Goal: Transaction & Acquisition: Purchase product/service

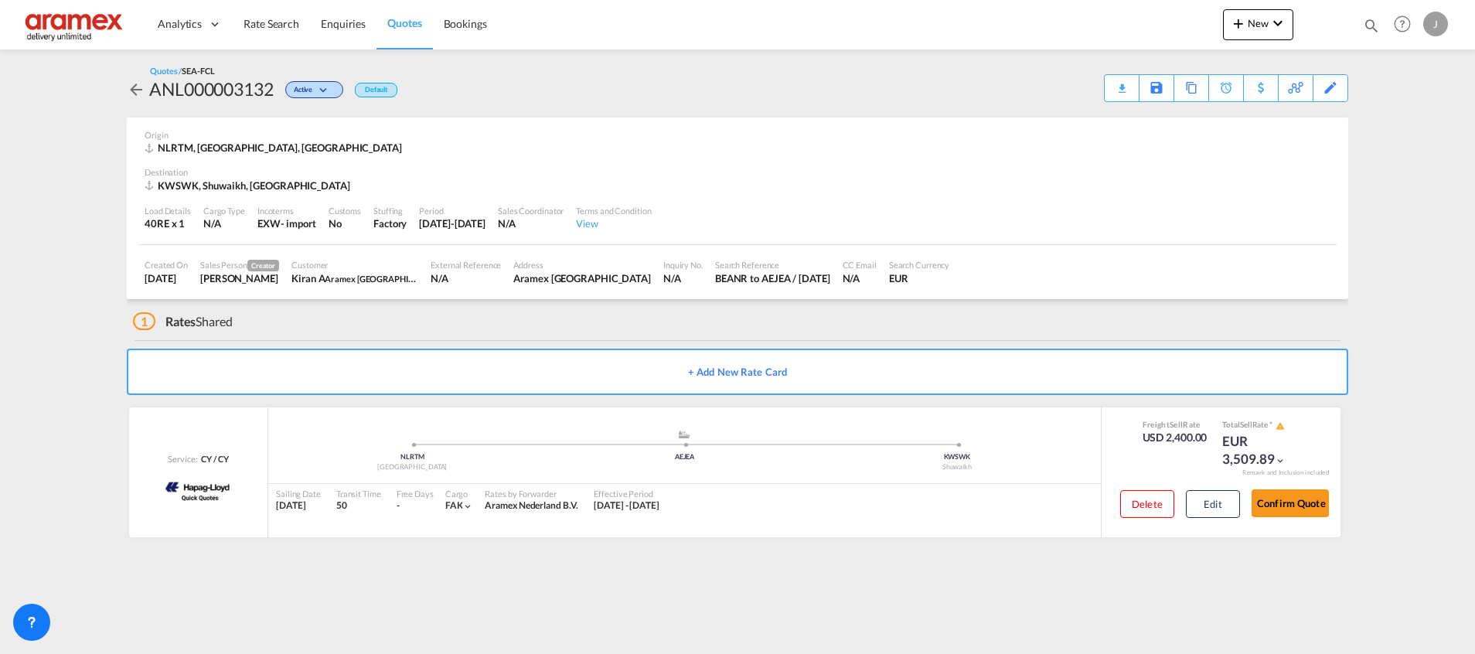
drag, startPoint x: 0, startPoint y: 0, endPoint x: 404, endPoint y: 20, distance: 404.1
click at [404, 20] on span "Quotes" at bounding box center [404, 22] width 34 height 13
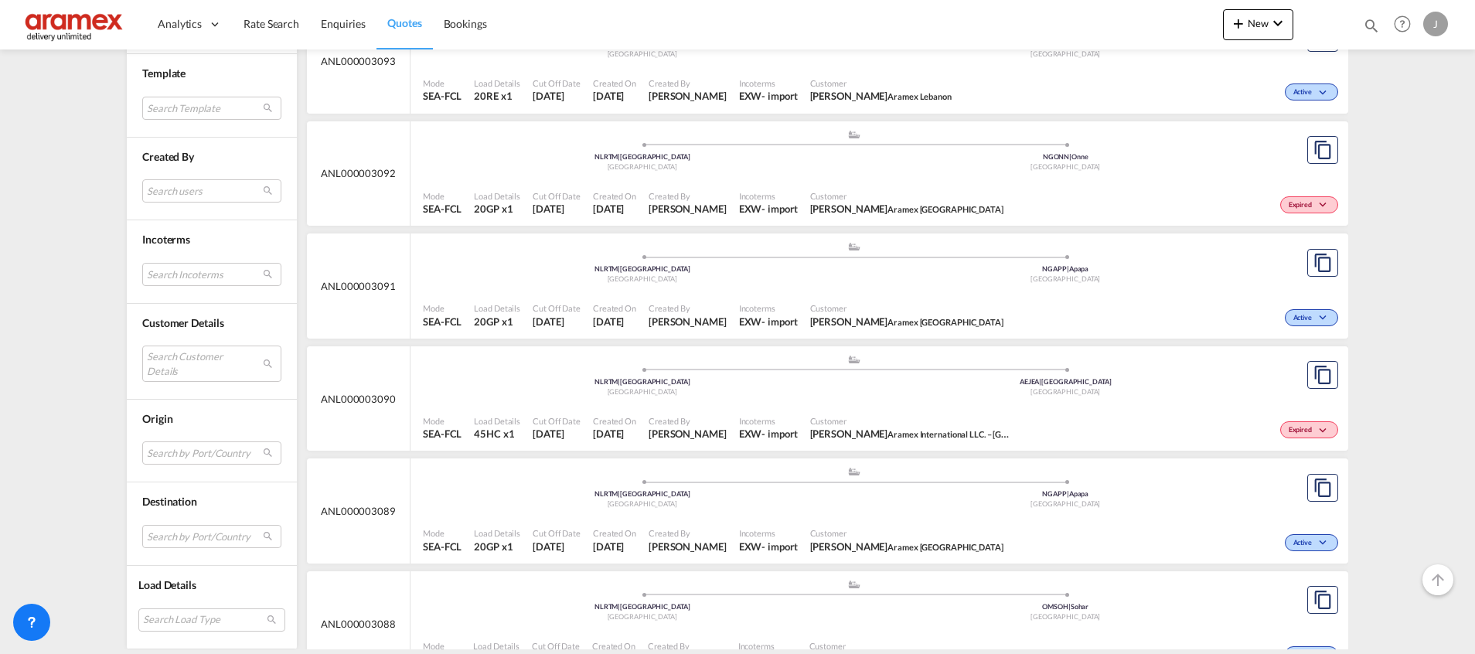
scroll to position [6799, 0]
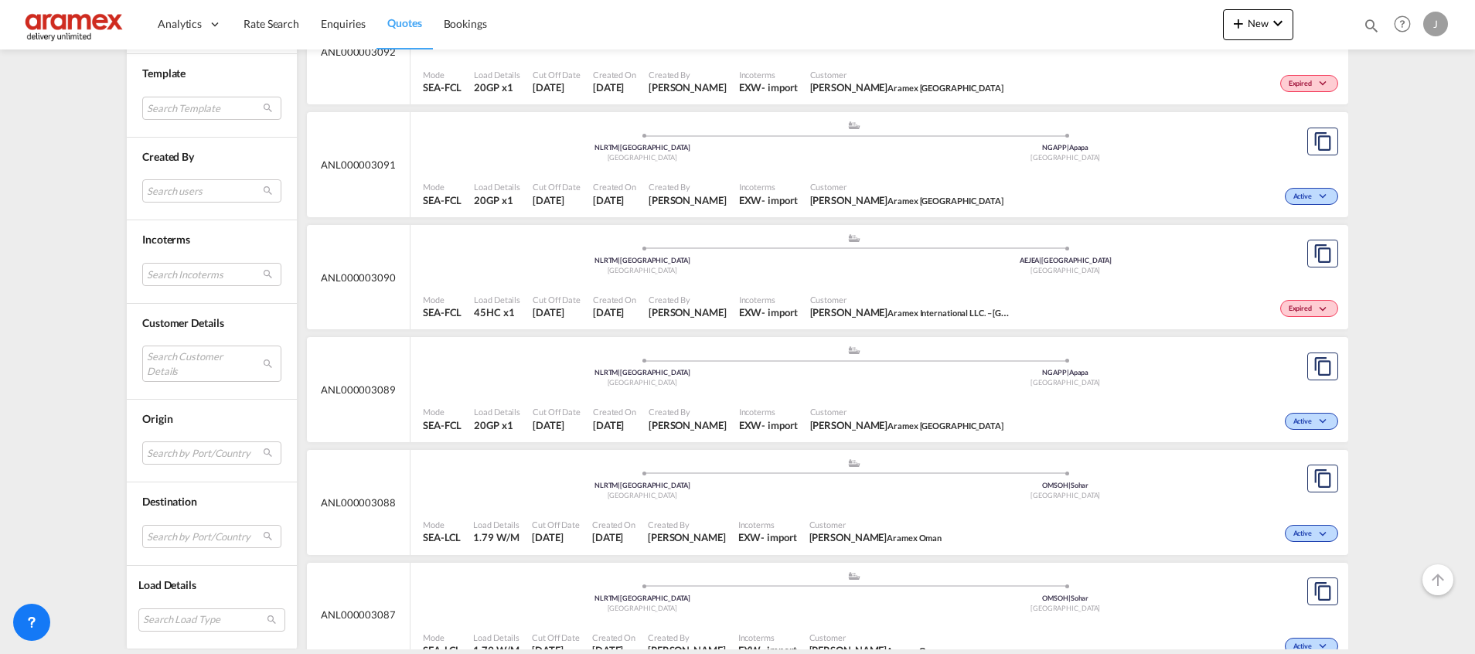
click at [1071, 277] on div ".a{fill:#aaa8ad;} .a{fill:#aaa8ad;} NLRTM | [GEOGRAPHIC_DATA] [GEOGRAPHIC_DATA]…" at bounding box center [854, 256] width 862 height 46
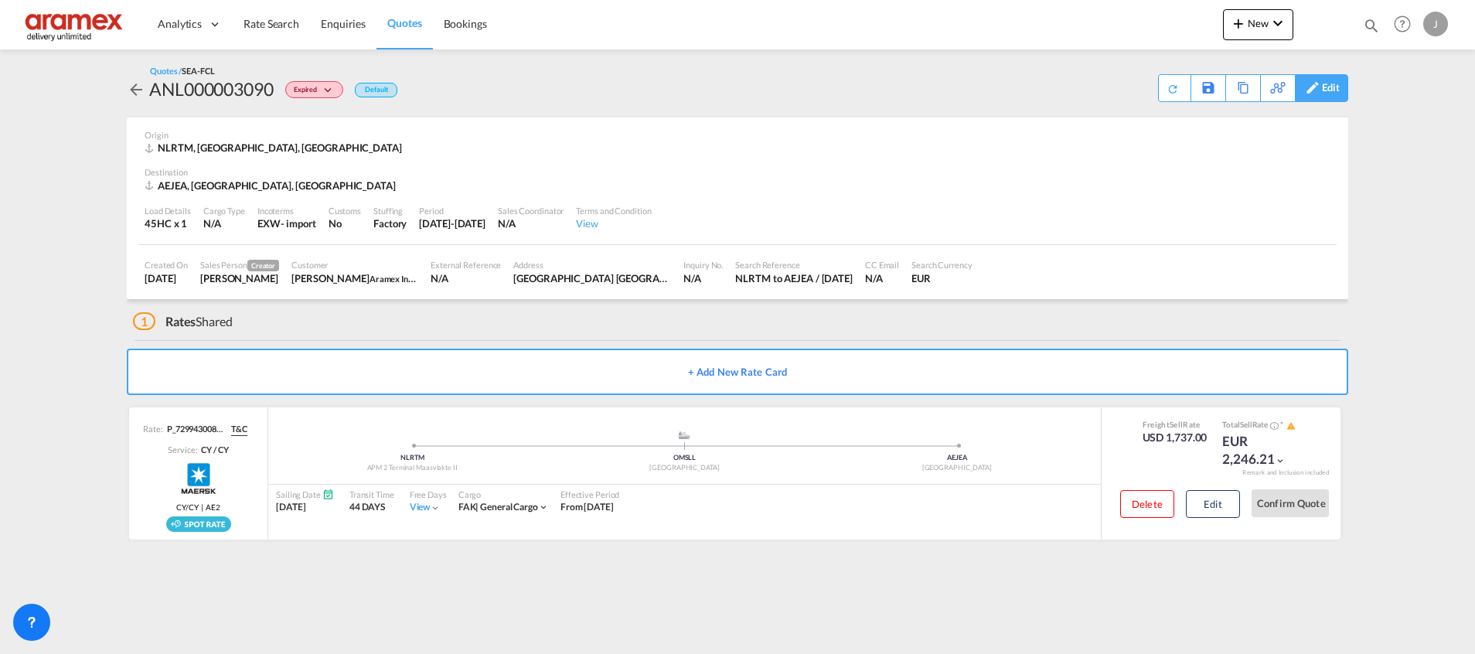
click at [1335, 90] on div "Edit" at bounding box center [1331, 88] width 18 height 26
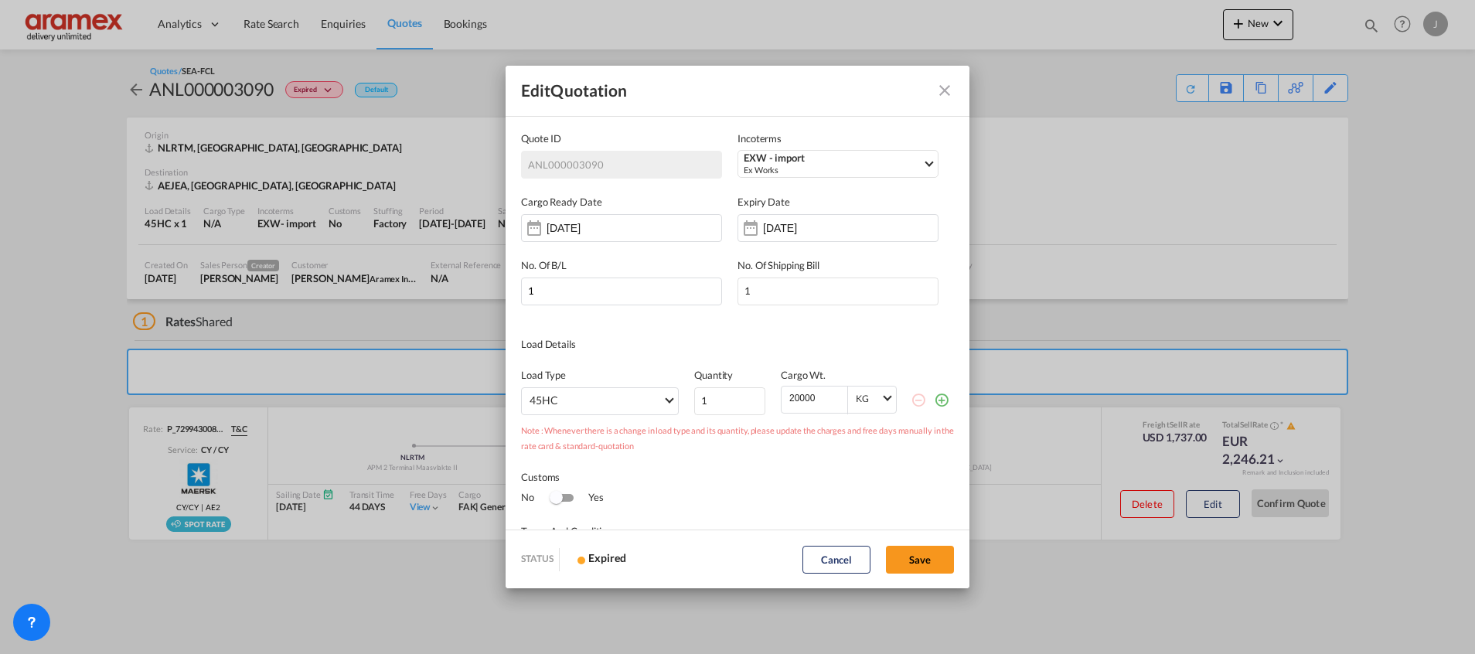
click at [943, 93] on md-icon "Close dialog" at bounding box center [945, 90] width 19 height 19
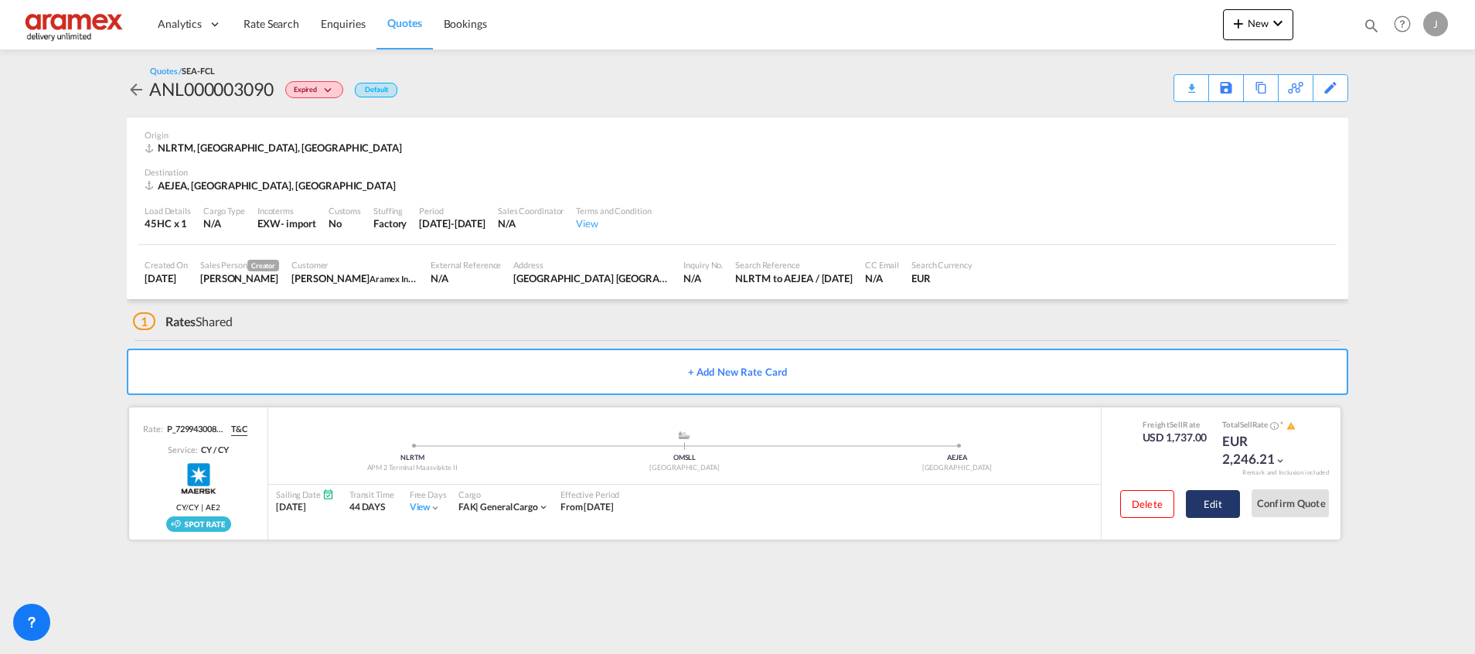
click at [1207, 504] on button "Edit" at bounding box center [1213, 504] width 54 height 28
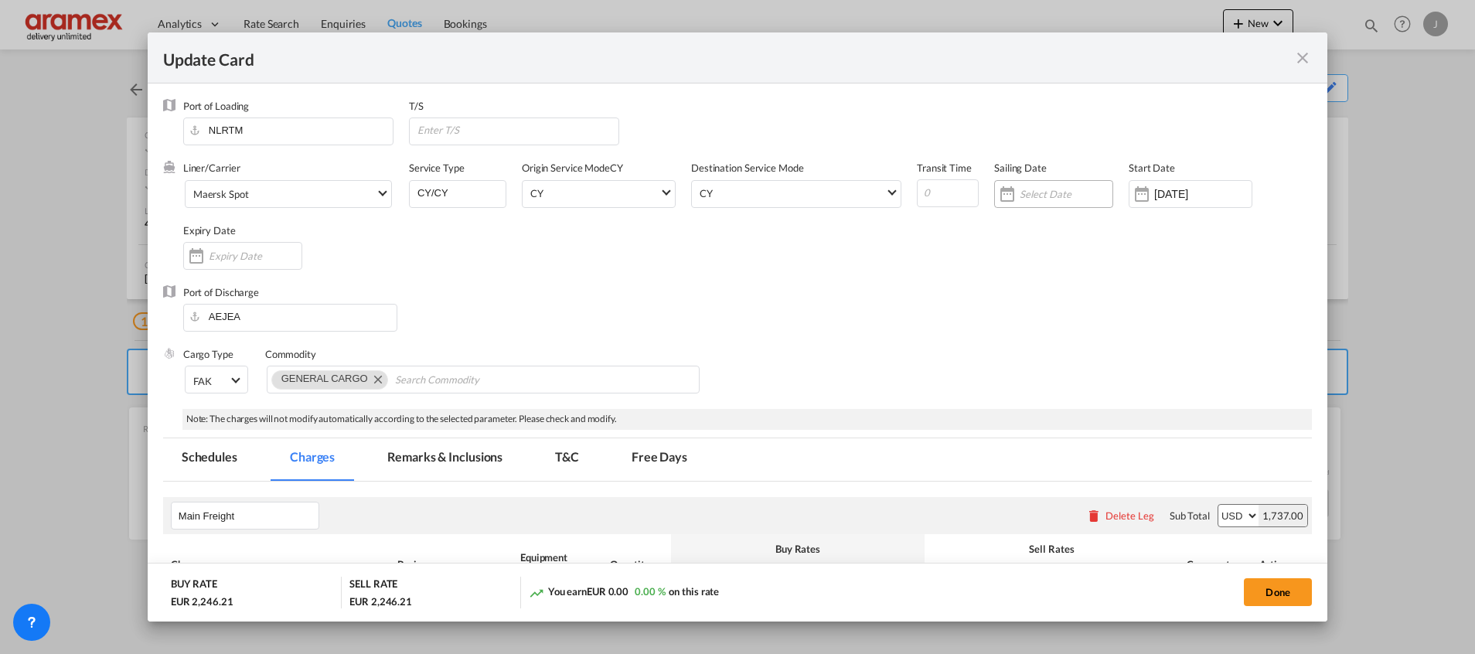
click at [1041, 193] on input "Update Card Port ..." at bounding box center [1066, 194] width 93 height 12
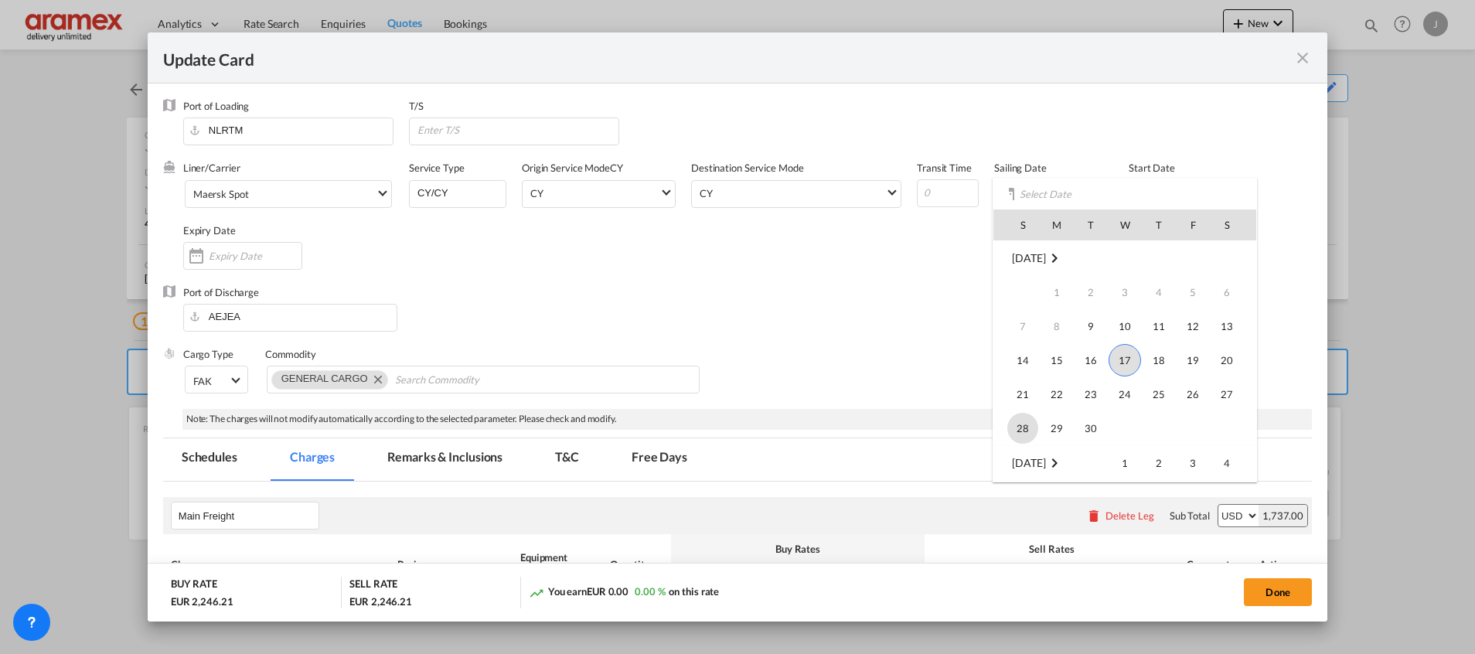
click at [1032, 428] on span "28" at bounding box center [1023, 428] width 31 height 31
type input "[DATE]"
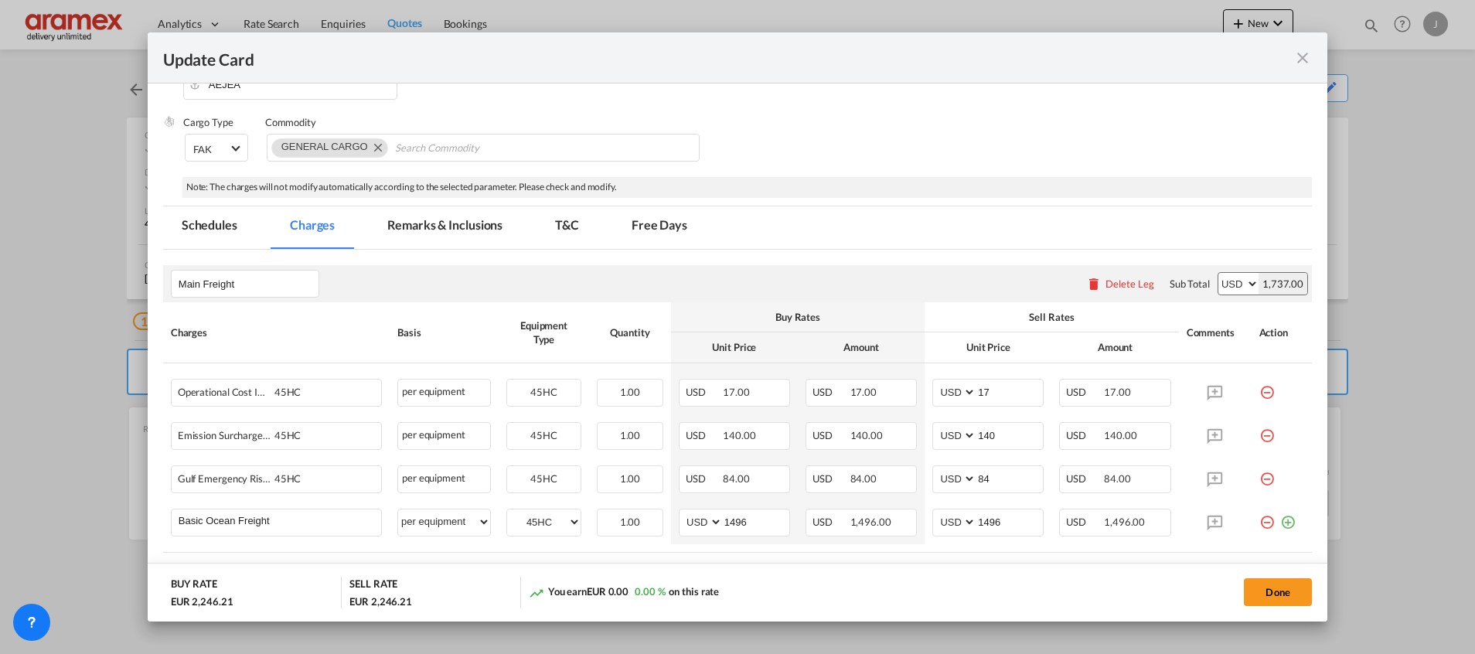
scroll to position [348, 0]
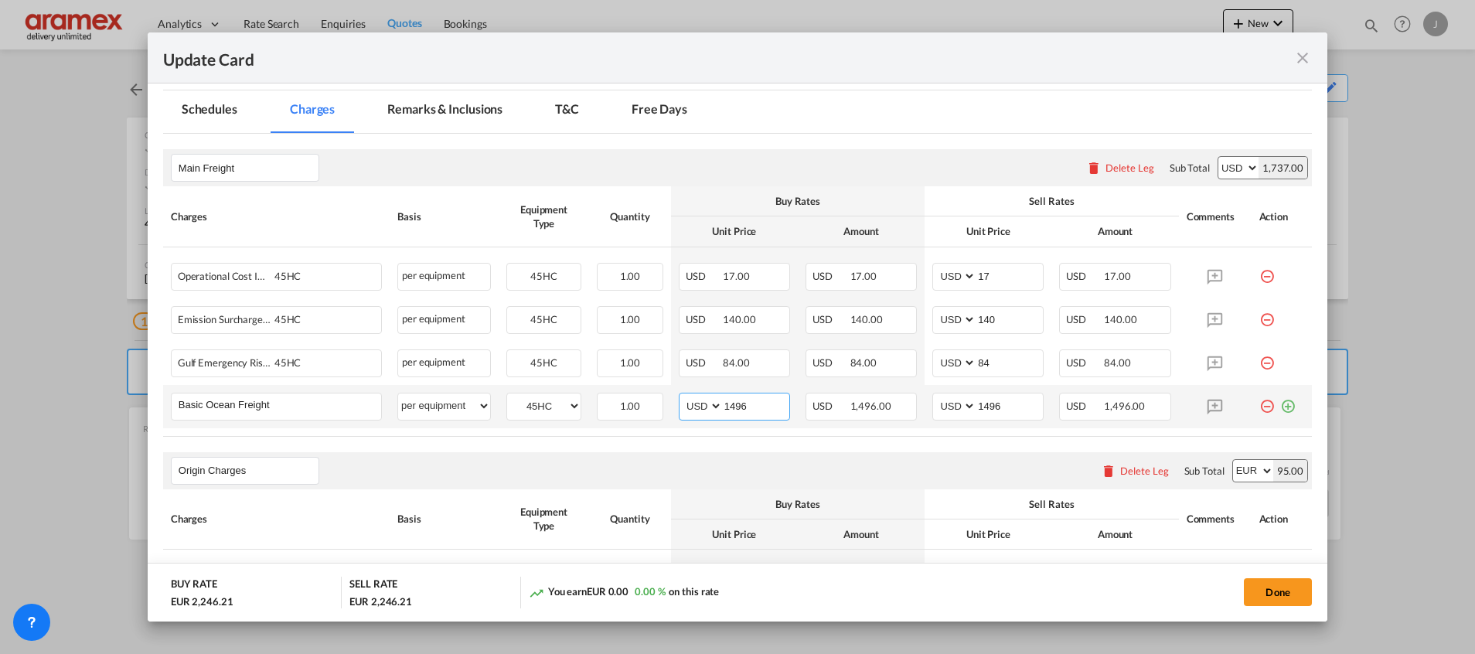
click at [734, 403] on input "1496" at bounding box center [756, 405] width 67 height 23
paste input "50"
type input "1450"
click at [994, 407] on input "1496" at bounding box center [1010, 405] width 67 height 23
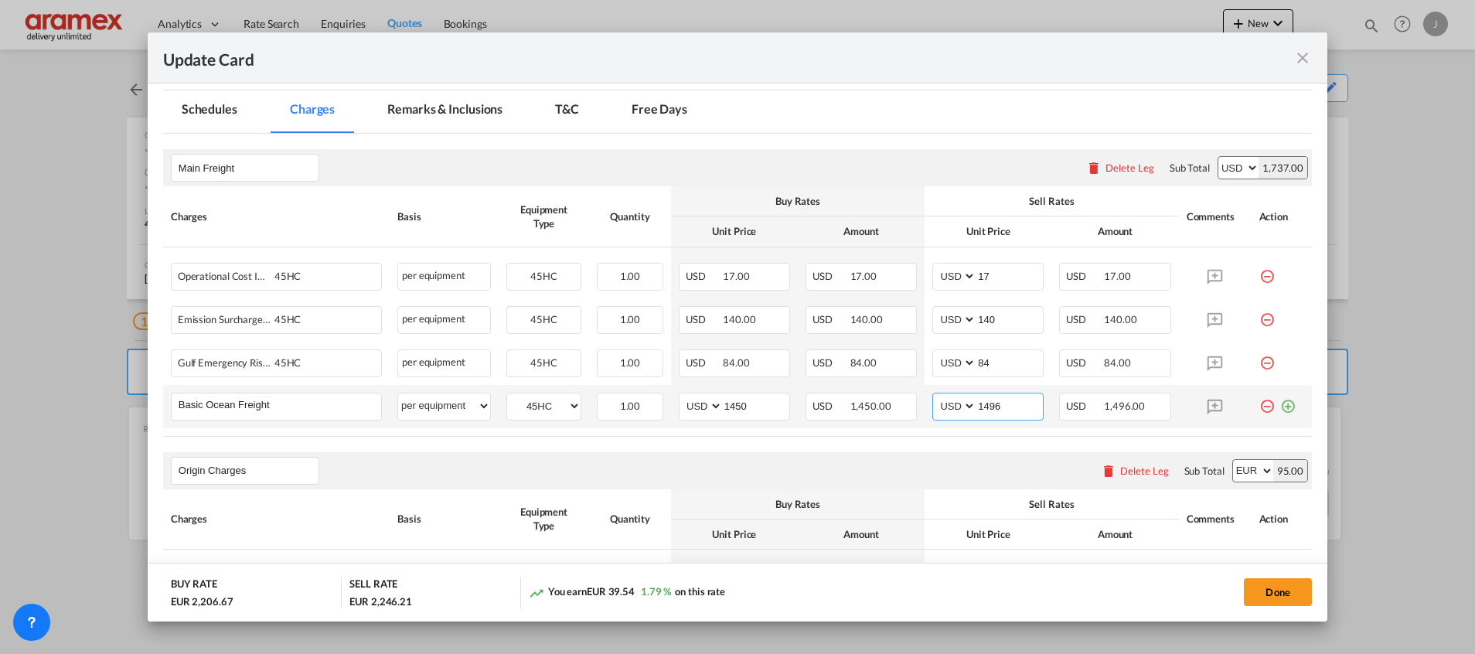
click at [994, 407] on input "1496" at bounding box center [1010, 405] width 67 height 23
paste input "50"
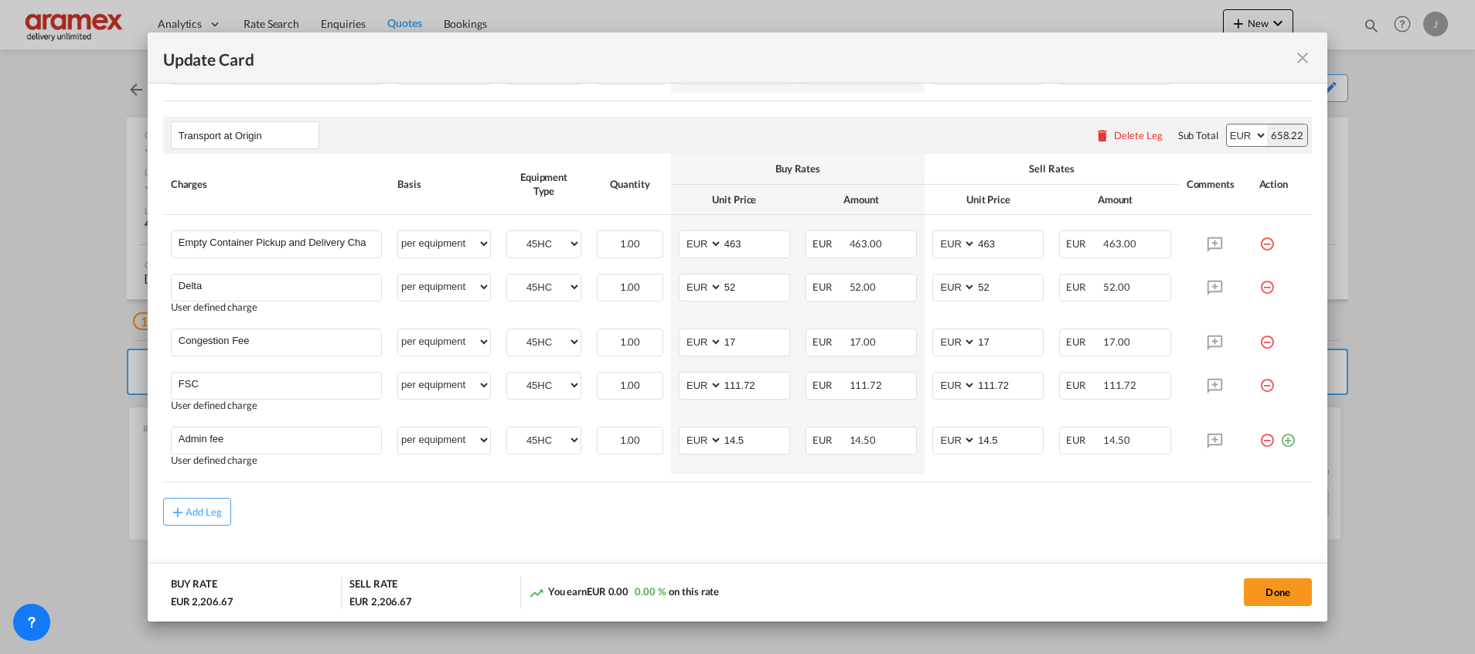
scroll to position [921, 0]
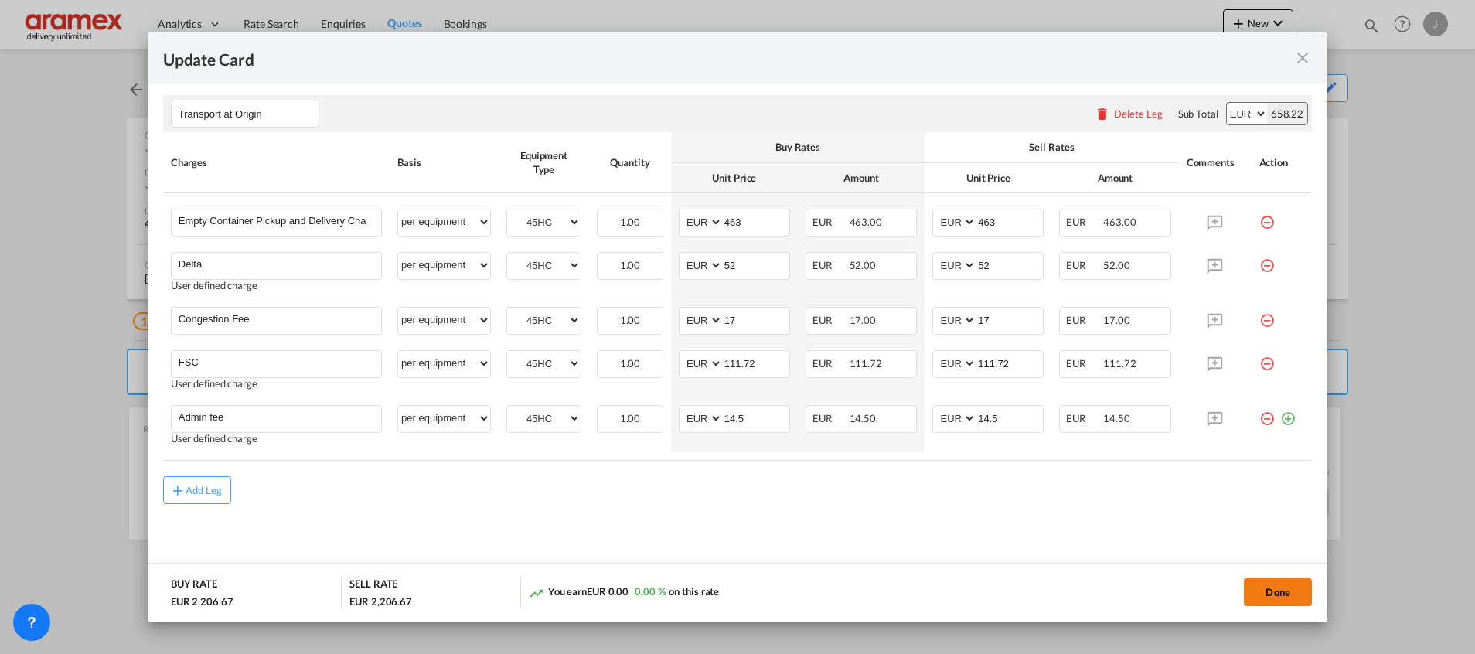
type input "1450"
click at [1262, 586] on button "Done" at bounding box center [1278, 592] width 68 height 28
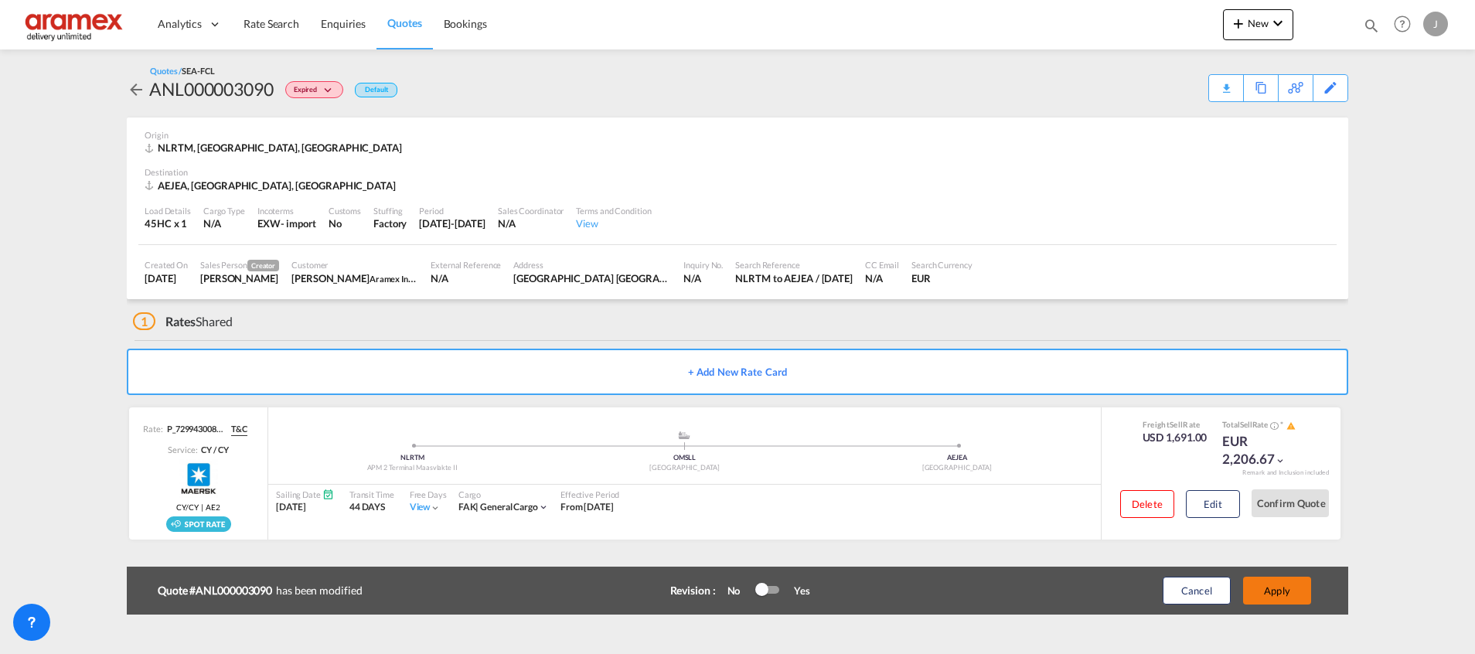
click at [1267, 595] on button "Apply" at bounding box center [1277, 591] width 68 height 28
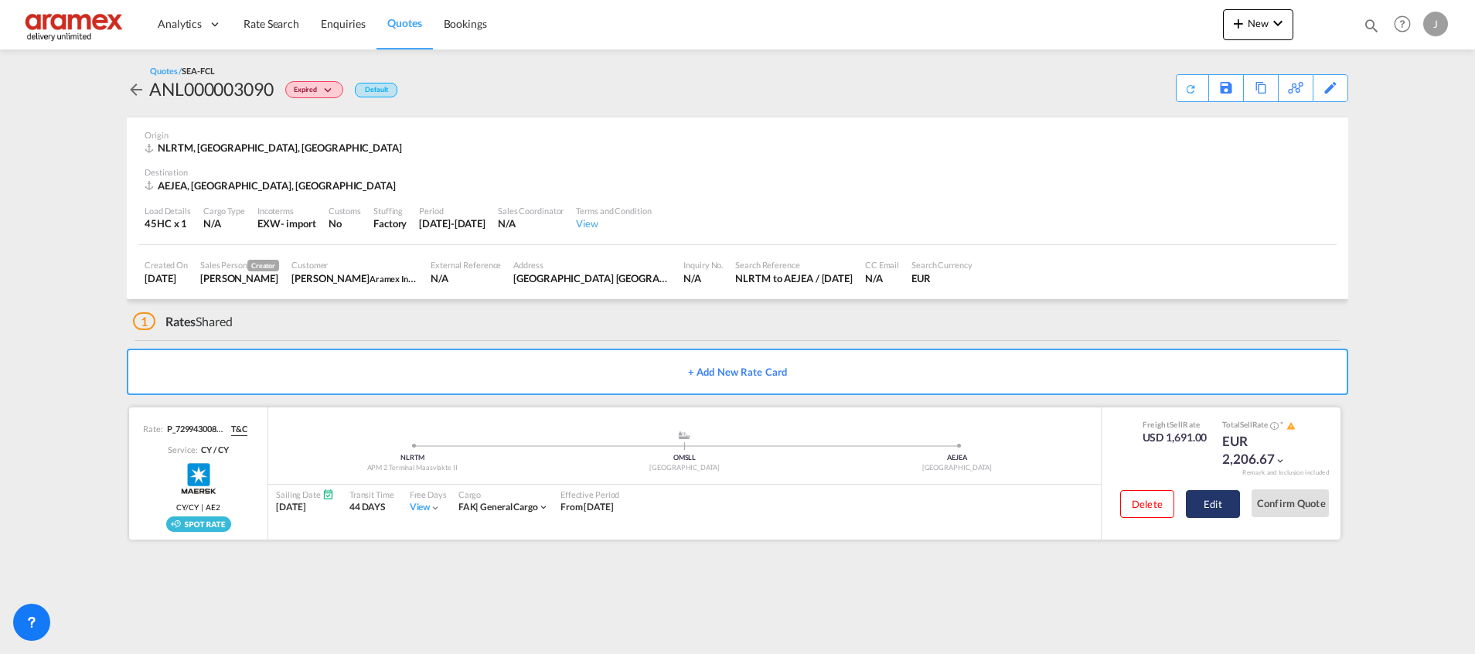
click at [1212, 504] on button "Edit" at bounding box center [1213, 504] width 54 height 28
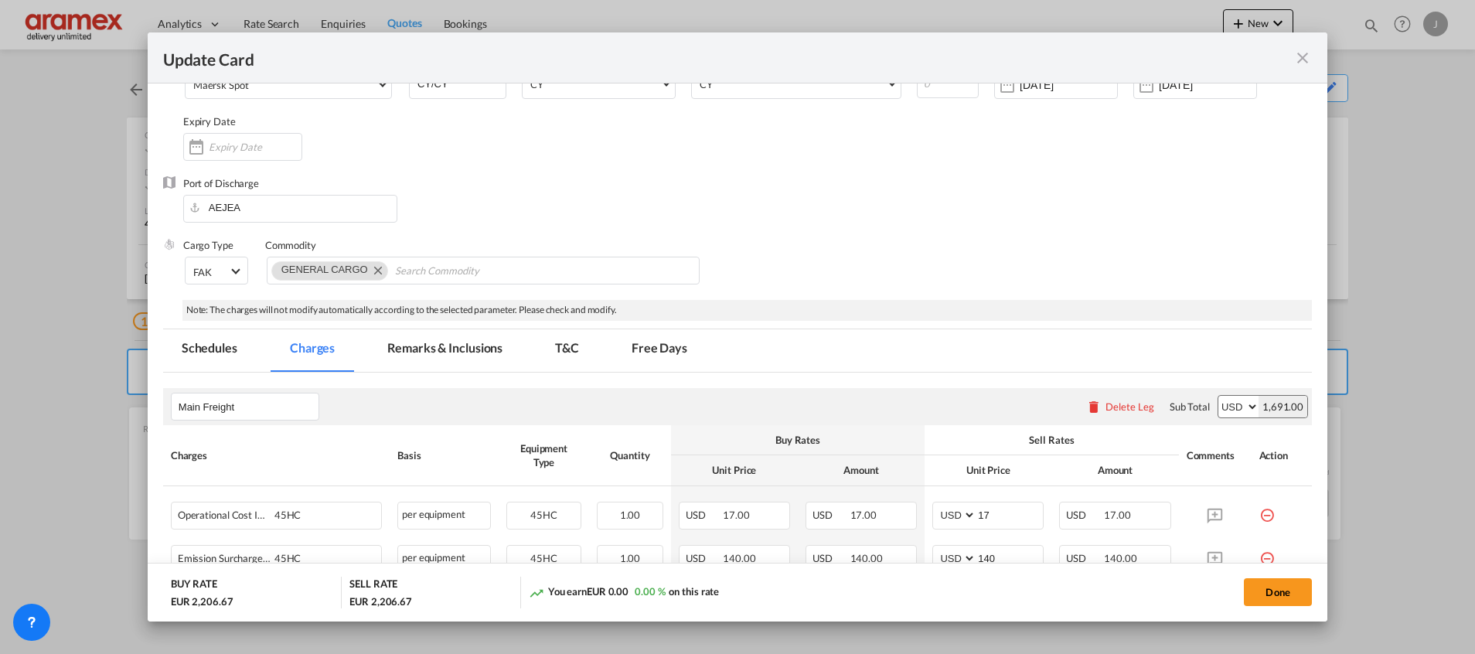
scroll to position [0, 0]
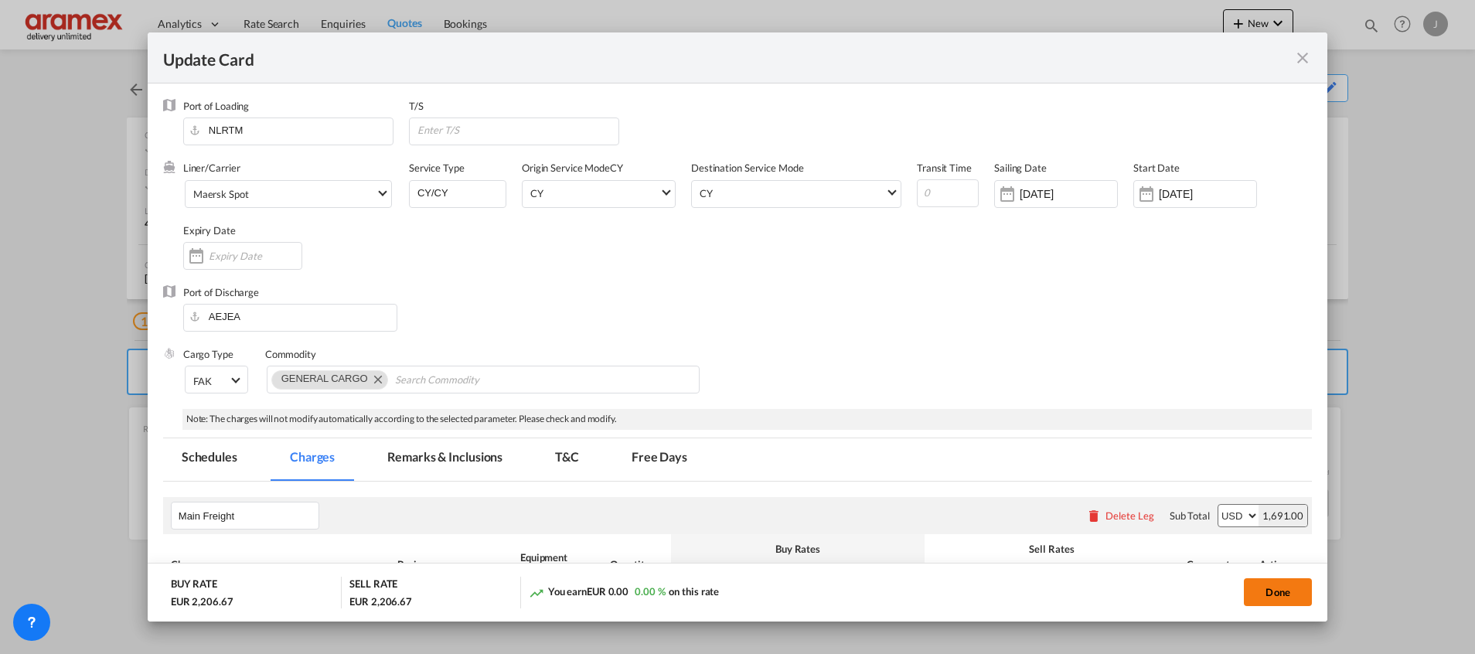
click at [1290, 589] on button "Done" at bounding box center [1278, 592] width 68 height 28
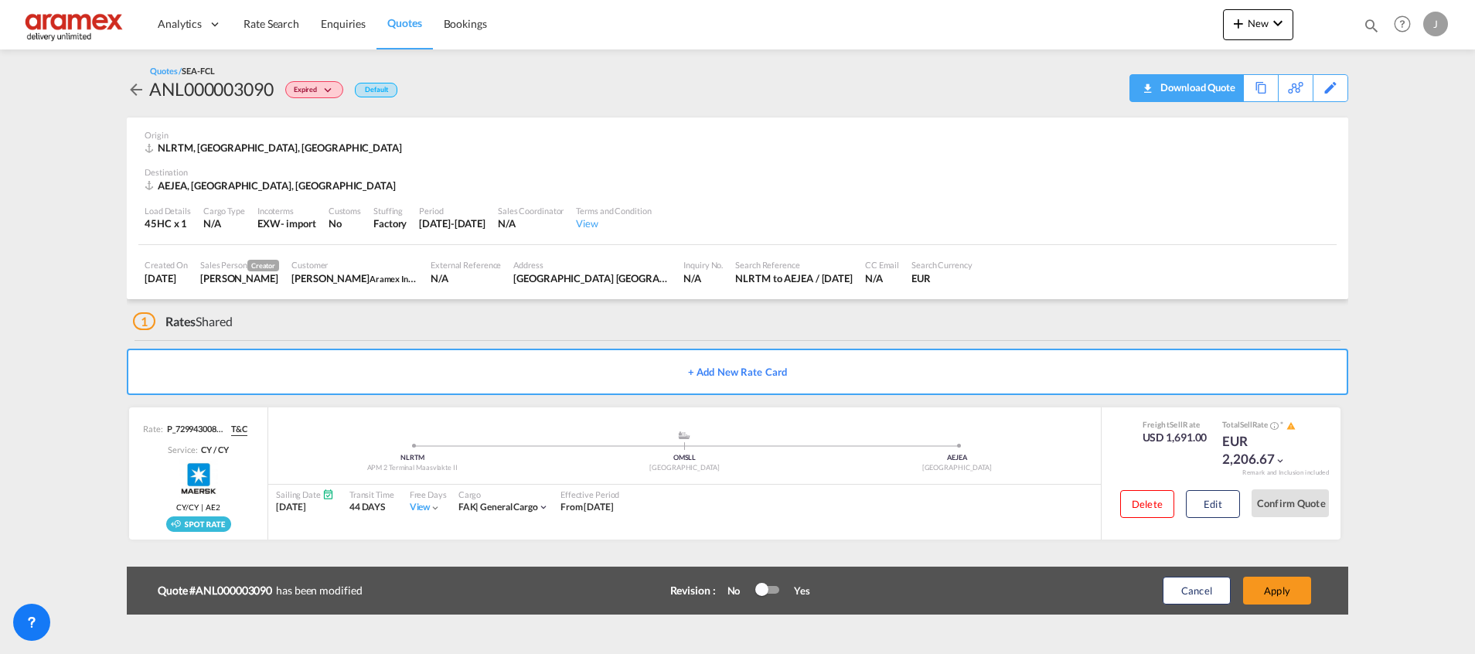
click at [1221, 87] on div "Download Quote" at bounding box center [1196, 87] width 79 height 25
click at [1248, 82] on div "Download Quote" at bounding box center [1231, 87] width 79 height 25
click at [288, 29] on span "Rate Search" at bounding box center [272, 23] width 56 height 13
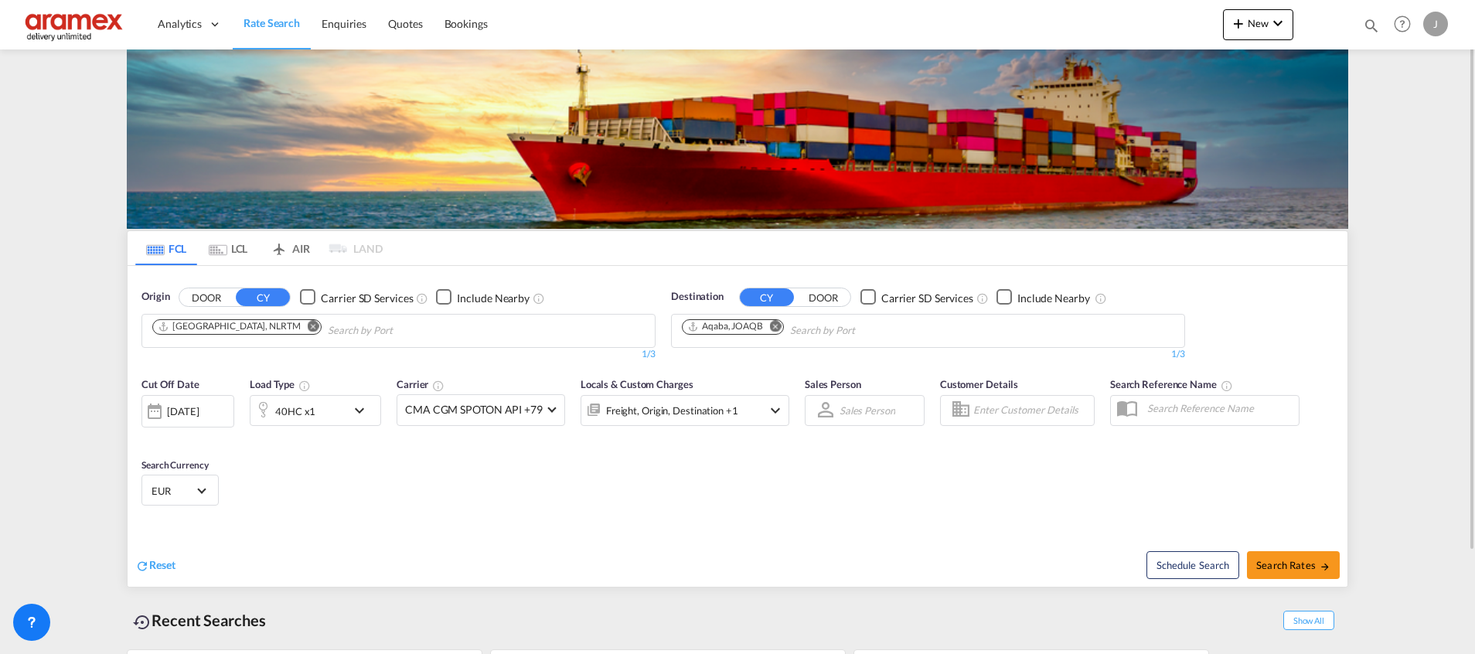
click at [779, 322] on md-icon "Remove" at bounding box center [776, 326] width 12 height 12
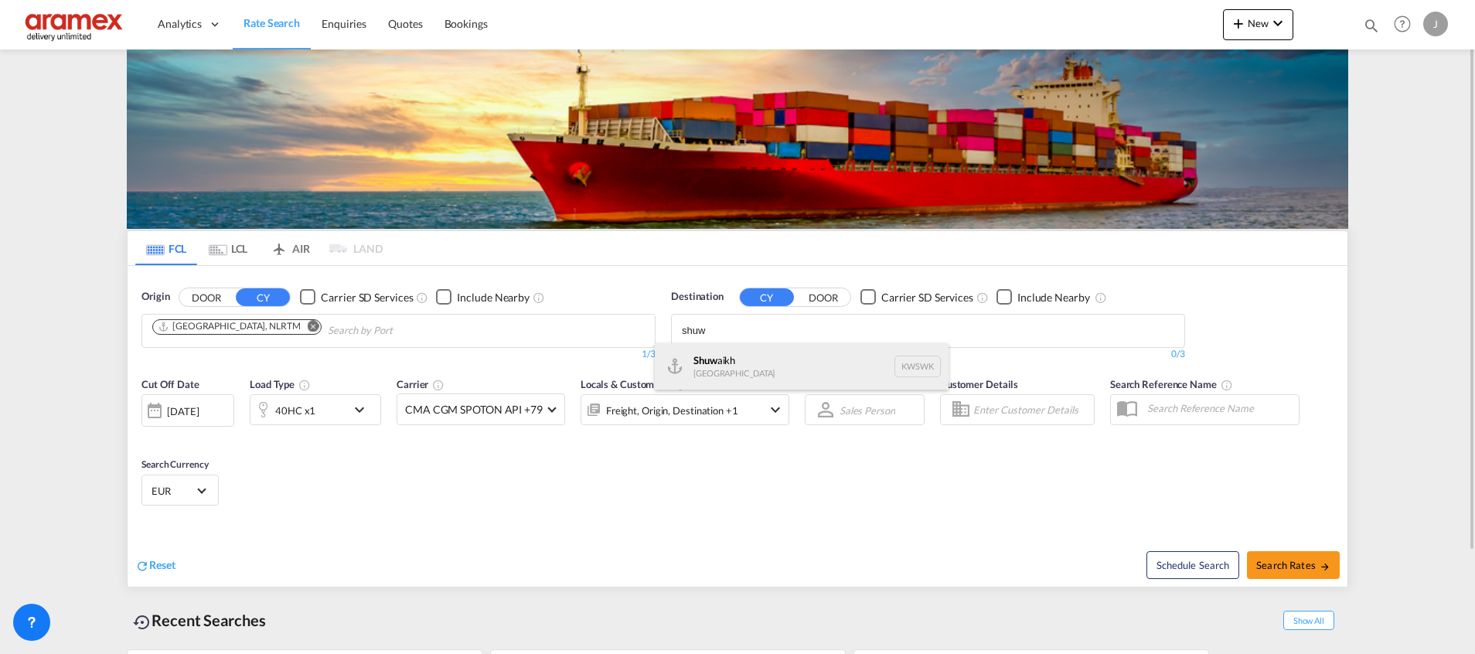
type input "shuw"
click at [759, 363] on div "Shuw aikh [GEOGRAPHIC_DATA] KWSWK" at bounding box center [802, 366] width 294 height 46
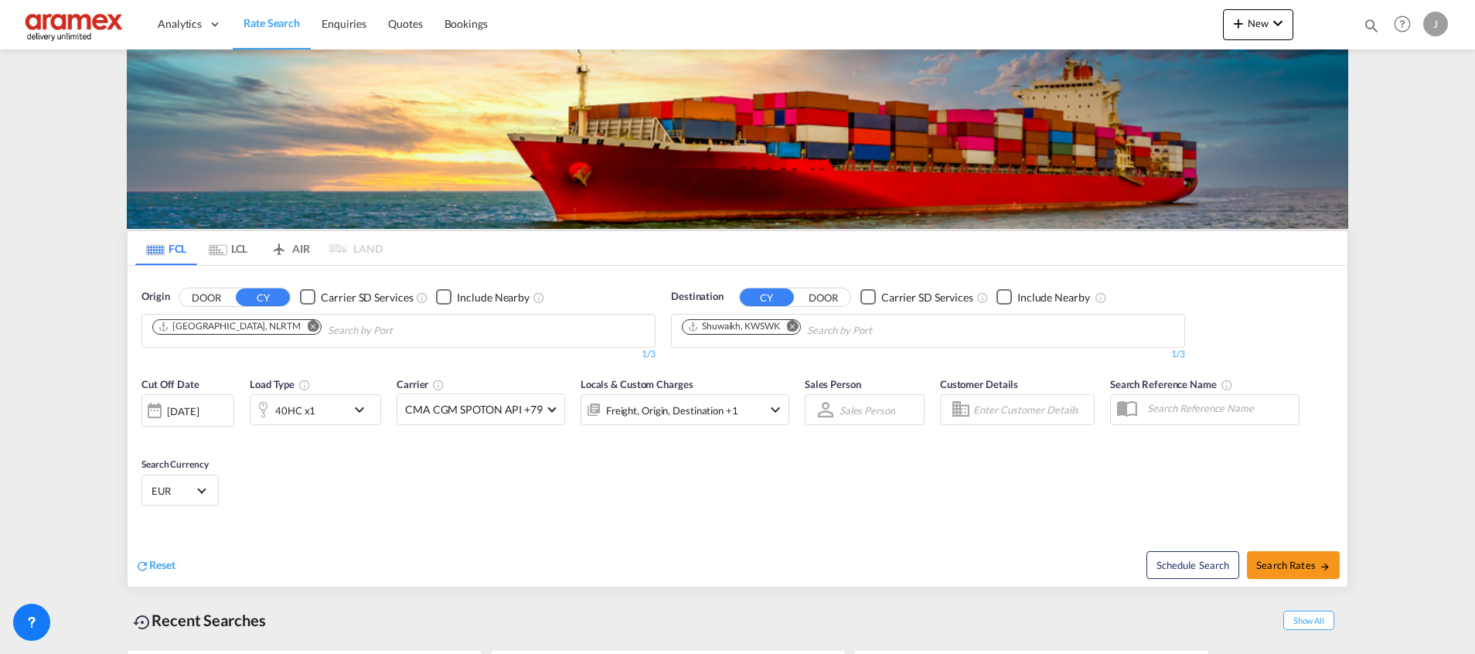
click at [332, 409] on div "40HC x1" at bounding box center [299, 409] width 96 height 31
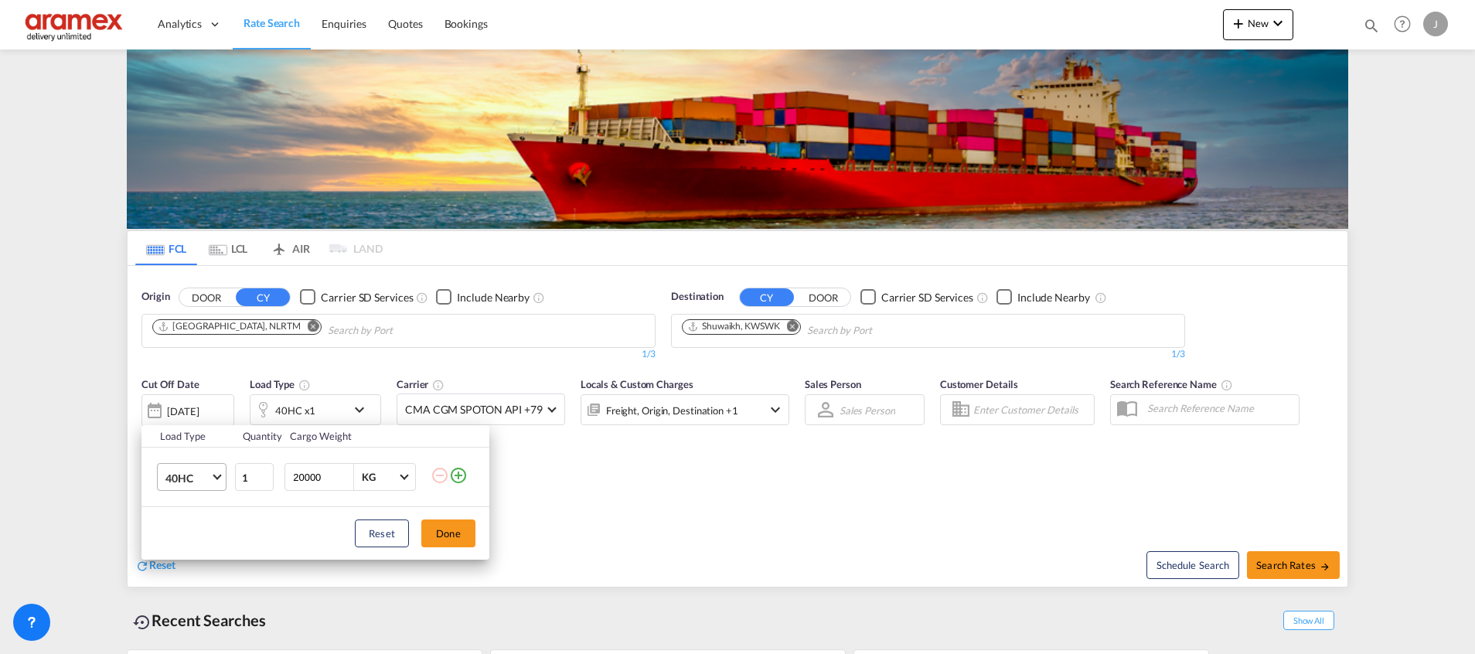
click at [183, 476] on span "40HC" at bounding box center [187, 478] width 45 height 15
click at [200, 400] on md-option "20GP" at bounding box center [205, 403] width 105 height 37
click at [448, 530] on button "Done" at bounding box center [448, 534] width 54 height 28
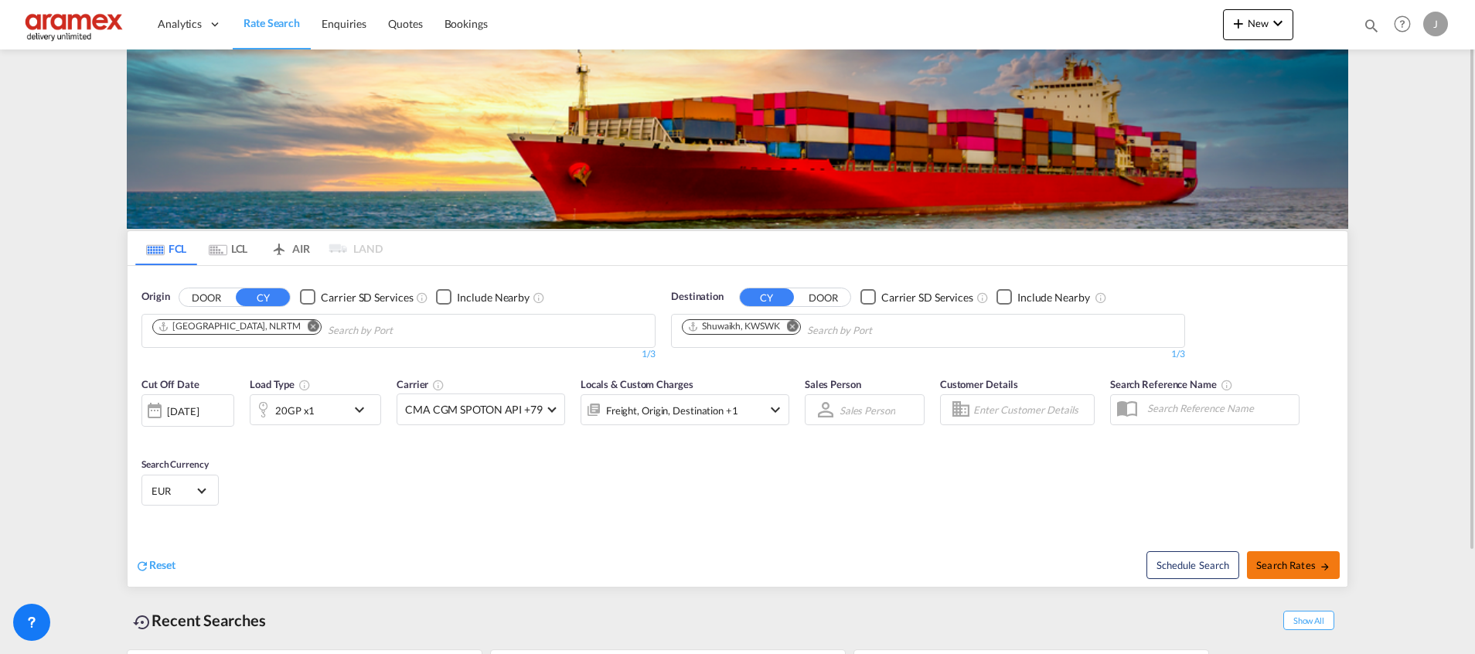
click at [1292, 563] on span "Search Rates" at bounding box center [1294, 565] width 74 height 12
type input "NLRTM to KWSWK / [DATE]"
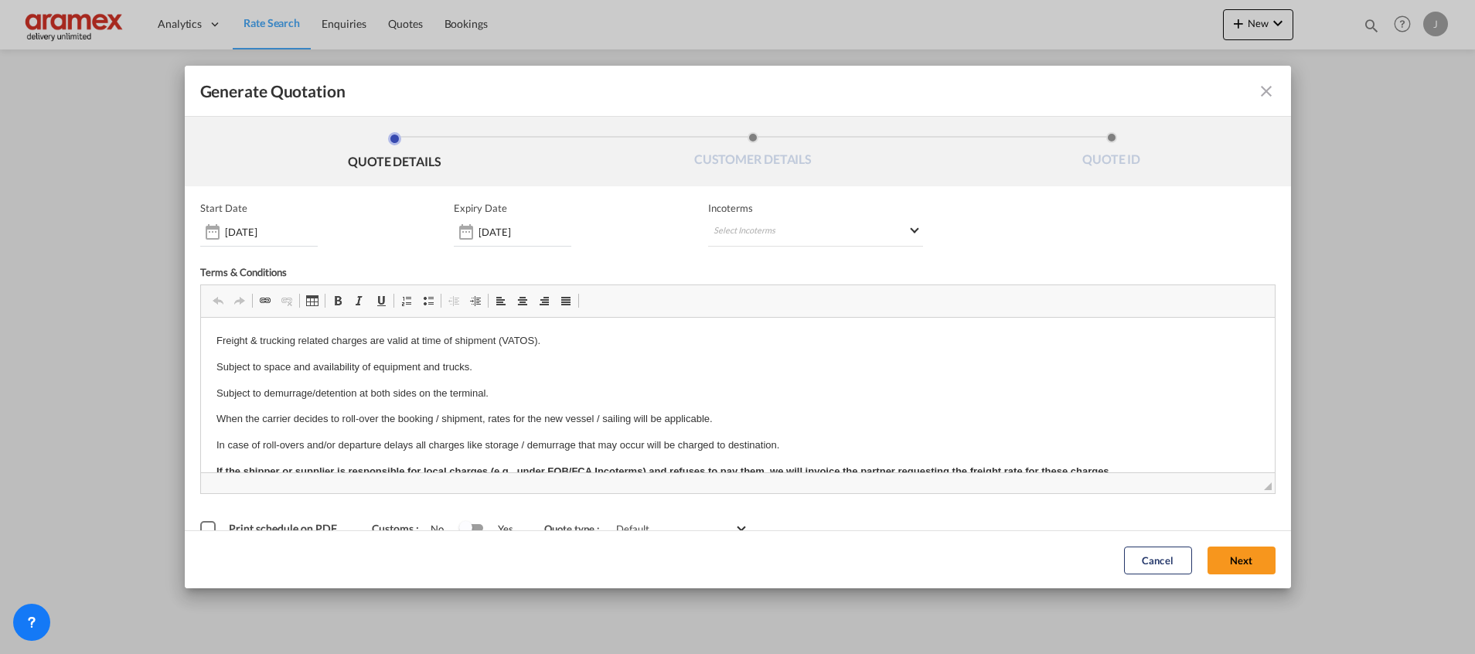
click at [822, 212] on span "Incoterms" at bounding box center [815, 208] width 215 height 12
click at [779, 233] on md-select "Select Incoterms CFR - export Cost and Freight DPU - export Delivery at Place U…" at bounding box center [815, 233] width 215 height 28
click at [730, 266] on input "search" at bounding box center [781, 264] width 143 height 14
type input "exw"
click at [741, 303] on div "Ex Works" at bounding box center [787, 303] width 147 height 10
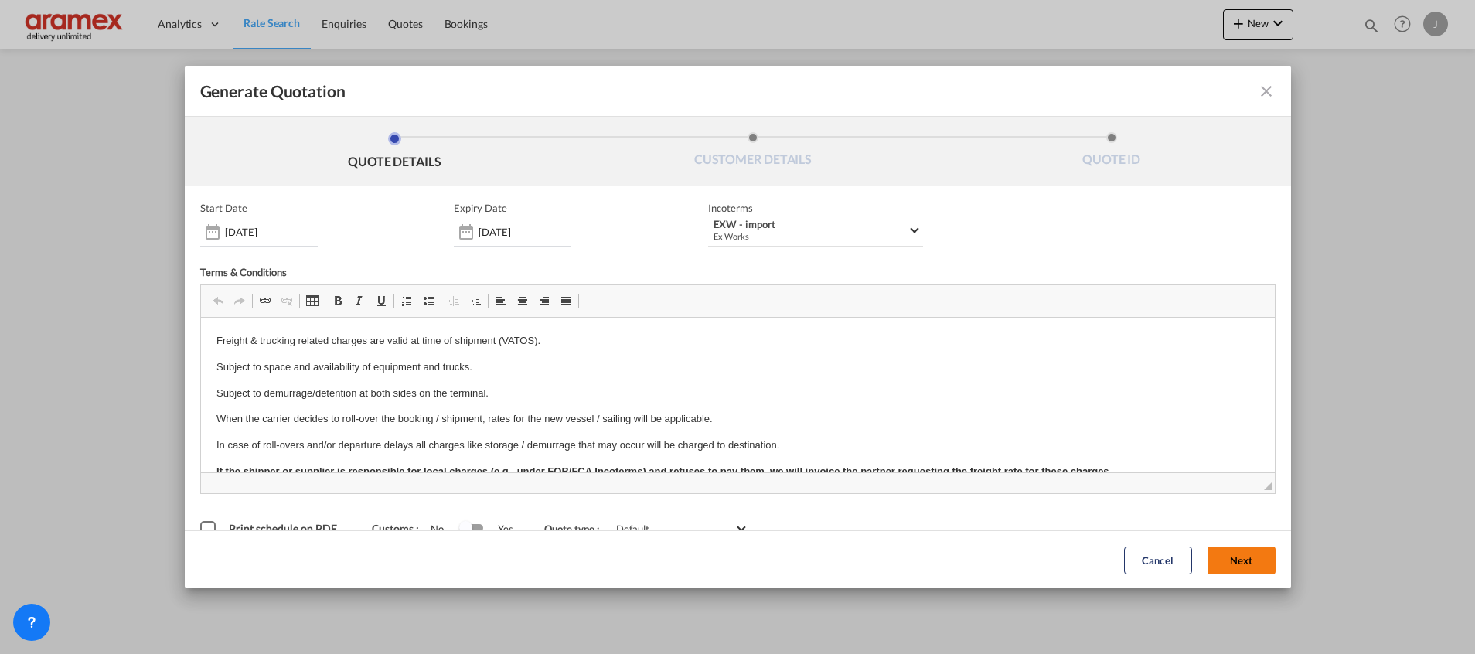
click at [1220, 559] on button "Next" at bounding box center [1242, 560] width 68 height 28
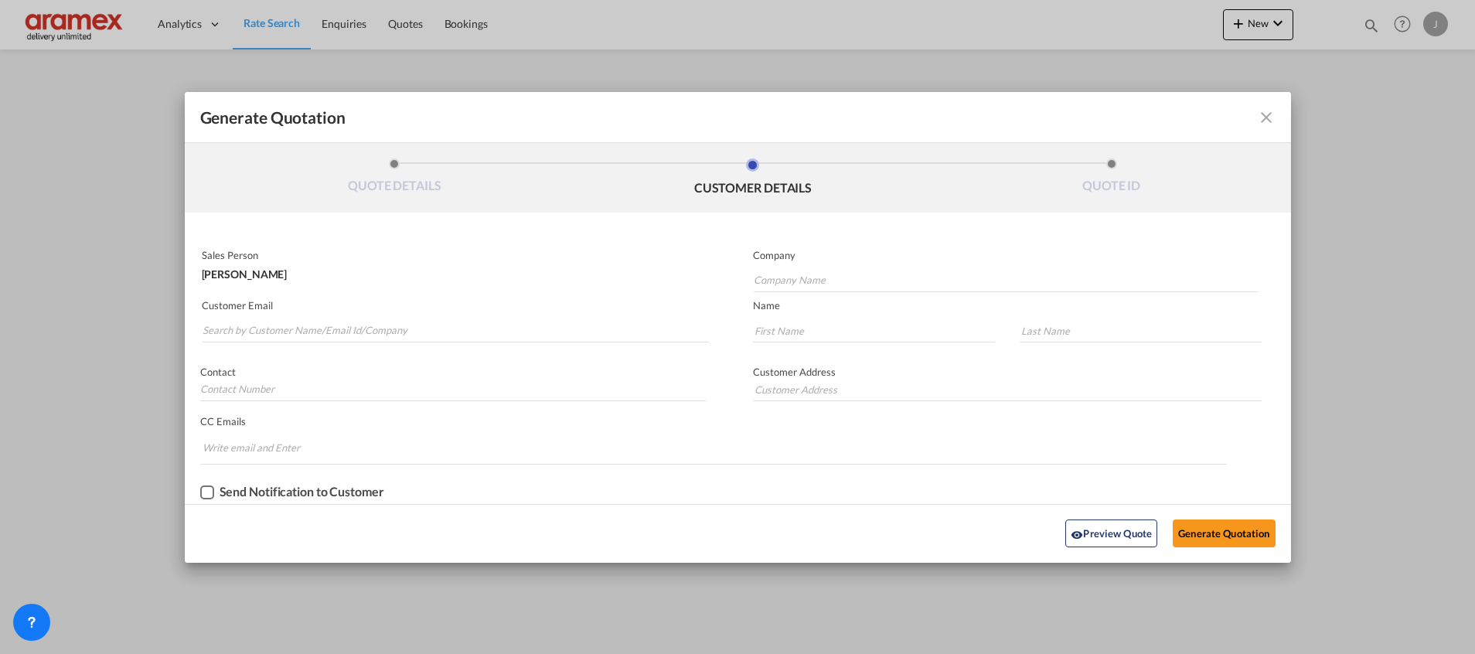
click at [322, 310] on p "Customer Email" at bounding box center [455, 305] width 507 height 12
click at [317, 327] on input "Search by Customer Name/Email Id/Company" at bounding box center [456, 330] width 506 height 23
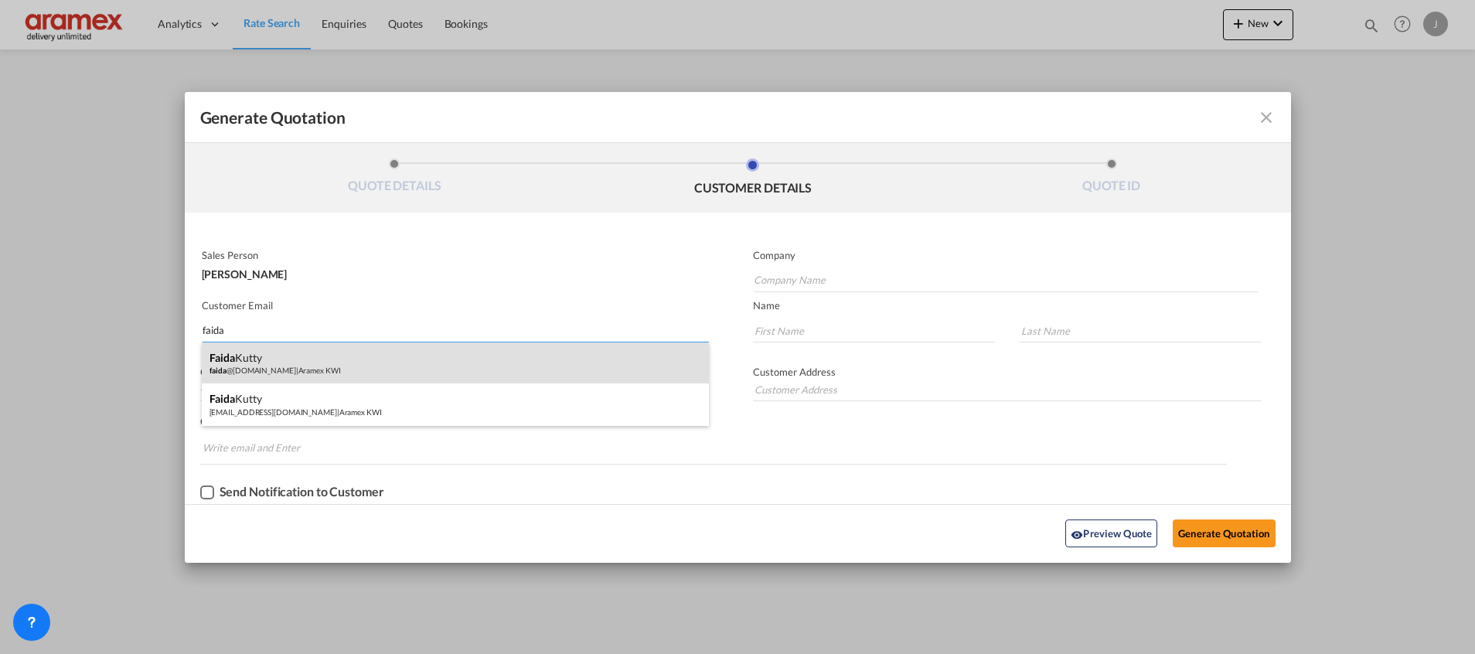
type input "faida"
click at [286, 355] on div "[PERSON_NAME] faida @[DOMAIN_NAME] | Aramex KWI" at bounding box center [455, 364] width 507 height 42
type input "Aramex KWI"
type input "[EMAIL_ADDRESS][DOMAIN_NAME]"
type input "Faida"
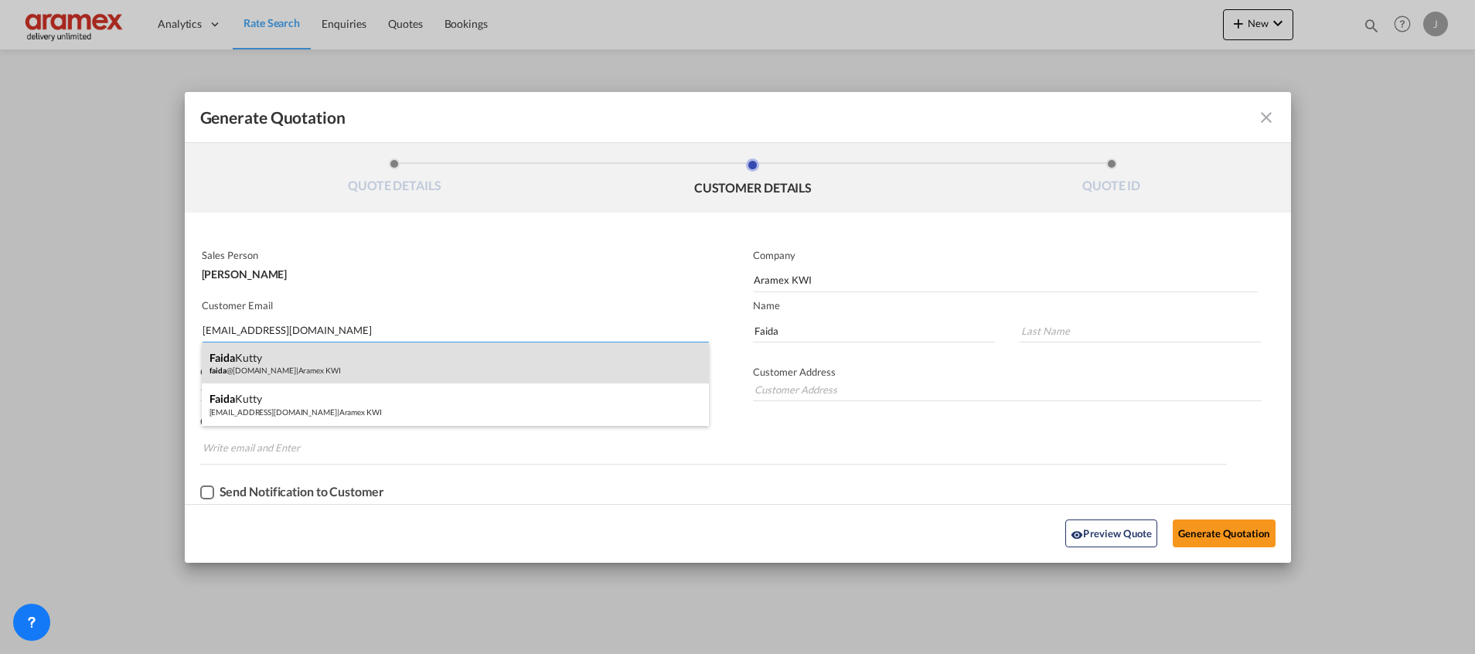
type input "Kutty"
type input "Aramex International – [GEOGRAPHIC_DATA]"
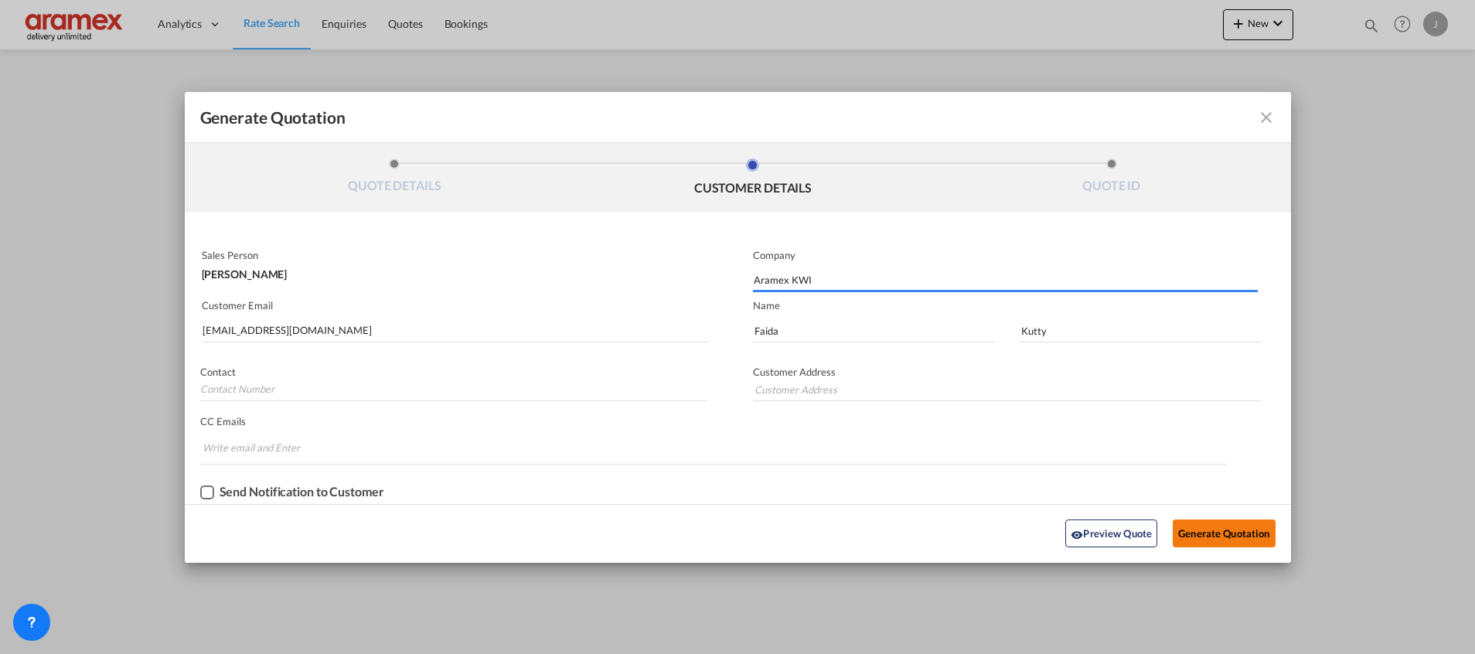
click at [1216, 539] on button "Generate Quotation" at bounding box center [1224, 534] width 102 height 28
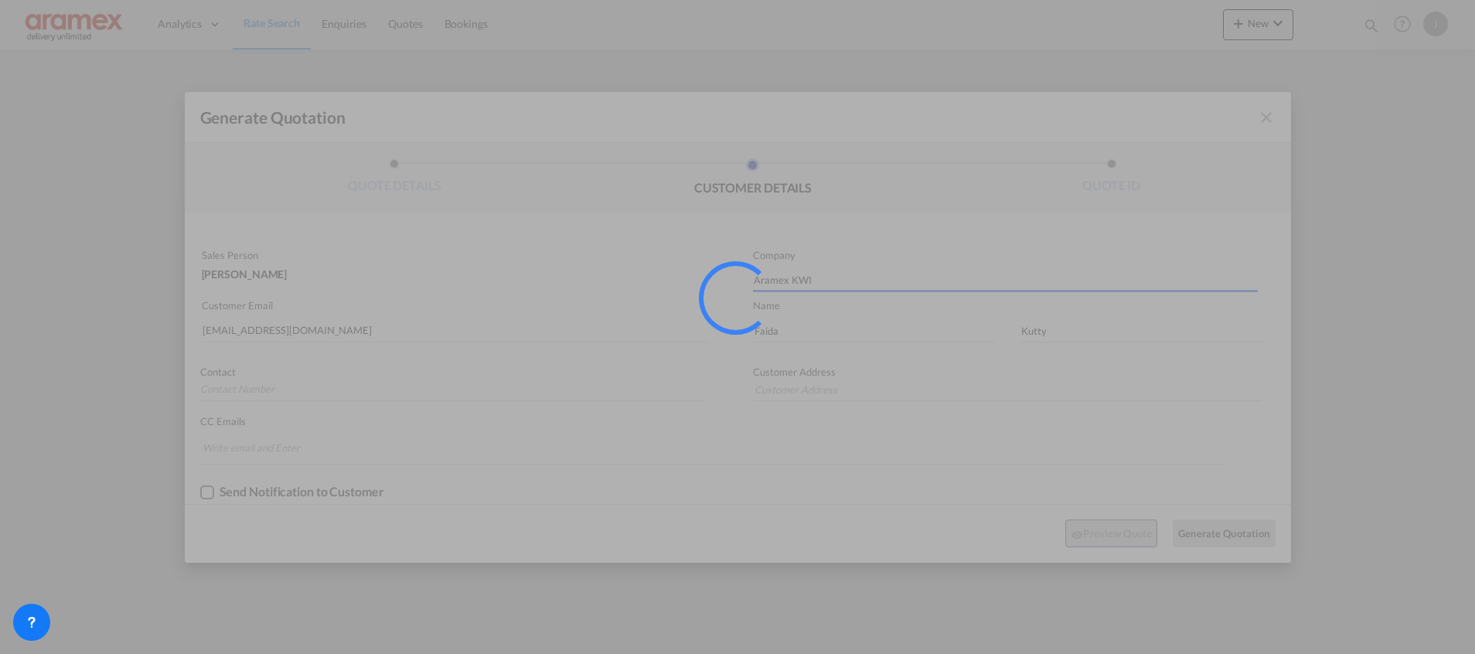
type input "Aramex International – [GEOGRAPHIC_DATA]"
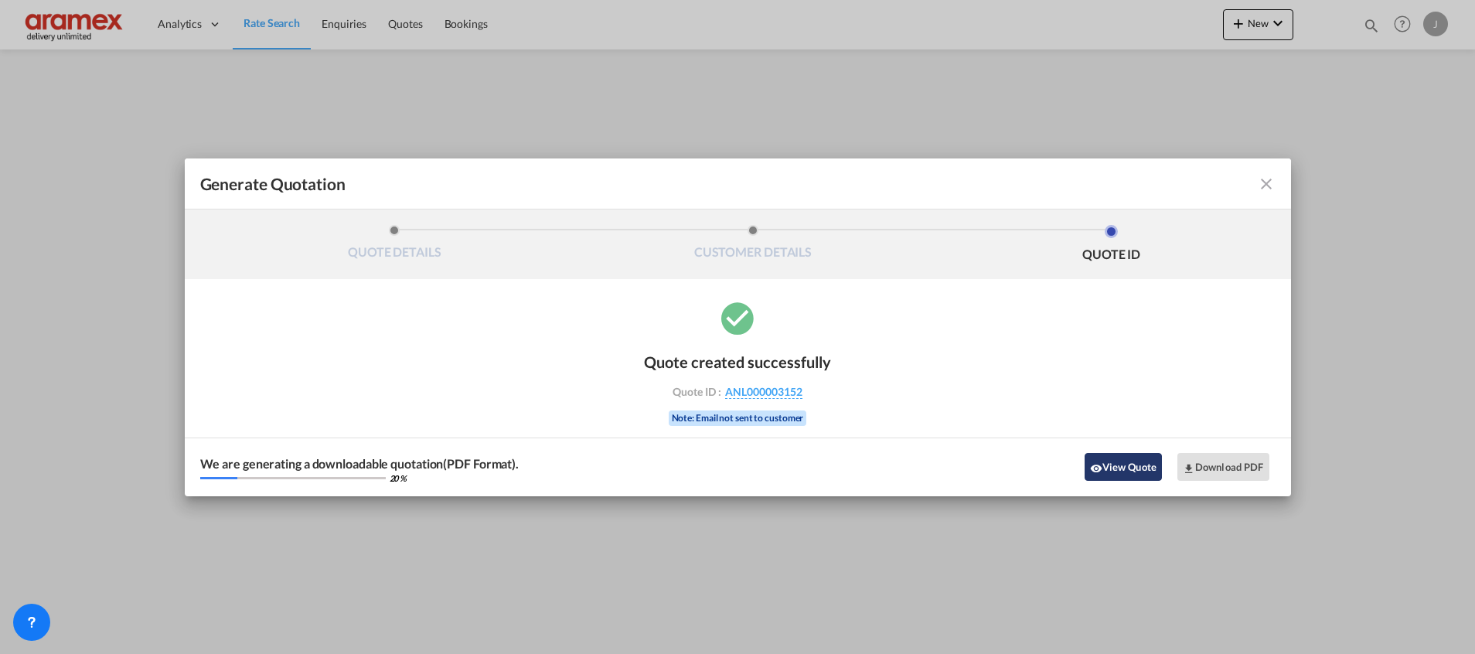
click at [1135, 466] on button "View Quote" at bounding box center [1123, 467] width 77 height 28
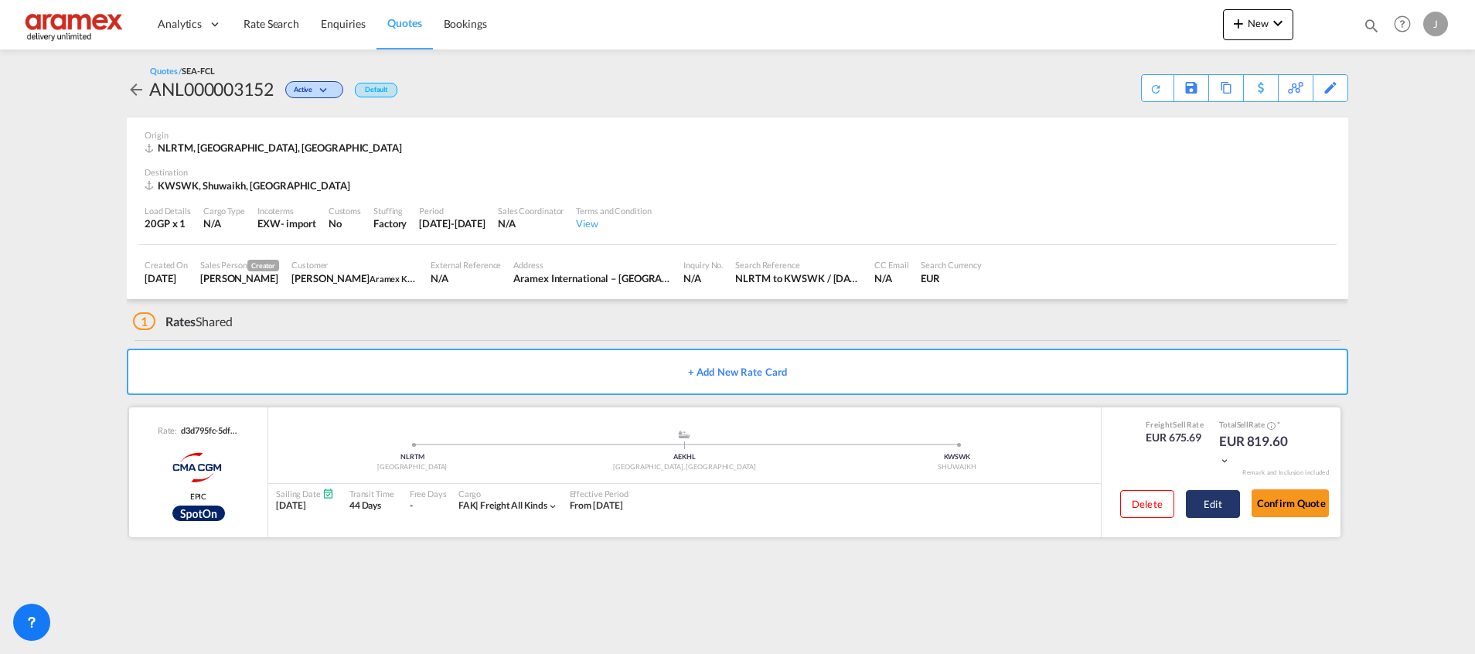
click at [1233, 510] on button "Edit" at bounding box center [1213, 504] width 54 height 28
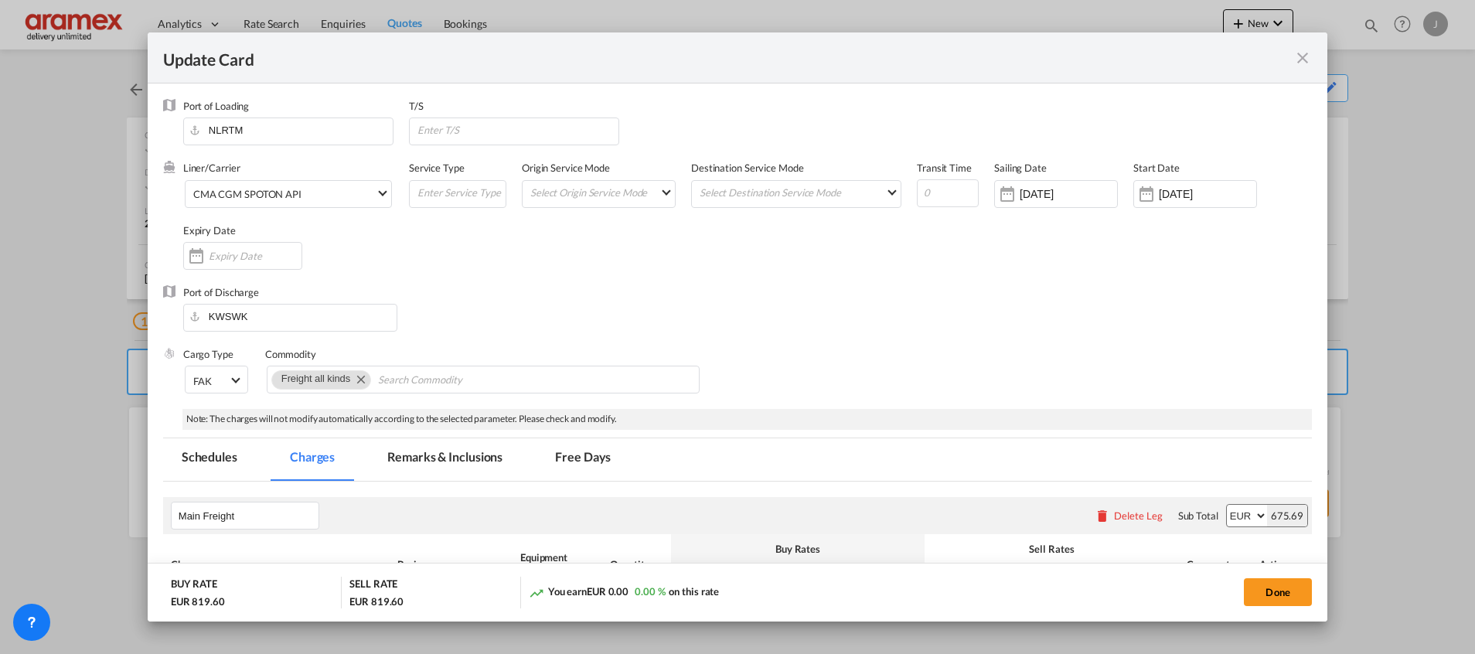
click at [1299, 50] on md-icon "icon-close fg-AAA8AD m-0 pointer" at bounding box center [1303, 58] width 19 height 19
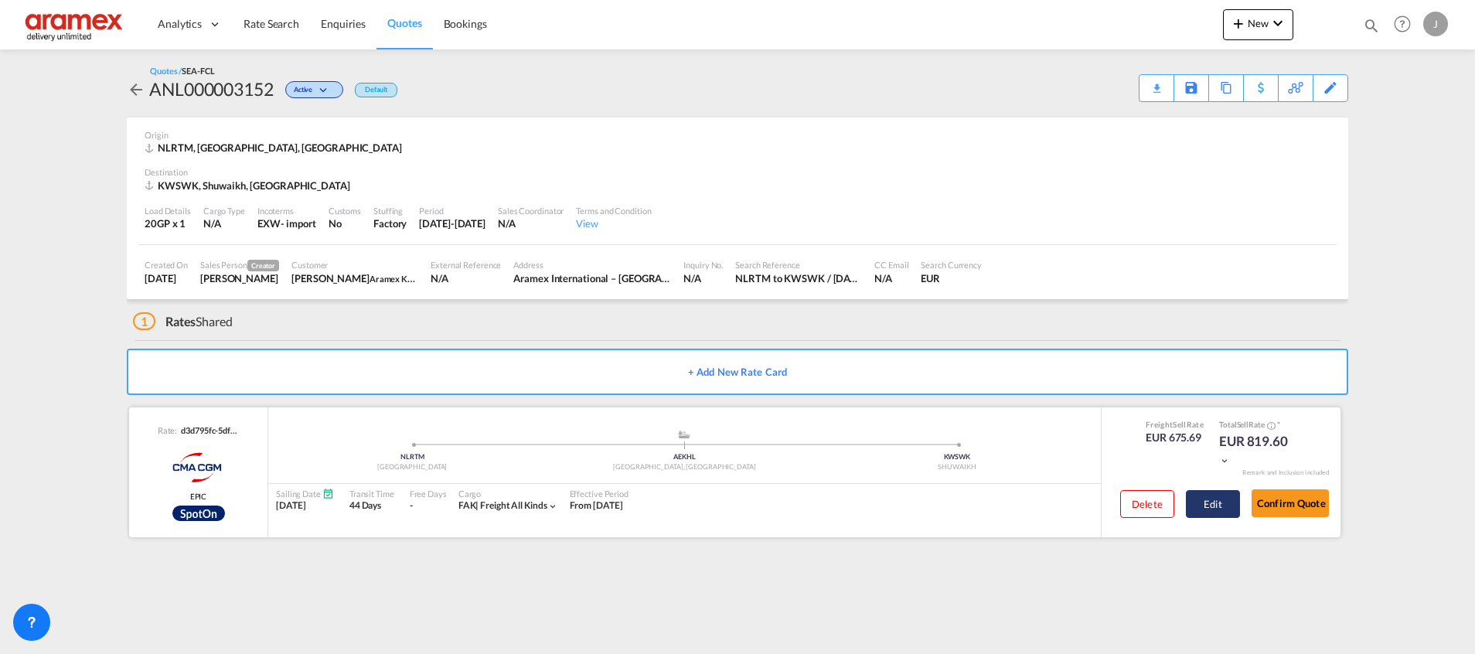
click at [1216, 499] on button "Edit" at bounding box center [1213, 504] width 54 height 28
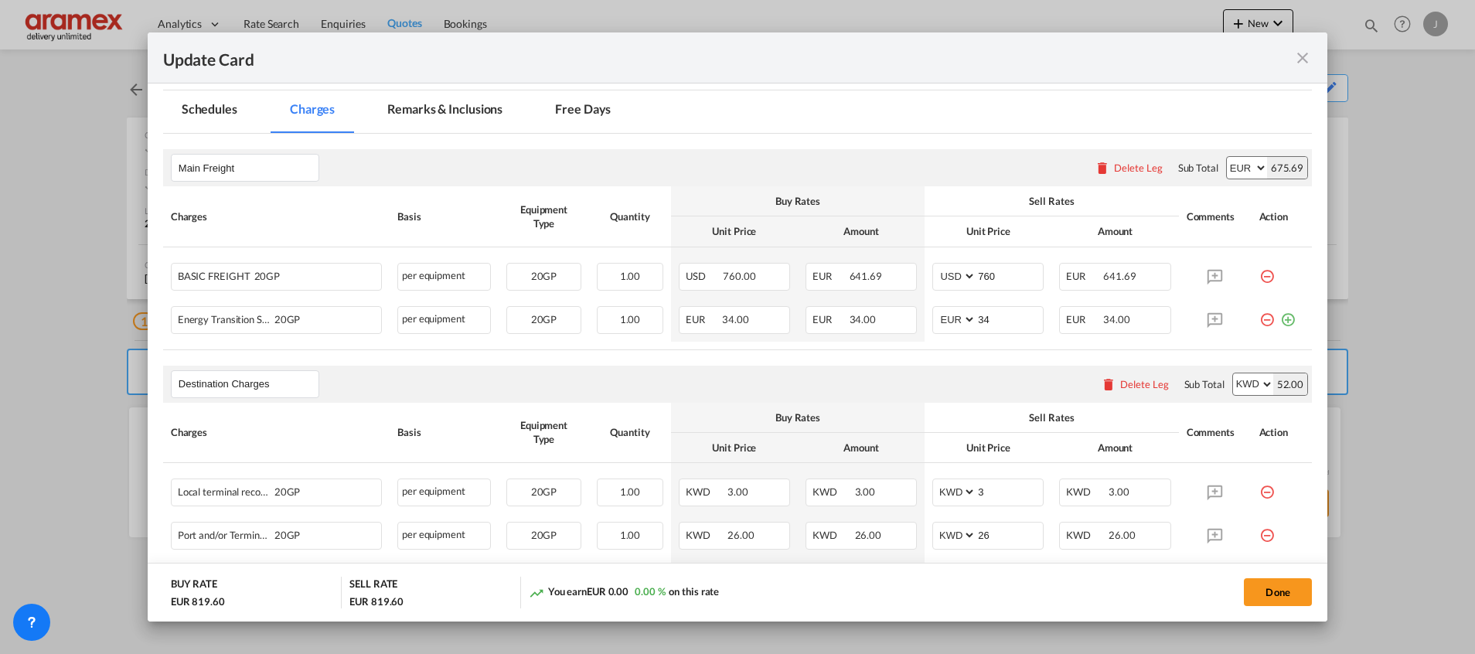
scroll to position [541, 0]
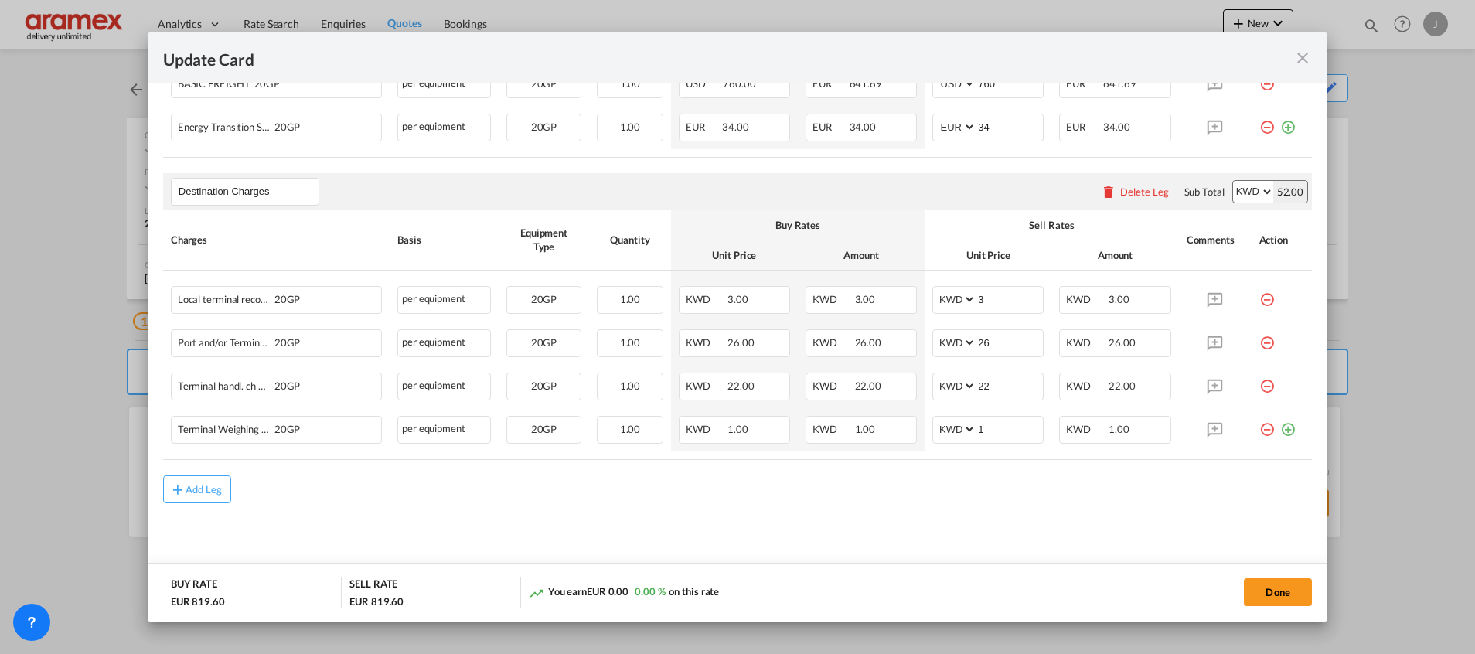
click at [1131, 193] on div "Delete Leg" at bounding box center [1144, 192] width 49 height 12
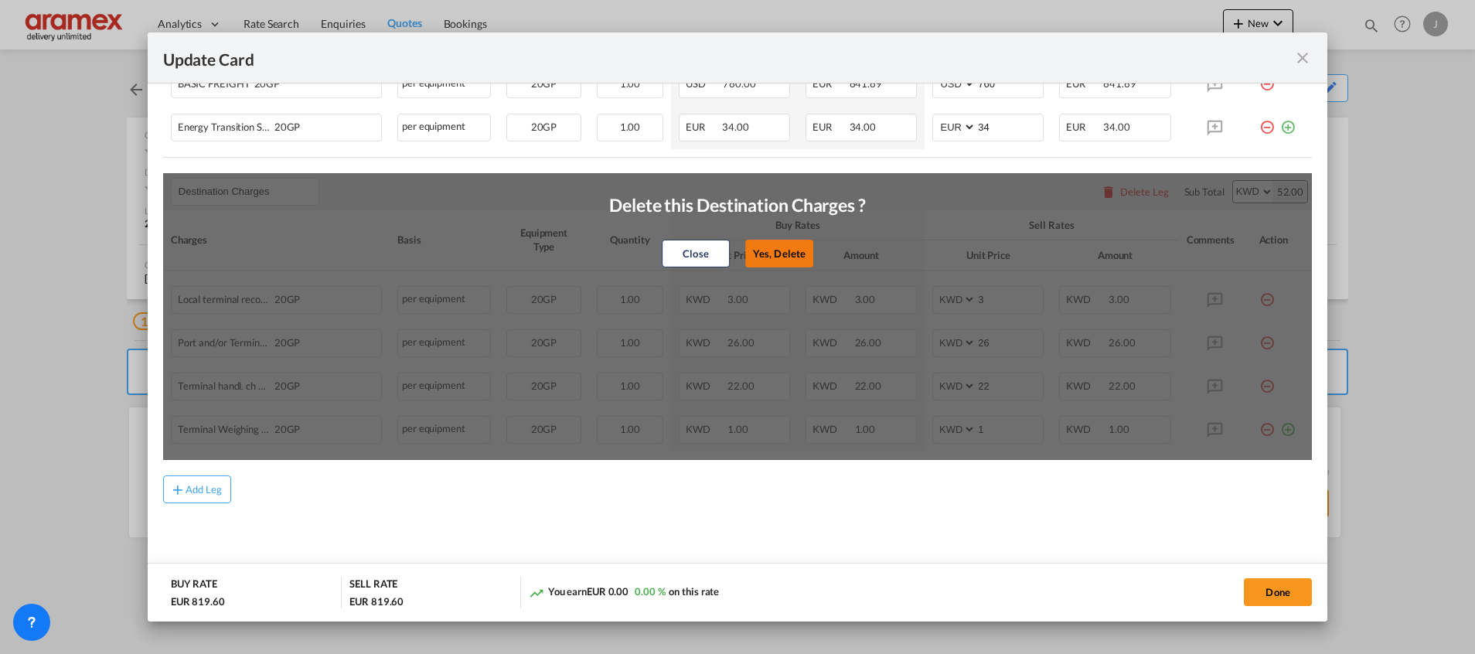
click at [785, 255] on button "Yes, Delete" at bounding box center [779, 254] width 68 height 28
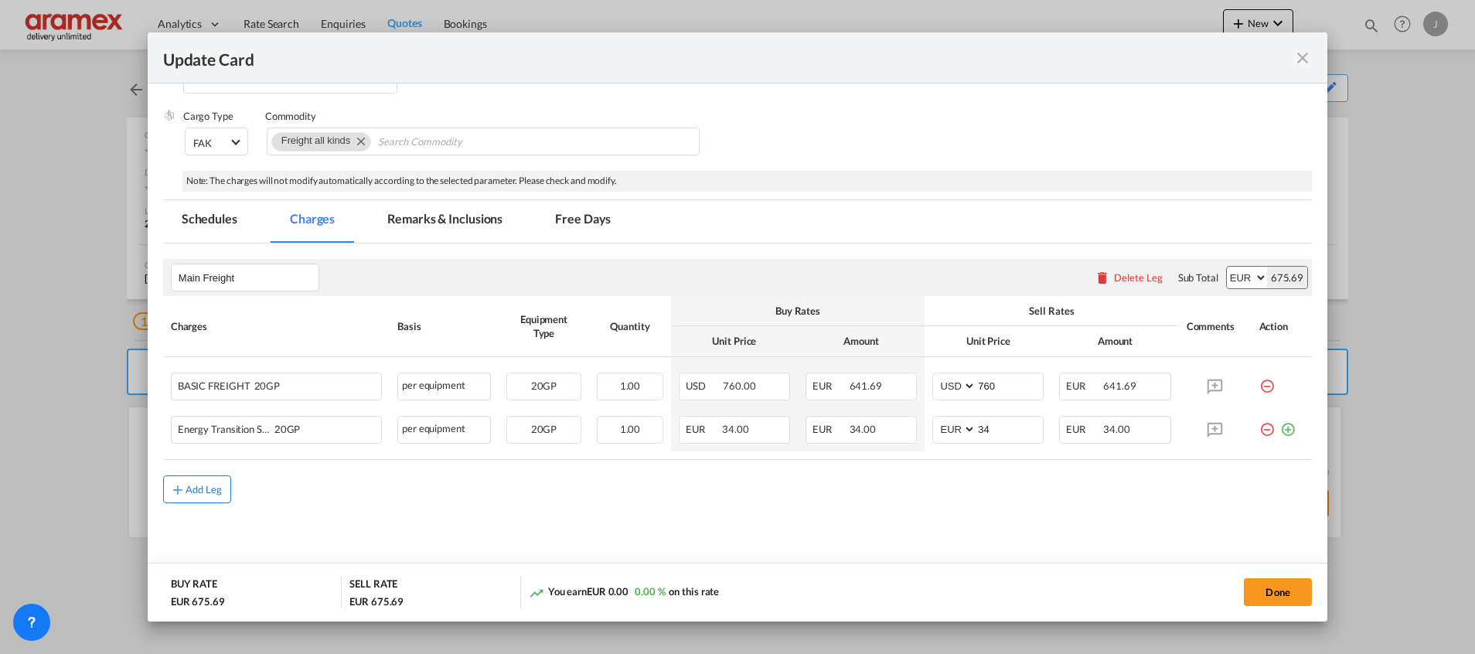
click at [205, 494] on div "Add Leg" at bounding box center [204, 489] width 37 height 9
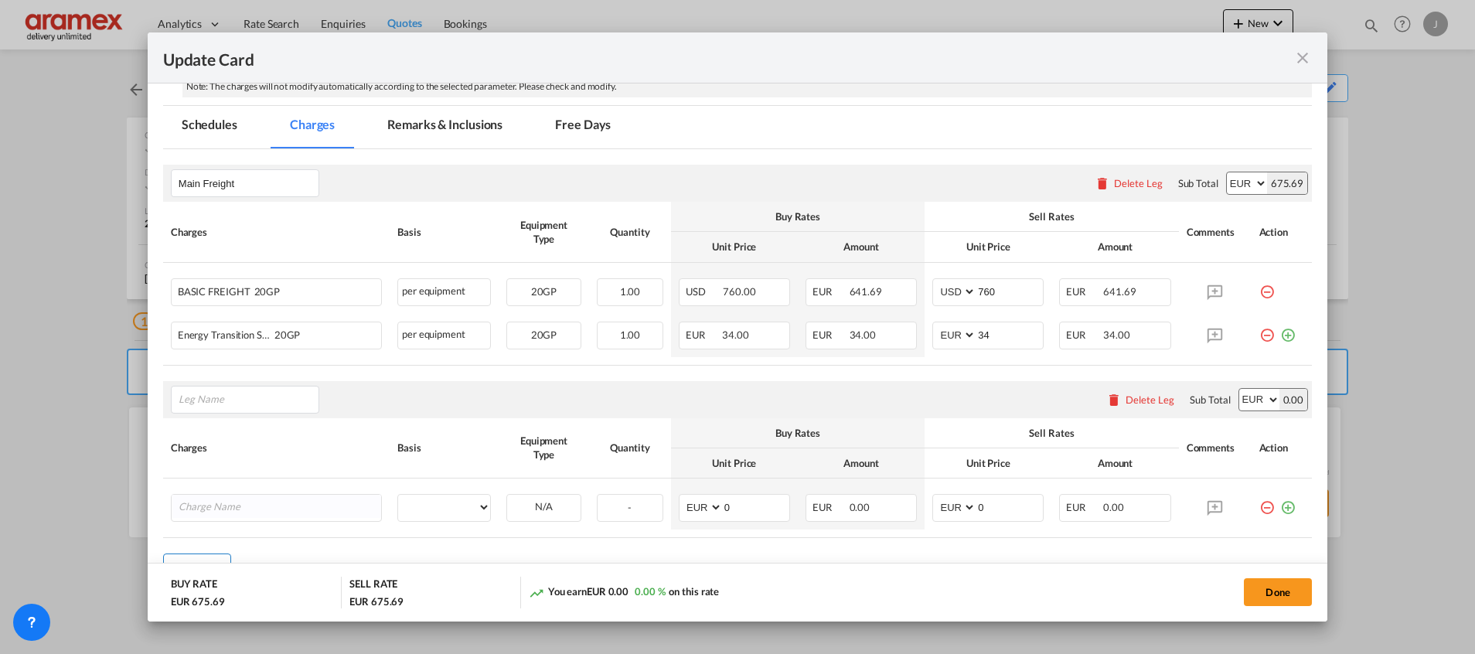
scroll to position [354, 0]
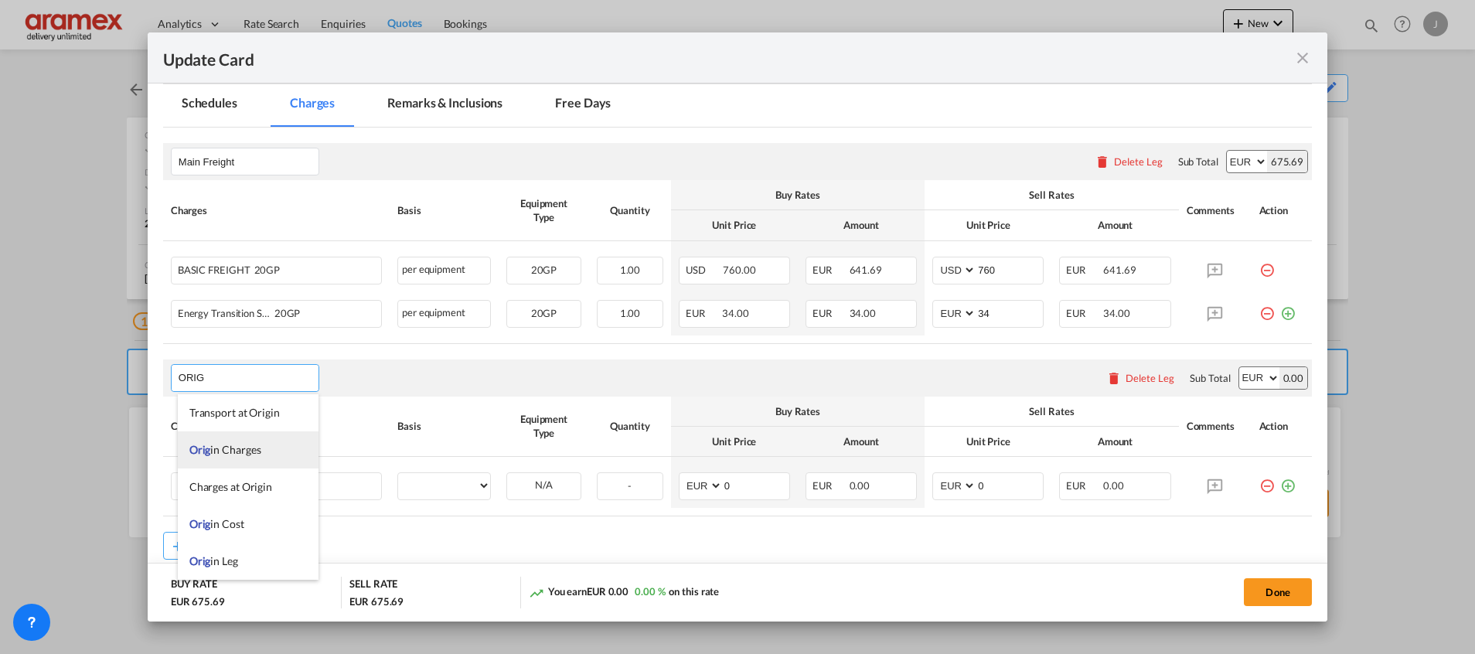
click at [228, 445] on span "Orig in Charges" at bounding box center [225, 449] width 72 height 13
type input "Origin Charges"
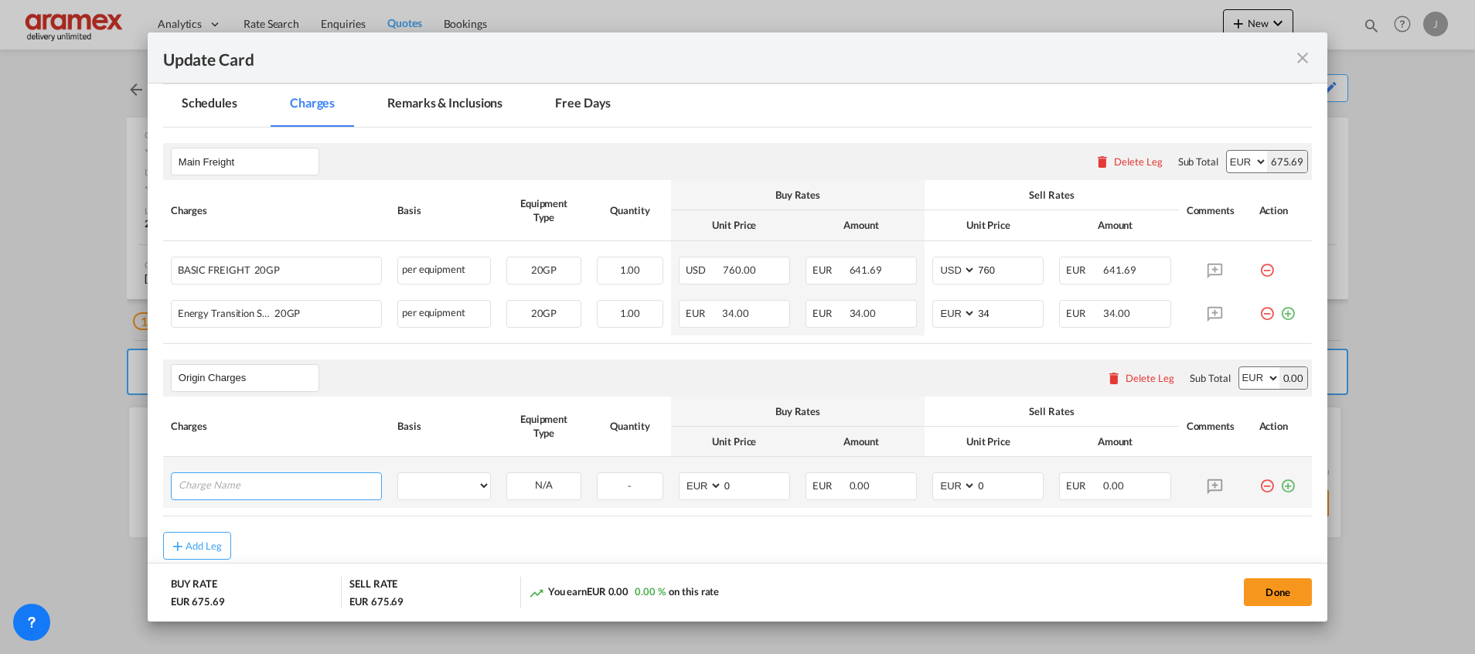
click at [235, 492] on input "Charge Name" at bounding box center [280, 484] width 203 height 23
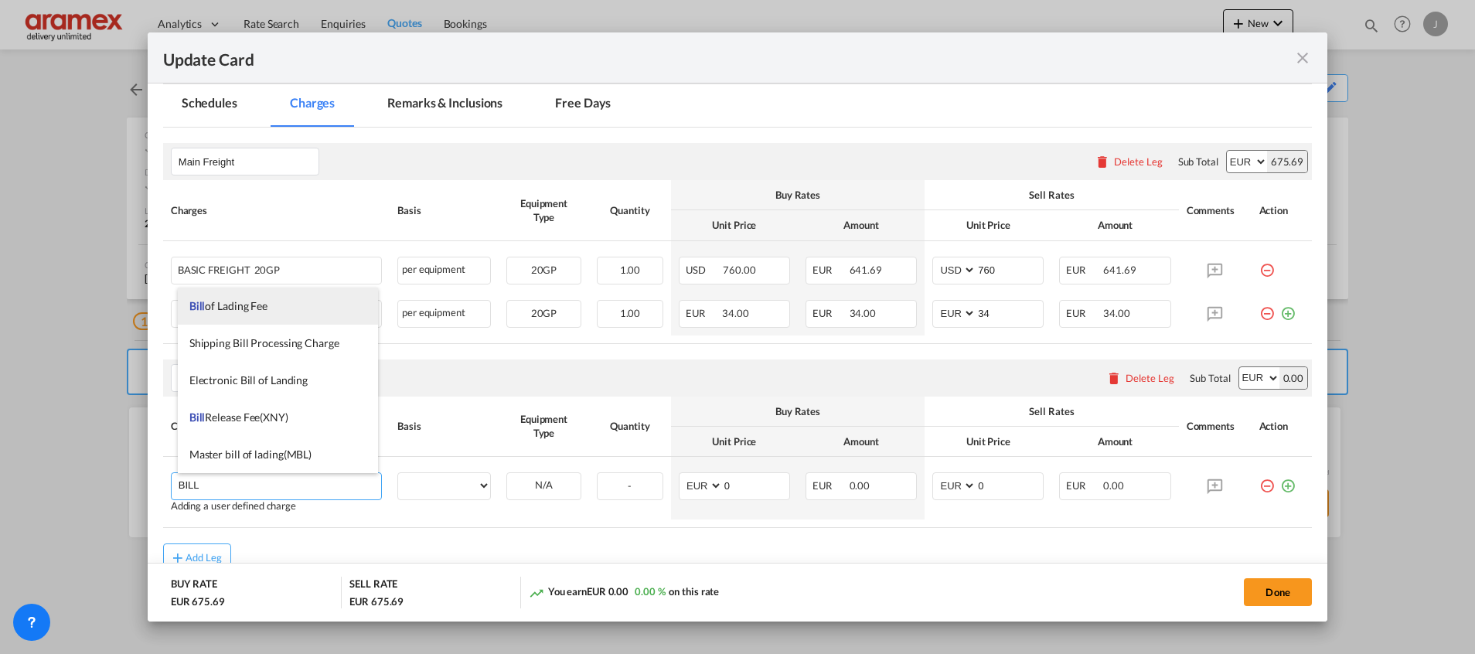
click at [256, 311] on span "Bill of Lading Fee" at bounding box center [228, 305] width 78 height 13
type input "Bill of Lading Fee"
select select "per B/L"
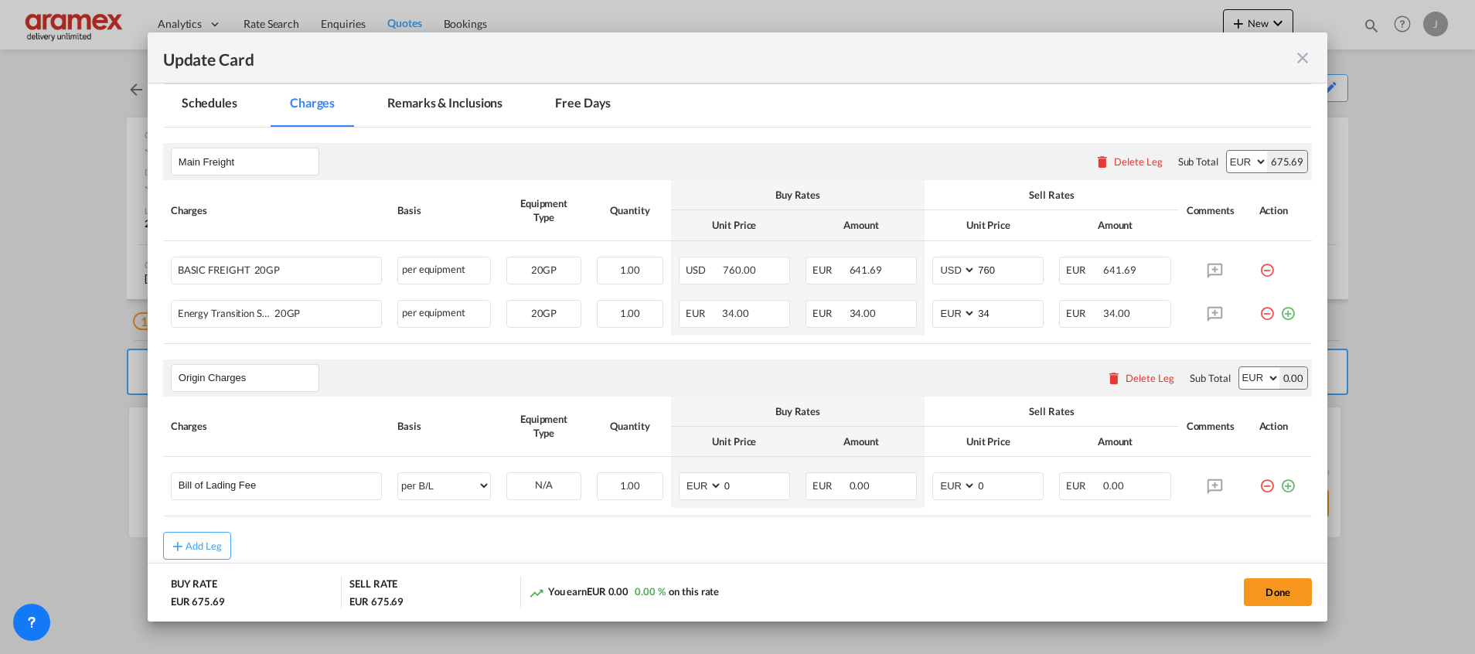
click at [719, 540] on div "Add Leg" at bounding box center [737, 546] width 1149 height 28
click at [1281, 488] on md-icon "icon-plus-circle-outline green-400-fg" at bounding box center [1288, 479] width 15 height 15
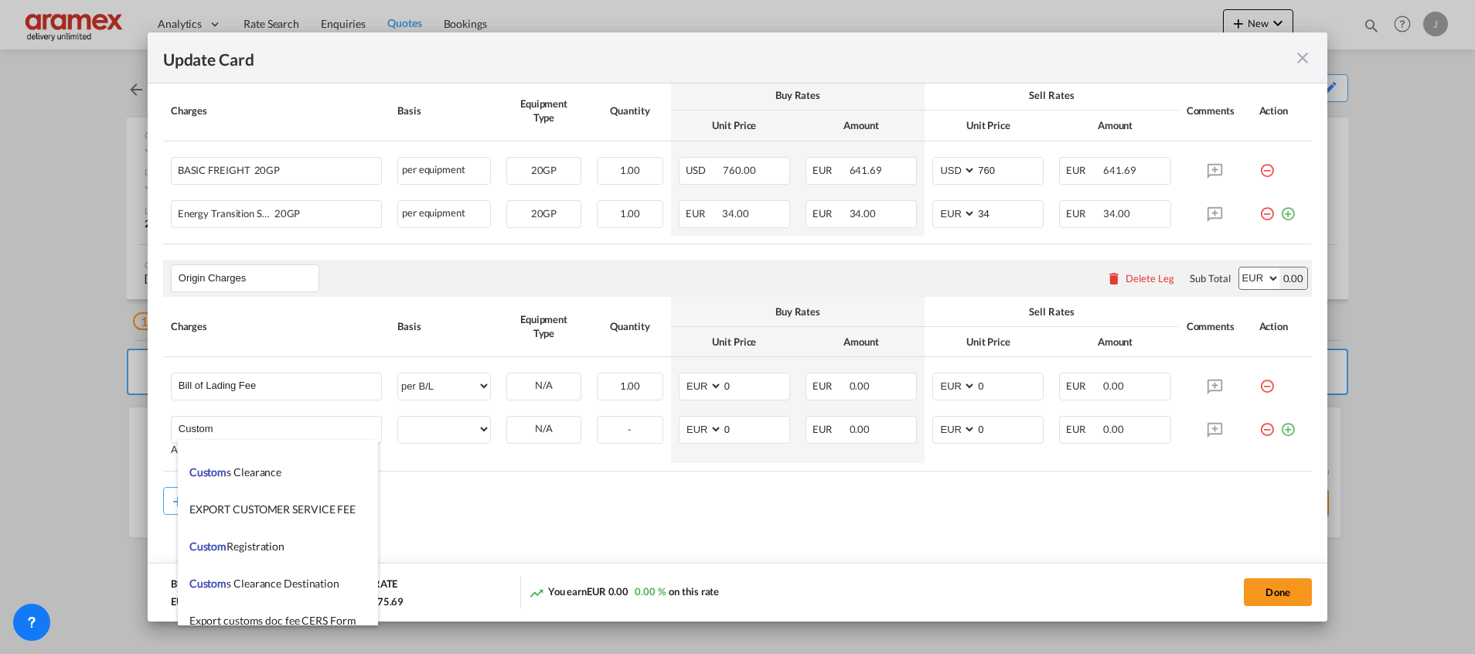
scroll to position [1624, 0]
click at [331, 544] on span "Custom s Export documentation (no costs, suggested sell)" at bounding box center [323, 541] width 268 height 13
type input "Customs Export documentation (no costs, suggested sell)"
select select "per shipment"
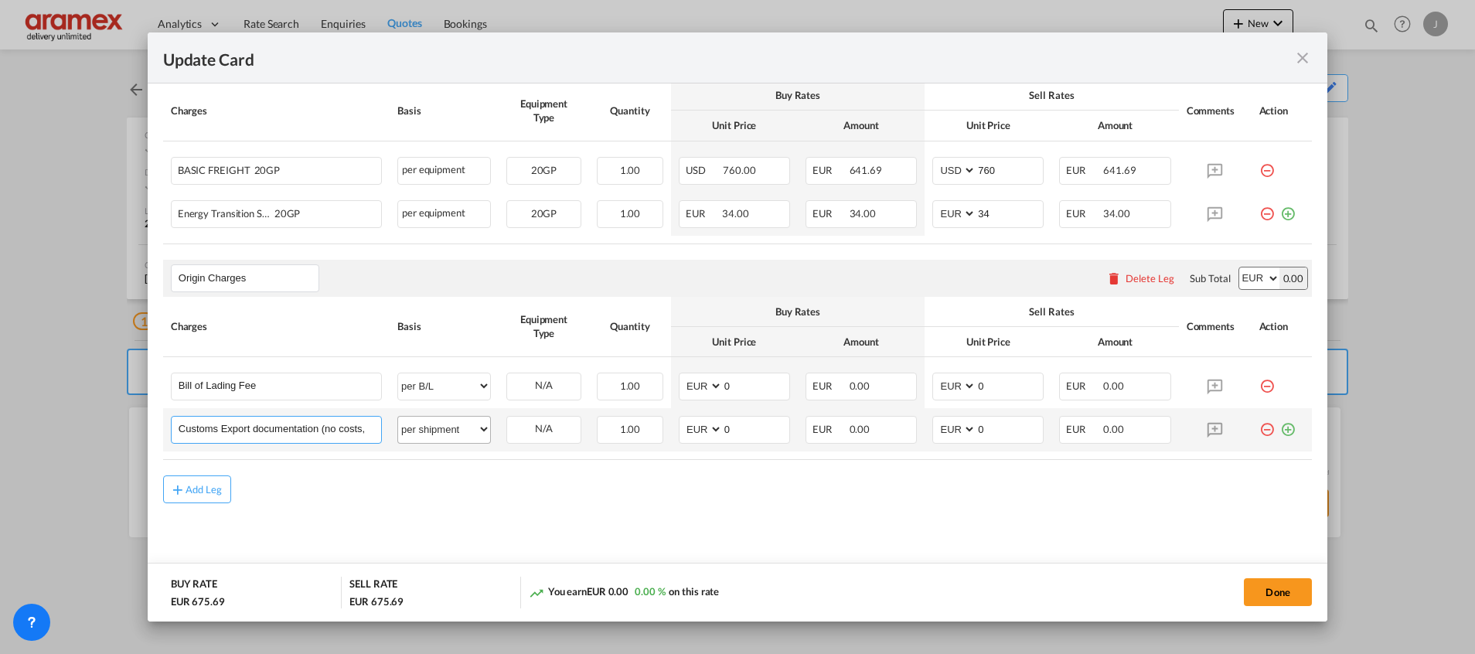
scroll to position [0, 74]
drag, startPoint x: 326, startPoint y: 423, endPoint x: 455, endPoint y: 426, distance: 129.9
click at [455, 426] on tr "Customs Export documentation (no costs, suggested sell) Please Enter User Defin…" at bounding box center [737, 429] width 1149 height 43
drag, startPoint x: 752, startPoint y: 427, endPoint x: 701, endPoint y: 427, distance: 50.3
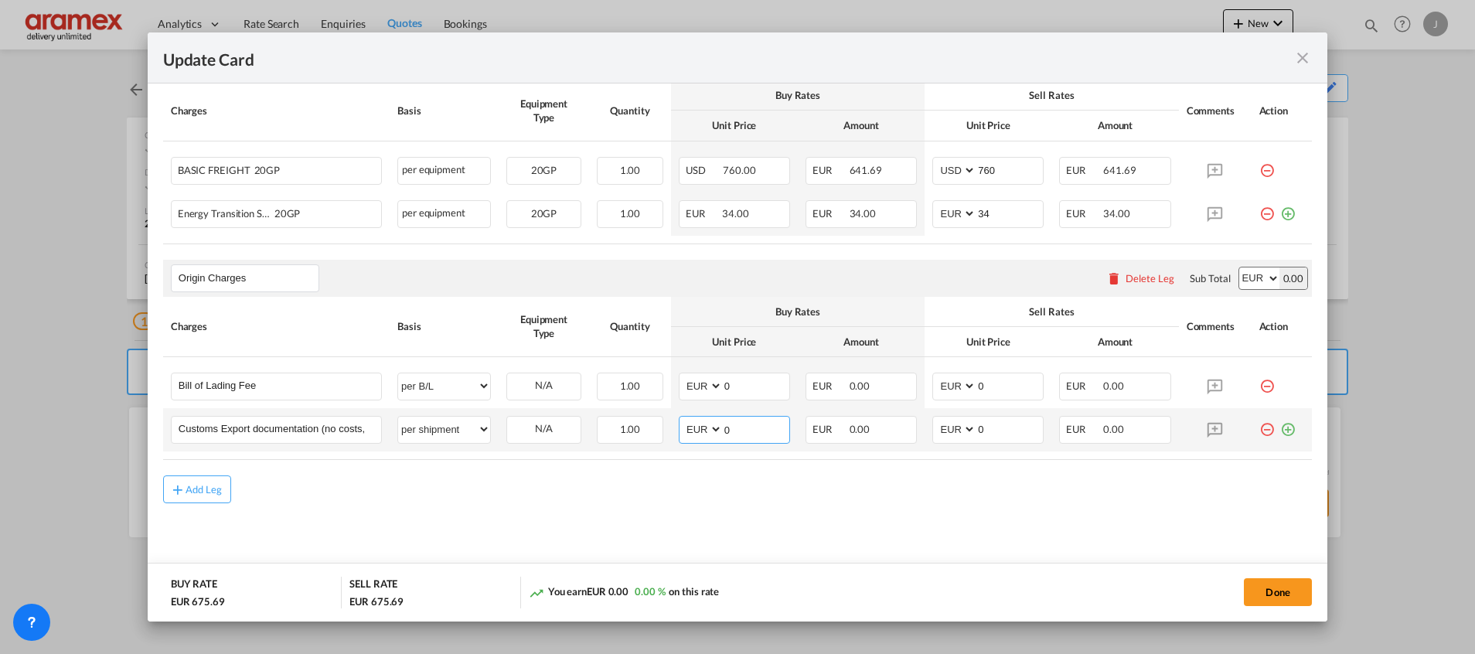
click at [701, 427] on md-input-container "AED AFN ALL AMD ANG AOA ARS AUD AWG AZN BAM BBD BDT BGN BHD BIF BMD BND BOB BRL…" at bounding box center [734, 430] width 111 height 28
type input "65"
drag, startPoint x: 961, startPoint y: 431, endPoint x: 933, endPoint y: 433, distance: 27.9
click at [940, 432] on md-input-container "AED AFN ALL AMD ANG AOA ARS AUD AWG AZN BAM BBD BDT BGN BHD BIF BMD BND BOB BRL…" at bounding box center [988, 430] width 111 height 28
type input "65"
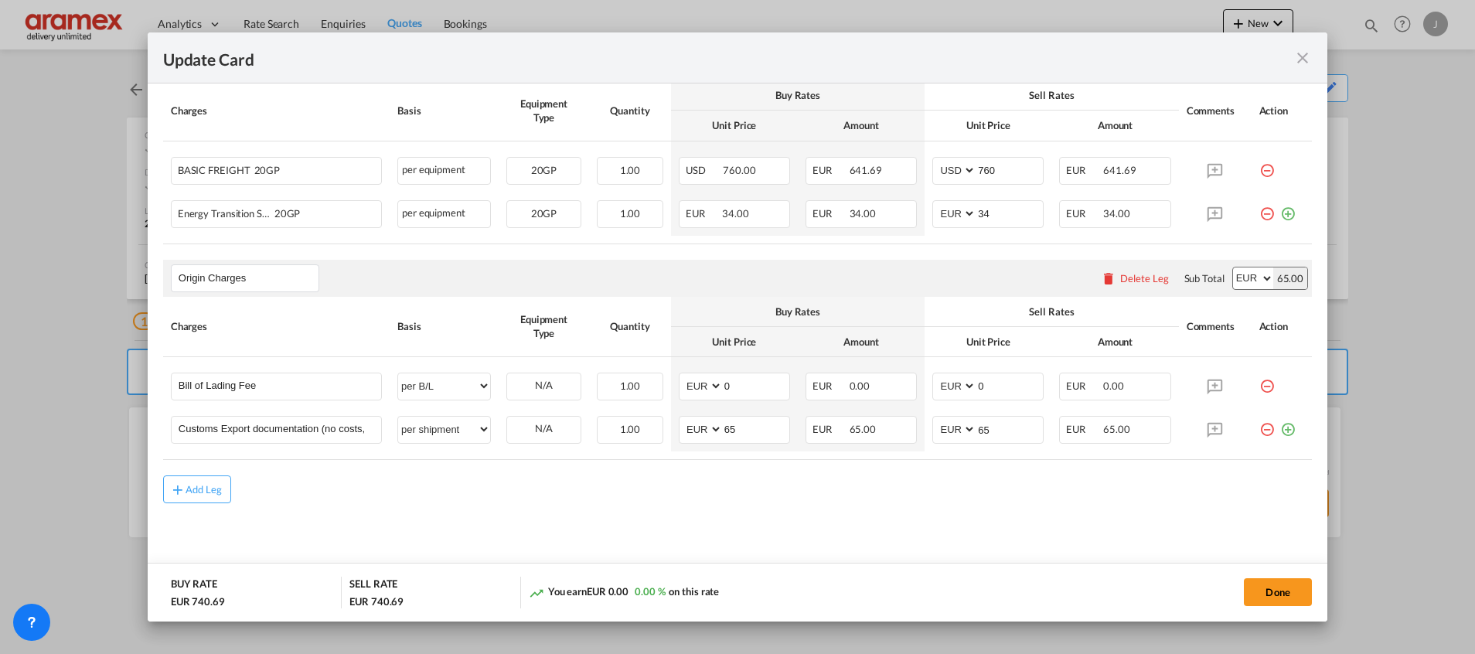
click at [834, 510] on md-content "Main Freight Please enter leg name Leg Name Already Exists Delete Leg Sub Total…" at bounding box center [737, 306] width 1149 height 556
drag, startPoint x: 731, startPoint y: 381, endPoint x: 694, endPoint y: 381, distance: 37.1
click at [695, 381] on md-input-container "AED AFN ALL AMD ANG AOA ARS AUD AWG AZN BAM BBD BDT BGN BHD BIF BMD BND BOB BRL…" at bounding box center [734, 387] width 111 height 28
type input "50"
click at [998, 380] on input "0" at bounding box center [1010, 384] width 67 height 23
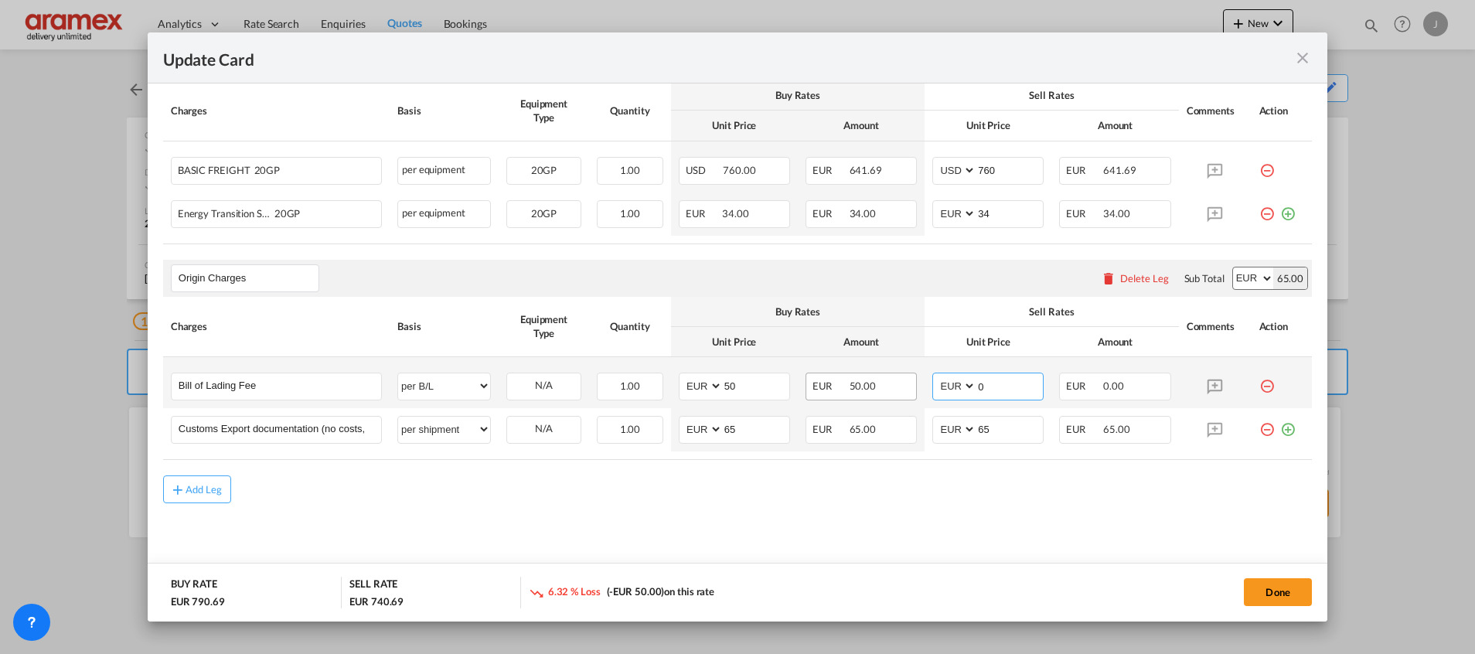
drag, startPoint x: 905, startPoint y: 383, endPoint x: 898, endPoint y: 385, distance: 8.1
click at [898, 385] on tr "Bill of Lading Fee Please Enter User Defined Charges Cannot Be Published per eq…" at bounding box center [737, 382] width 1149 height 51
type input "50"
click at [205, 488] on div "Add Leg" at bounding box center [204, 489] width 37 height 9
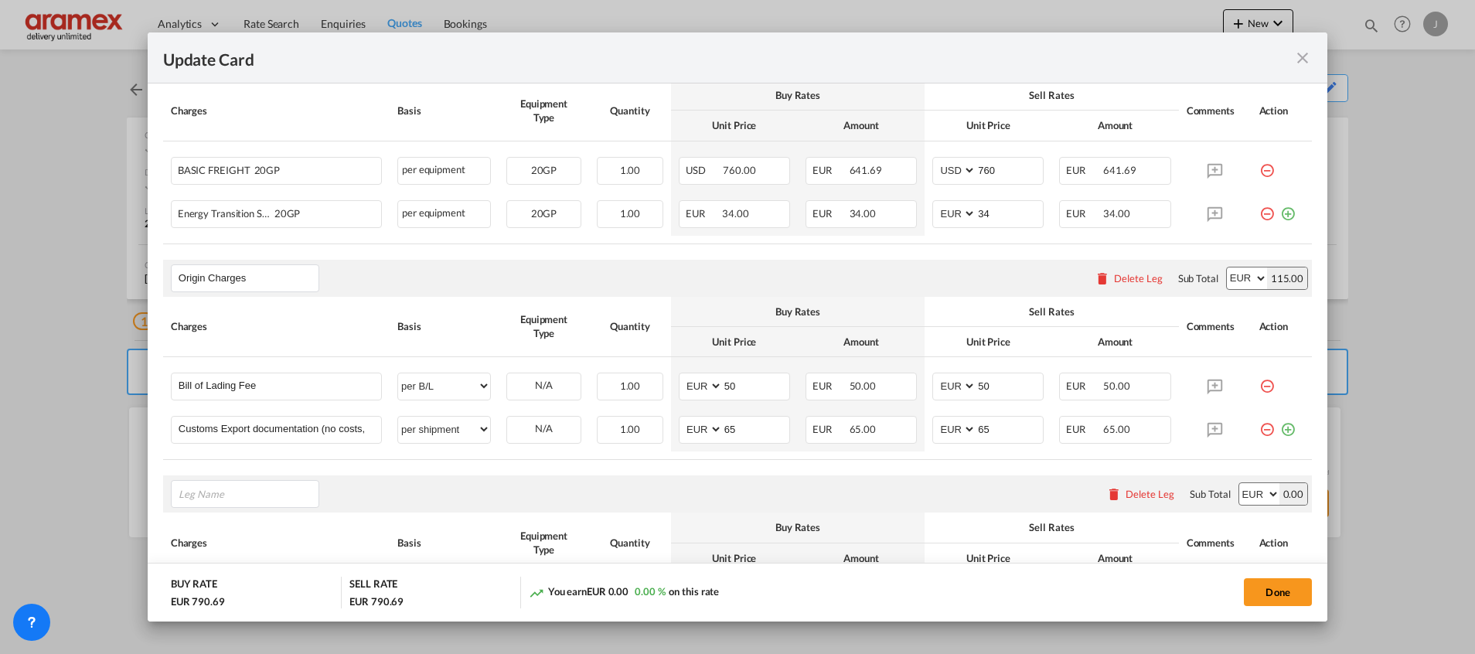
scroll to position [626, 0]
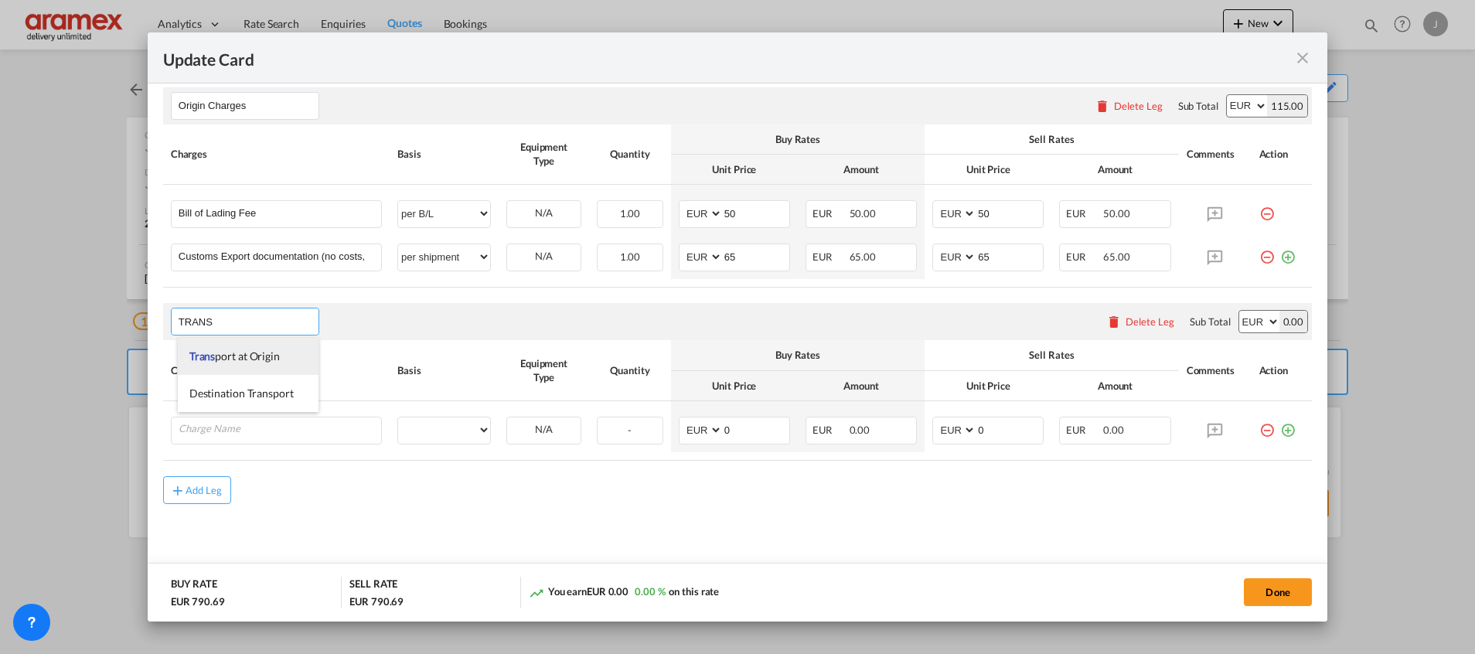
click at [273, 352] on span "Trans port at Origin" at bounding box center [234, 356] width 90 height 13
type input "Transport at Origin"
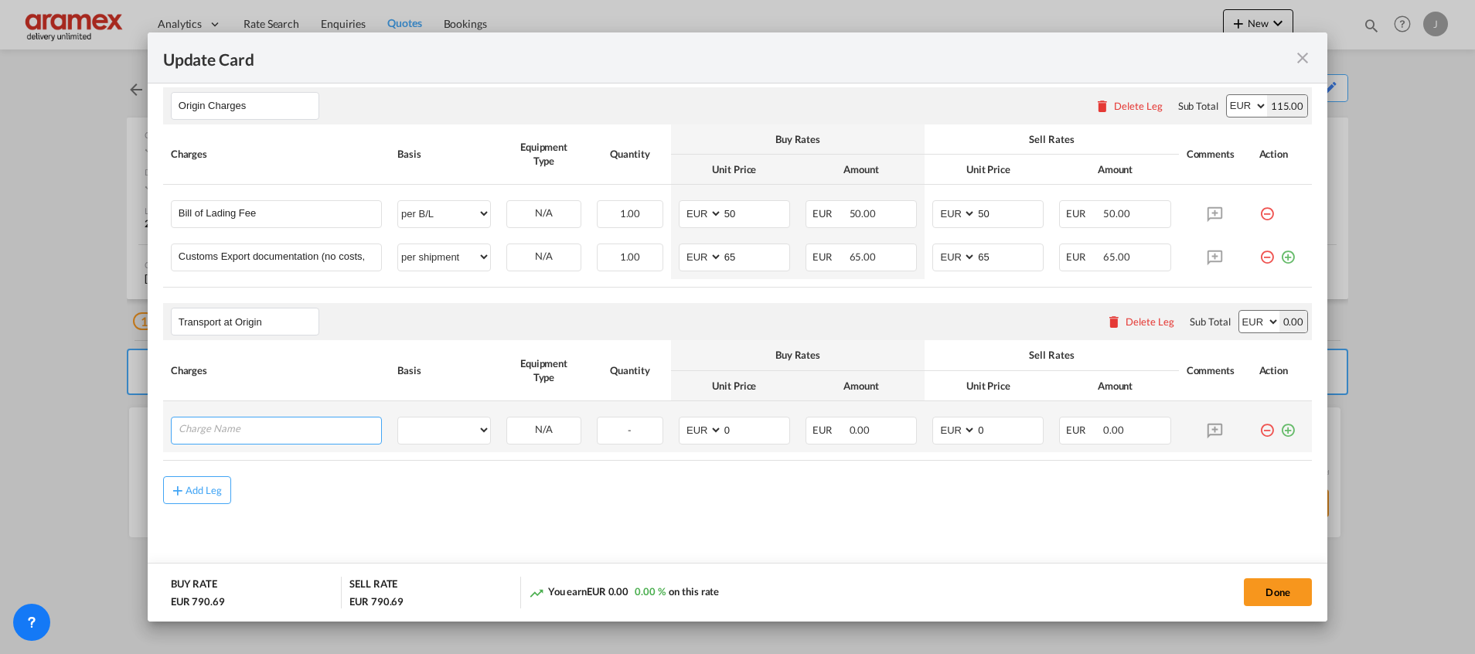
click at [254, 426] on input "Charge Name" at bounding box center [280, 429] width 203 height 23
type input "T"
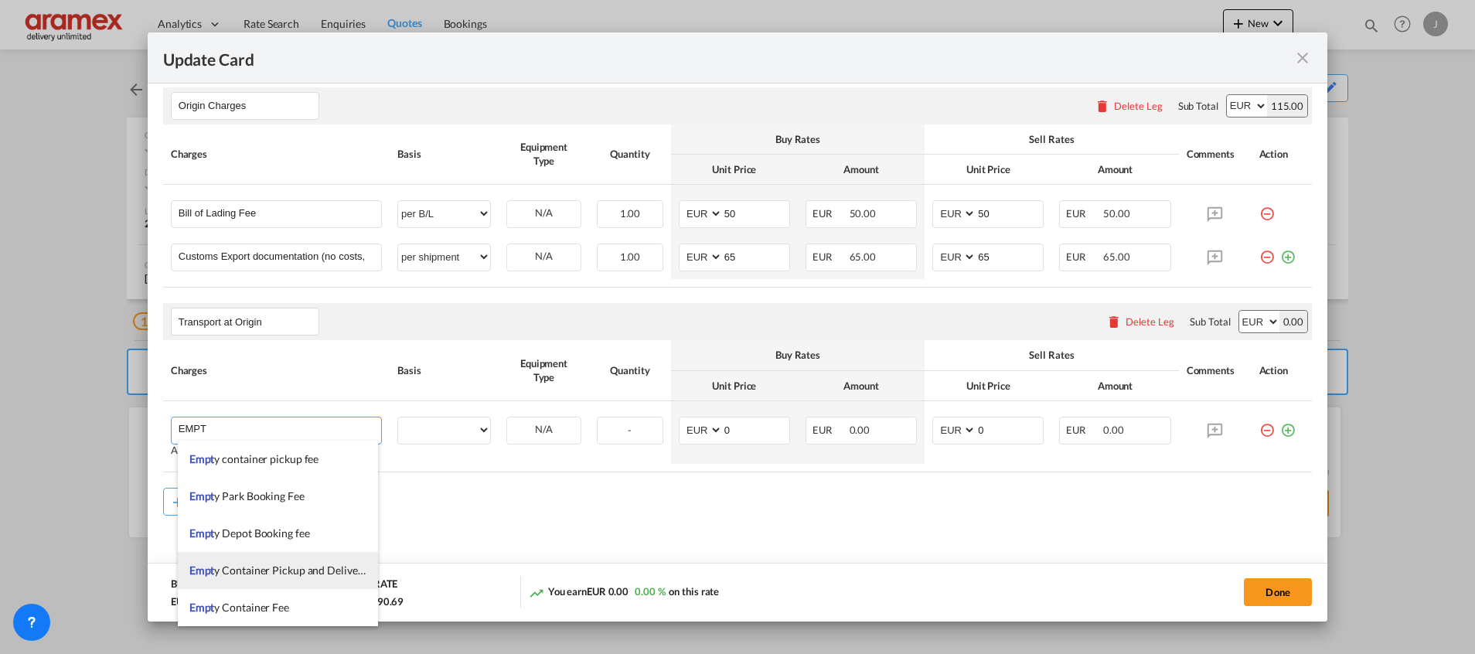
click at [293, 566] on span "Empt y Container Pickup and Delivery Charge" at bounding box center [296, 570] width 215 height 13
type input "Empty Container Pickup and Delivery Charge"
select select "per equipment"
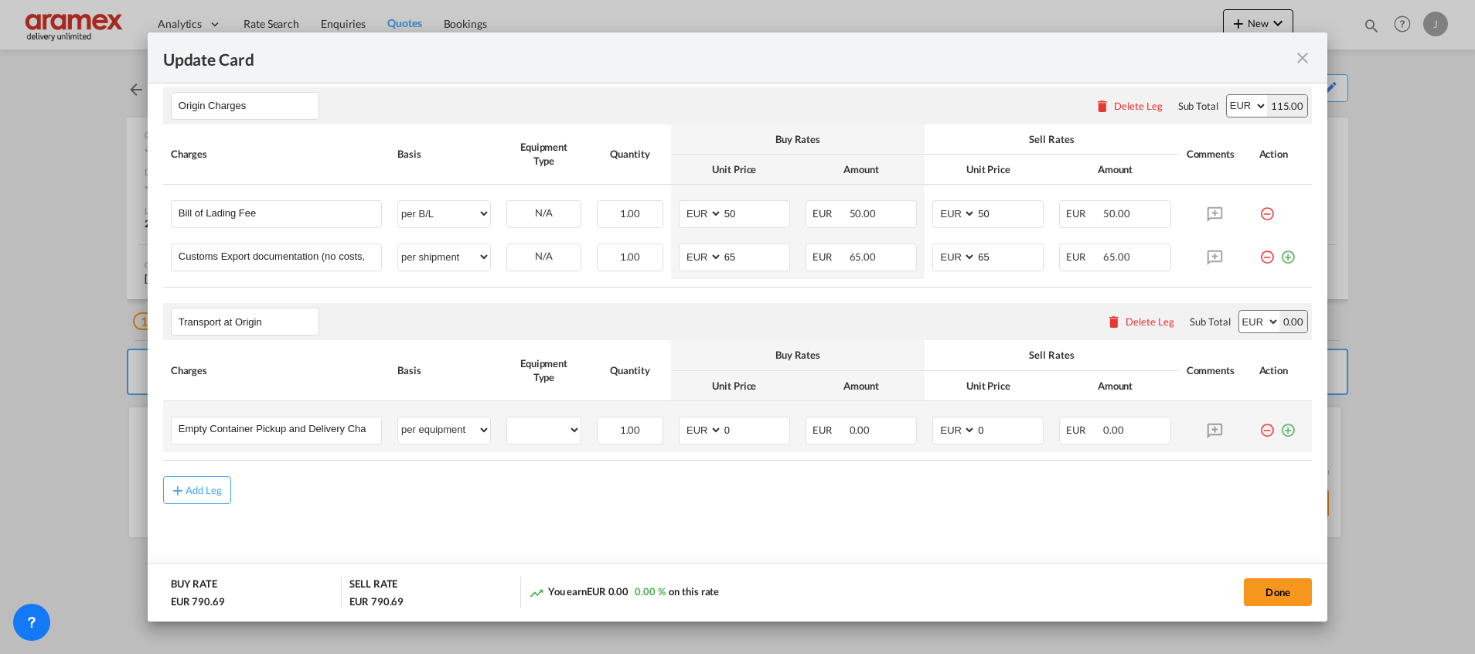
click at [1281, 431] on md-icon "icon-plus-circle-outline green-400-fg" at bounding box center [1288, 424] width 15 height 15
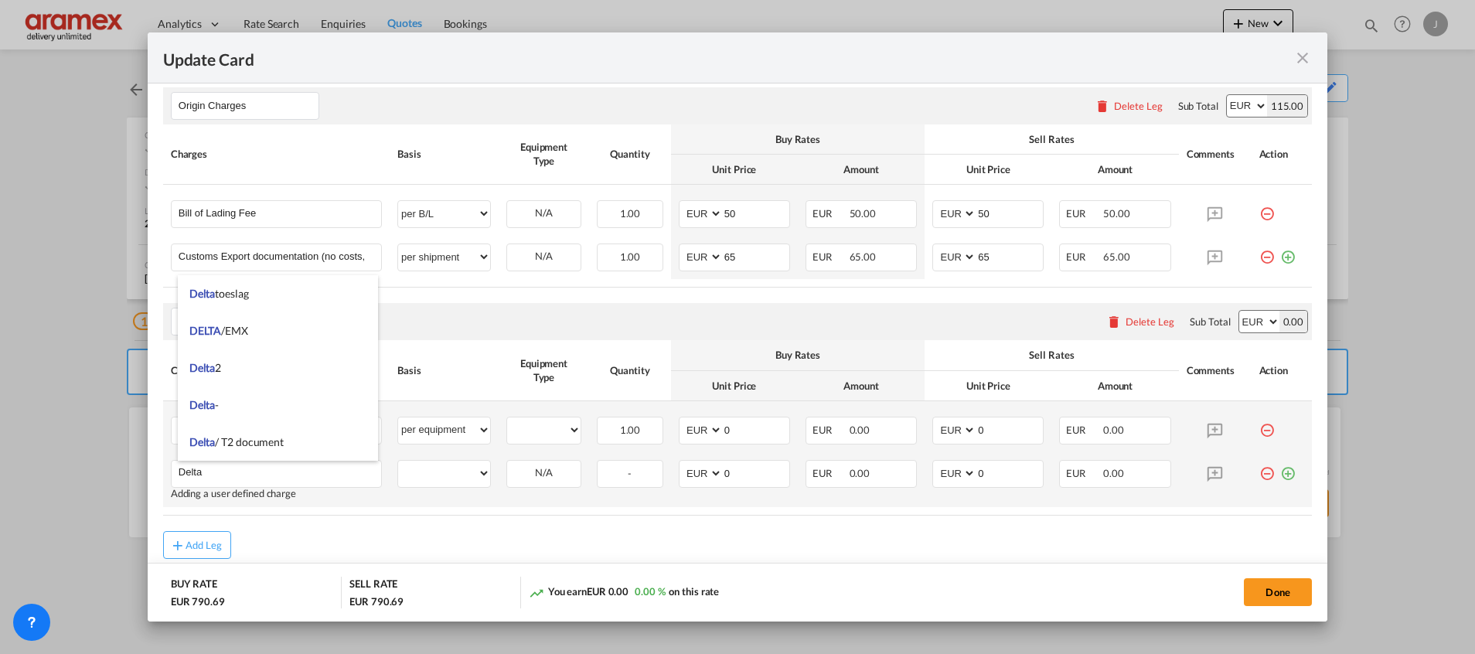
type input "Delta"
click at [1281, 475] on md-icon "icon-plus-circle-outline green-400-fg" at bounding box center [1288, 467] width 15 height 15
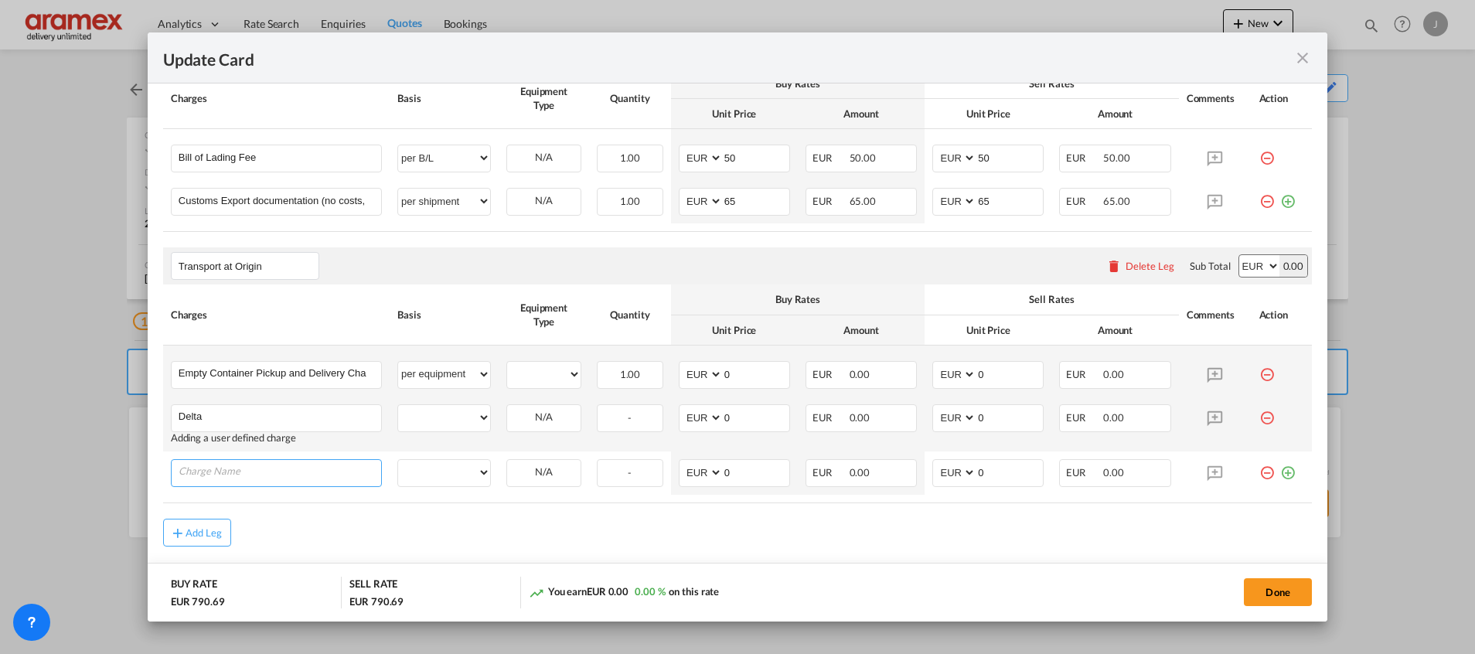
scroll to position [725, 0]
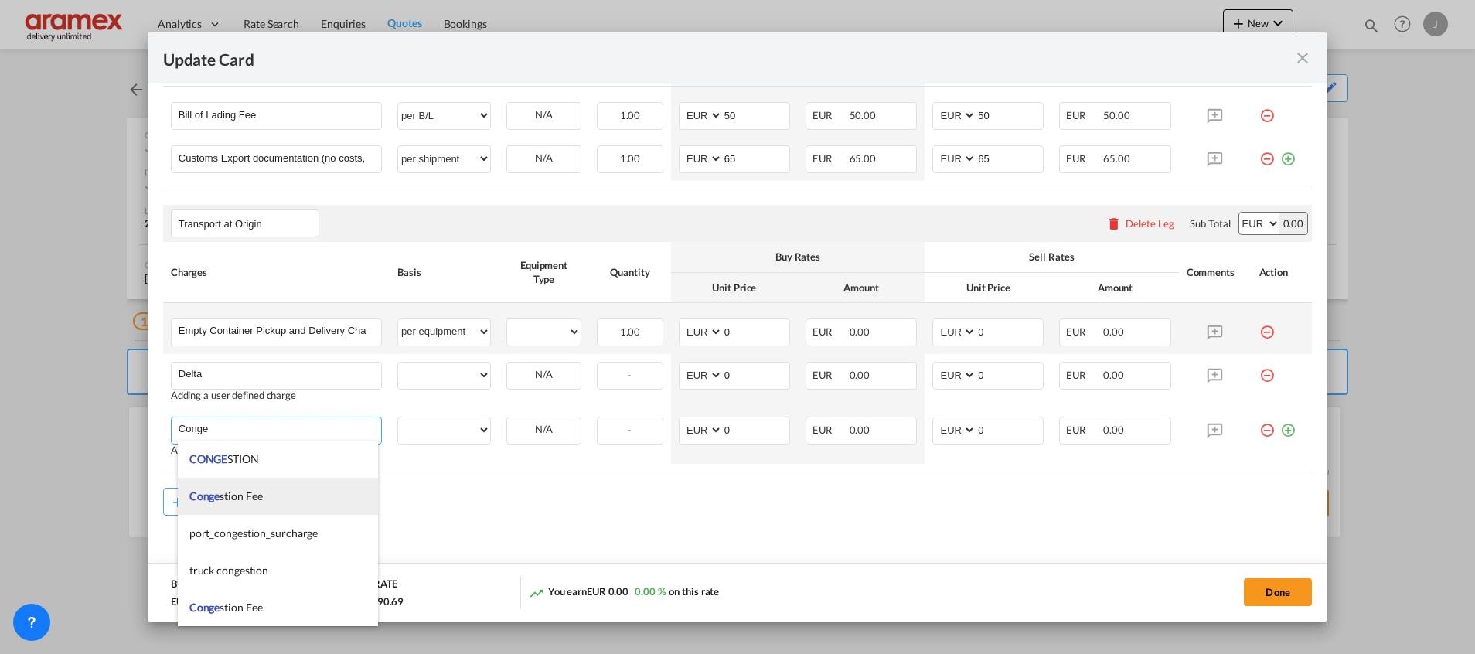
click at [293, 500] on li "Conge stion Fee" at bounding box center [278, 496] width 200 height 37
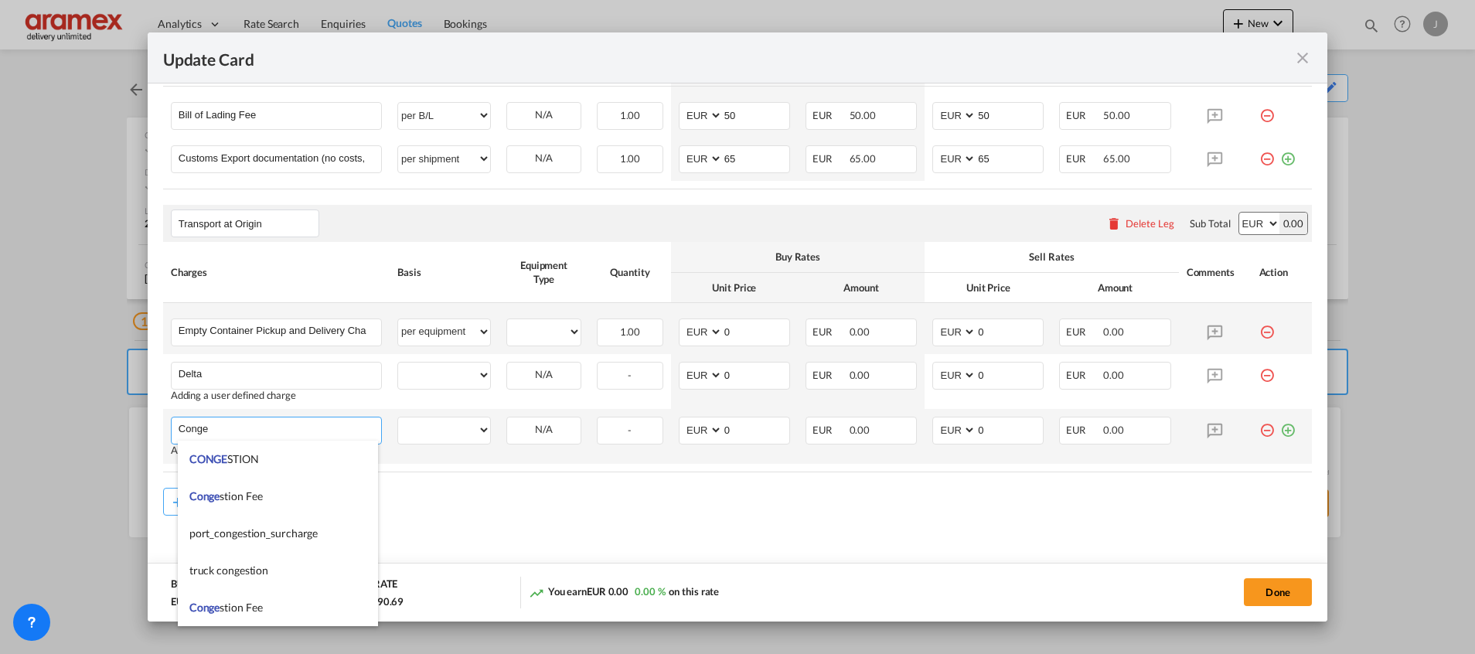
type input "Congestion Fee"
select select "per equipment"
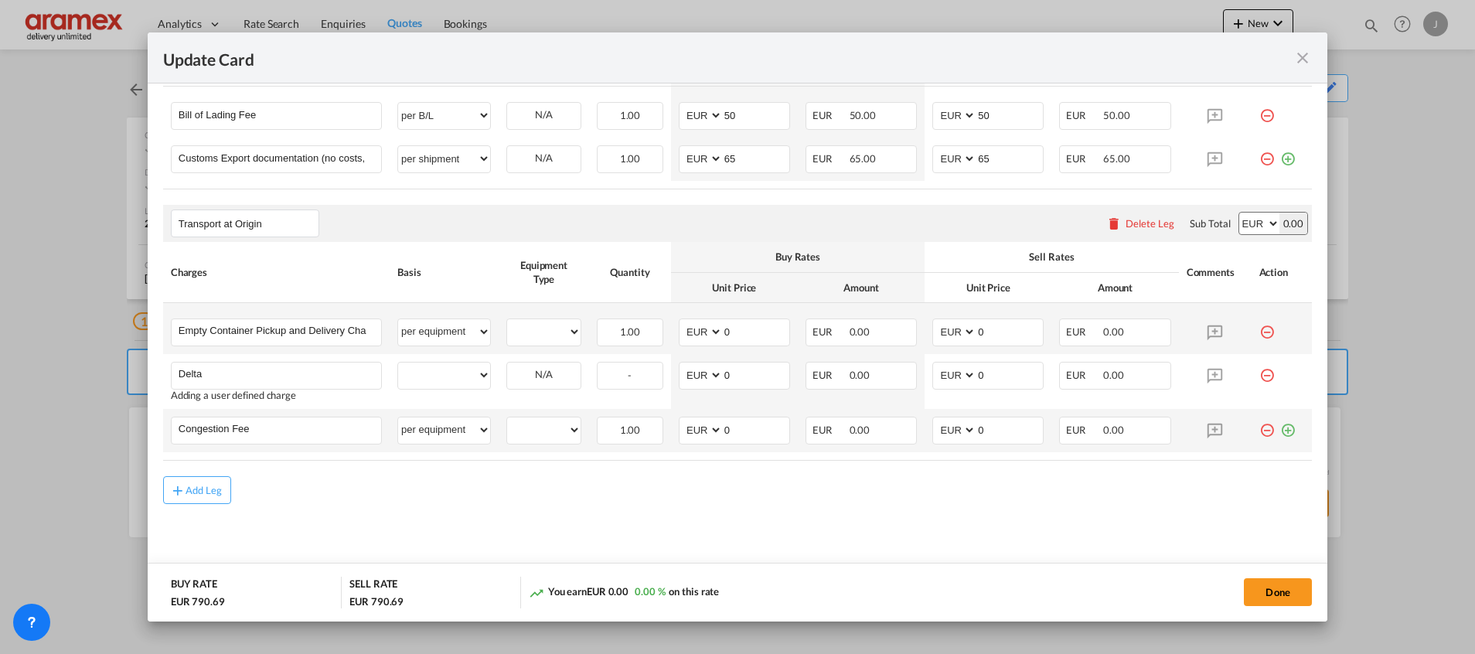
click at [1281, 430] on md-icon "icon-plus-circle-outline green-400-fg" at bounding box center [1288, 424] width 15 height 15
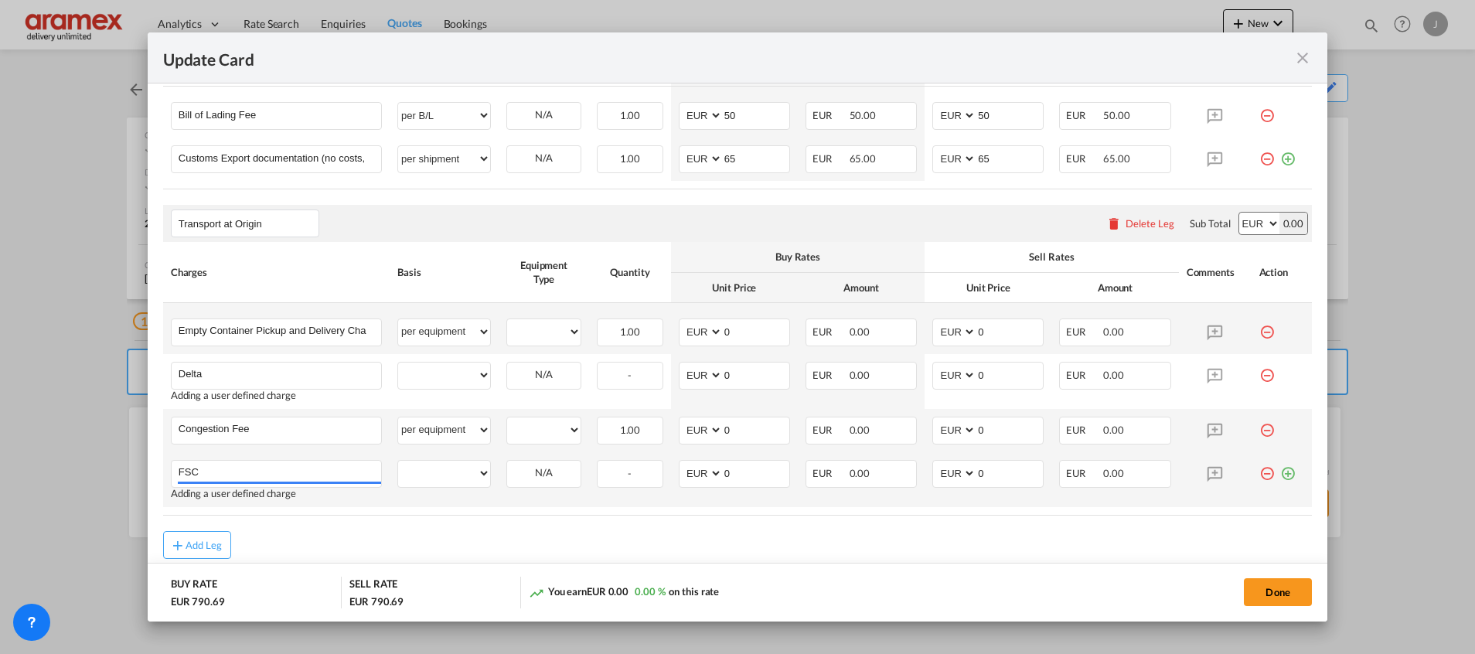
type input "FSC"
click at [1281, 472] on md-icon "icon-plus-circle-outline green-400-fg" at bounding box center [1288, 467] width 15 height 15
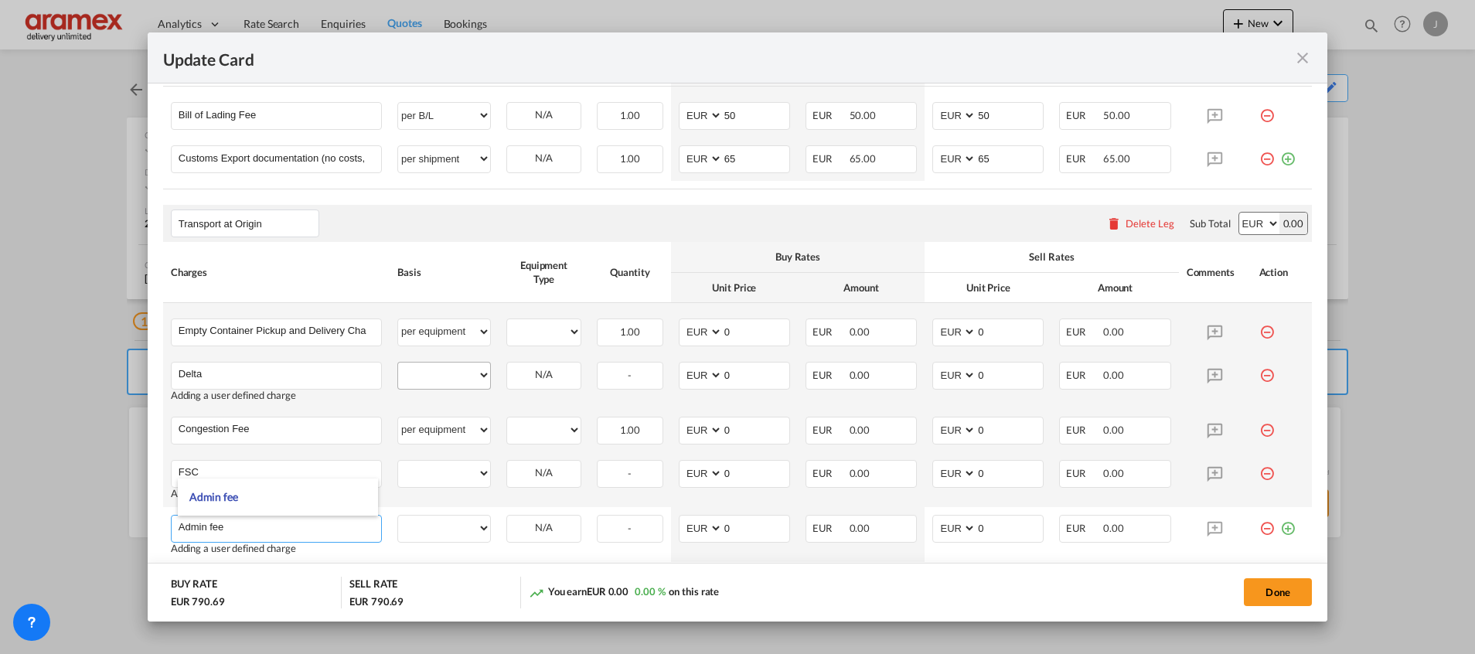
type input "Admin fee"
click at [427, 373] on select "per equipment per container per B/L per shipping bill per shipment % on pickup …" at bounding box center [444, 375] width 92 height 25
select select "per equipment"
click at [398, 363] on select "per equipment per container per B/L per shipping bill per shipment % on pickup …" at bounding box center [444, 375] width 92 height 25
drag, startPoint x: 430, startPoint y: 471, endPoint x: 439, endPoint y: 458, distance: 16.1
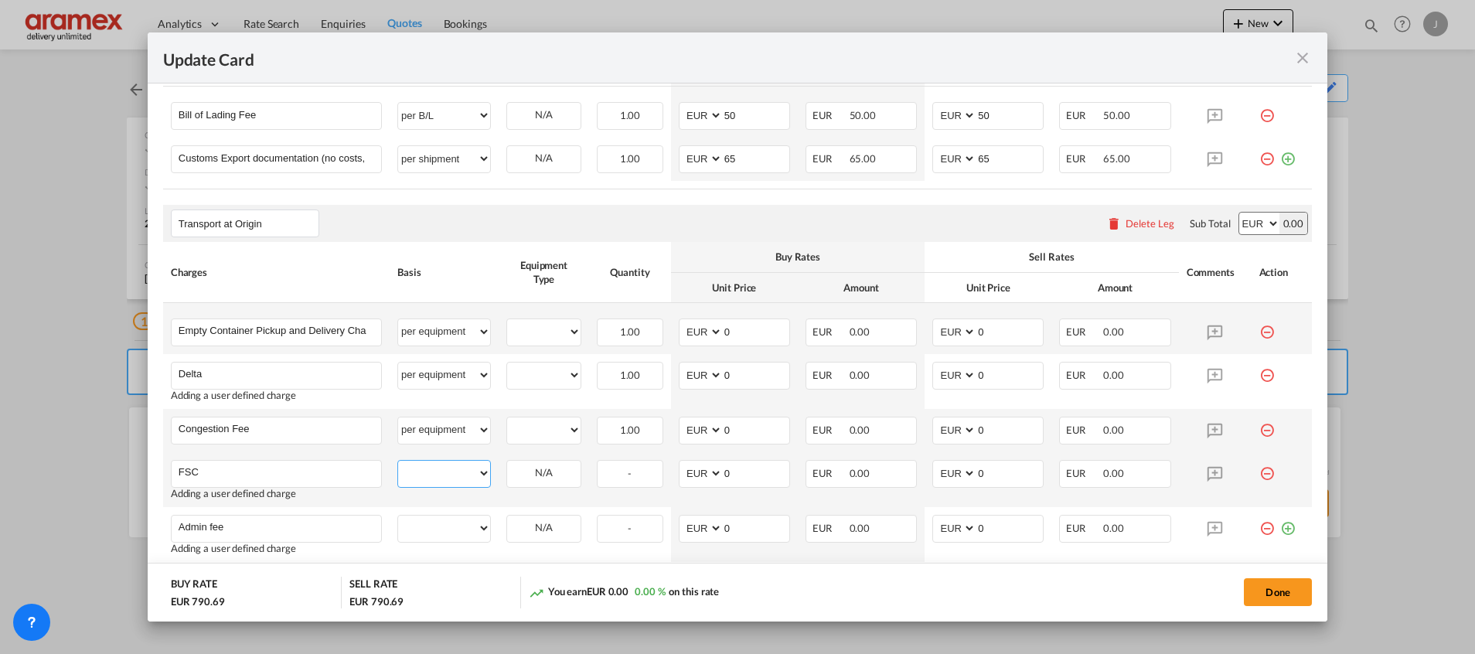
click at [431, 467] on select "per equipment per container per B/L per shipping bill per shipment % on pickup …" at bounding box center [444, 473] width 92 height 25
select select "per equipment"
click at [398, 461] on select "per equipment per container per B/L per shipping bill per shipment % on pickup …" at bounding box center [444, 473] width 92 height 25
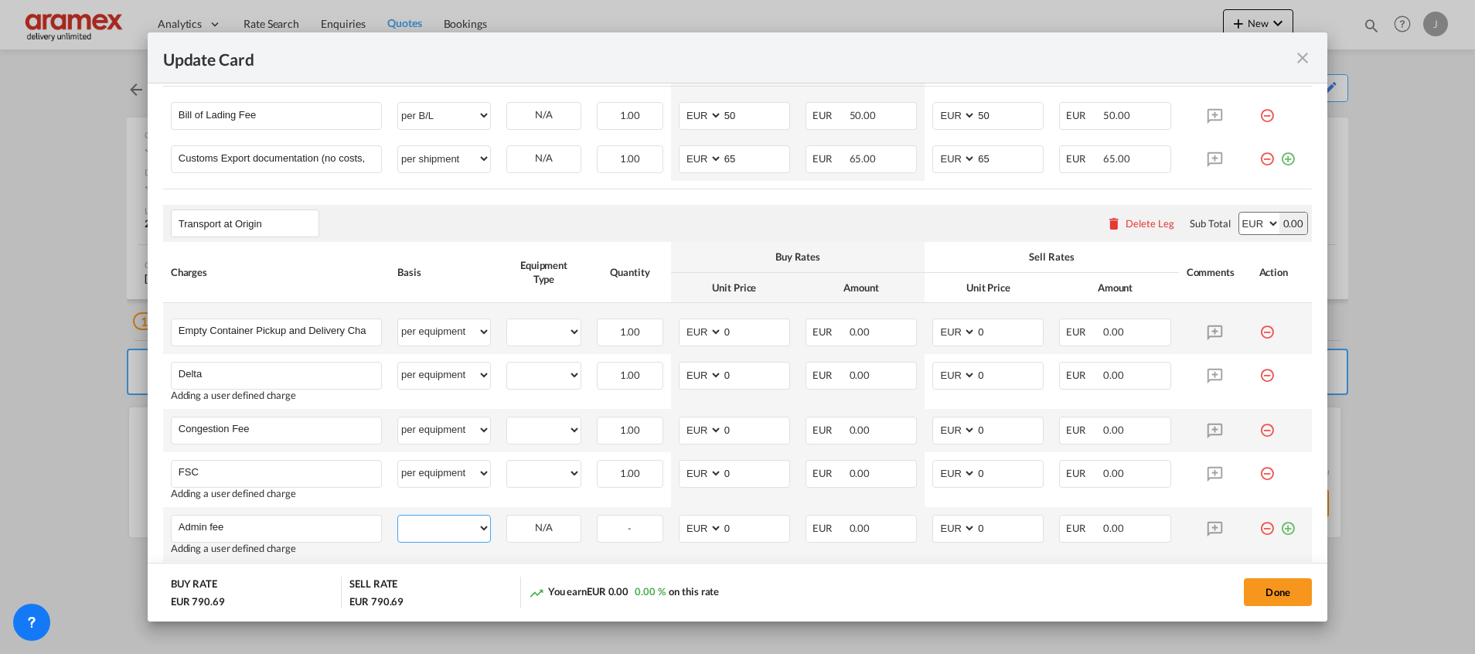
drag, startPoint x: 428, startPoint y: 529, endPoint x: 431, endPoint y: 515, distance: 14.4
click at [428, 529] on select "per equipment per container per B/L per shipping bill per shipment % on pickup …" at bounding box center [444, 528] width 92 height 25
select select "per equipment"
click at [398, 516] on select "per equipment per container per B/L per shipping bill per shipment % on pickup …" at bounding box center [444, 528] width 92 height 25
drag, startPoint x: 542, startPoint y: 329, endPoint x: 544, endPoint y: 344, distance: 14.9
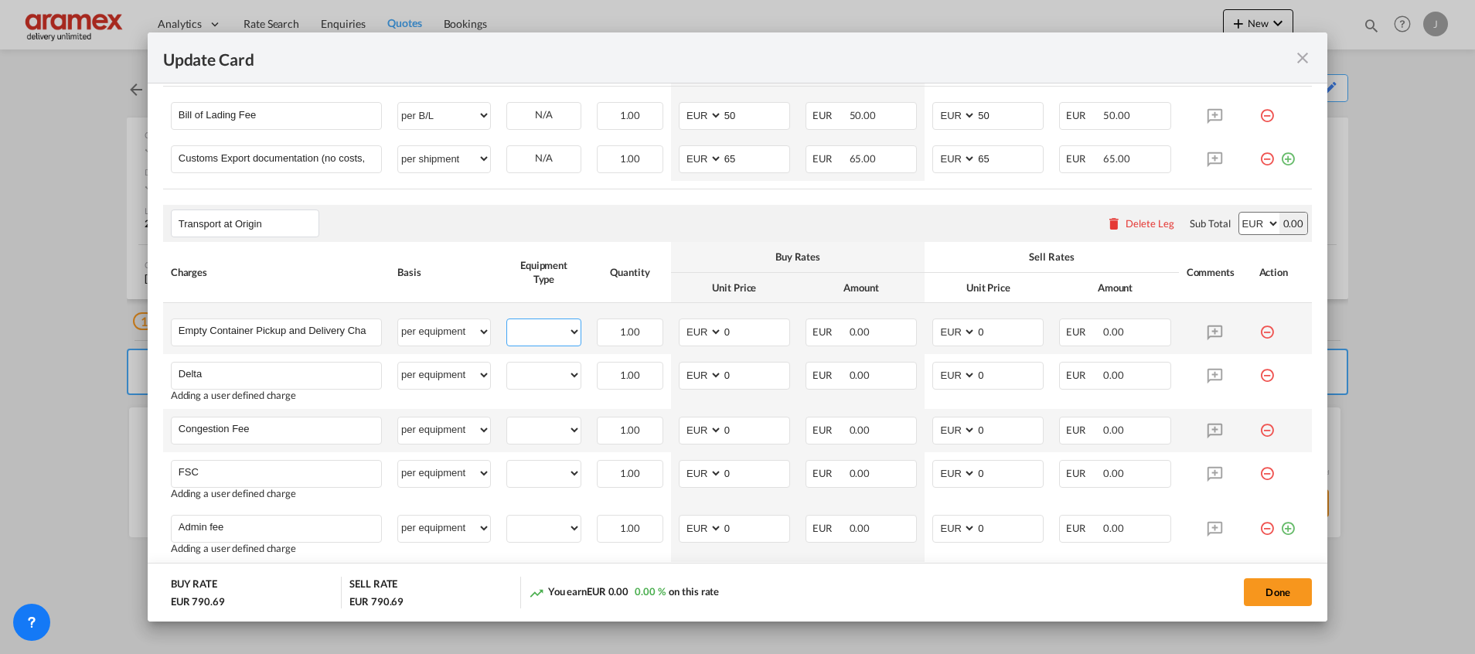
click at [542, 329] on select "20GP" at bounding box center [543, 332] width 73 height 21
select select "20GP"
click at [507, 322] on select "20GP" at bounding box center [543, 332] width 73 height 21
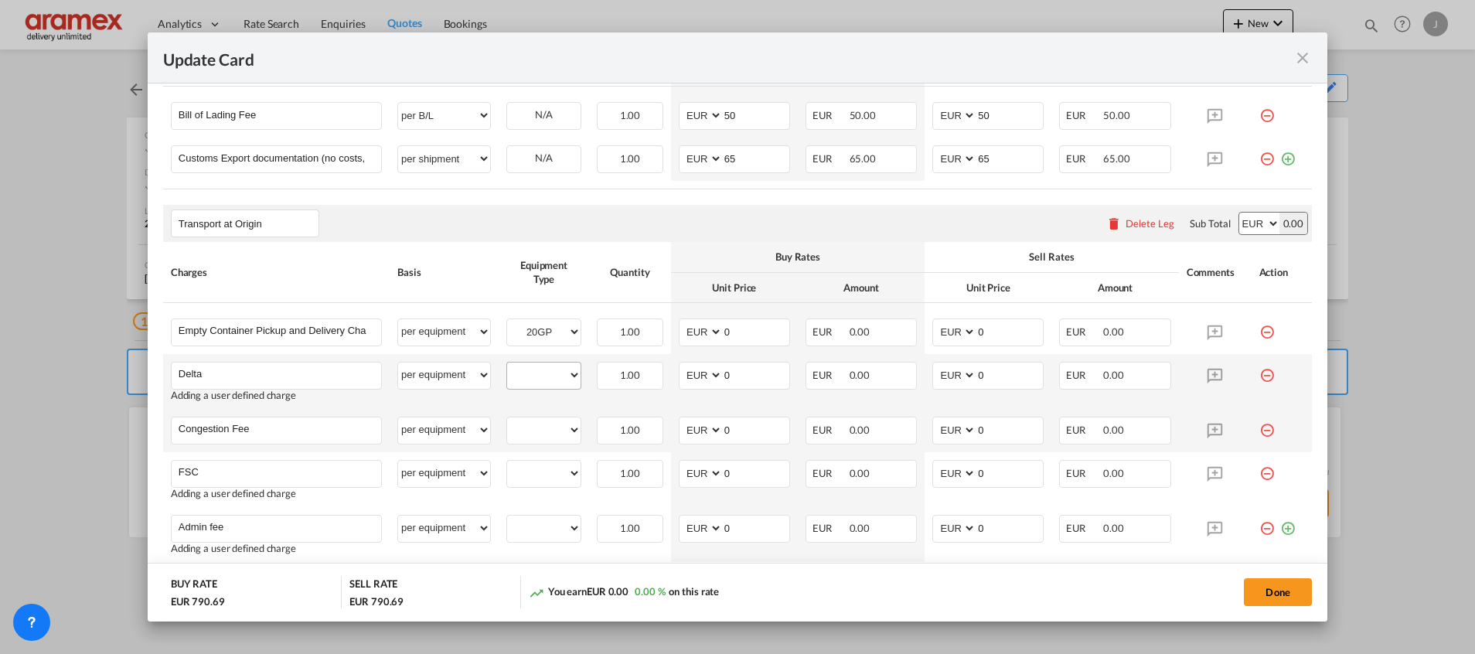
click at [546, 387] on div "20GP" at bounding box center [543, 376] width 75 height 28
drag, startPoint x: 548, startPoint y: 377, endPoint x: 551, endPoint y: 388, distance: 11.8
click at [548, 376] on select "20GP" at bounding box center [543, 375] width 73 height 21
select select "20GP"
click at [507, 365] on select "20GP" at bounding box center [543, 375] width 73 height 21
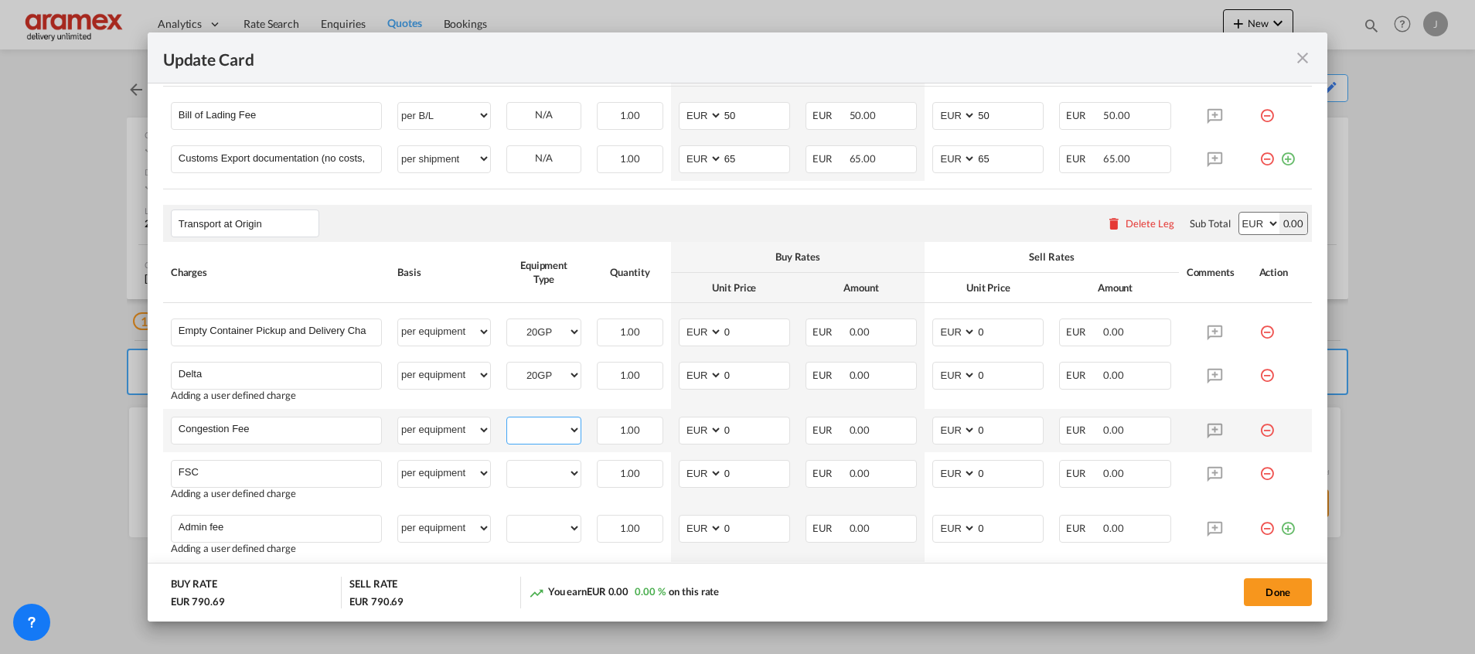
click at [542, 426] on select "20GP" at bounding box center [543, 430] width 73 height 21
select select "20GP"
click at [507, 420] on select "20GP" at bounding box center [543, 430] width 73 height 21
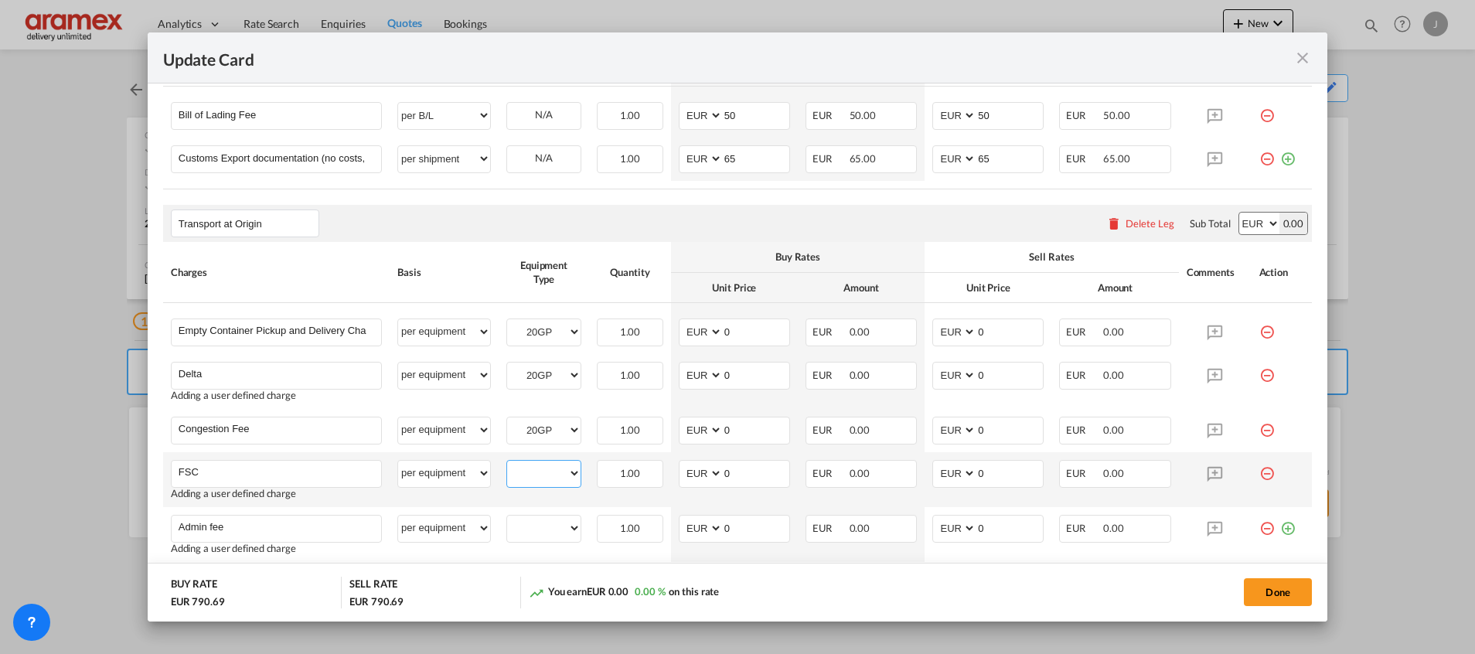
click at [540, 480] on select "20GP" at bounding box center [543, 473] width 73 height 21
select select "20GP"
click at [507, 463] on select "20GP" at bounding box center [543, 473] width 73 height 21
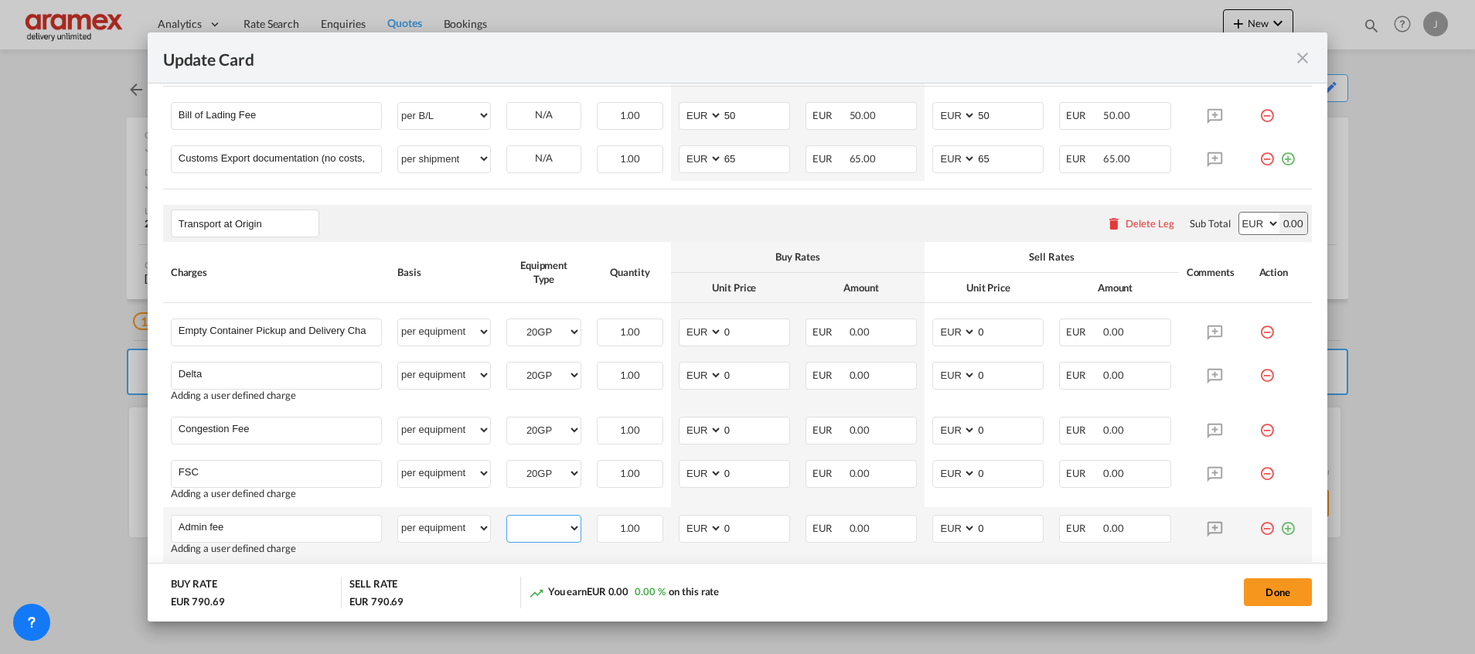
click at [540, 527] on select "20GP" at bounding box center [543, 528] width 73 height 21
select select "20GP"
click at [507, 518] on select "20GP" at bounding box center [543, 528] width 73 height 21
drag, startPoint x: 725, startPoint y: 334, endPoint x: 681, endPoint y: 334, distance: 44.1
click at [681, 334] on md-input-container "AED AFN ALL AMD ANG AOA ARS AUD AWG AZN BAM BBD BDT BGN BHD BIF BMD BND BOB BRL…" at bounding box center [734, 333] width 111 height 28
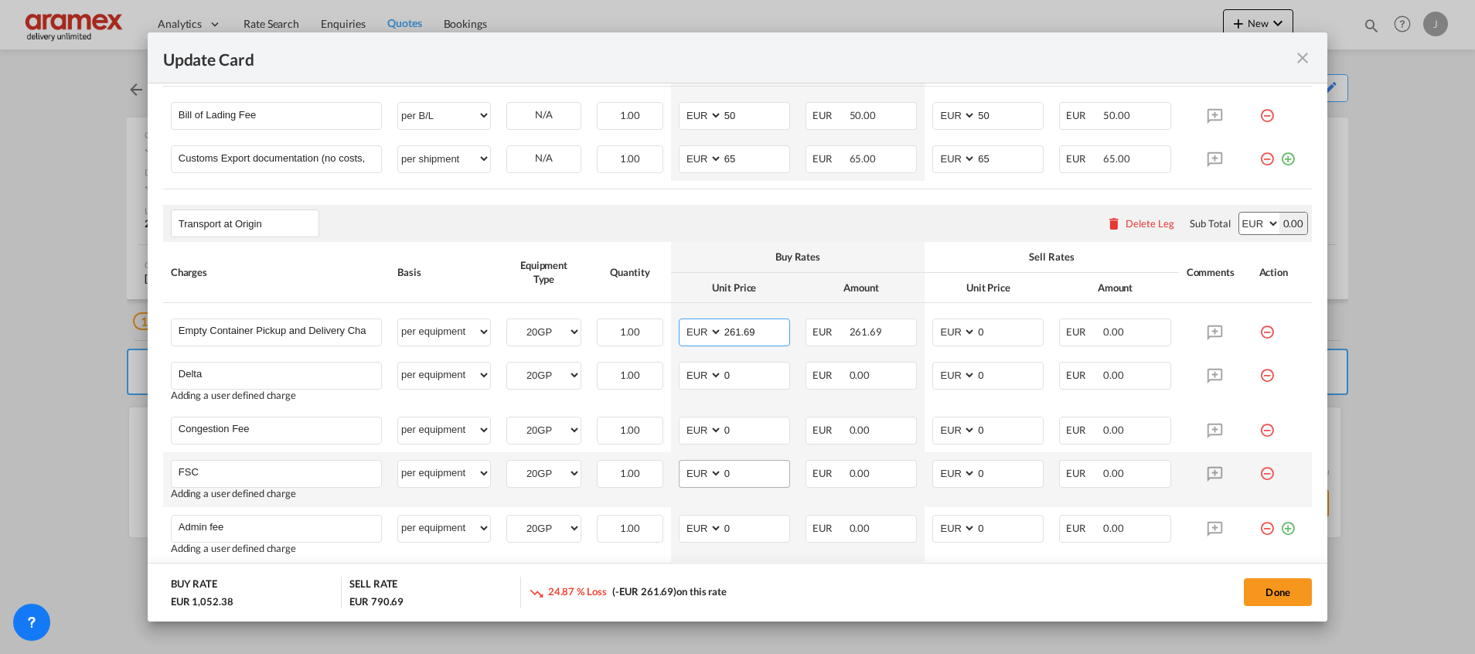
type input "261.69"
drag, startPoint x: 742, startPoint y: 466, endPoint x: 735, endPoint y: 446, distance: 21.3
click at [684, 468] on md-input-container "AED AFN ALL AMD ANG AOA ARS AUD AWG AZN BAM BBD BDT BGN BHD BIF BMD BND BOB BRL…" at bounding box center [734, 474] width 111 height 28
paste input "€ 33.87"
type input "€ 33.87"
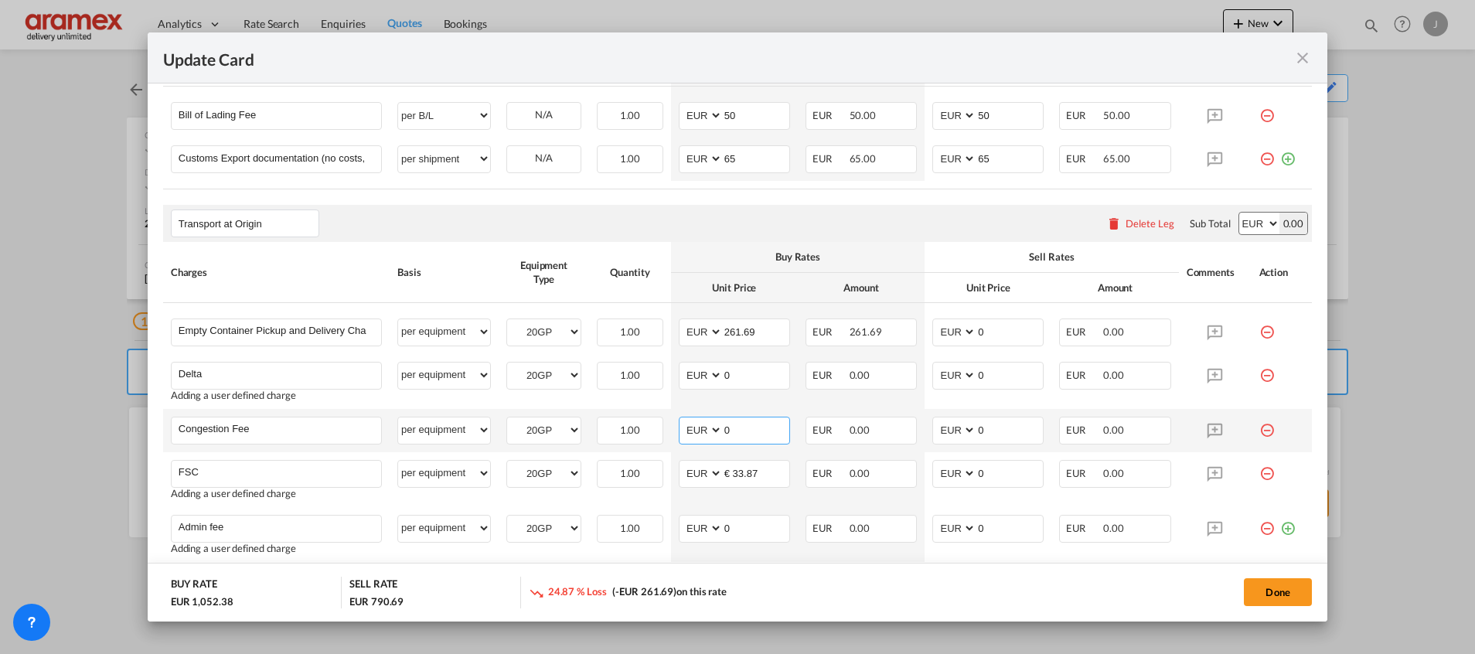
click at [691, 431] on md-input-container "AED AFN ALL AMD ANG AOA ARS AUD AWG AZN BAM BBD BDT BGN BHD BIF BMD BND BOB BRL…" at bounding box center [734, 431] width 111 height 28
type input "17"
click at [697, 248] on th "Buy Rates" at bounding box center [798, 257] width 254 height 30
drag, startPoint x: 738, startPoint y: 372, endPoint x: 679, endPoint y: 372, distance: 59.5
click at [679, 372] on md-input-container "AED AFN ALL AMD ANG AOA ARS AUD AWG AZN BAM BBD BDT BGN BHD BIF BMD BND BOB BRL…" at bounding box center [734, 376] width 111 height 28
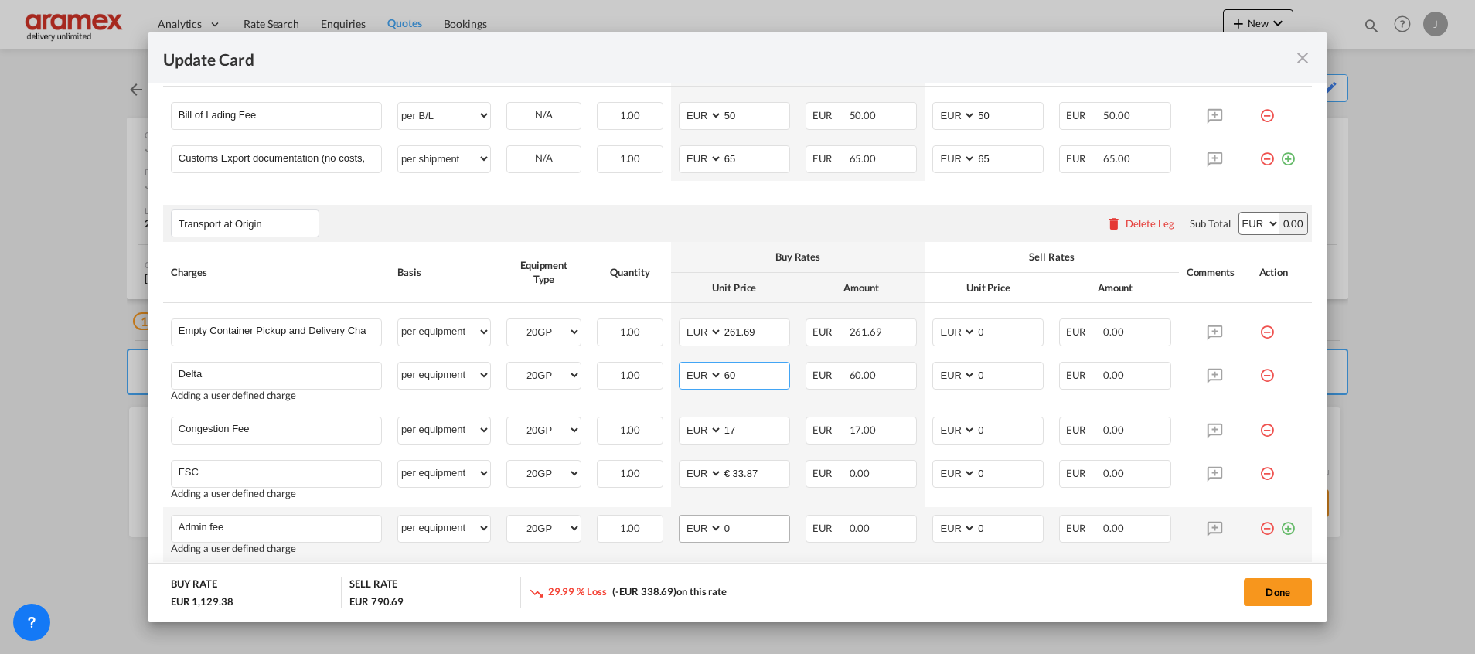
type input "60"
drag, startPoint x: 734, startPoint y: 528, endPoint x: 902, endPoint y: 220, distance: 350.9
click at [684, 524] on md-input-container "AED AFN ALL AMD ANG AOA ARS AUD AWG AZN BAM BBD BDT BGN BHD BIF BMD BND BOB BRL…" at bounding box center [734, 529] width 111 height 28
drag, startPoint x: 745, startPoint y: 530, endPoint x: 695, endPoint y: 530, distance: 50.3
click at [695, 530] on md-input-container "AED AFN ALL AMD ANG AOA ARS AUD AWG AZN BAM BBD BDT BGN BHD BIF BMD BND [PERSON…" at bounding box center [734, 529] width 111 height 28
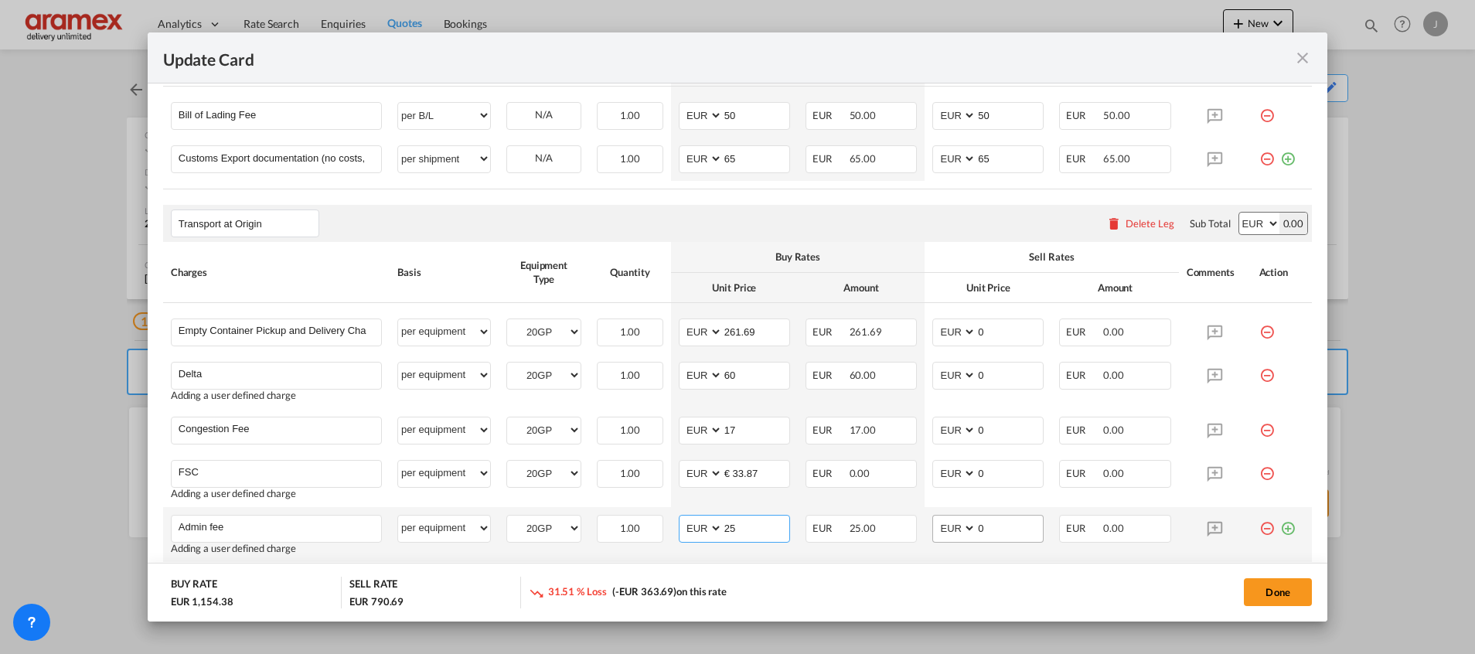
type input "25"
drag, startPoint x: 979, startPoint y: 526, endPoint x: 945, endPoint y: 530, distance: 34.2
click at [945, 530] on md-input-container "AED AFN ALL AMD ANG AOA ARS AUD AWG AZN BAM BBD BDT BGN BHD BIF BMD BND BOB BRL…" at bounding box center [988, 529] width 111 height 28
paste input "25"
type input "25"
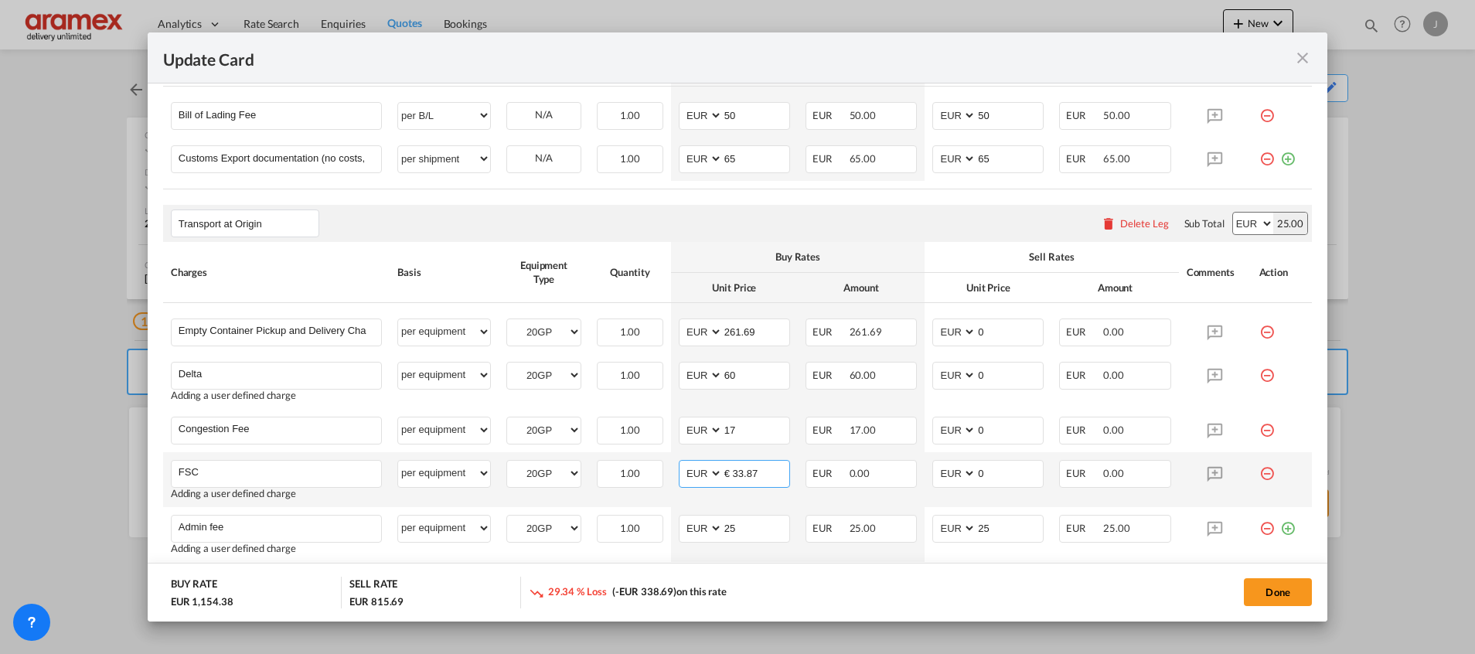
click at [732, 474] on input "€ 33.87" at bounding box center [756, 472] width 67 height 23
click at [732, 474] on input "33.87" at bounding box center [756, 472] width 67 height 23
type input "33.87"
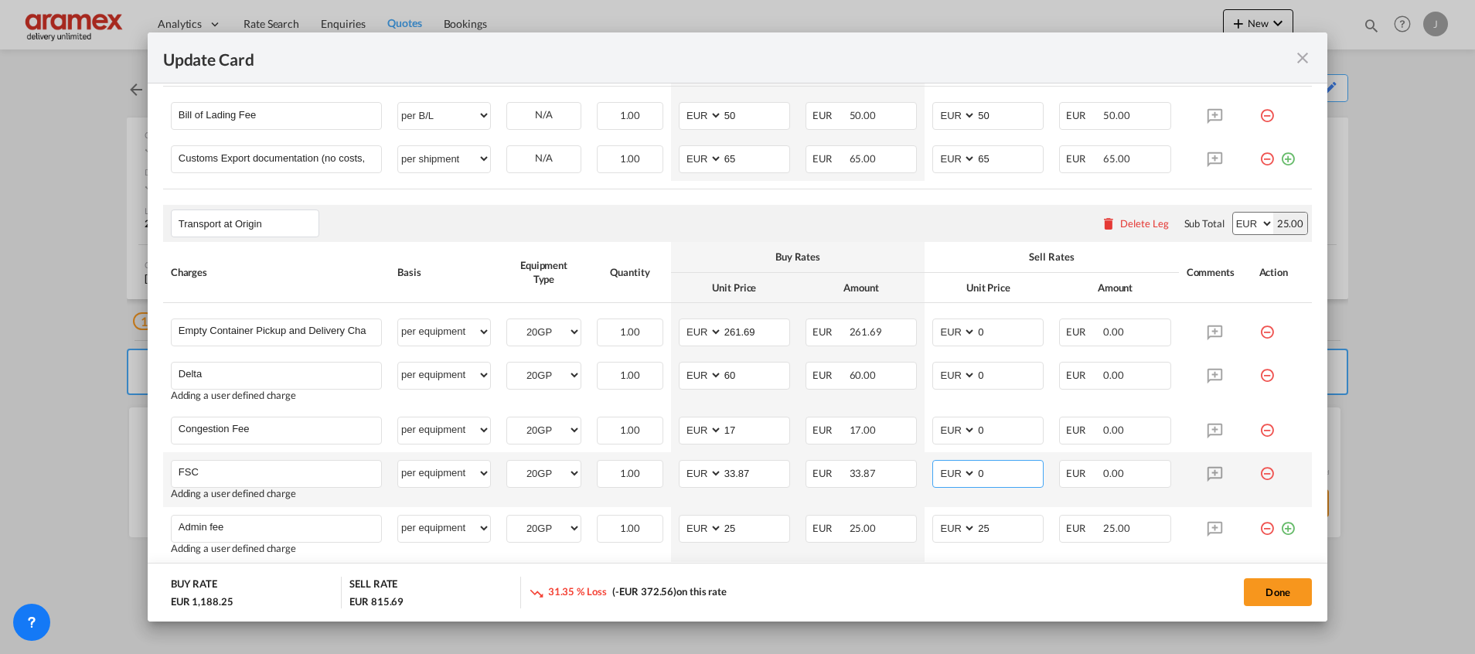
drag, startPoint x: 1017, startPoint y: 476, endPoint x: 936, endPoint y: 476, distance: 81.2
click at [936, 476] on md-input-container "AED AFN ALL AMD ANG AOA ARS AUD AWG AZN BAM BBD BDT BGN BHD BIF BMD BND BOB BRL…" at bounding box center [988, 474] width 111 height 28
paste input "33.87"
type input "33.87"
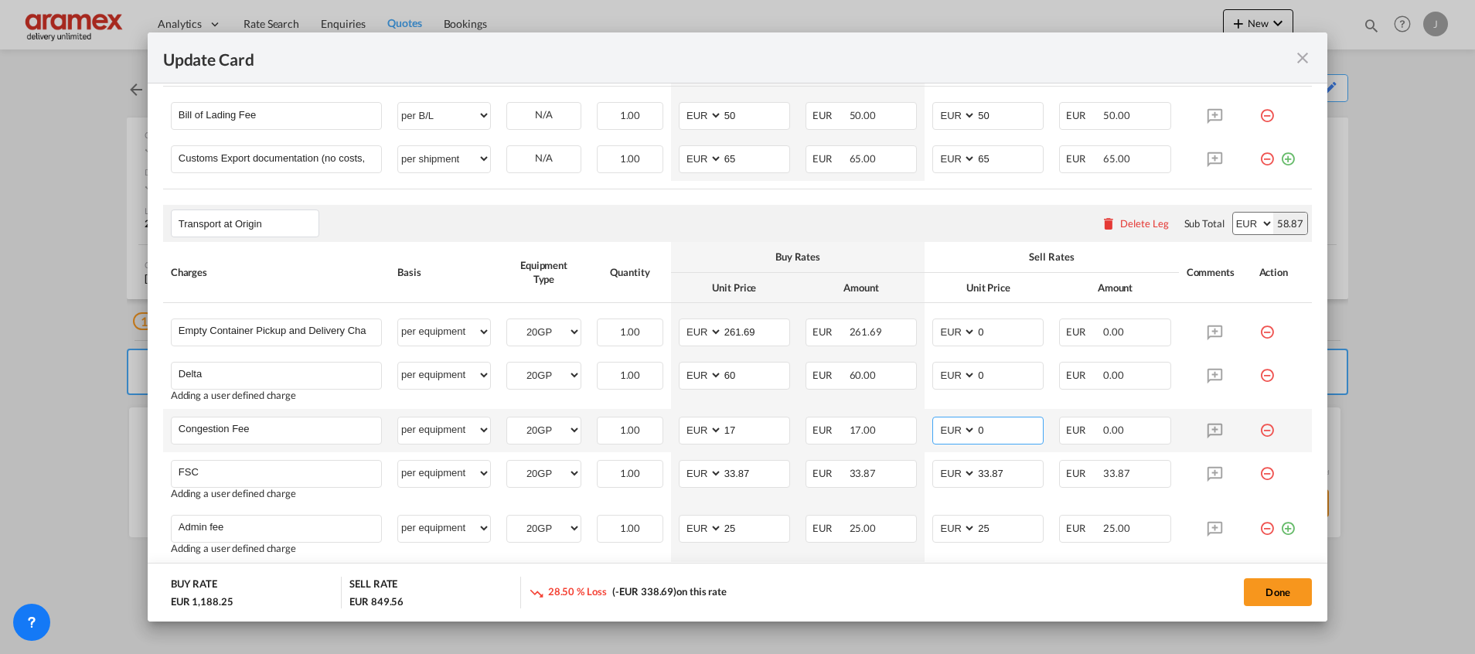
drag, startPoint x: 948, startPoint y: 428, endPoint x: 937, endPoint y: 427, distance: 10.9
click at [943, 428] on md-input-container "AED AFN ALL AMD ANG AOA ARS AUD AWG AZN BAM BBD BDT BGN BHD BIF BMD BND BOB BRL…" at bounding box center [988, 431] width 111 height 28
type input "17"
click at [709, 373] on select "AED AFN ALL AMD ANG AOA ARS AUD AWG AZN BAM BBD BDT BGN BHD BIF BMD BND BOB BRL…" at bounding box center [702, 375] width 40 height 21
click at [728, 373] on input "60" at bounding box center [756, 374] width 67 height 23
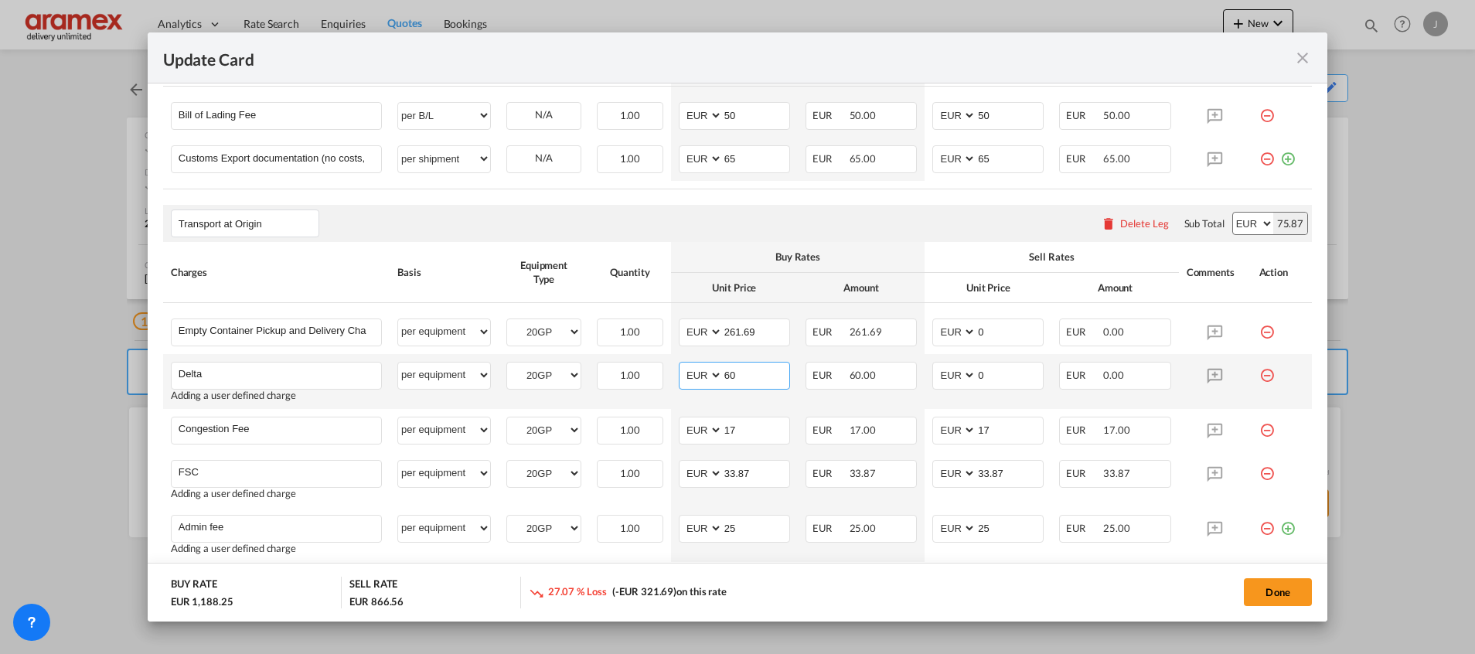
click at [728, 373] on input "60" at bounding box center [756, 374] width 67 height 23
drag, startPoint x: 979, startPoint y: 370, endPoint x: 949, endPoint y: 370, distance: 30.2
click at [949, 370] on md-input-container "AED AFN ALL AMD ANG AOA ARS AUD AWG AZN BAM BBD BDT BGN BHD BIF BMD BND BOB BRL…" at bounding box center [988, 376] width 111 height 28
paste input "6"
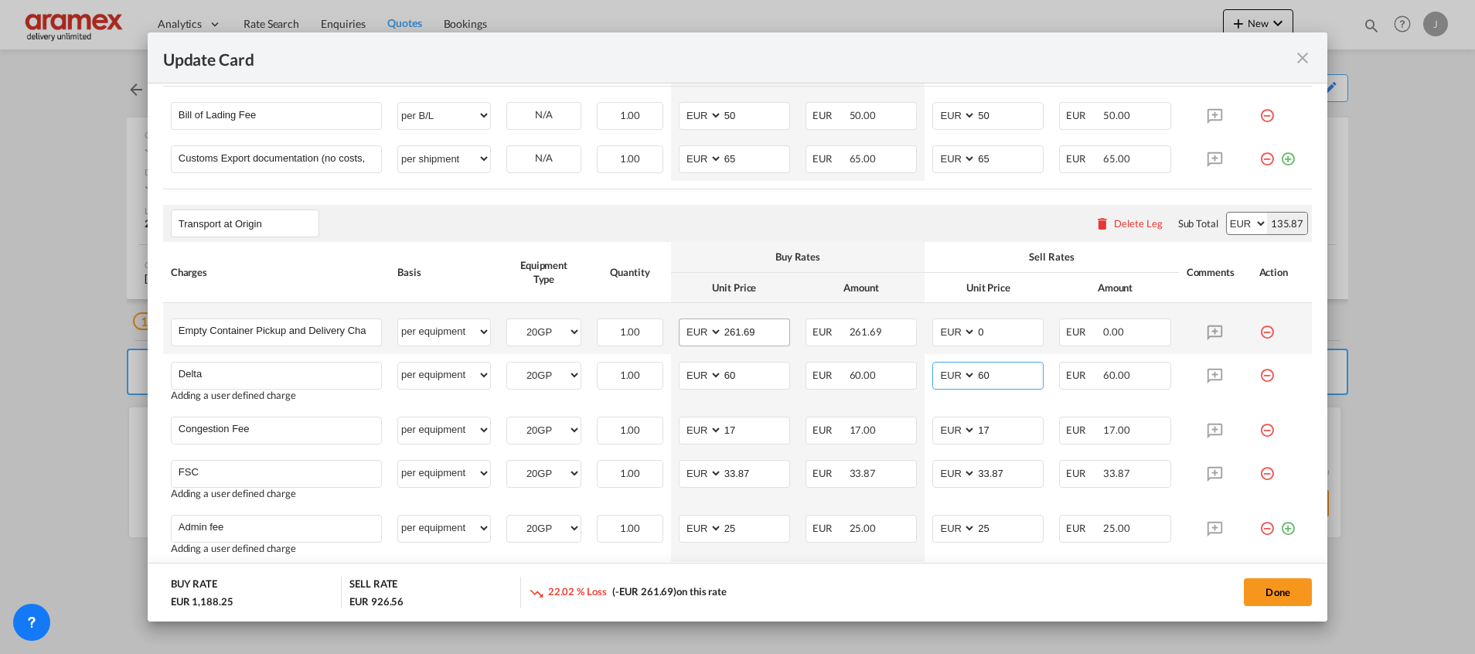
type input "60"
click at [750, 332] on input "261.69" at bounding box center [756, 330] width 67 height 23
drag, startPoint x: 1002, startPoint y: 329, endPoint x: 939, endPoint y: 329, distance: 63.4
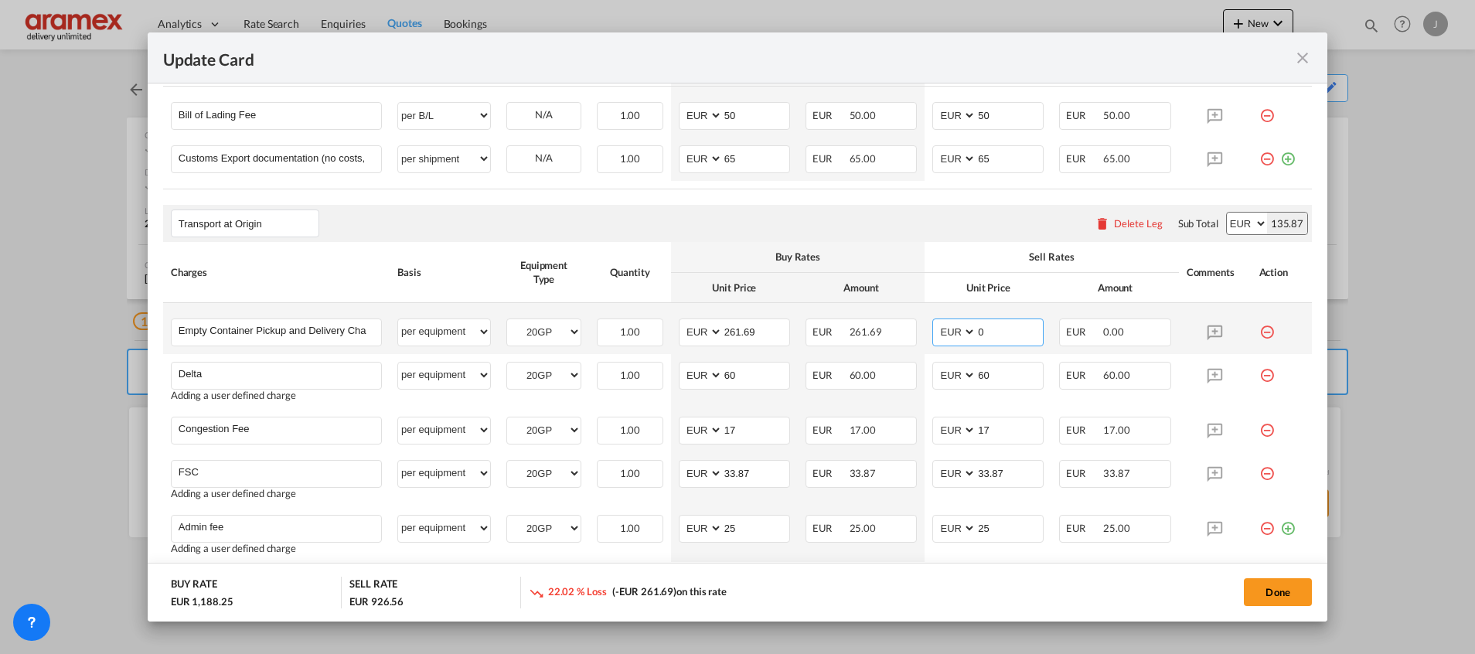
click at [939, 329] on md-input-container "AED AFN ALL AMD ANG AOA ARS AUD AWG AZN BAM BBD BDT BGN BHD BIF BMD BND BOB BRL…" at bounding box center [988, 333] width 111 height 28
paste input "261.69"
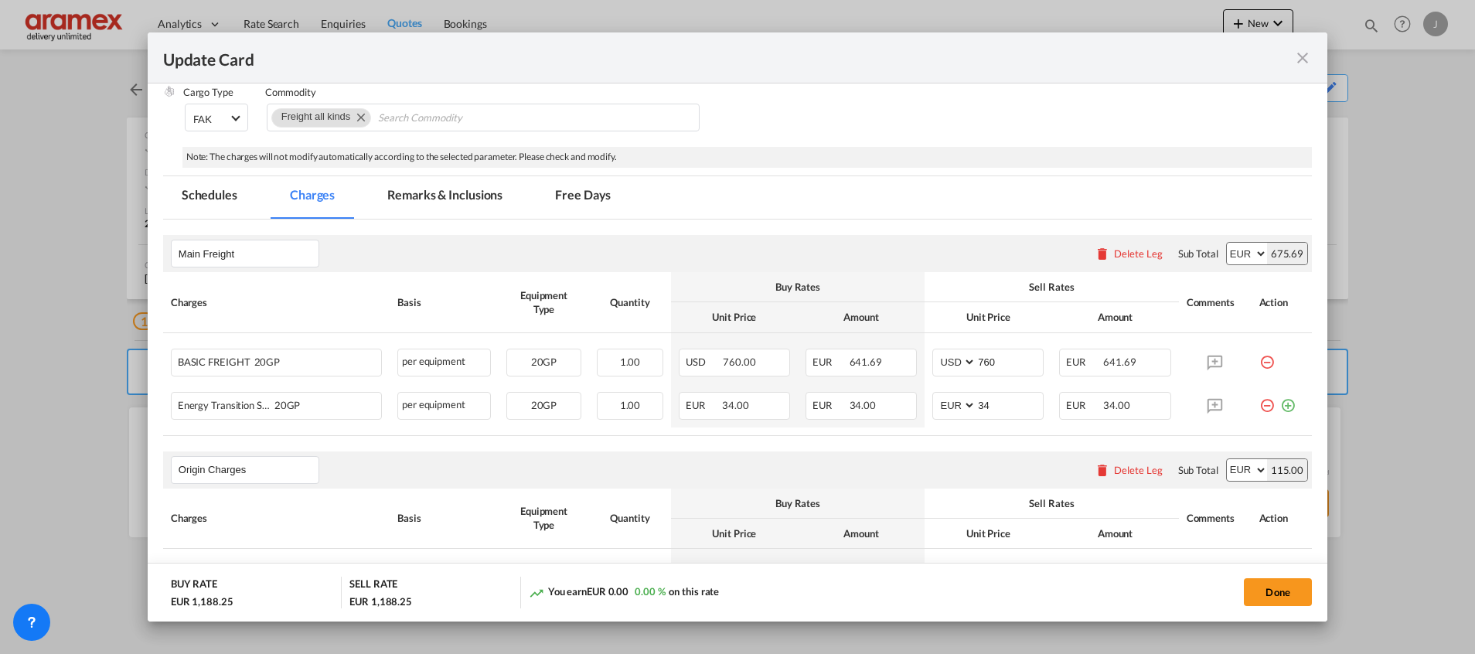
scroll to position [254, 0]
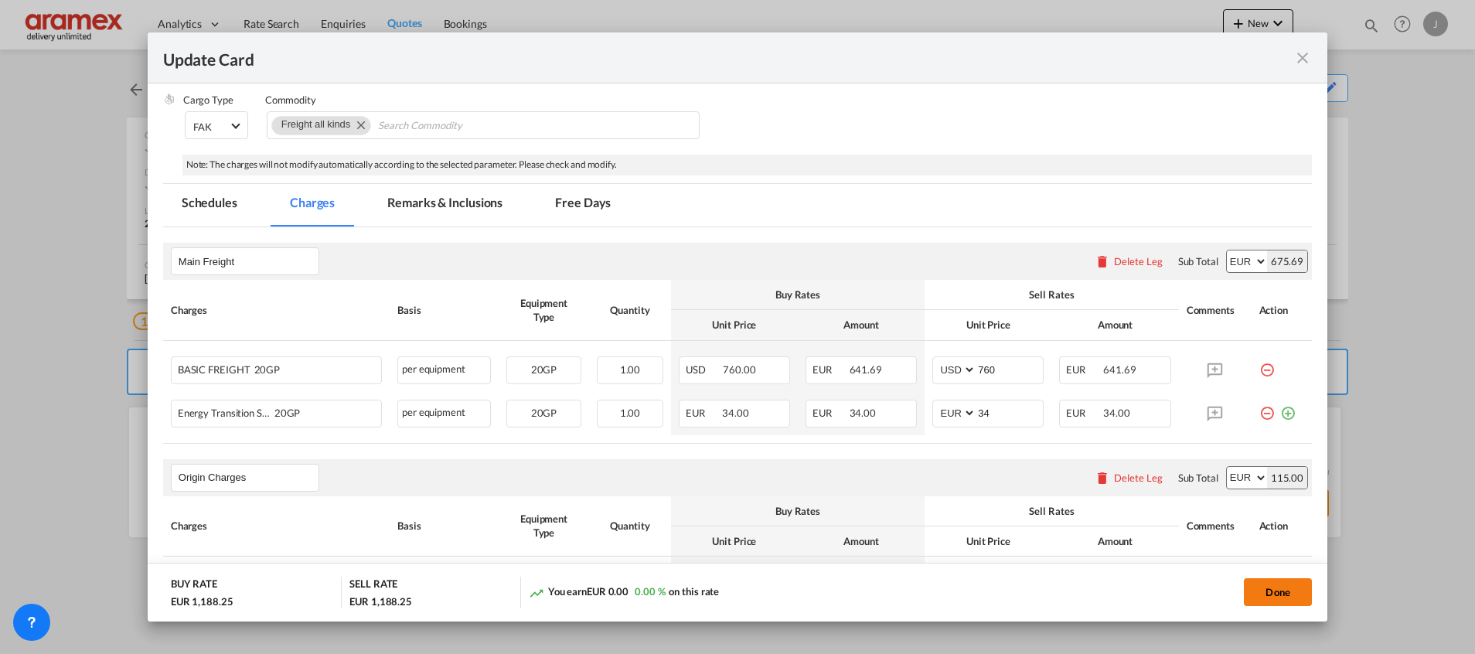
type input "261.69"
click at [1267, 591] on button "Done" at bounding box center [1278, 592] width 68 height 28
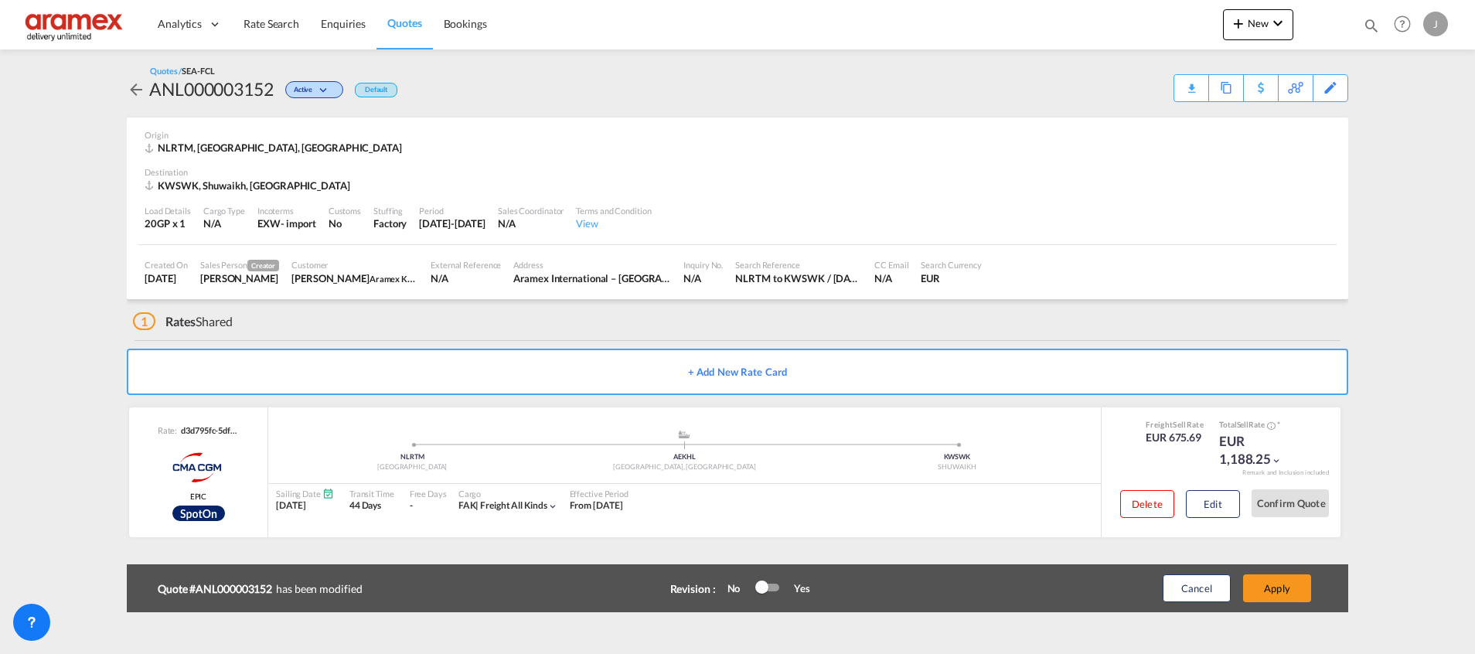
click at [1267, 591] on button "Apply" at bounding box center [1277, 589] width 68 height 28
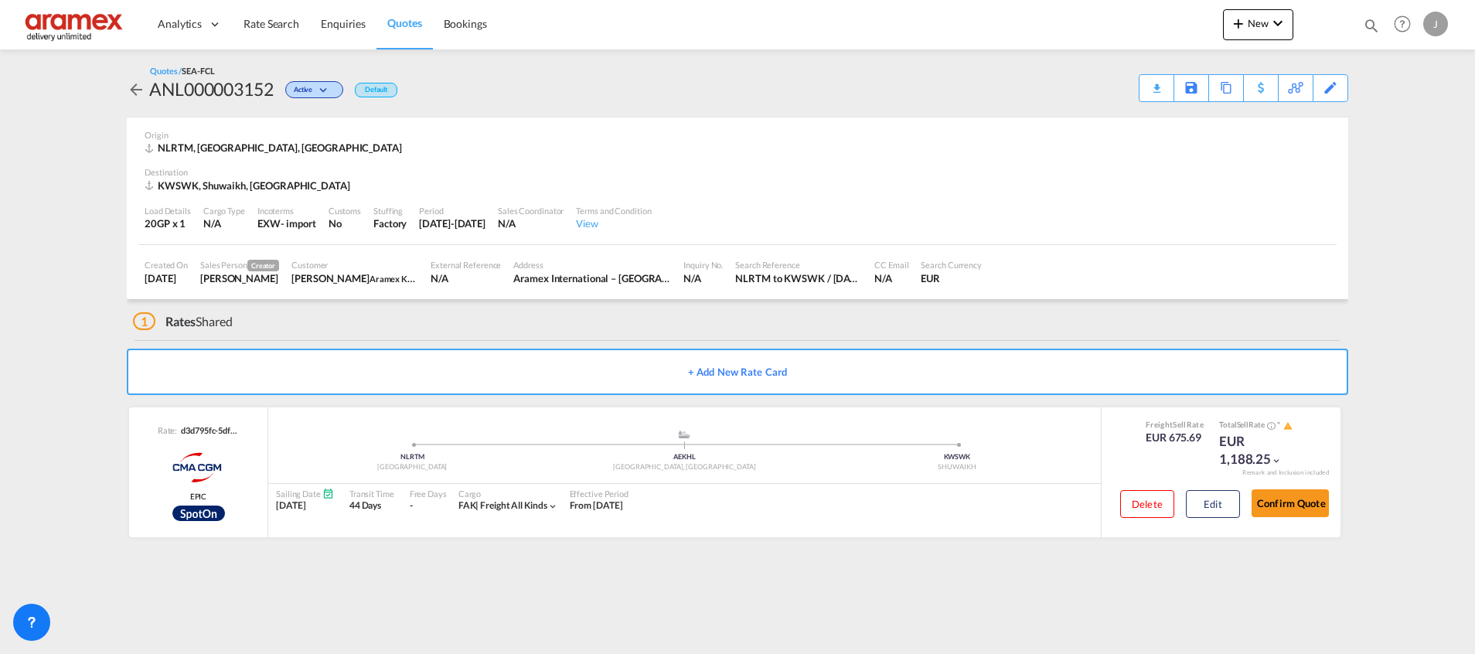
click at [403, 29] on span "Quotes" at bounding box center [404, 22] width 34 height 13
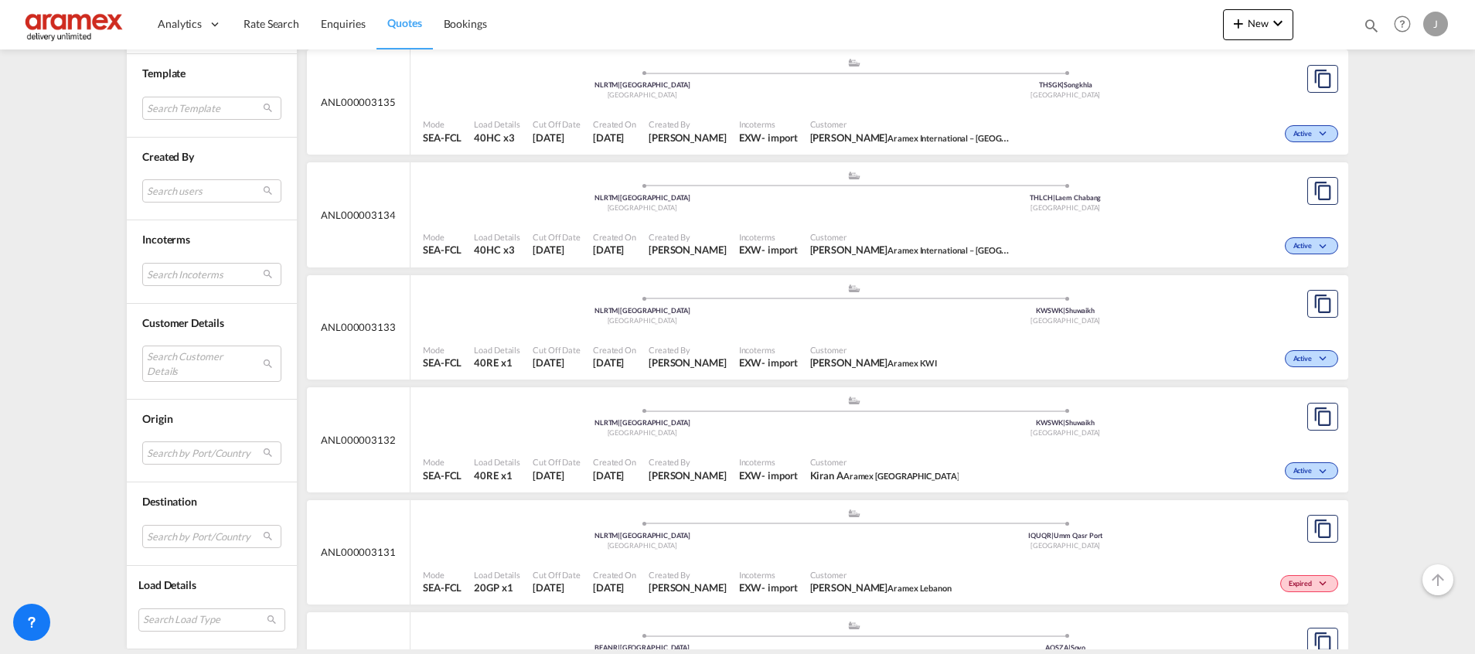
scroll to position [2088, 0]
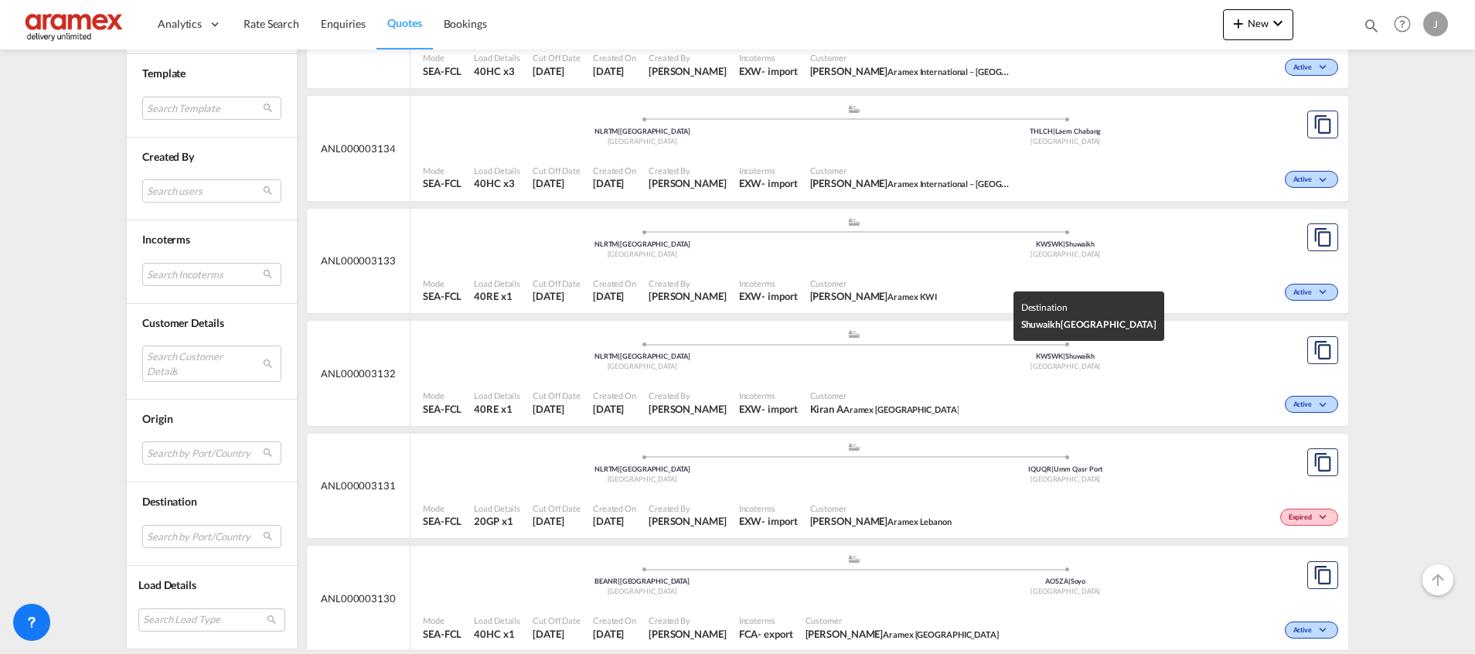
click at [880, 359] on div "KWSWK | Shuwaikh" at bounding box center [1066, 357] width 424 height 10
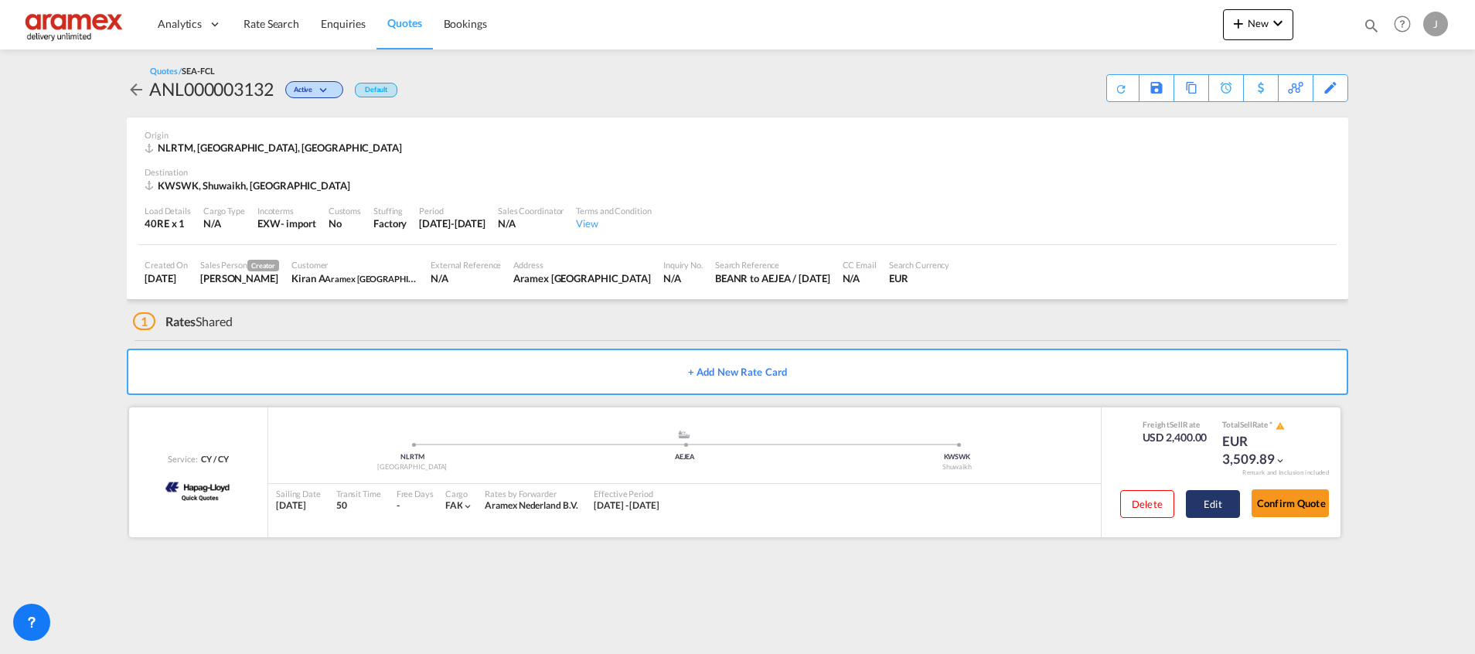
click at [1219, 499] on button "Edit" at bounding box center [1213, 504] width 54 height 28
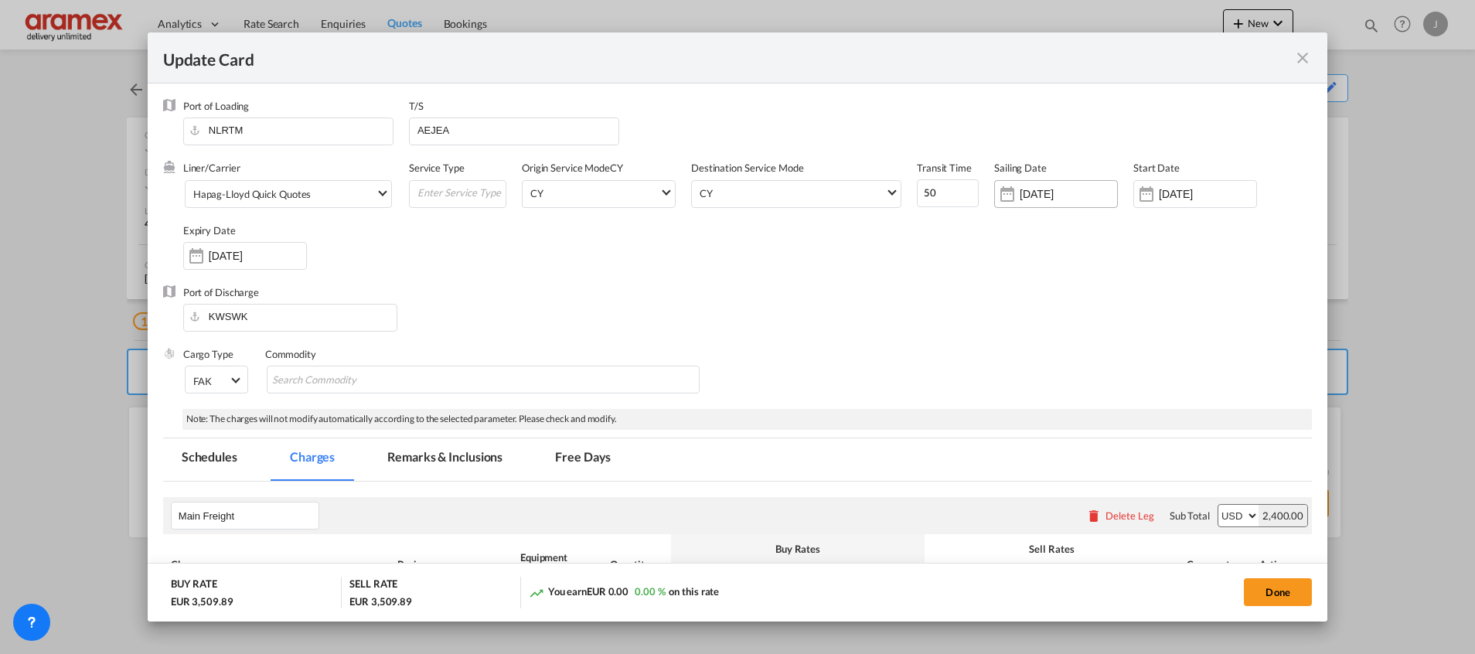
click at [1066, 180] on div "[DATE]" at bounding box center [1056, 194] width 124 height 28
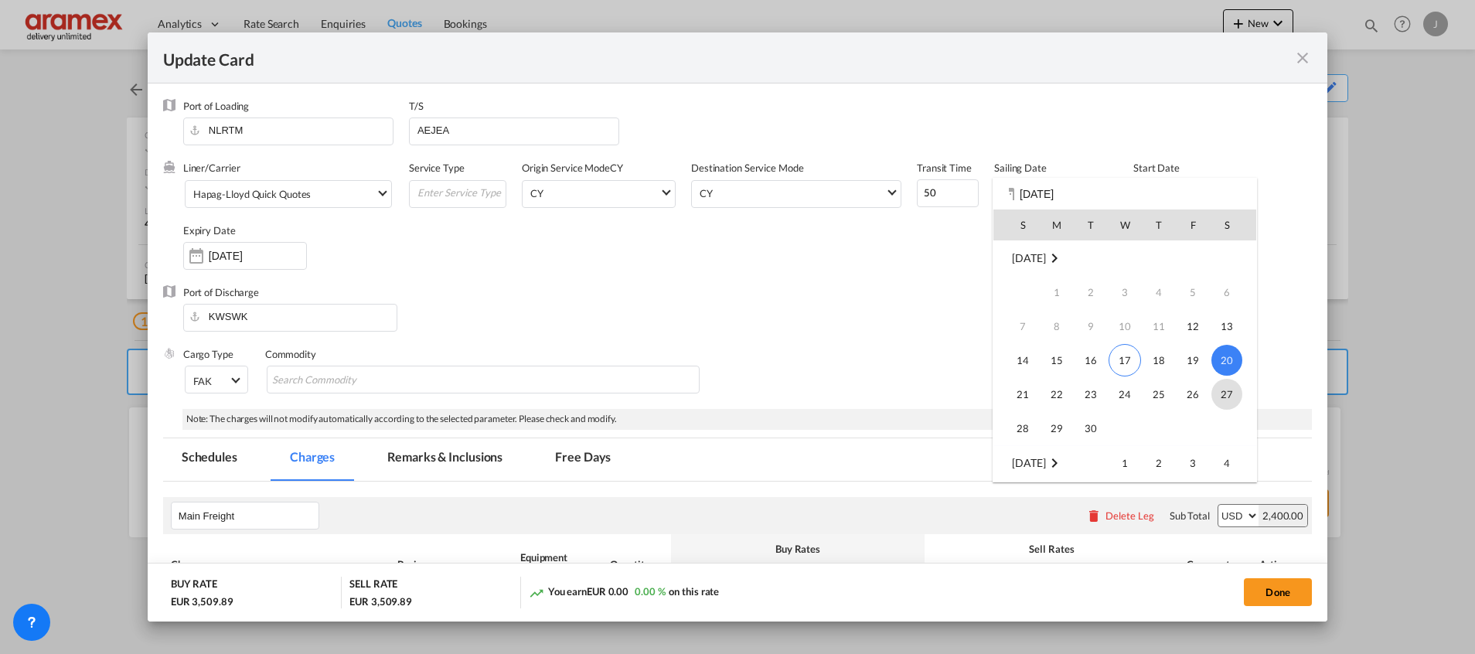
click at [1223, 401] on span "27" at bounding box center [1227, 394] width 31 height 31
type input "[DATE]"
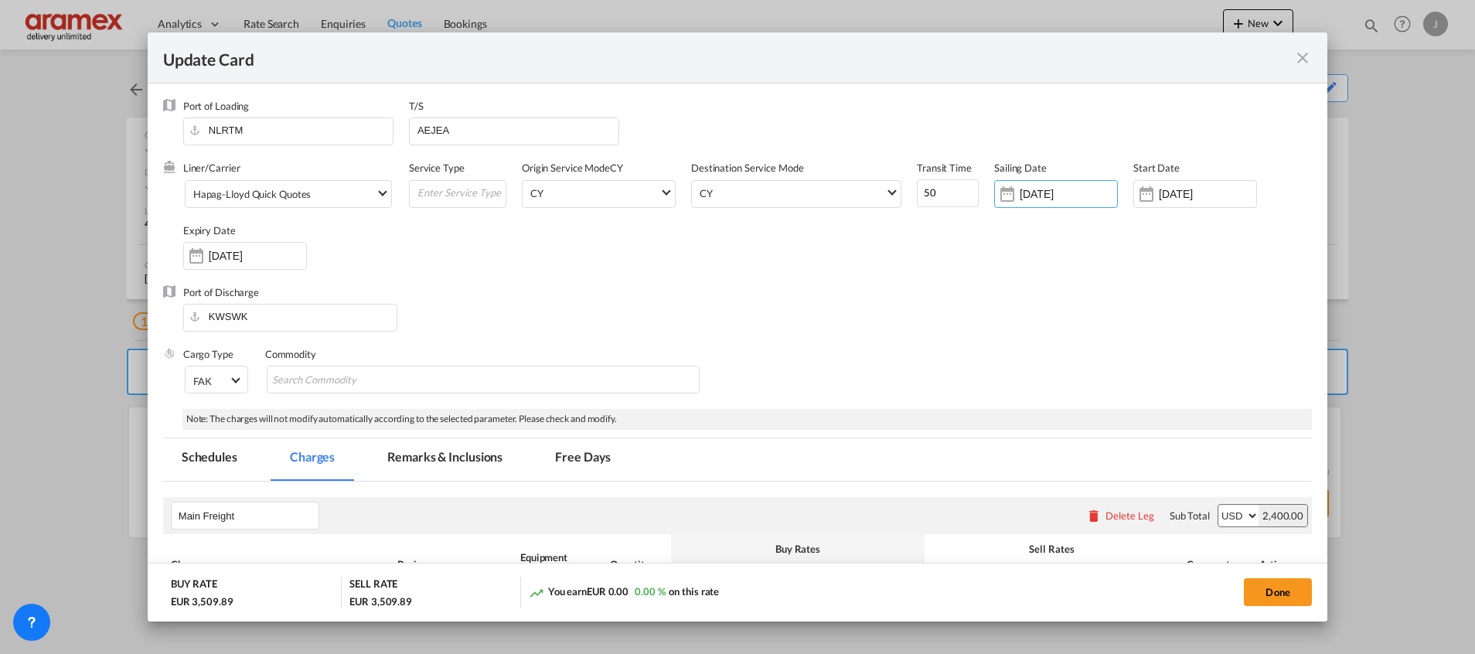
click at [872, 310] on div "Port of Discharge KWSWK" at bounding box center [737, 316] width 1149 height 62
click at [313, 200] on span "Hapag-Lloyd Quick Quotes" at bounding box center [284, 195] width 182 height 14
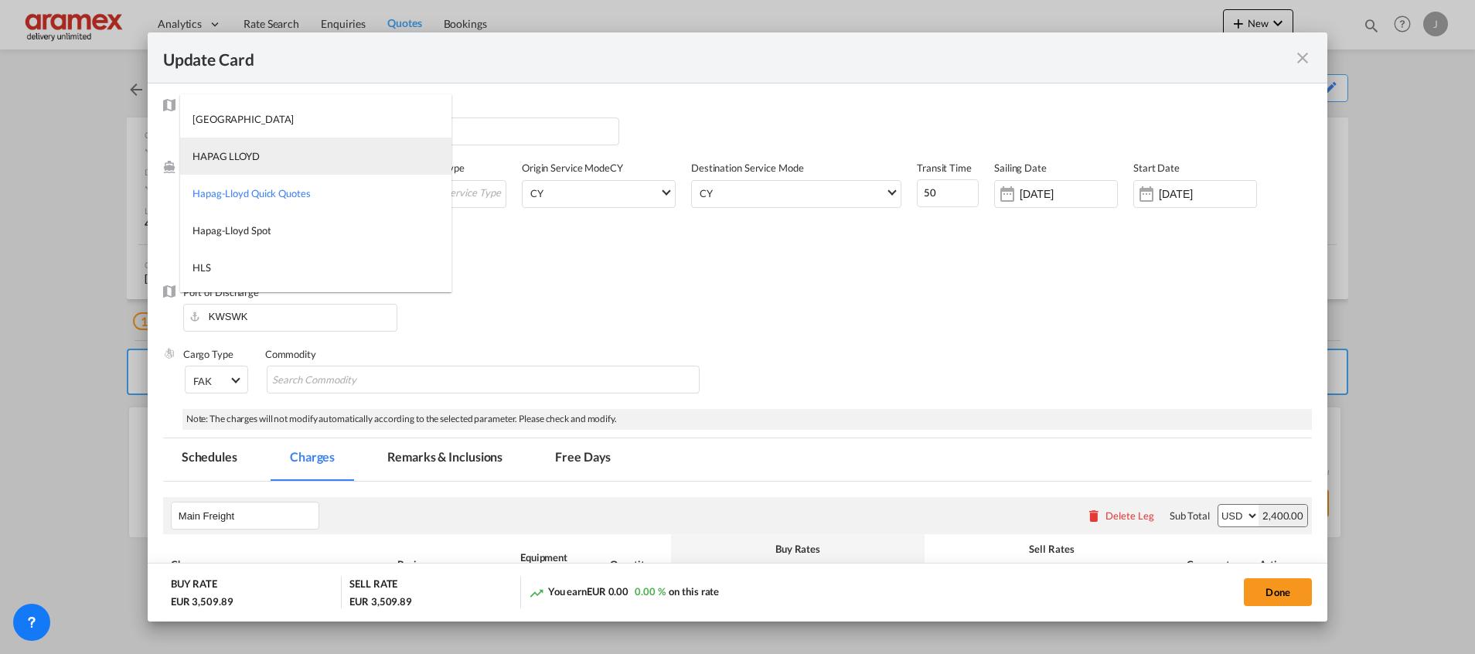
click at [312, 160] on md-option "HAPAG LLOYD" at bounding box center [315, 156] width 271 height 37
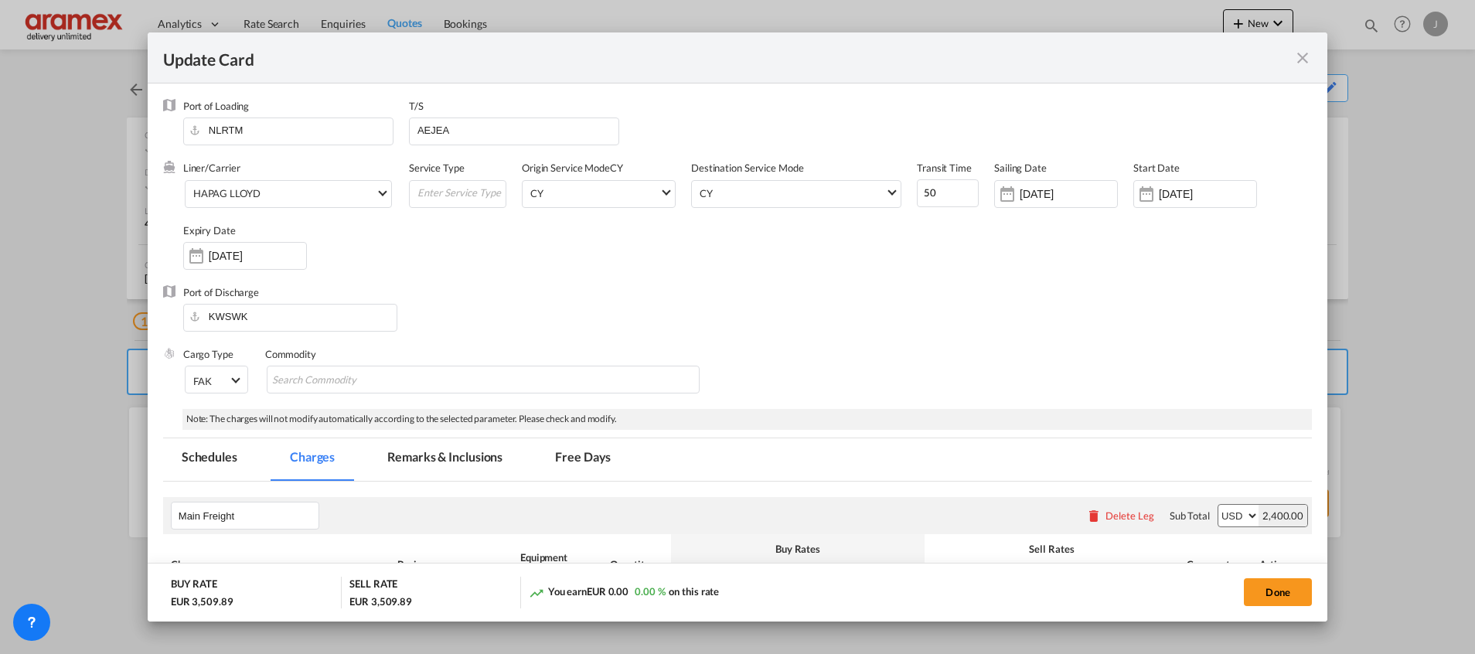
click at [614, 273] on div "Liner/Carrier HAPAG [PERSON_NAME] Service Type Origin Service Mode [GEOGRAPHIC_…" at bounding box center [747, 223] width 1129 height 124
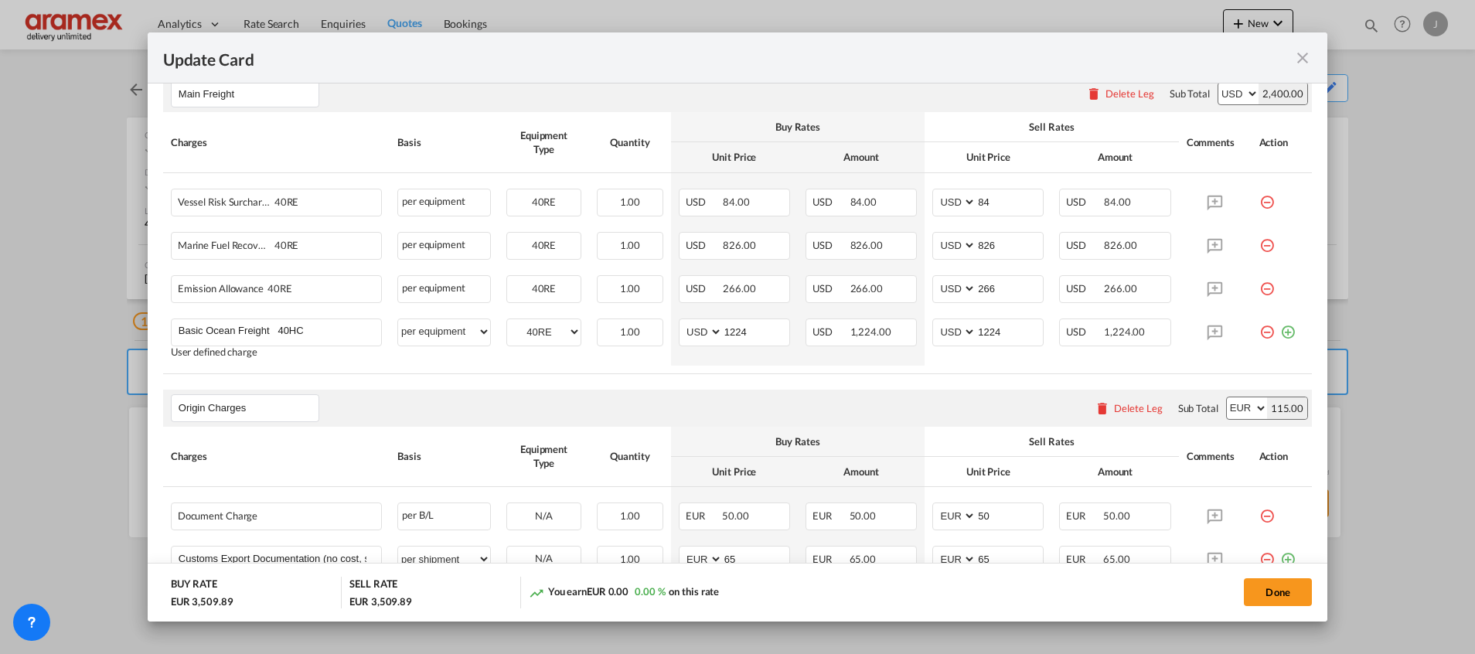
scroll to position [464, 0]
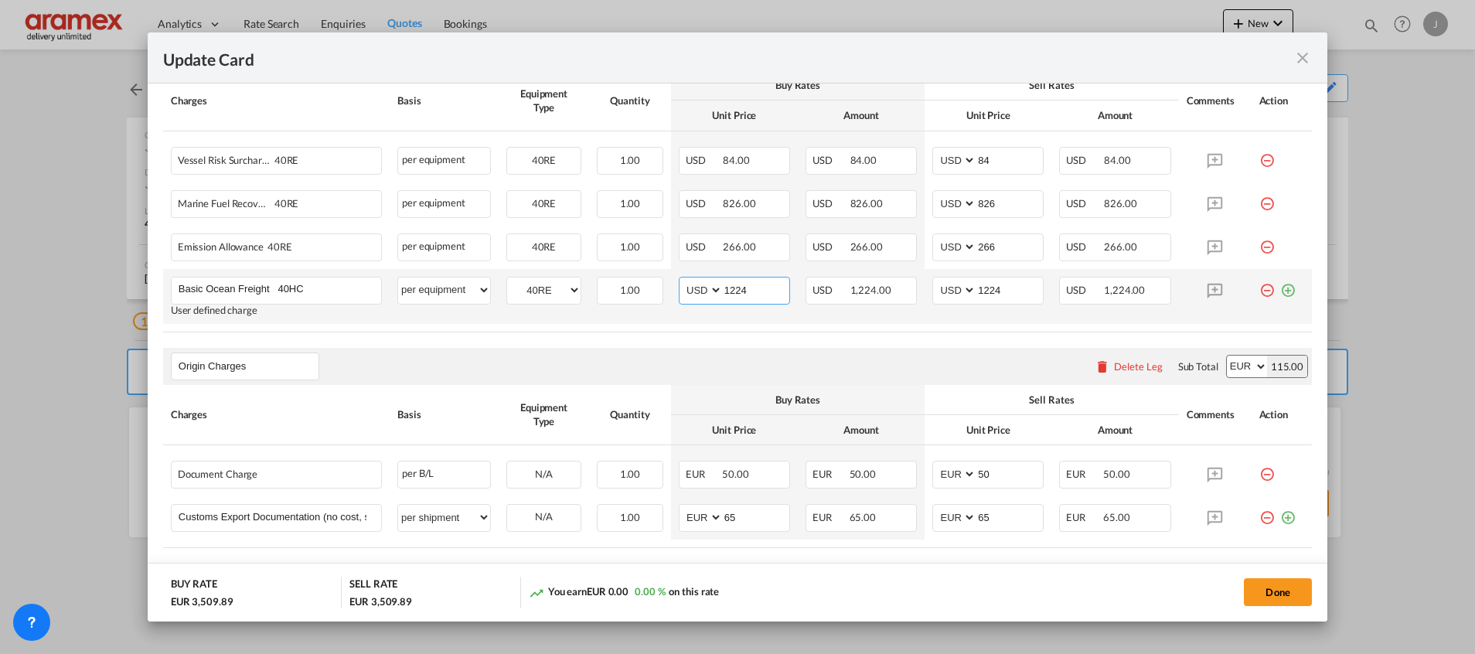
click at [738, 289] on input "1224" at bounding box center [756, 289] width 67 height 23
click at [742, 295] on input "1124" at bounding box center [756, 289] width 67 height 23
type input "1124"
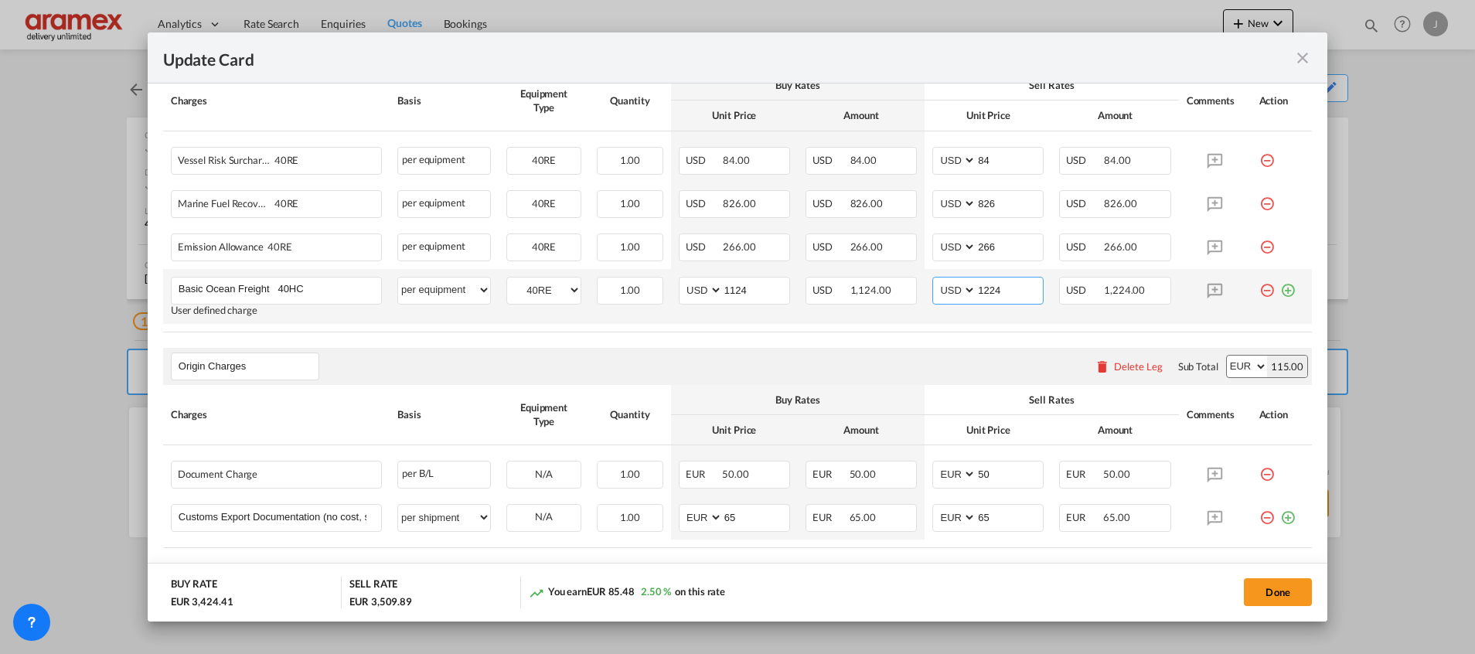
click at [992, 291] on input "1224" at bounding box center [1010, 289] width 67 height 23
paste input "1"
type input "1124"
click at [951, 353] on div "Origin Charges Please enter leg name Leg Name Already Exists Delete Leg Sub Tot…" at bounding box center [737, 366] width 1149 height 37
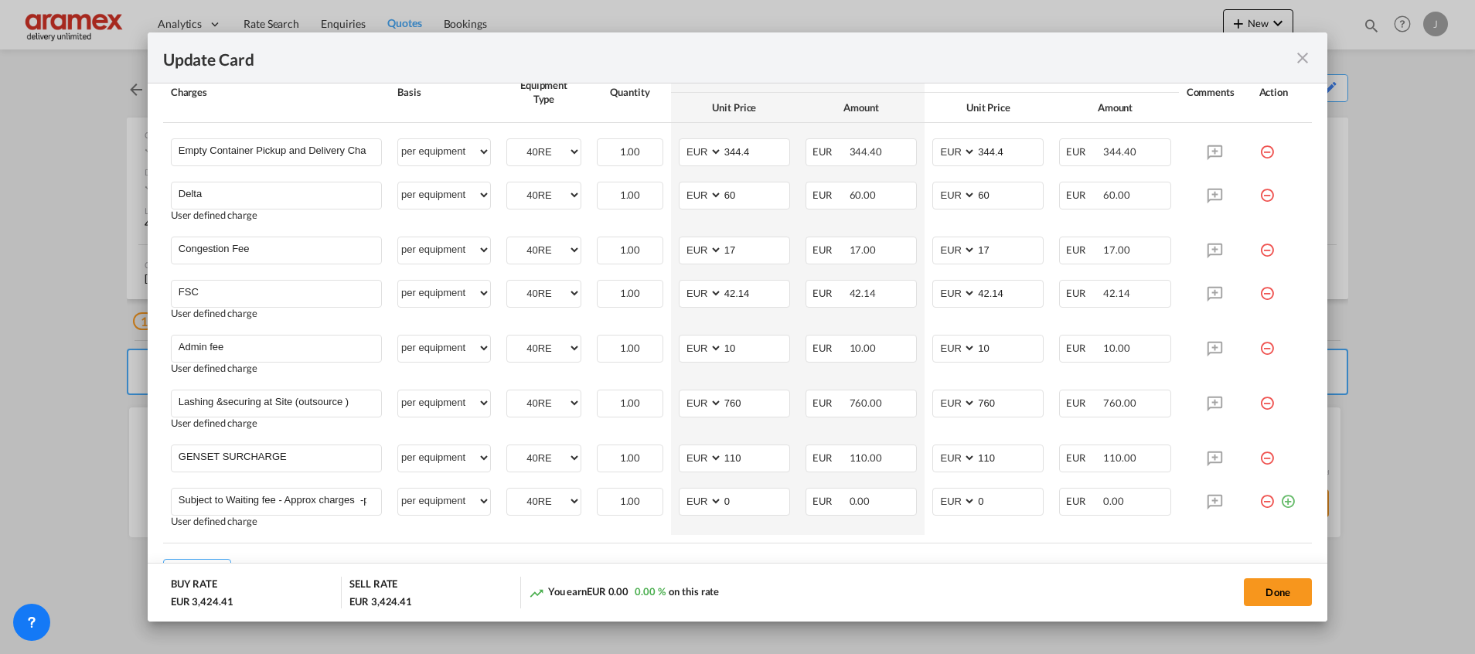
scroll to position [1044, 0]
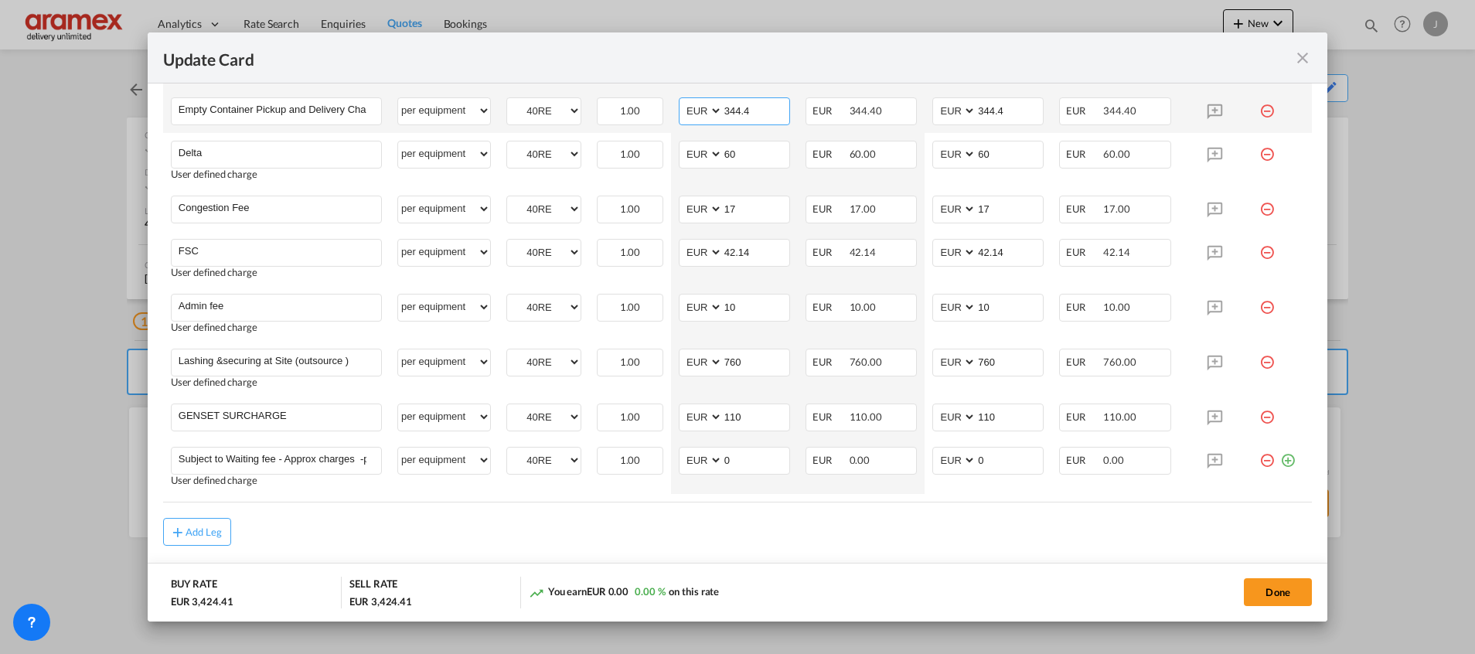
click at [737, 118] on input "344.4" at bounding box center [756, 109] width 67 height 23
click at [737, 107] on input "344.4" at bounding box center [756, 109] width 67 height 23
click at [745, 254] on input "42.14" at bounding box center [756, 251] width 67 height 23
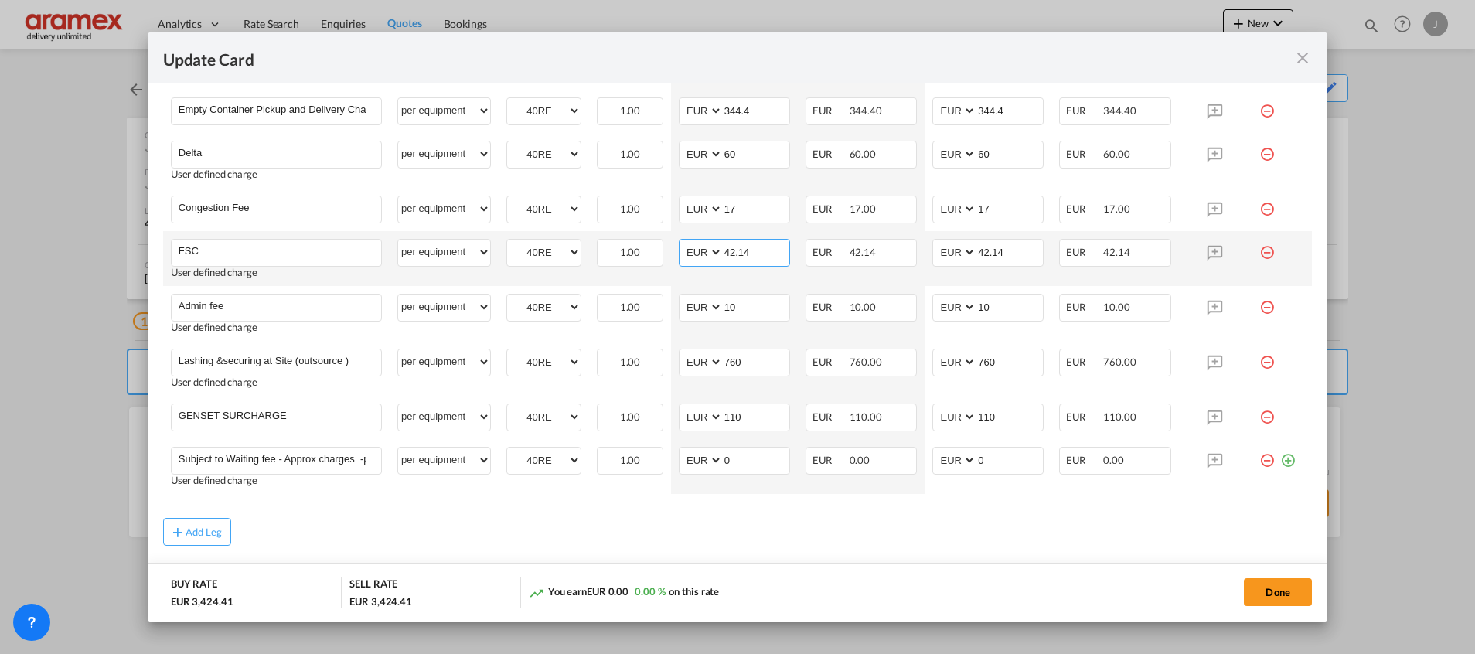
click at [744, 253] on input "42.14" at bounding box center [756, 251] width 67 height 23
paste input "€ 80.07"
click at [735, 257] on input "€ 80.07" at bounding box center [756, 251] width 67 height 23
click at [735, 257] on input "80.07" at bounding box center [756, 251] width 67 height 23
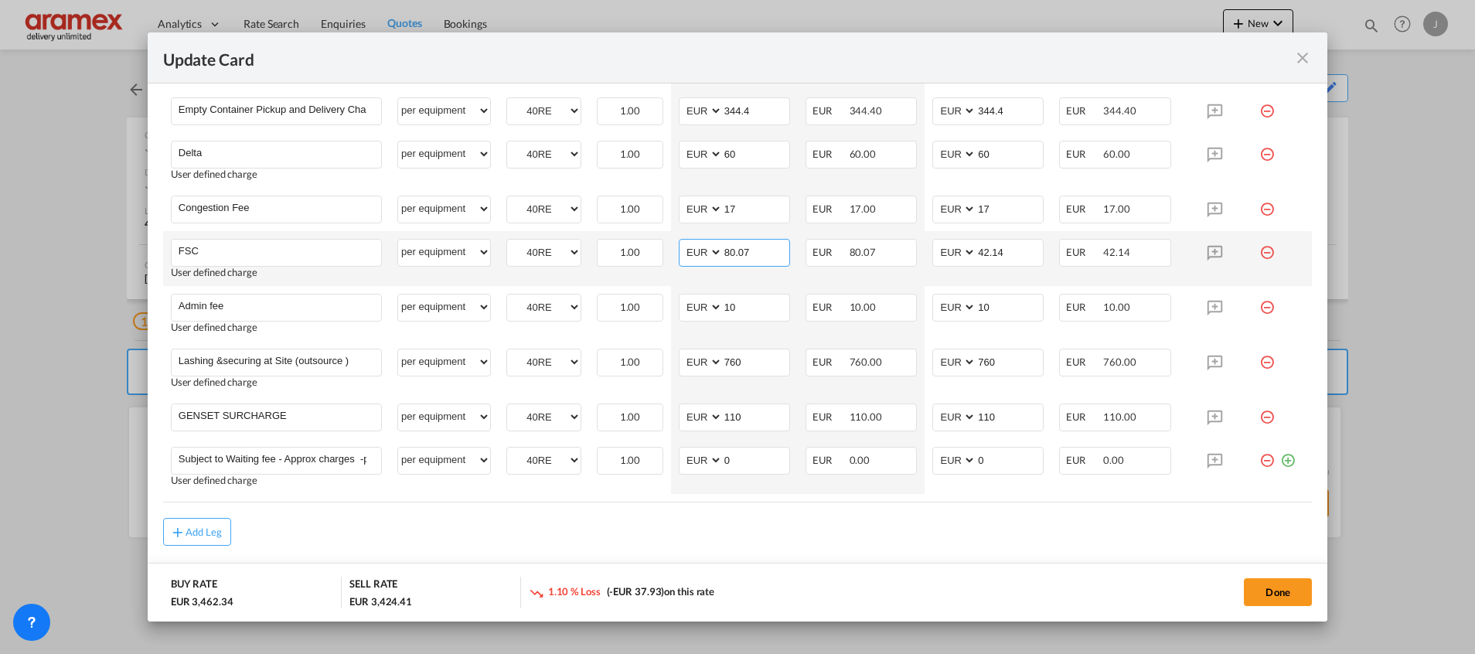
click at [735, 257] on input "80.07" at bounding box center [756, 251] width 67 height 23
type input "80.07"
click at [979, 251] on input "42.14" at bounding box center [1010, 251] width 67 height 23
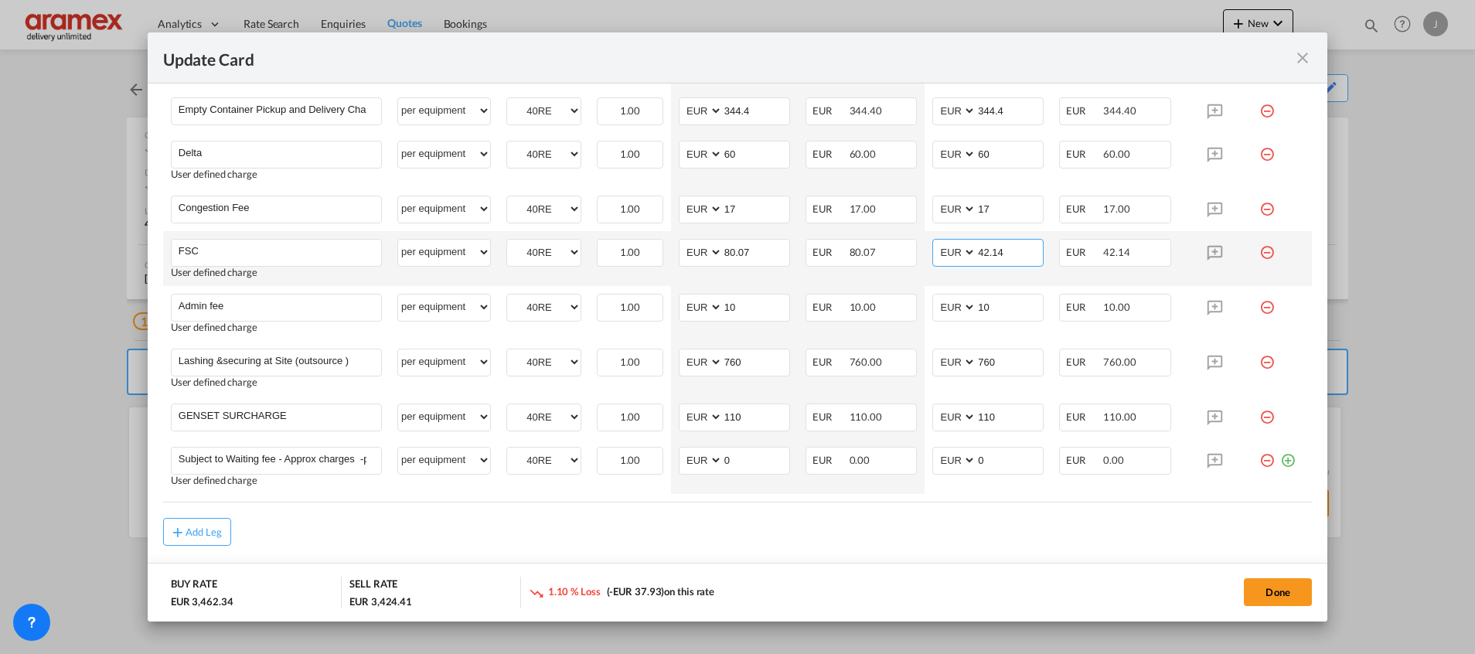
paste input "80.07"
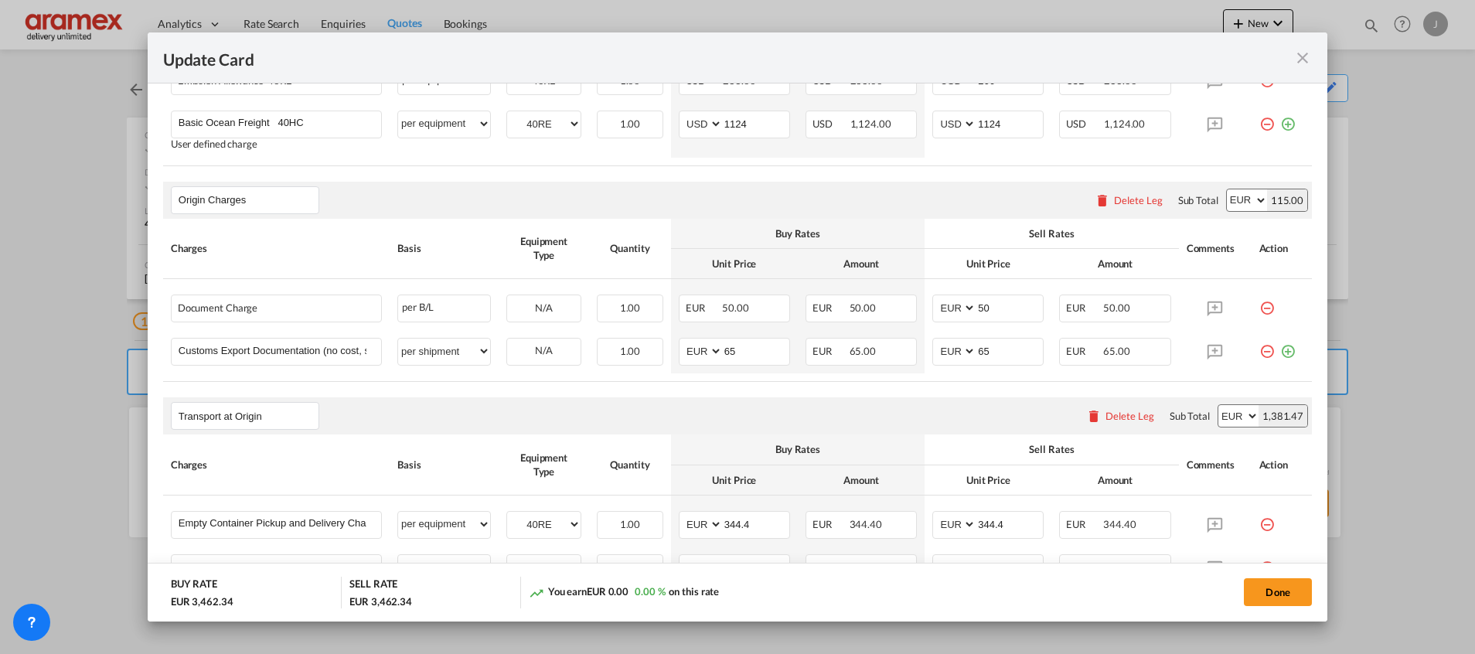
scroll to position [580, 0]
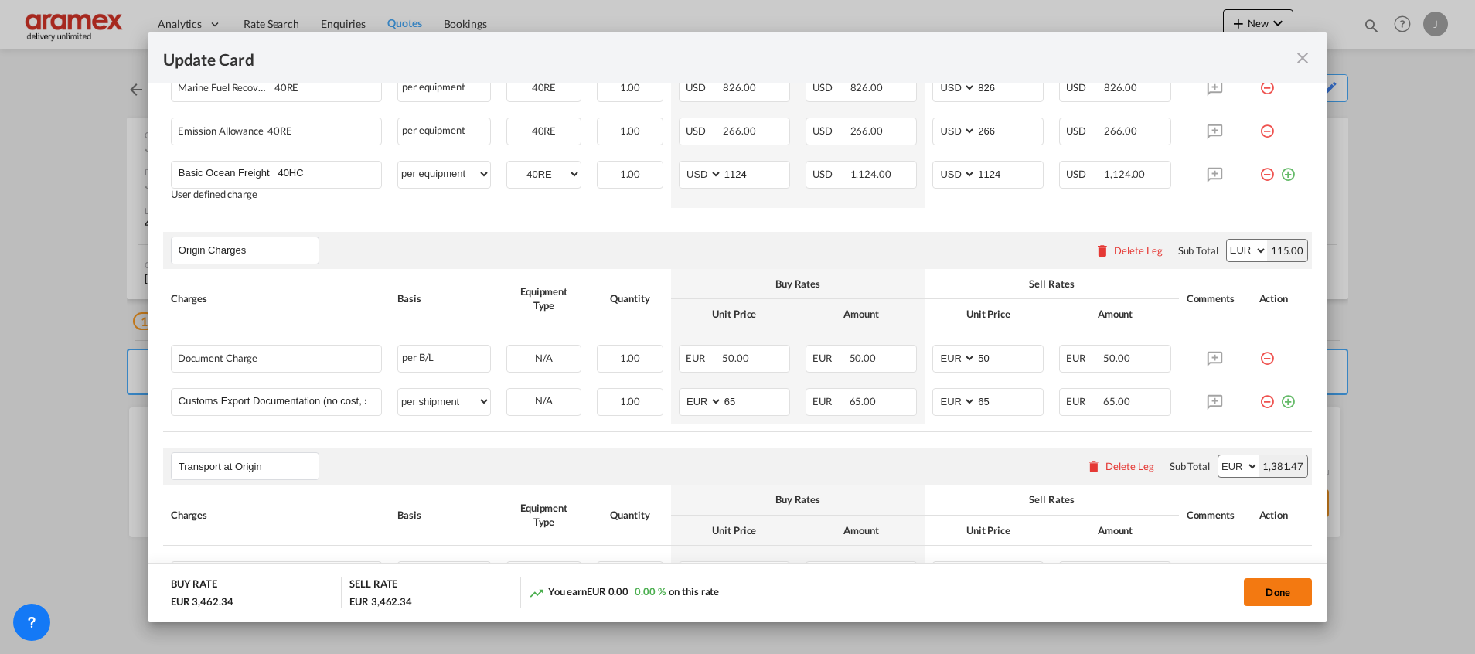
type input "80.07"
click at [1281, 595] on button "Done" at bounding box center [1278, 592] width 68 height 28
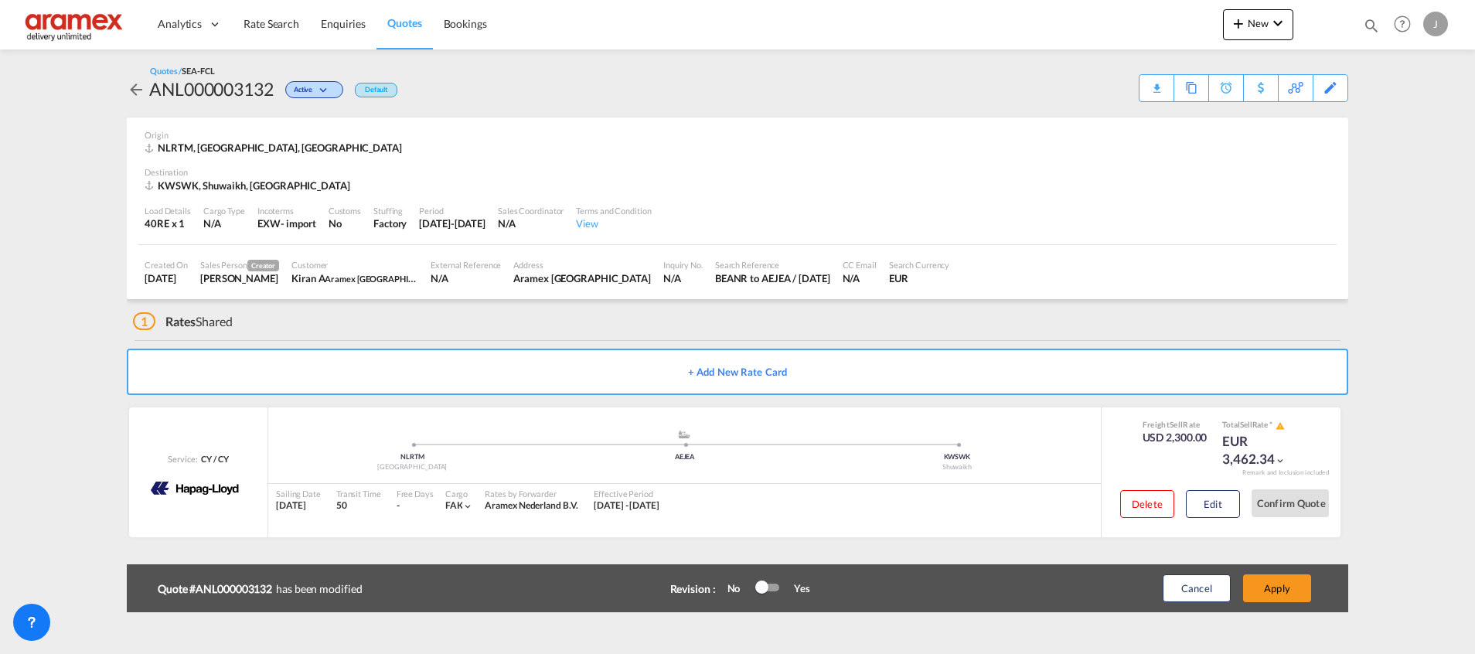
click at [1281, 595] on button "Apply" at bounding box center [1277, 589] width 68 height 28
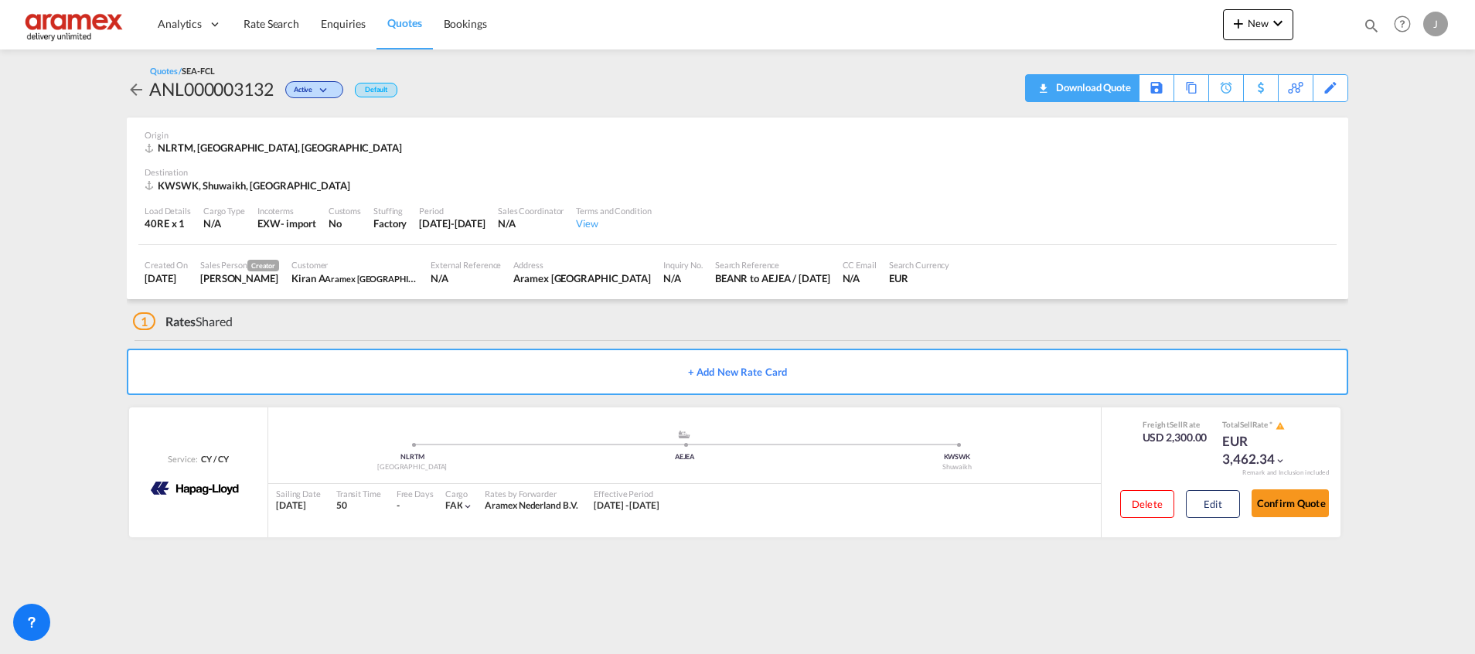
click at [1110, 90] on div "Download Quote" at bounding box center [1091, 87] width 79 height 25
click at [419, 23] on span "Quotes" at bounding box center [404, 22] width 34 height 13
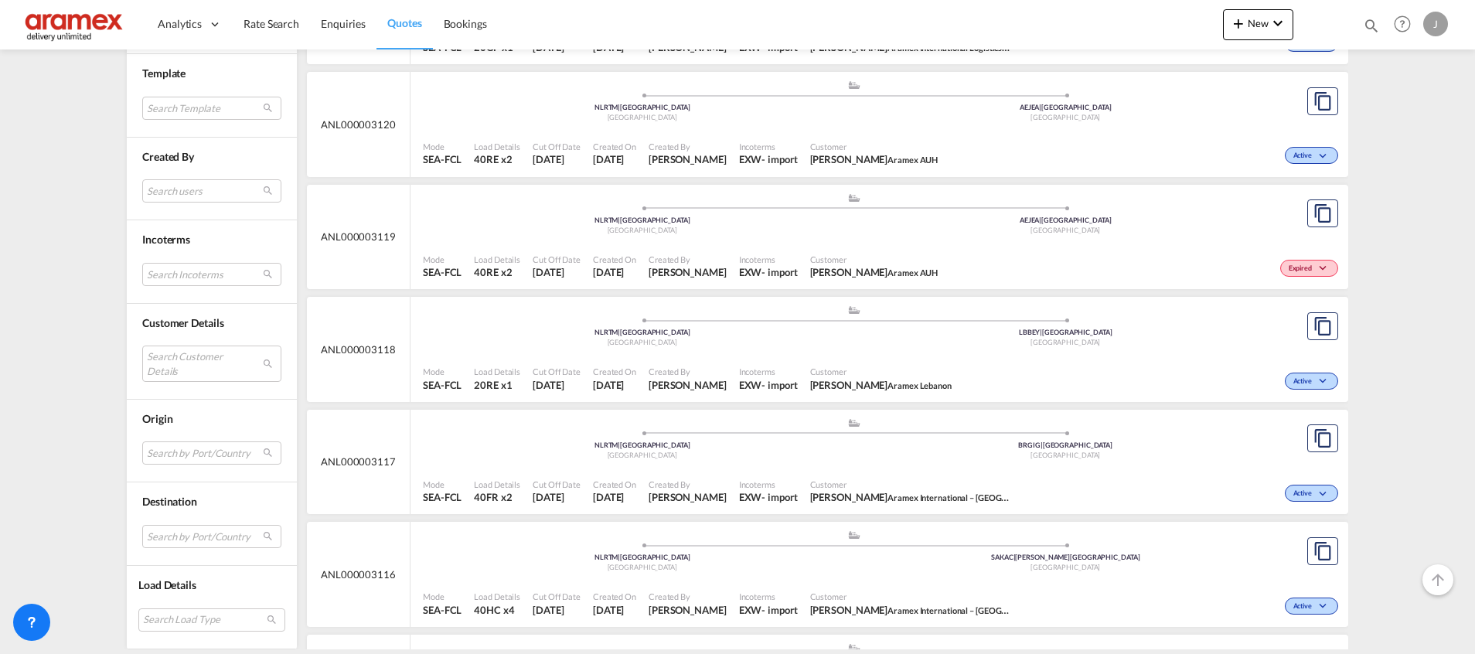
scroll to position [3770, 0]
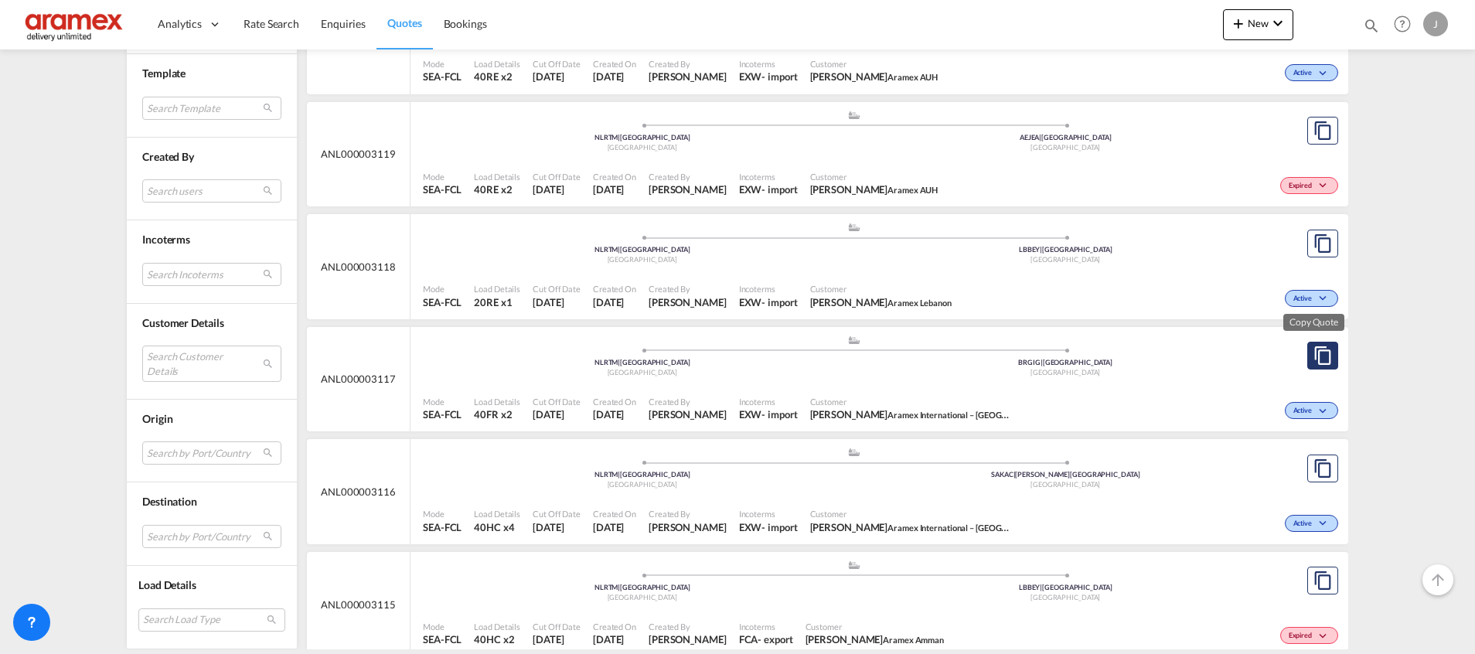
click at [1314, 353] on md-icon "assets/icons/custom/copyQuote.svg" at bounding box center [1323, 355] width 19 height 19
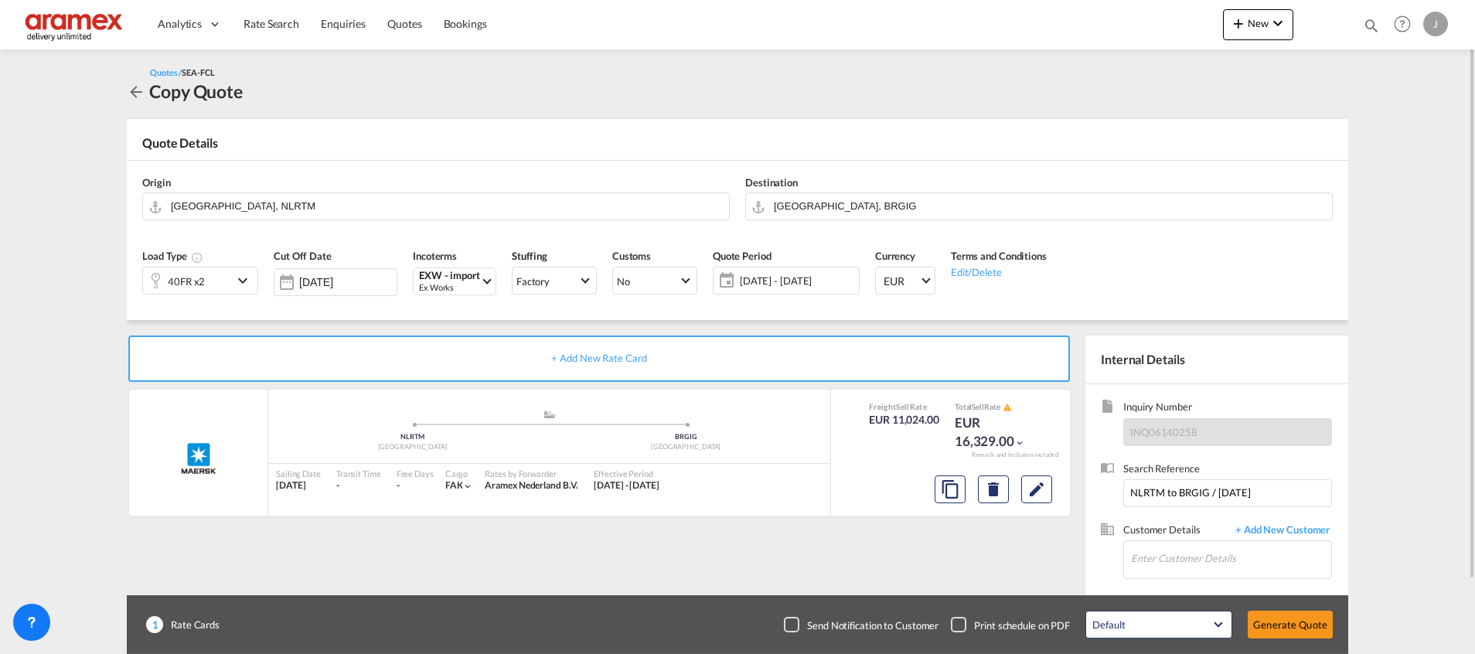
click at [204, 278] on div "40FR x2" at bounding box center [188, 281] width 90 height 26
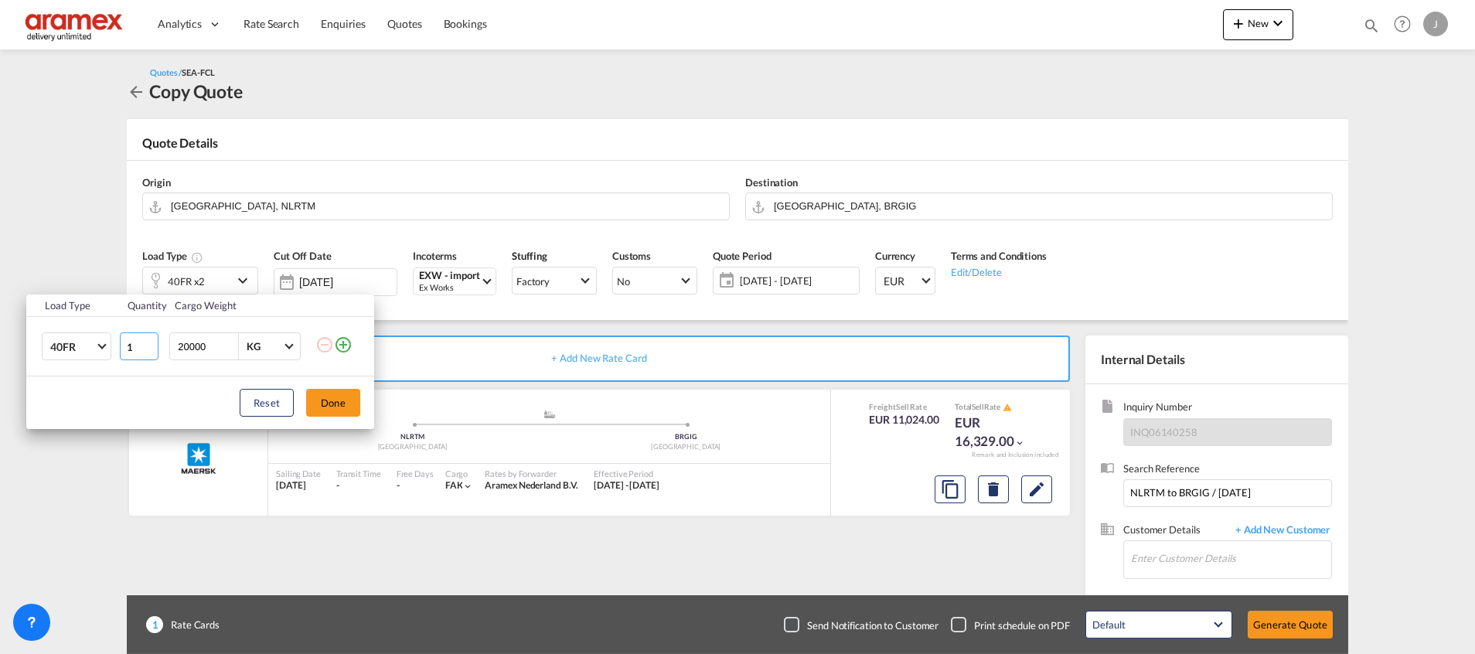
type input "1"
click at [146, 349] on input "1" at bounding box center [139, 347] width 39 height 28
click at [331, 398] on button "Done" at bounding box center [333, 403] width 54 height 28
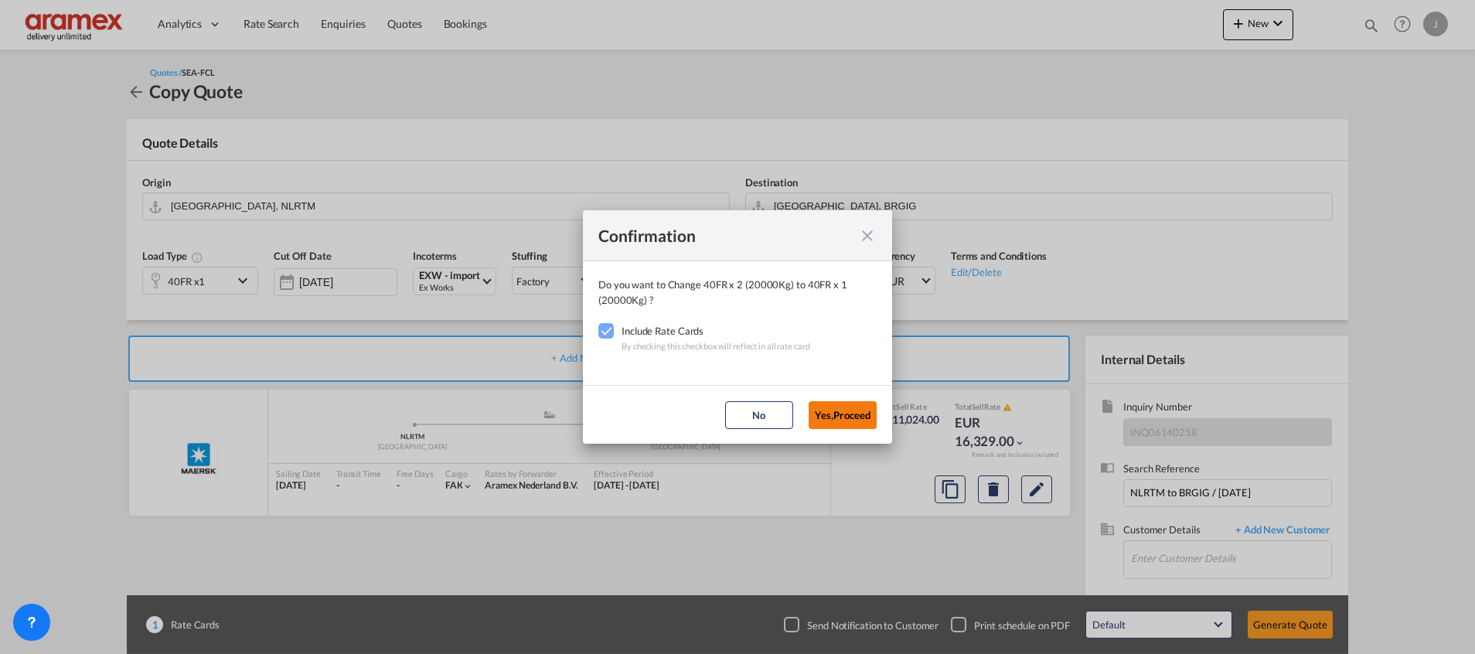
click at [842, 414] on button "Yes,Proceed" at bounding box center [843, 415] width 68 height 28
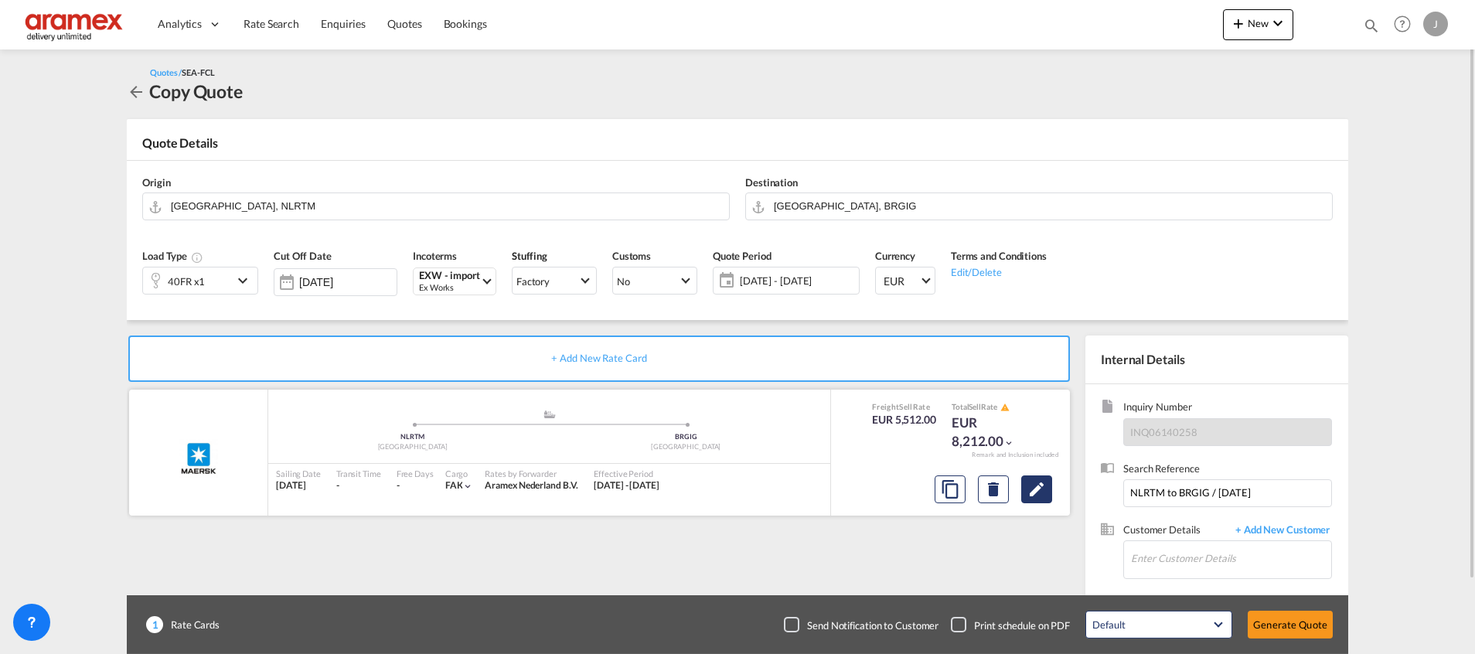
click at [1051, 489] on button "Edit" at bounding box center [1036, 490] width 31 height 28
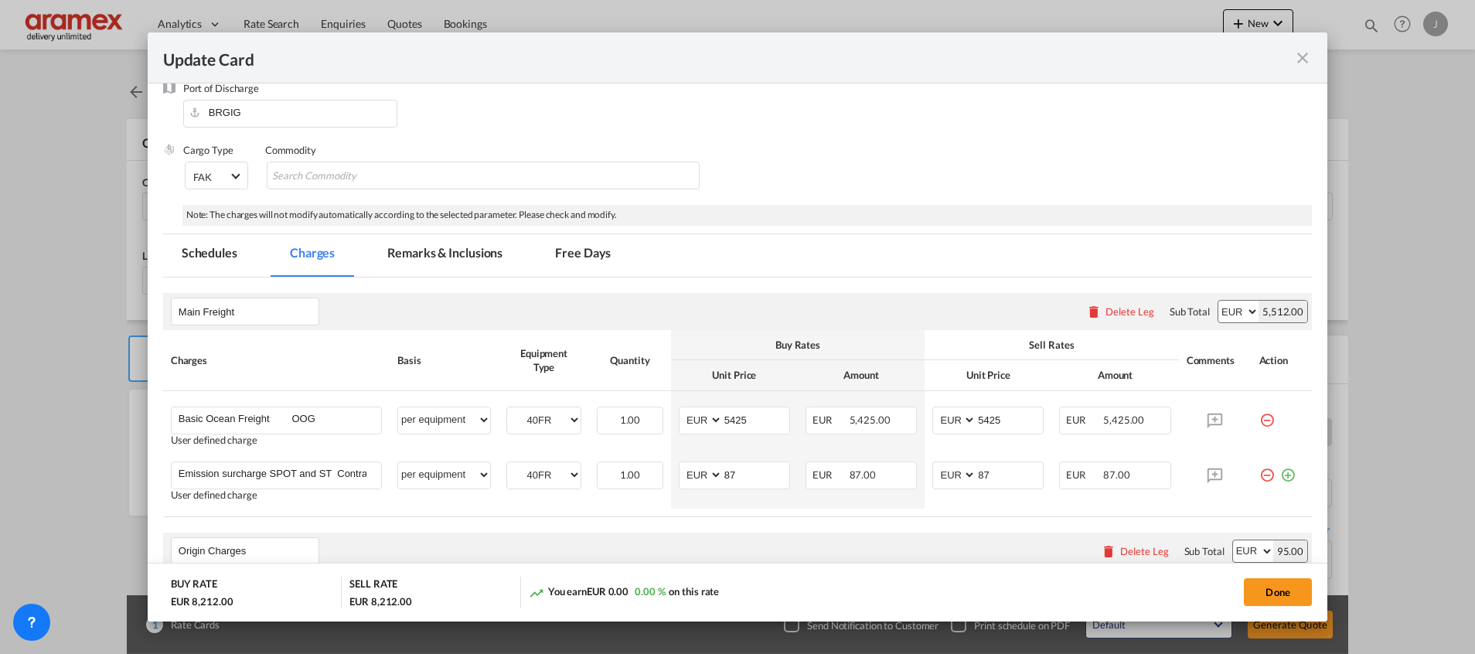
scroll to position [348, 0]
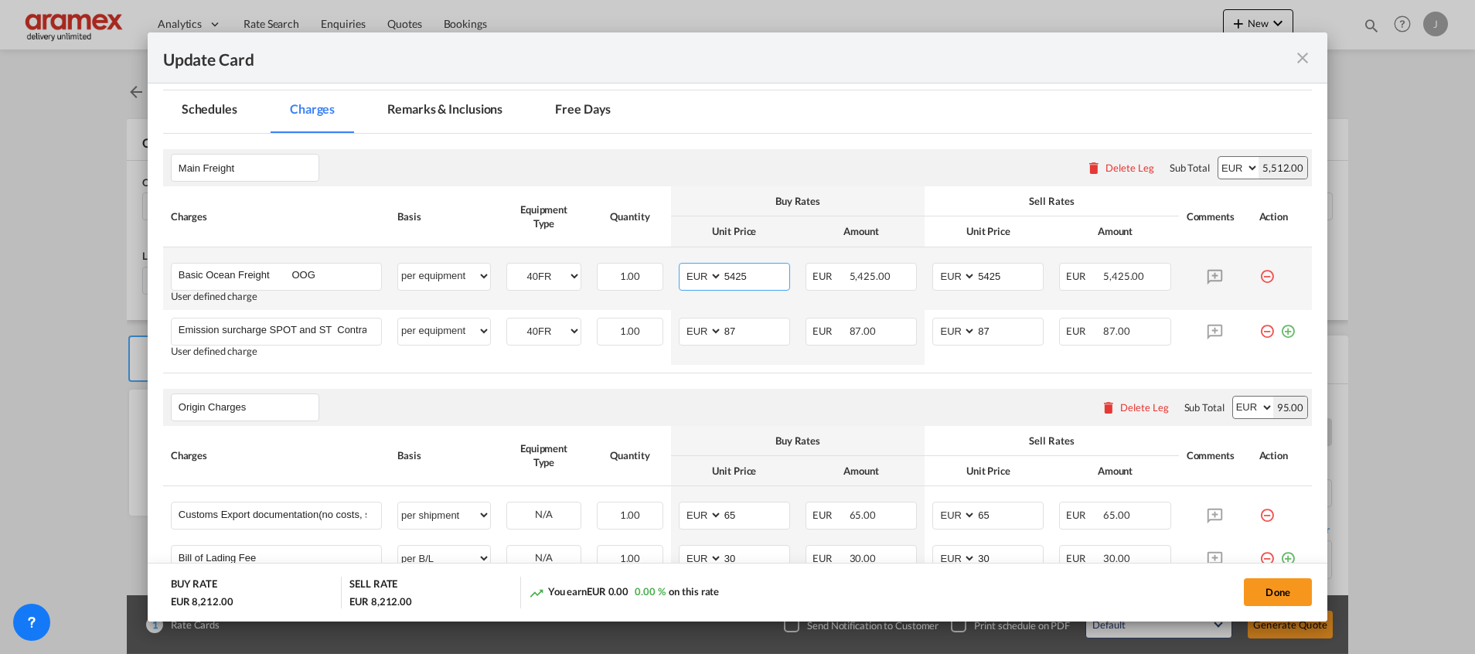
click at [743, 275] on input "5425" at bounding box center [756, 275] width 67 height 23
paste input "2850"
type input "2850"
click at [994, 278] on input "5425" at bounding box center [1010, 275] width 67 height 23
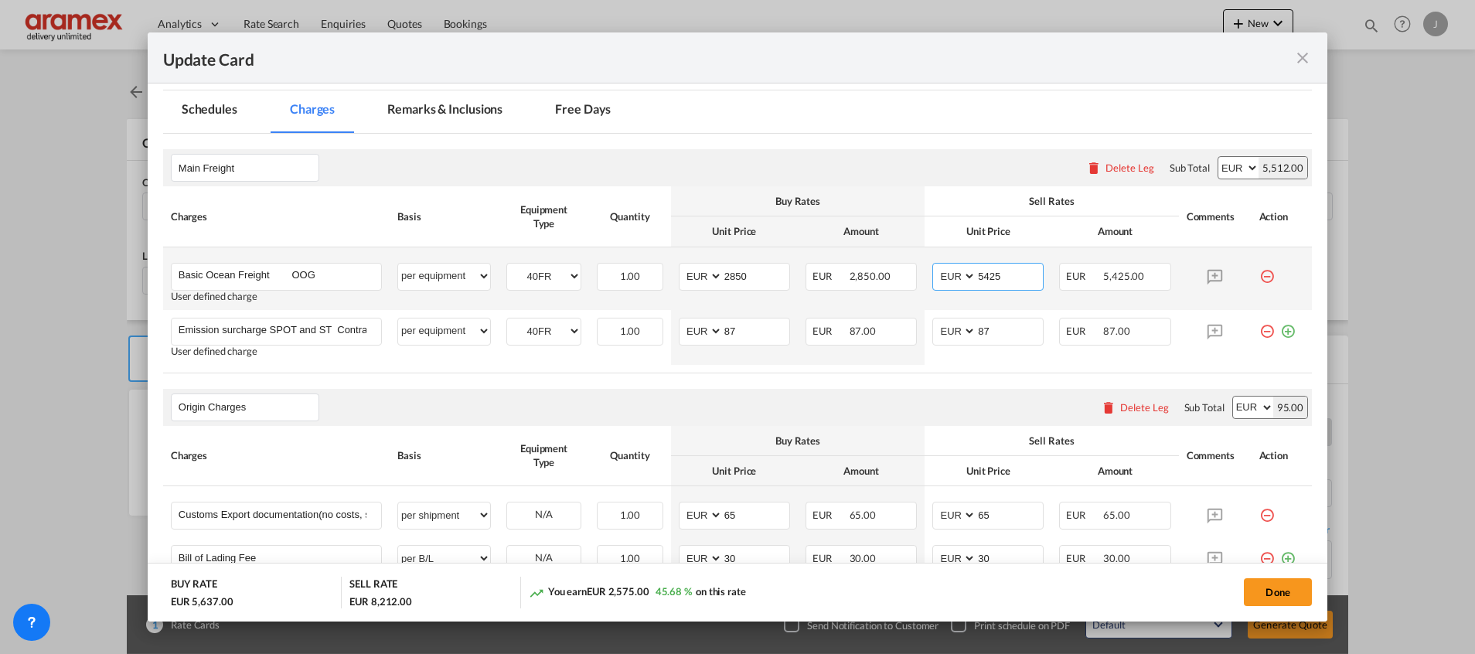
click at [994, 278] on input "5425" at bounding box center [1010, 275] width 67 height 23
paste input "2850"
type input "2850"
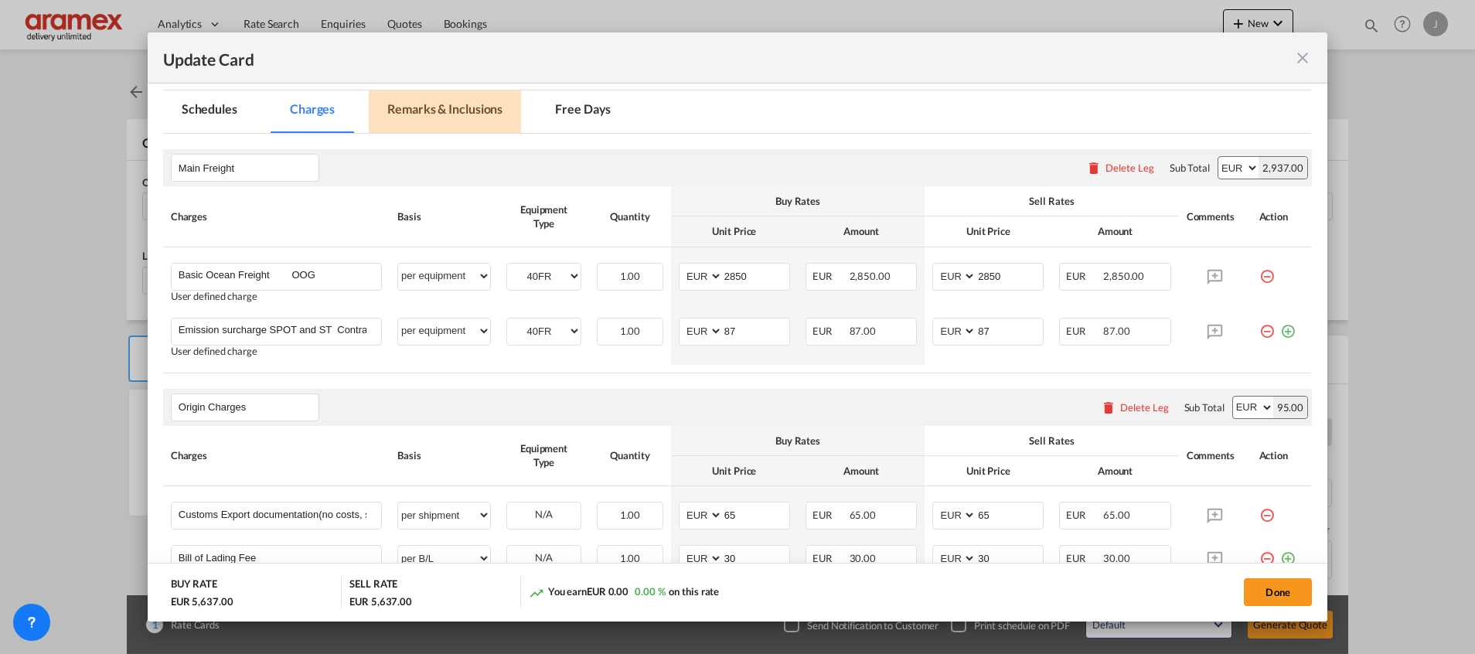
click at [455, 104] on md-tab-item "Remarks & Inclusions" at bounding box center [445, 111] width 152 height 43
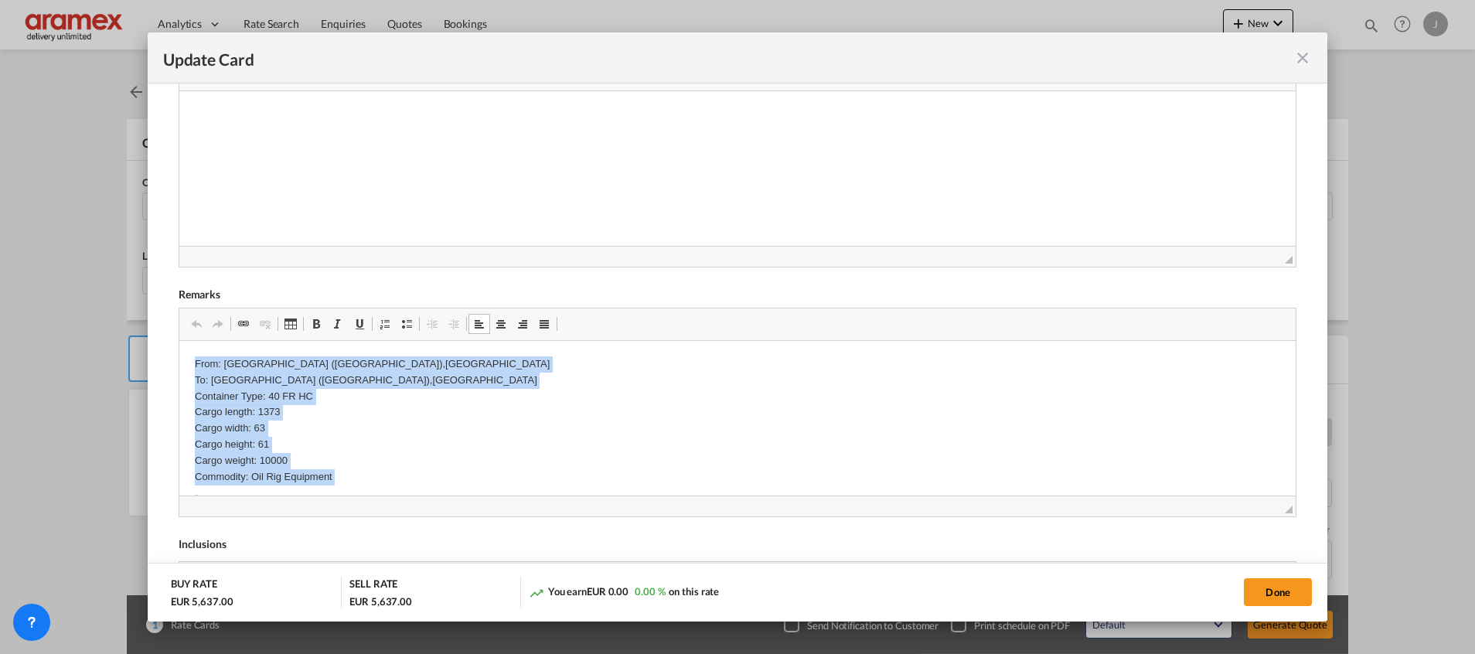
scroll to position [84, 0]
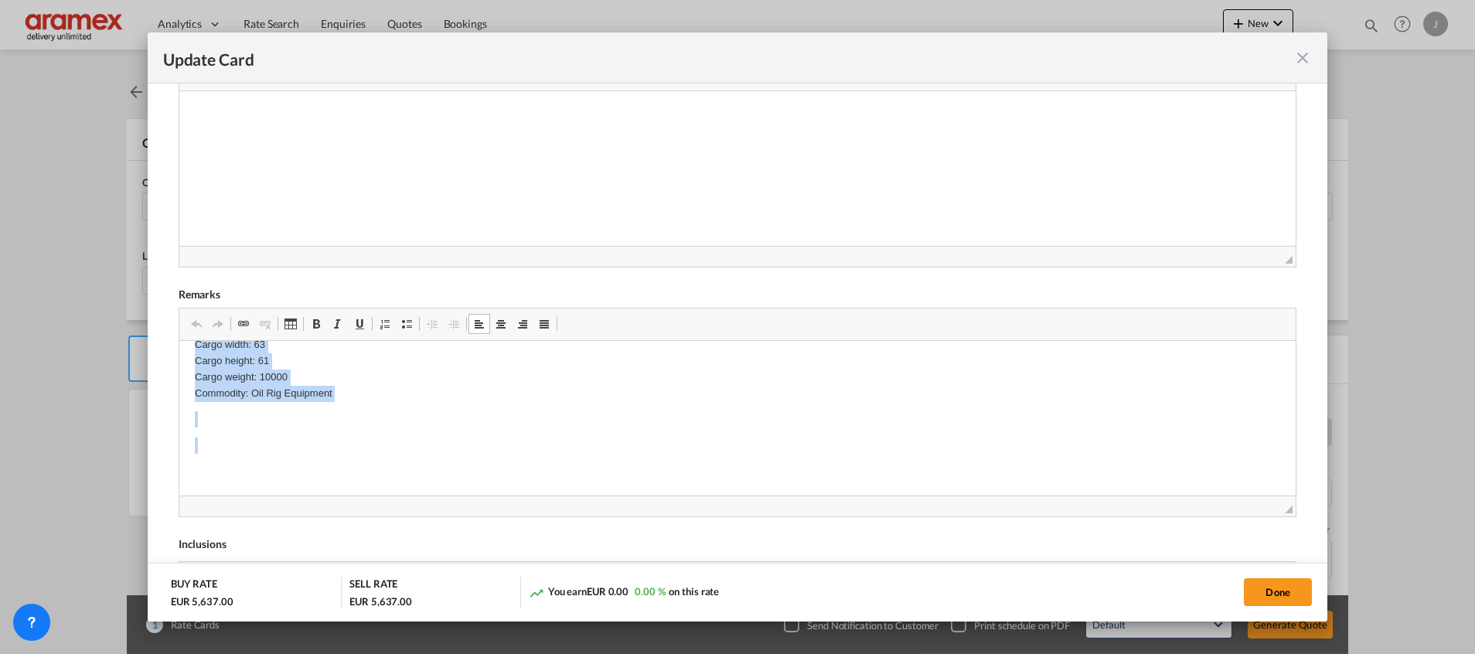
drag, startPoint x: 194, startPoint y: 362, endPoint x: 440, endPoint y: 525, distance: 295.1
click at [440, 496] on html "From: [GEOGRAPHIC_DATA] ([GEOGRAPHIC_DATA]),[GEOGRAPHIC_DATA] To: [GEOGRAPHIC_D…" at bounding box center [737, 376] width 1117 height 238
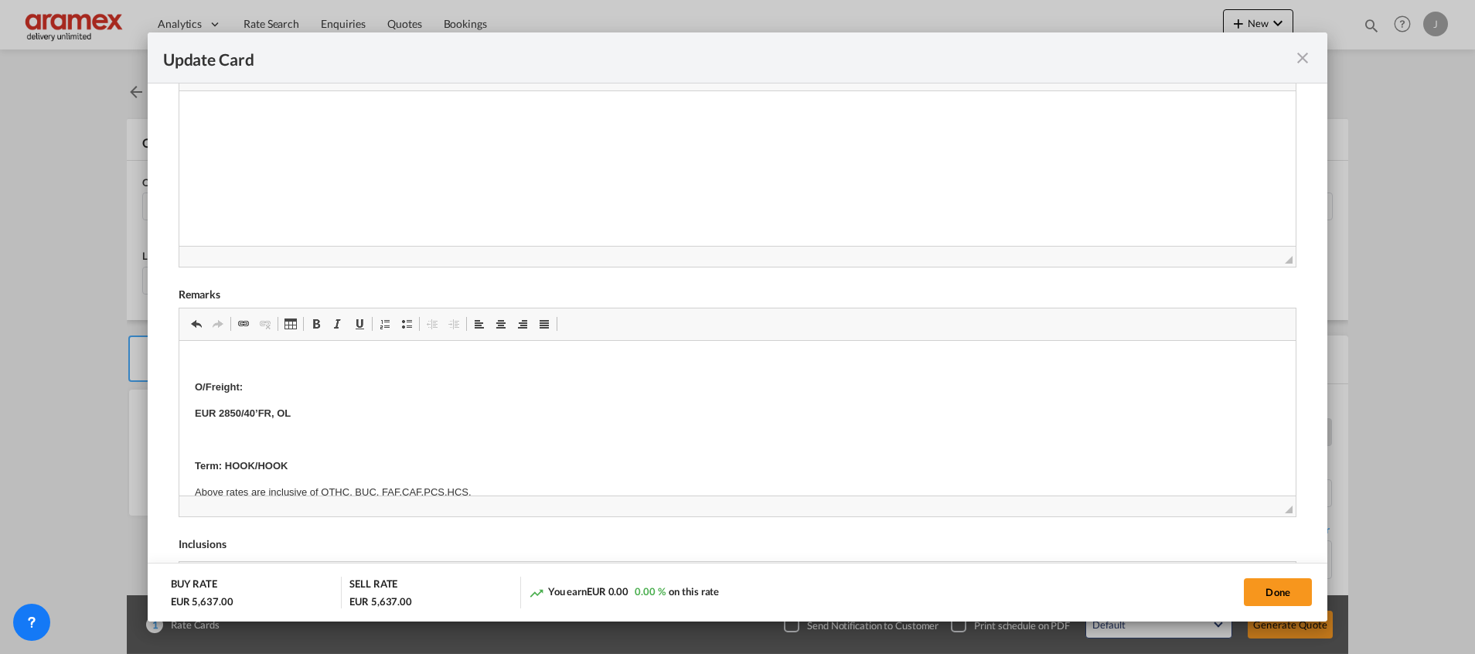
scroll to position [232, 0]
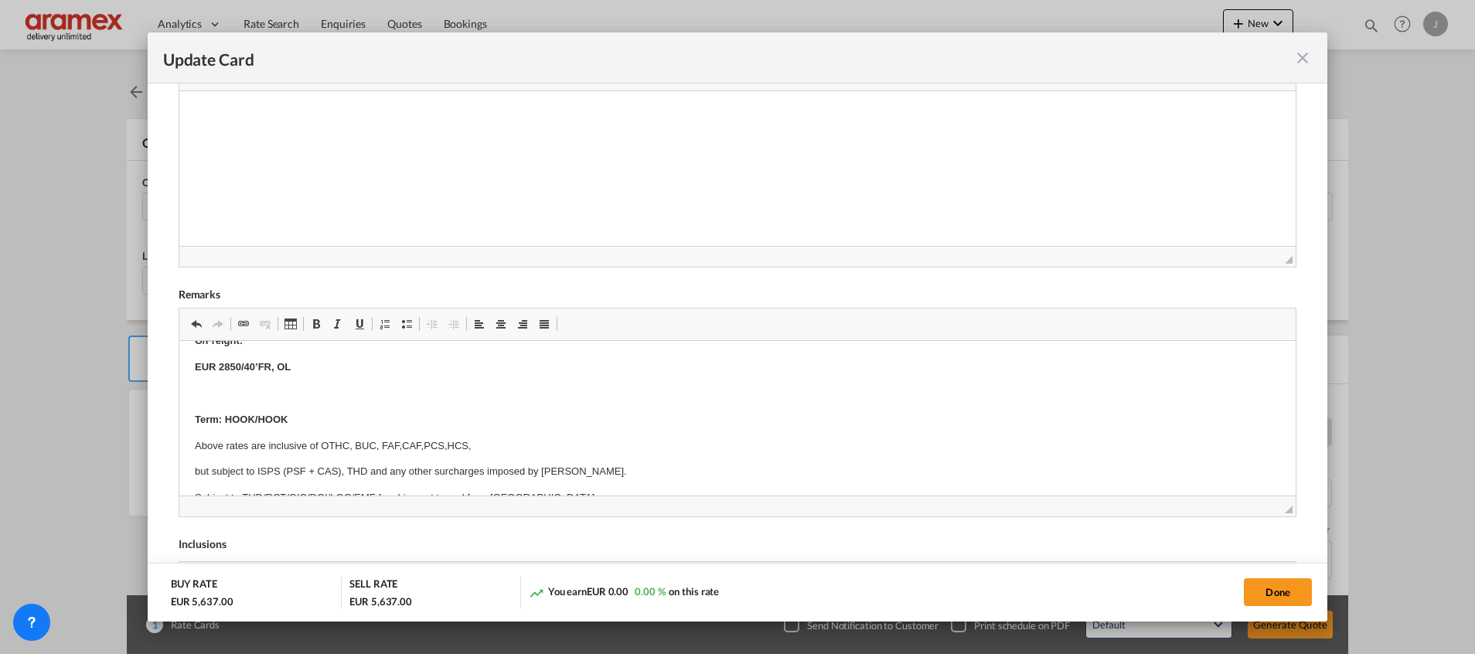
click at [245, 363] on strong "EUR 2850/40’FR, OL" at bounding box center [242, 367] width 96 height 12
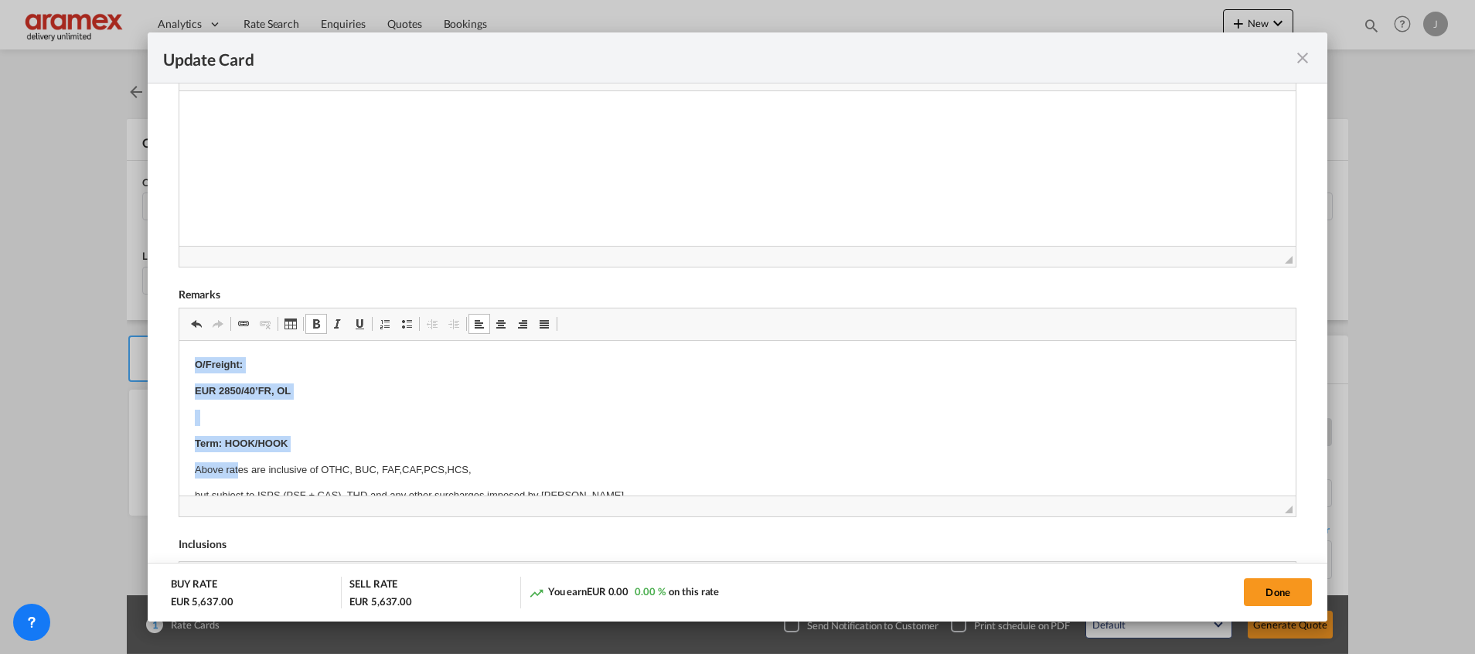
scroll to position [254, 0]
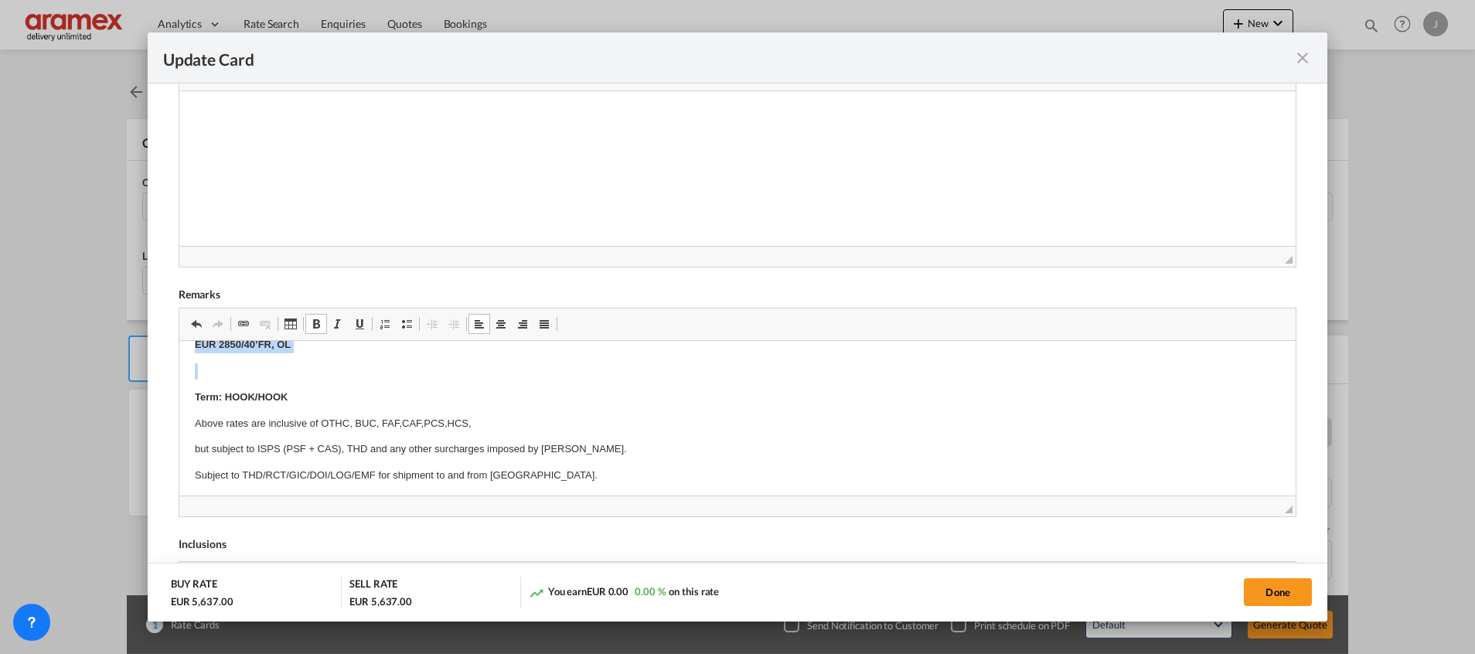
drag, startPoint x: 193, startPoint y: 455, endPoint x: 298, endPoint y: 363, distance: 140.2
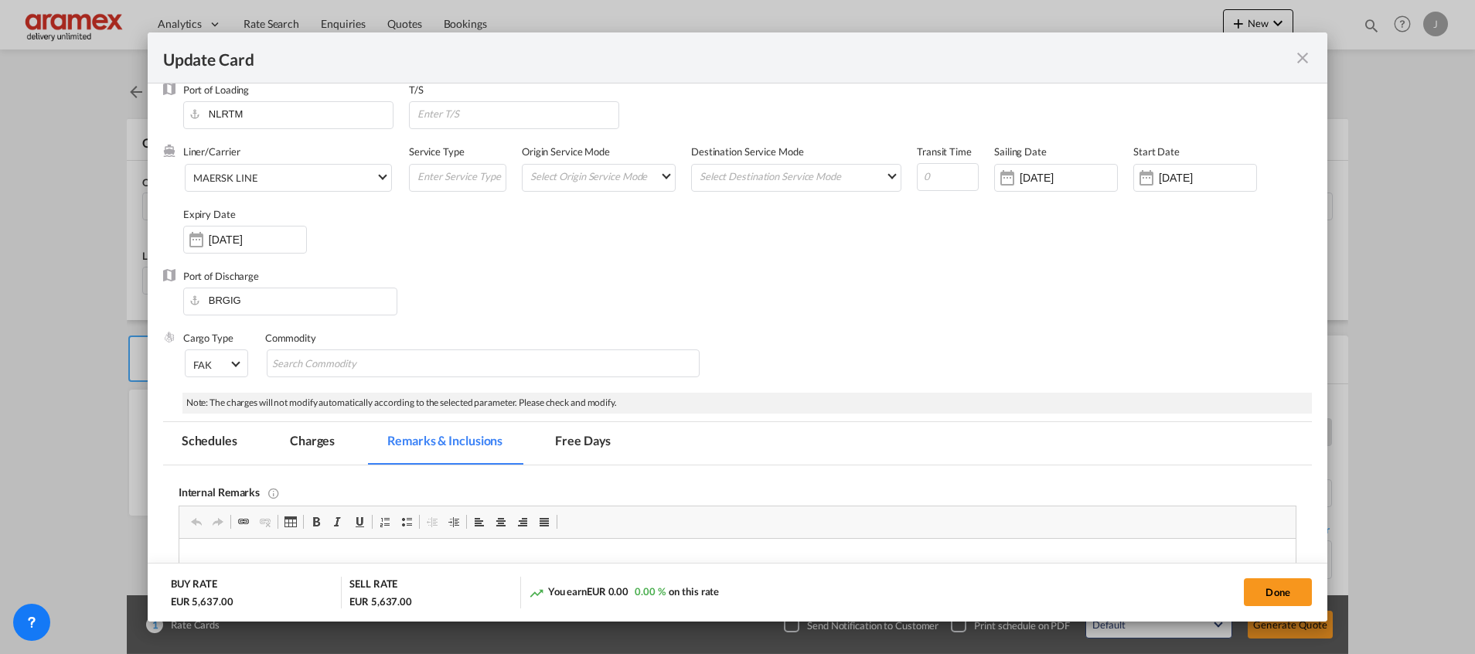
scroll to position [0, 0]
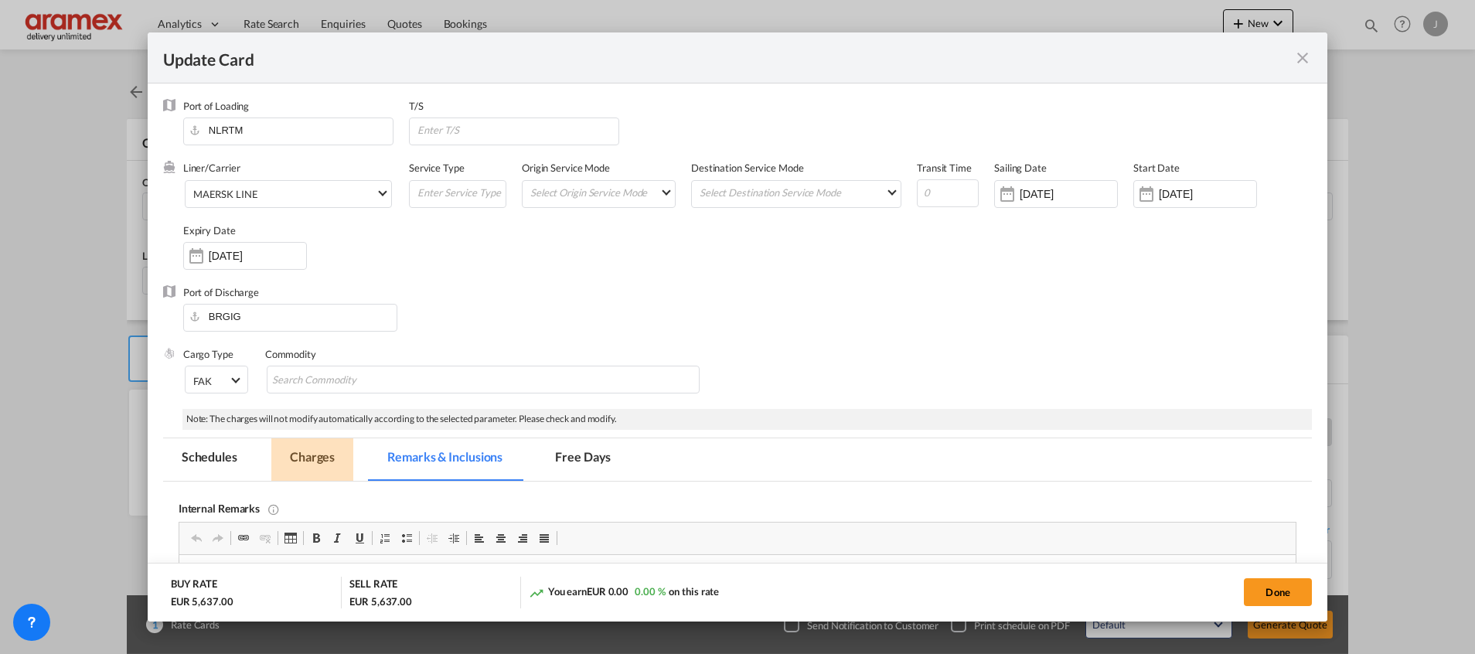
click at [317, 445] on md-tab-item "Charges" at bounding box center [312, 459] width 82 height 43
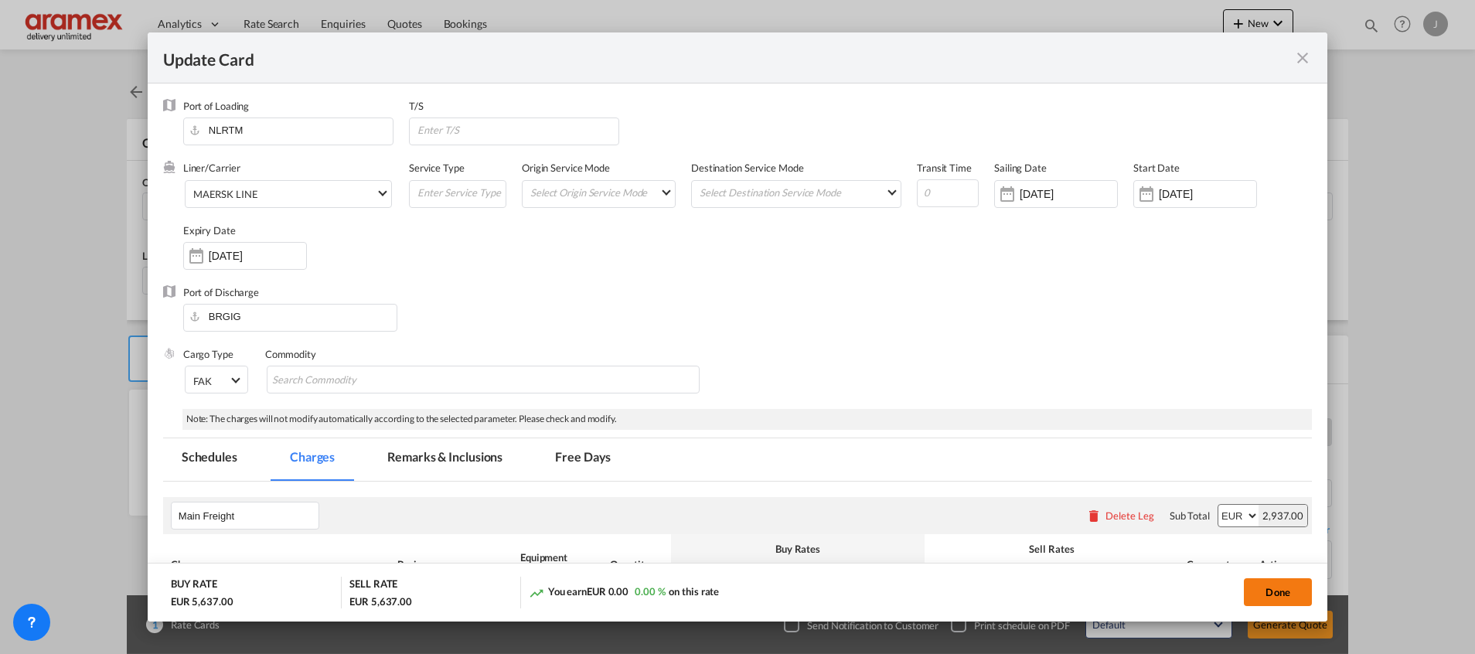
click at [1277, 591] on button "Done" at bounding box center [1278, 592] width 68 height 28
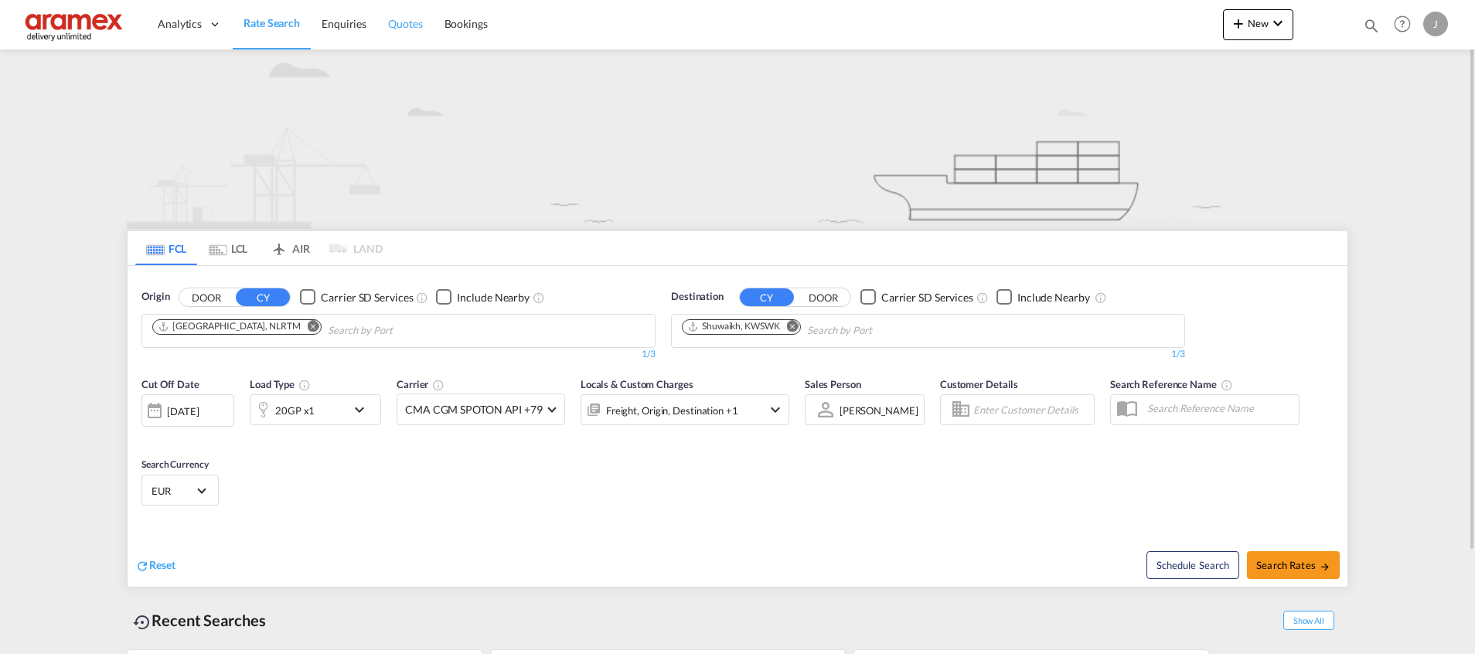
click at [404, 20] on span "Quotes" at bounding box center [405, 23] width 34 height 13
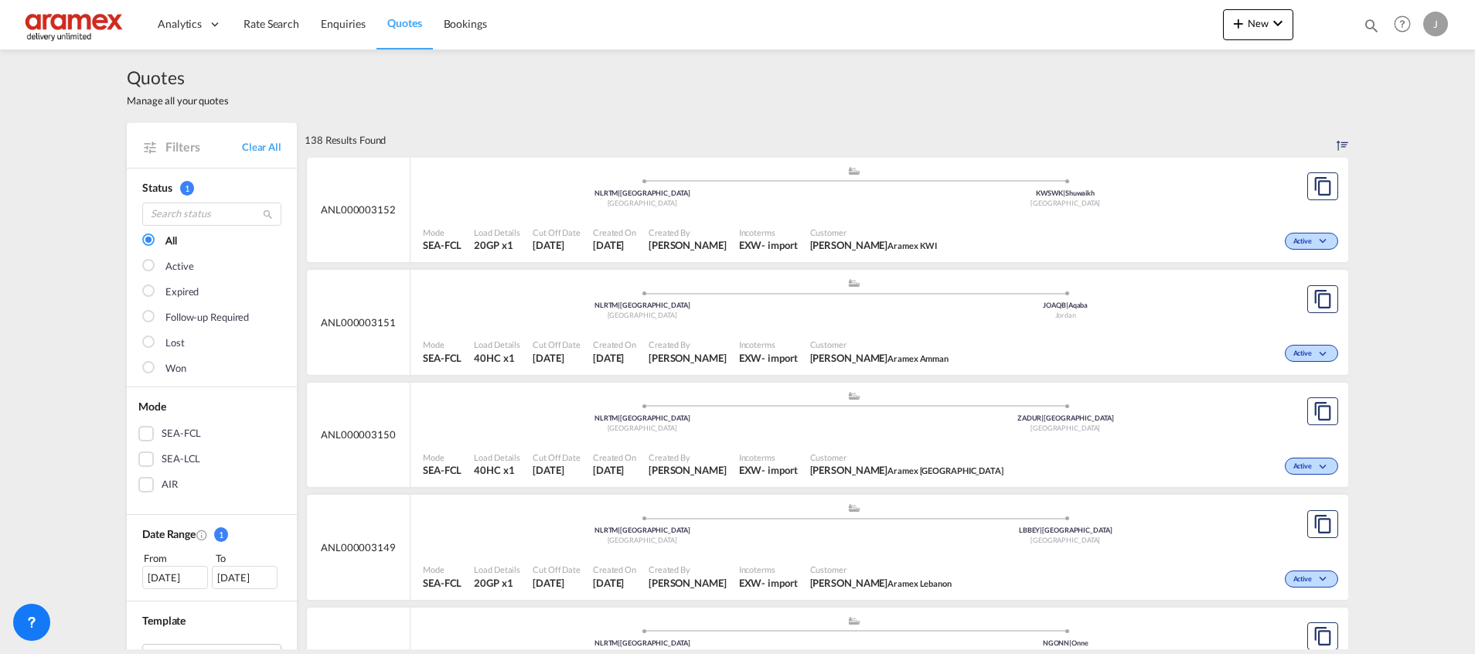
click at [138, 438] on div "SEA-FCL" at bounding box center [145, 433] width 15 height 15
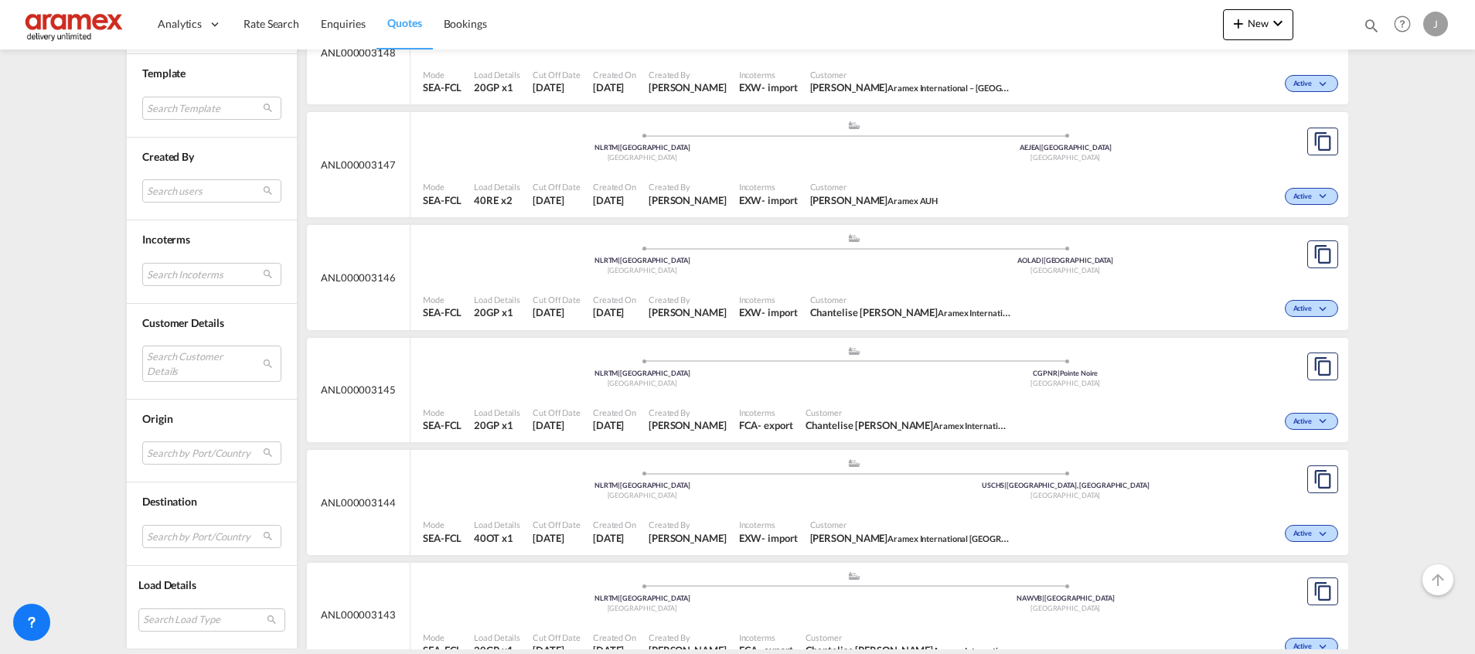
scroll to position [696, 0]
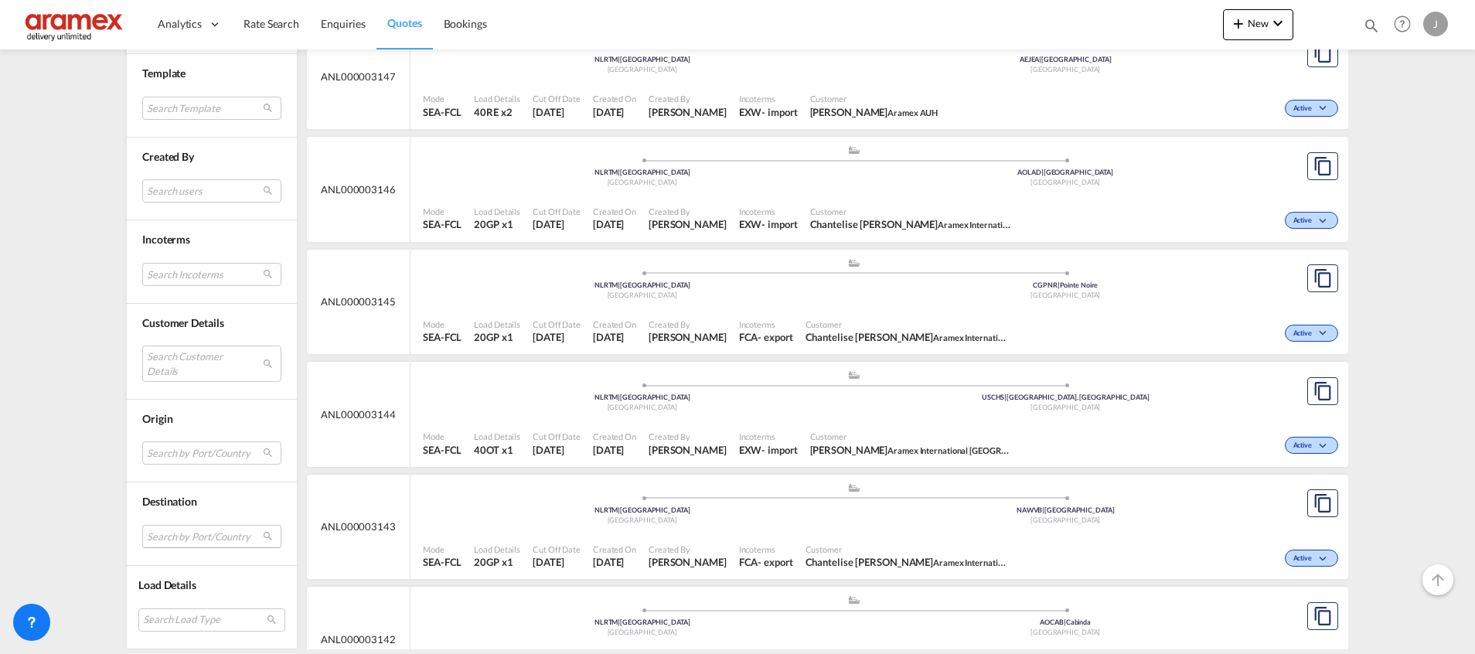
click at [173, 544] on md-select "Search by Port/Country JPNIC nichinan japan AEAMF mussafah united arab emirates…" at bounding box center [211, 536] width 139 height 23
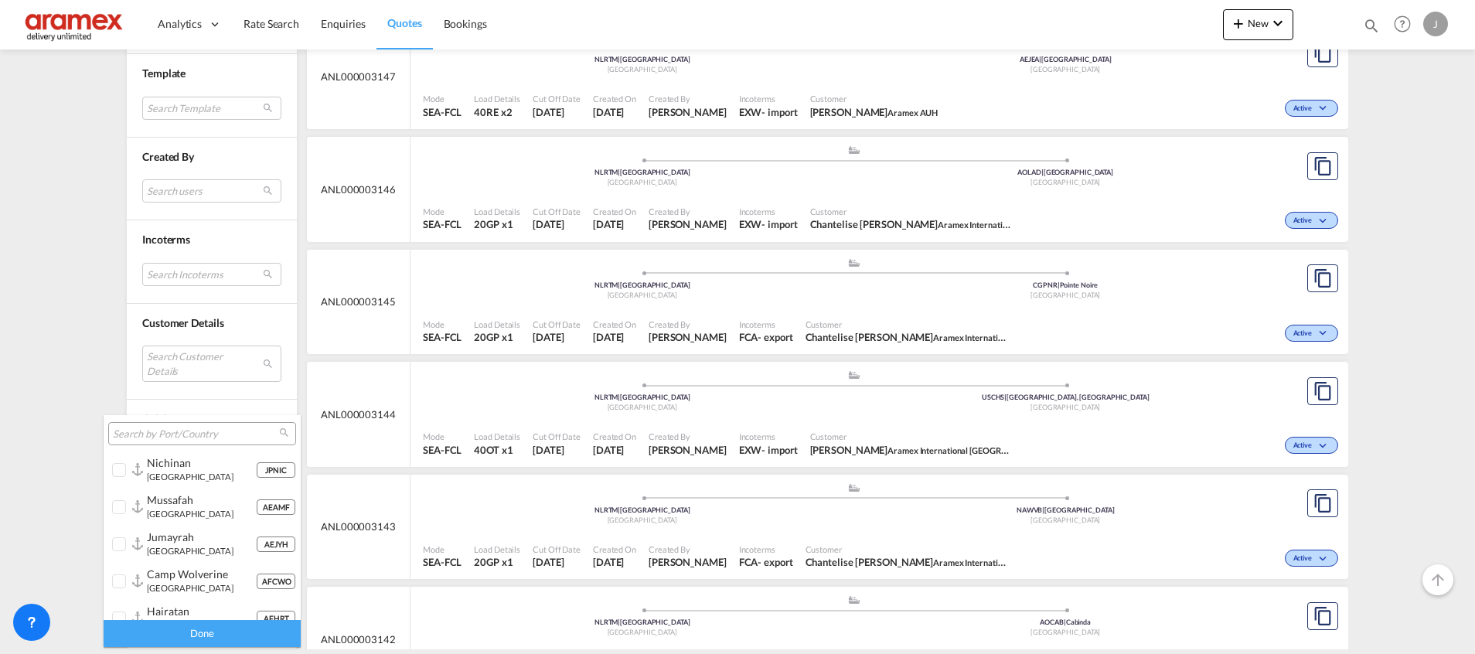
click at [180, 438] on input "search" at bounding box center [196, 435] width 166 height 14
type input "rio de"
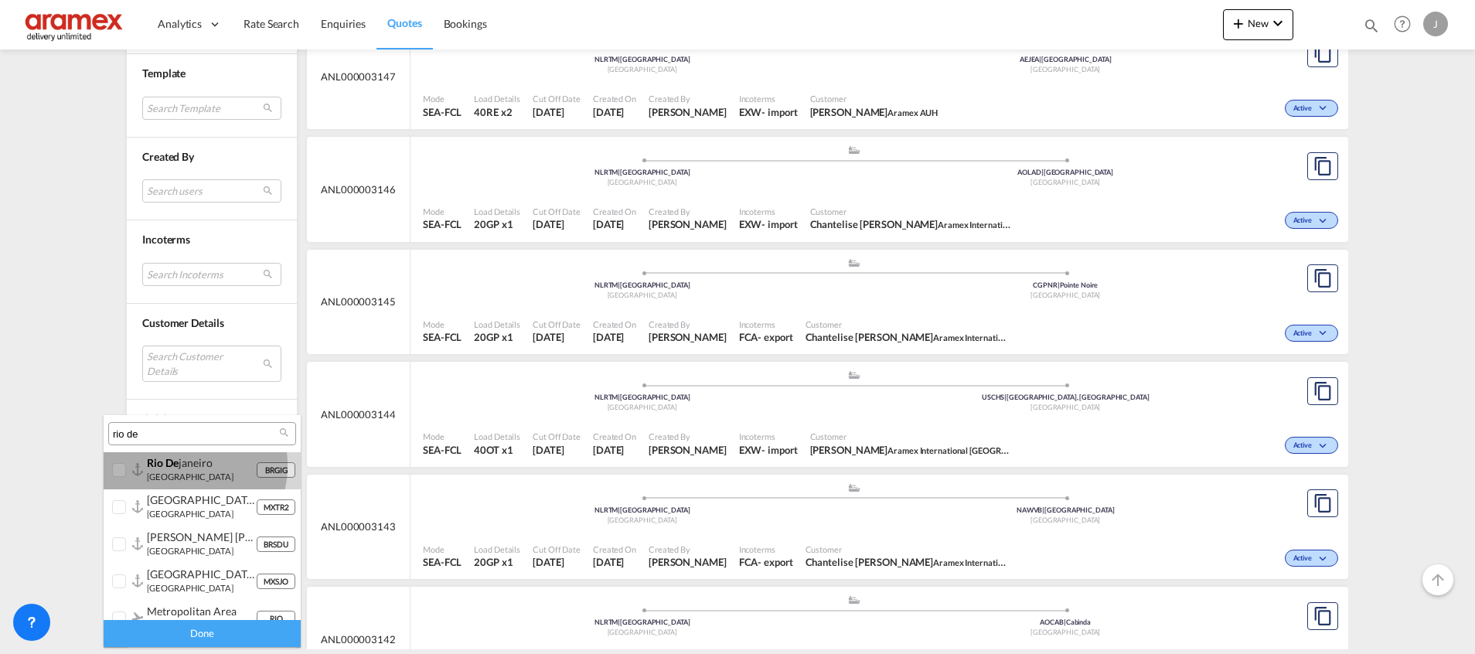
click at [194, 466] on div "rio de janeiro" at bounding box center [201, 462] width 109 height 13
drag, startPoint x: 193, startPoint y: 631, endPoint x: 169, endPoint y: 380, distance: 251.6
click at [193, 630] on div "Done" at bounding box center [202, 633] width 197 height 27
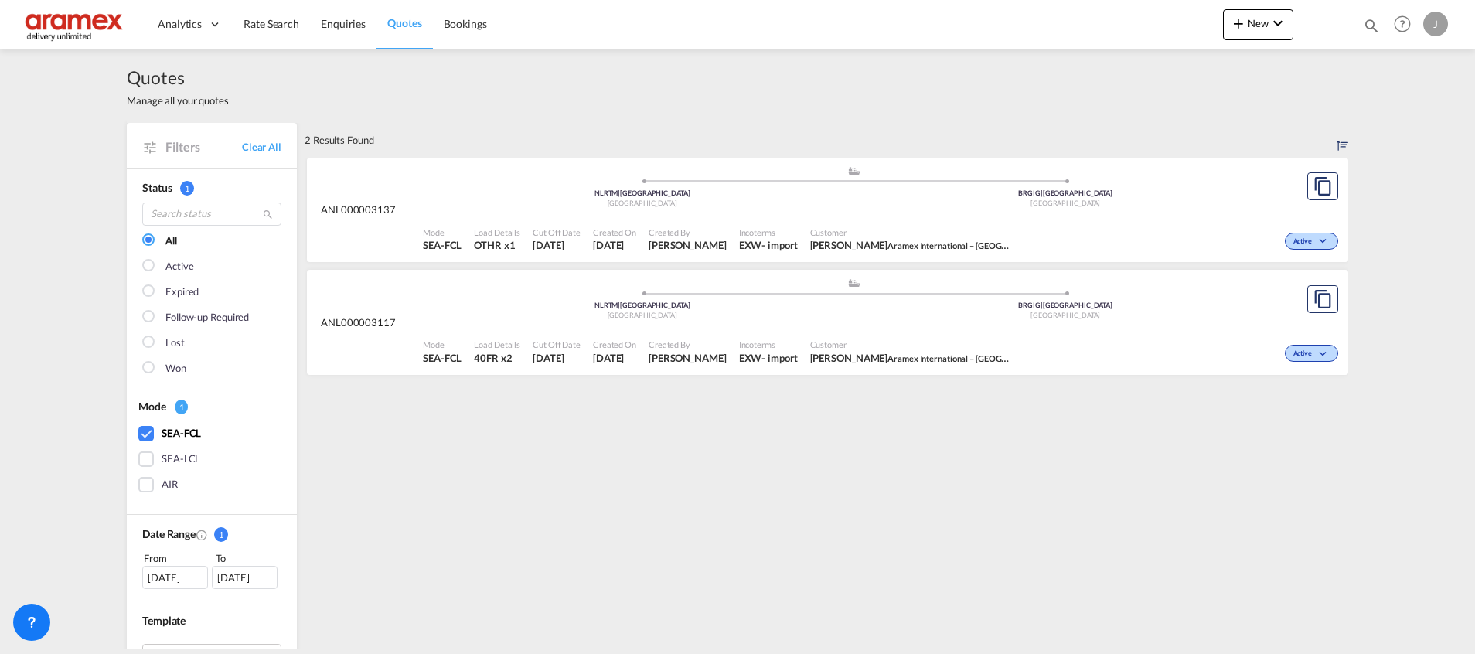
scroll to position [116, 0]
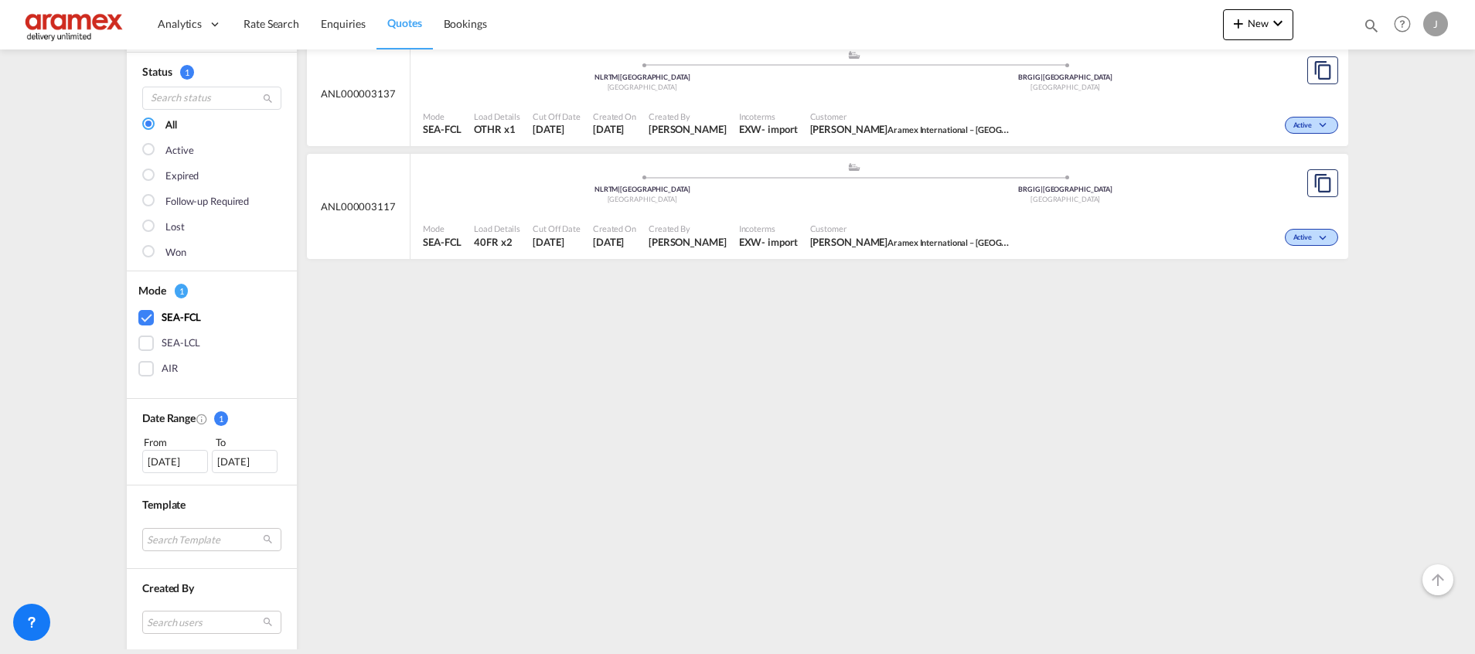
click at [159, 457] on div "[DATE]" at bounding box center [175, 461] width 66 height 23
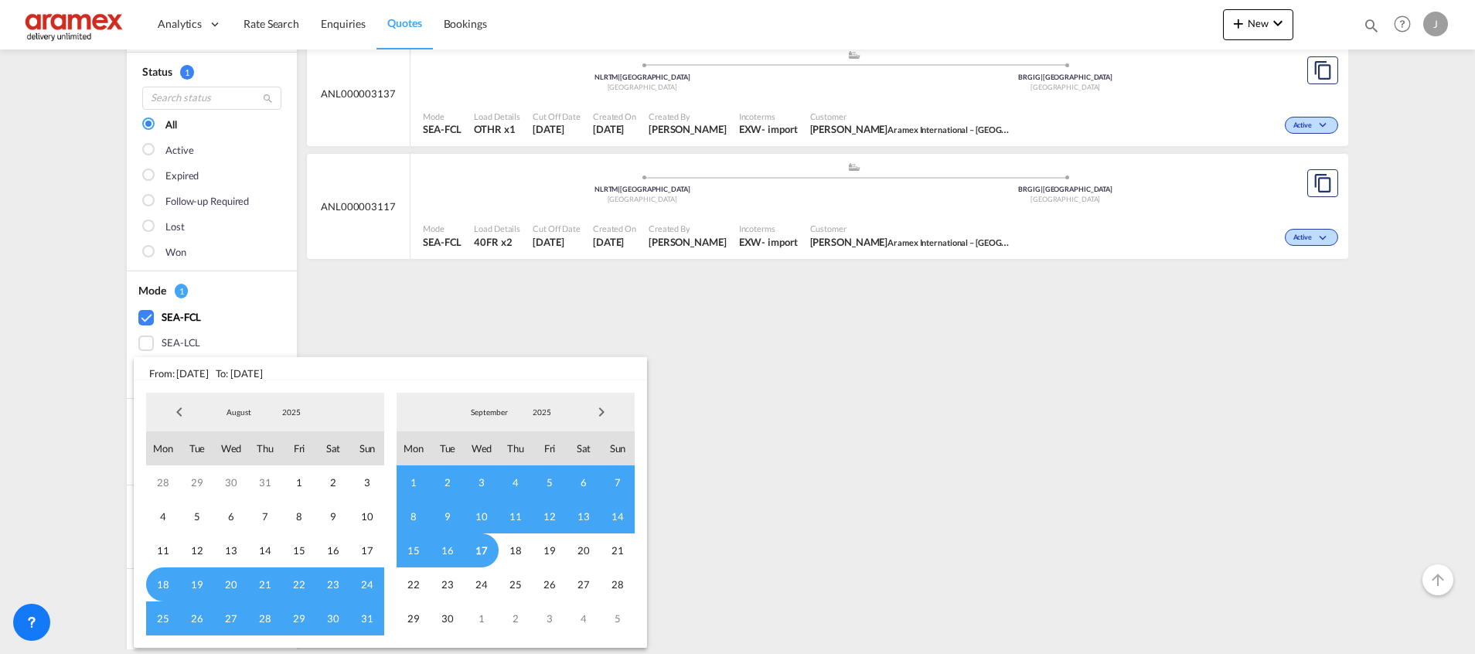
click at [177, 413] on span "Previous Month" at bounding box center [179, 412] width 31 height 31
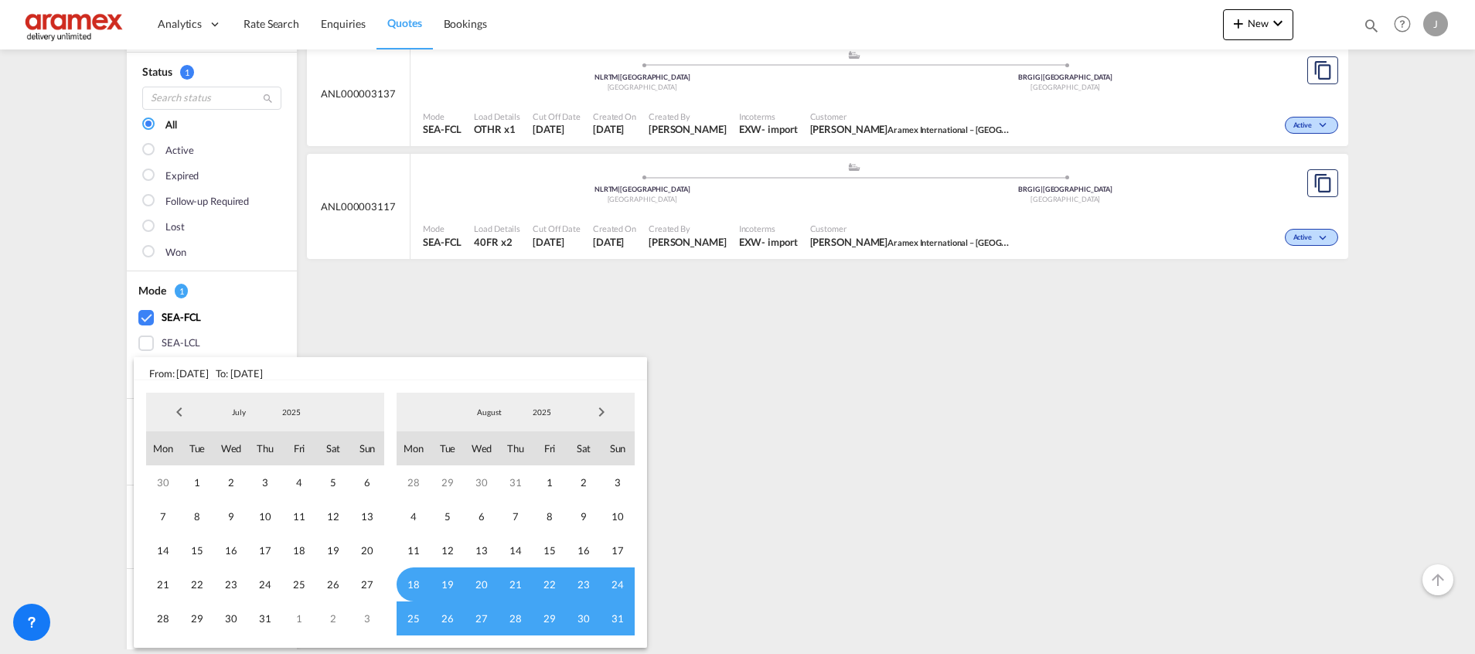
click at [177, 413] on span "Previous Month" at bounding box center [179, 412] width 31 height 31
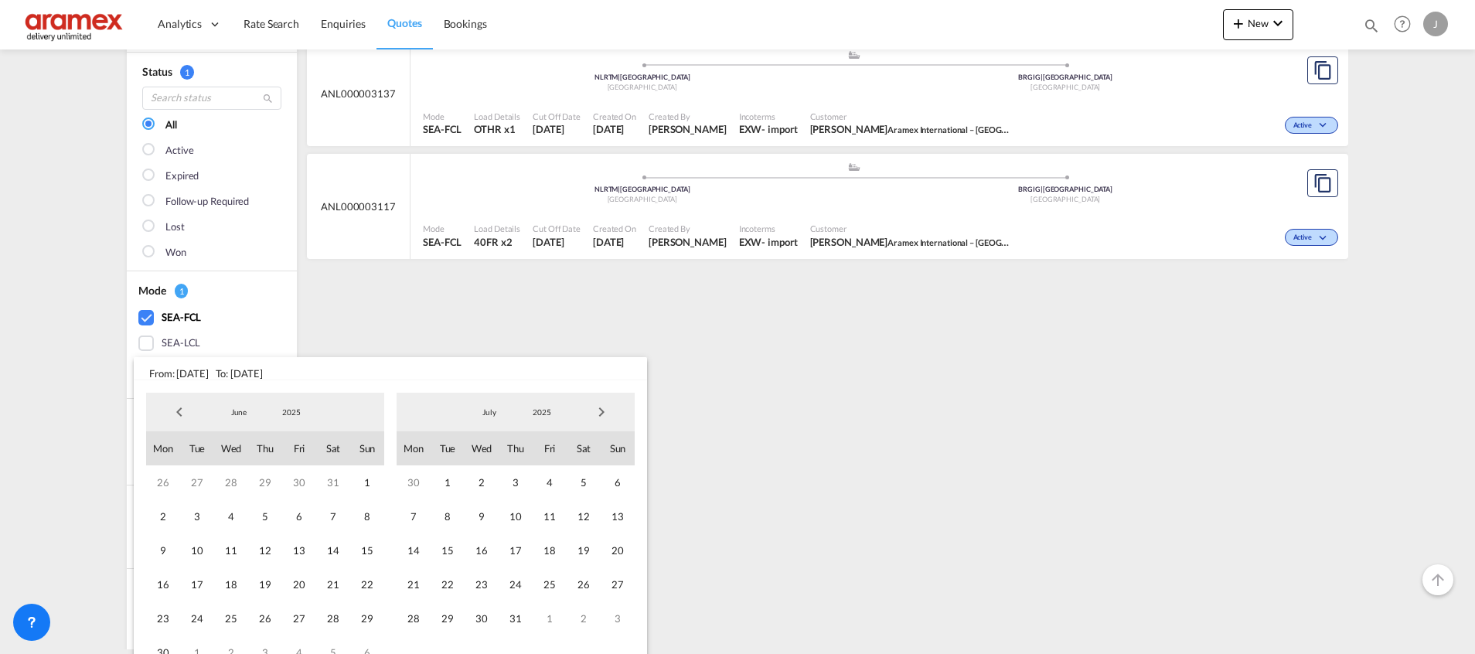
click at [177, 413] on span "Previous Month" at bounding box center [179, 412] width 31 height 31
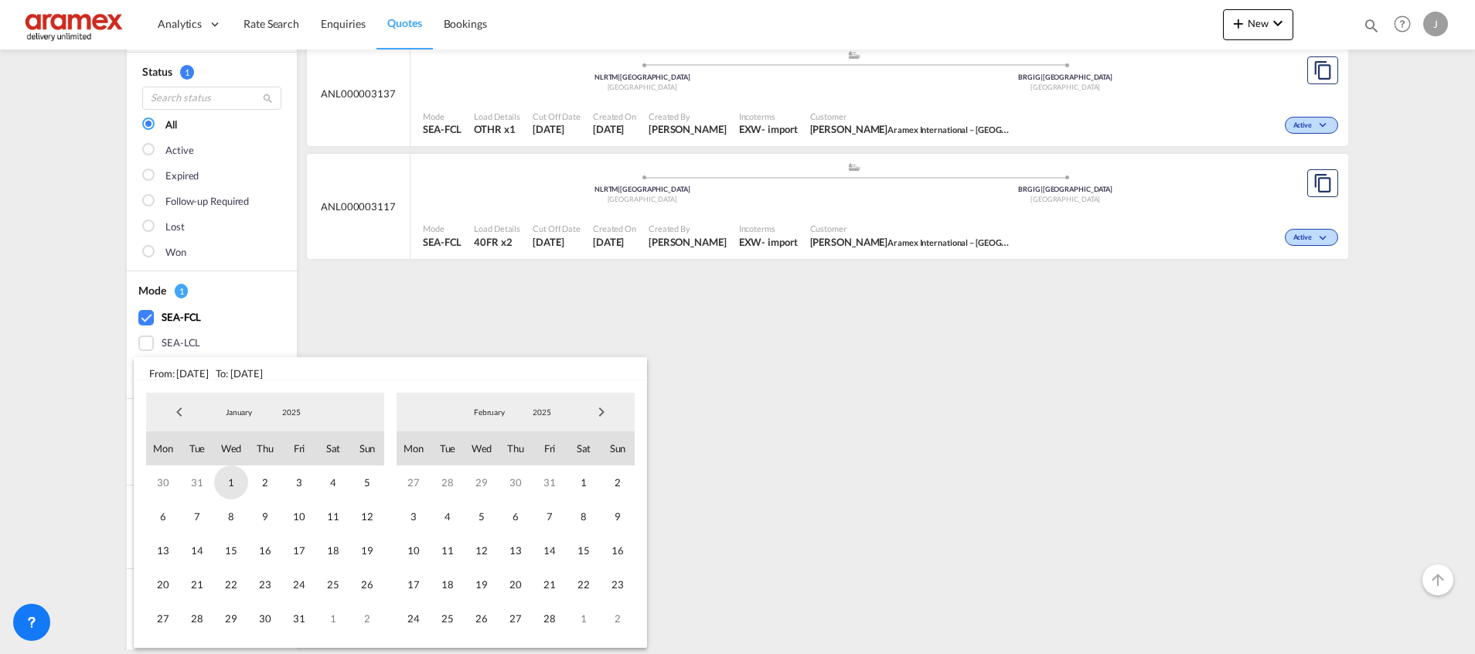
click at [234, 483] on span "1" at bounding box center [231, 483] width 34 height 34
click at [604, 411] on span "Next Month" at bounding box center [601, 412] width 31 height 31
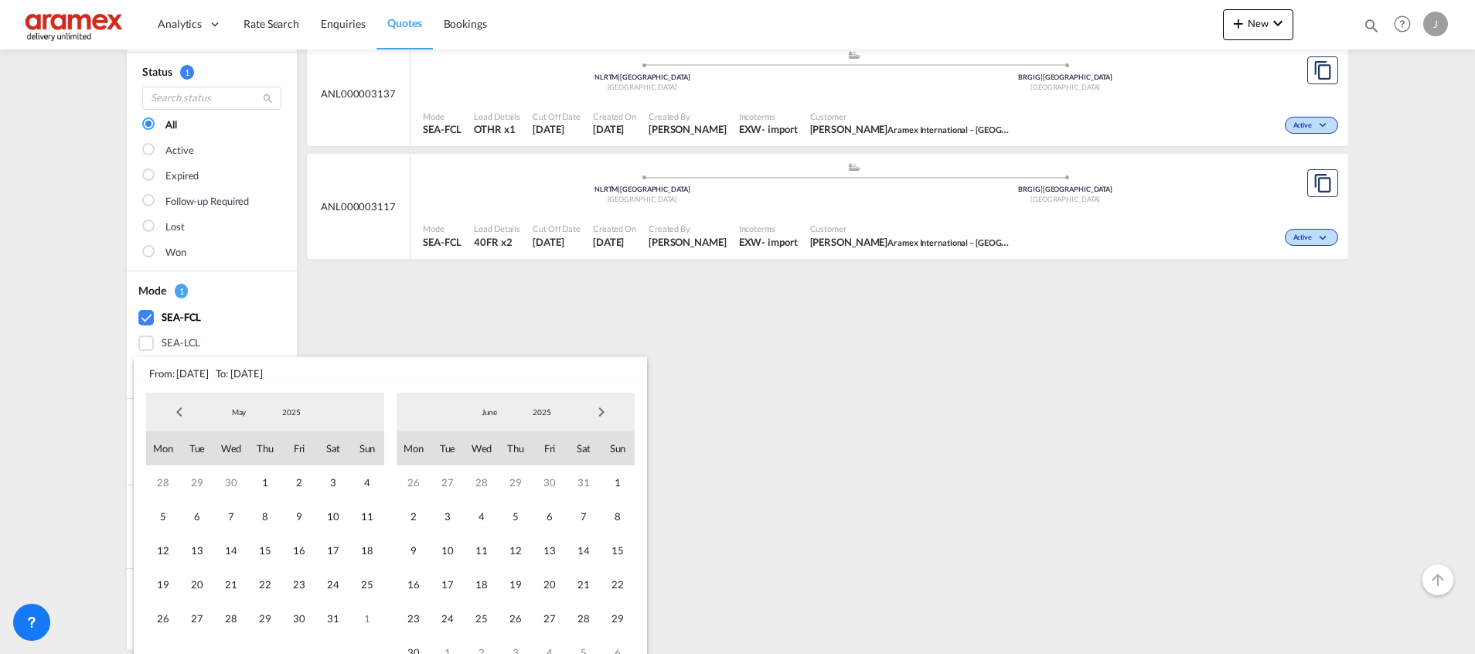
click at [604, 411] on span "Next Month" at bounding box center [601, 412] width 31 height 31
click at [605, 411] on span "Next Month" at bounding box center [601, 412] width 31 height 31
click at [486, 520] on span "10" at bounding box center [482, 517] width 34 height 34
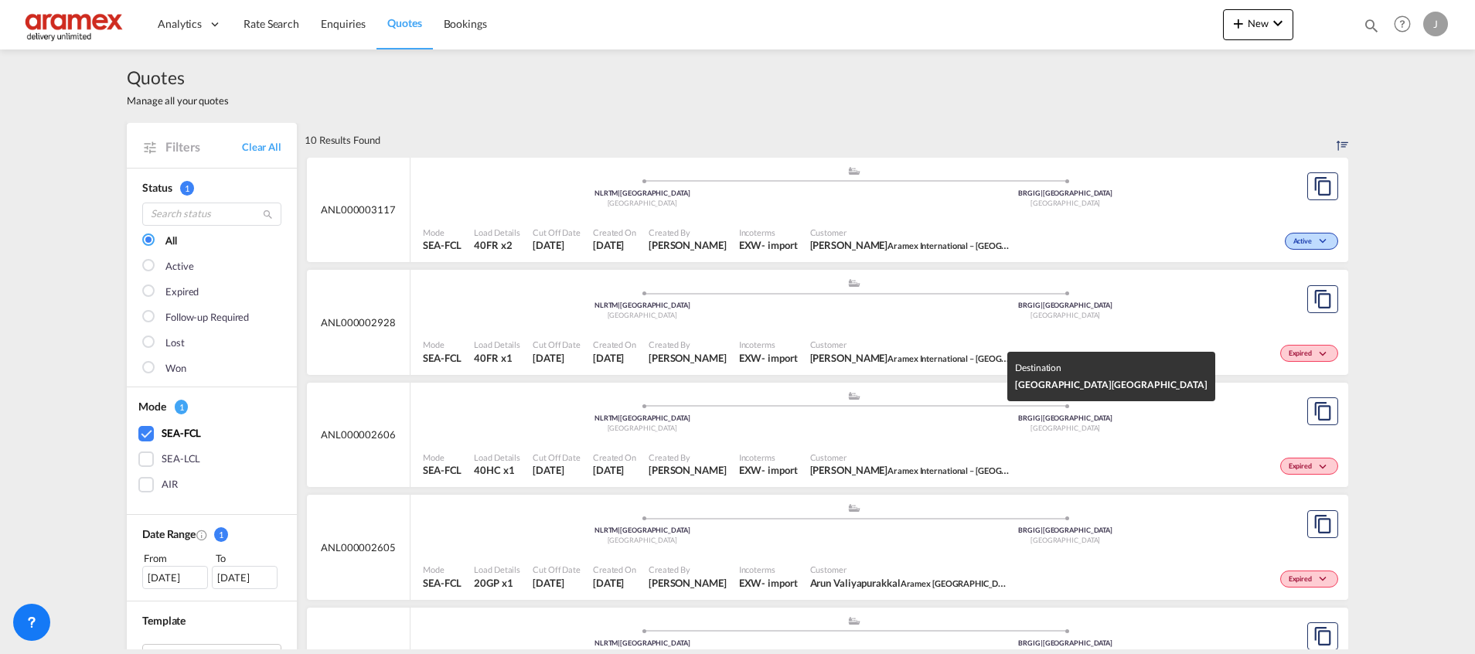
scroll to position [637, 0]
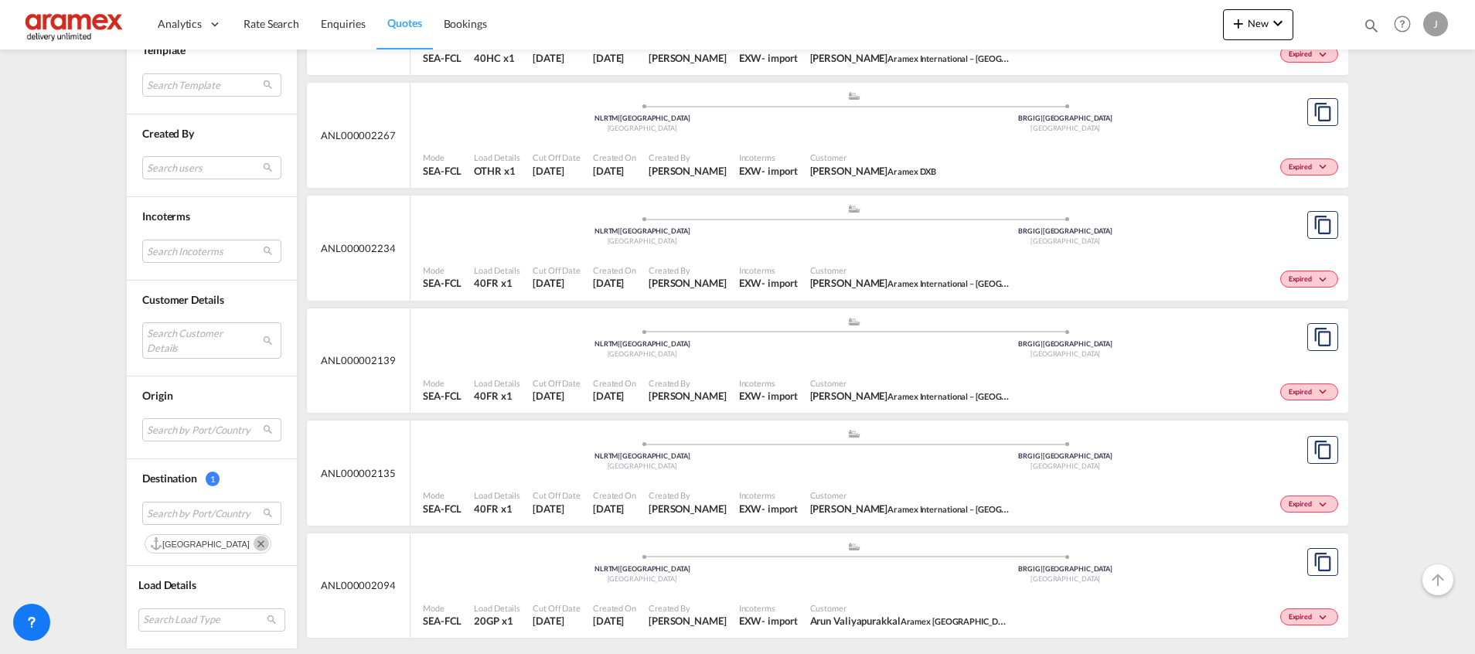
click at [927, 367] on div "Mode SEA-FCL Load Details 40FR x1 Cut Off Date 21 Jan 2025 Created On 21 Jan 20…" at bounding box center [880, 390] width 938 height 46
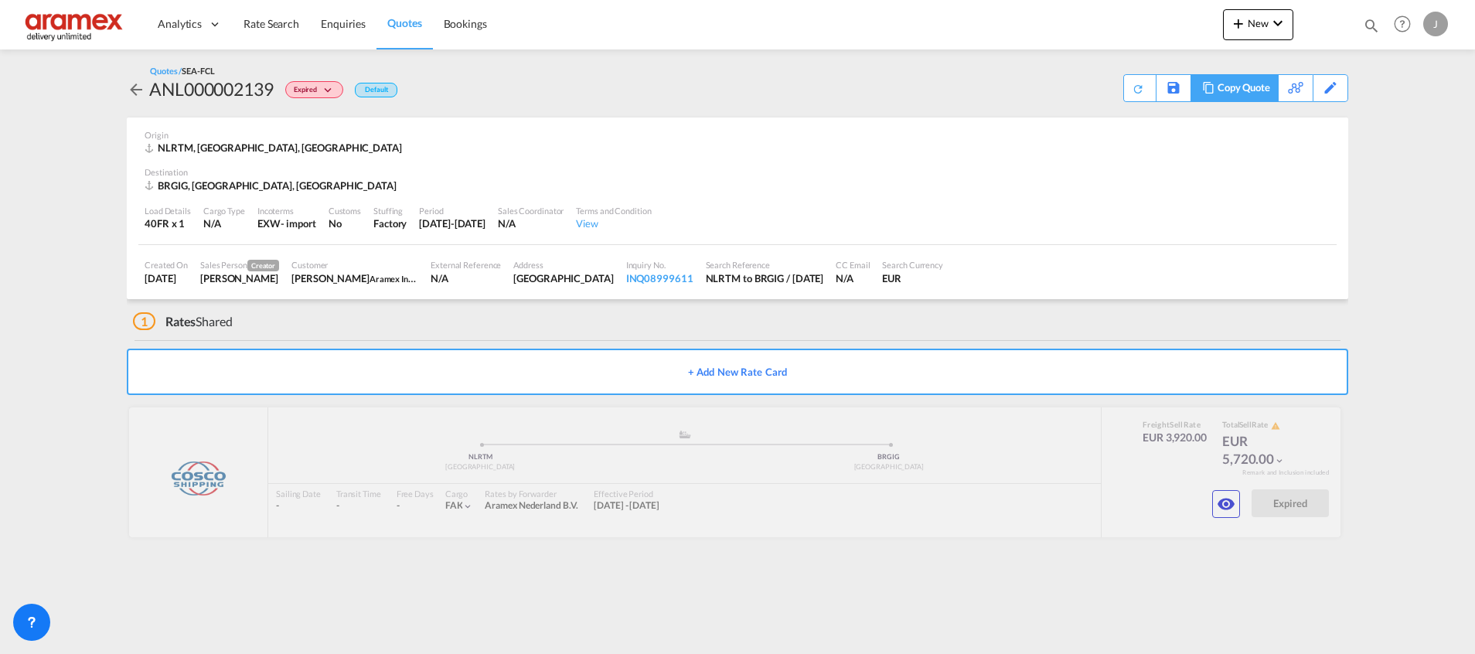
click at [1221, 88] on div "Copy Quote" at bounding box center [1244, 88] width 53 height 26
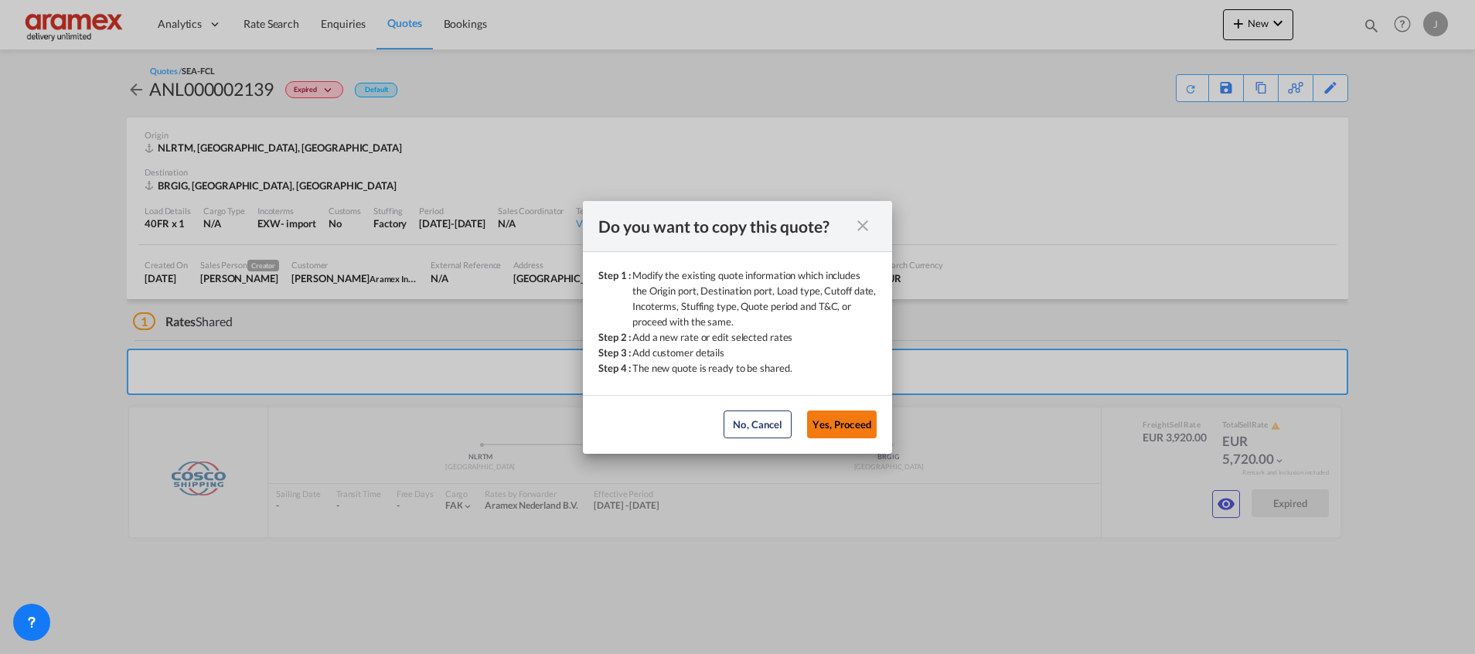
click at [847, 421] on button "Yes, Proceed" at bounding box center [842, 425] width 70 height 28
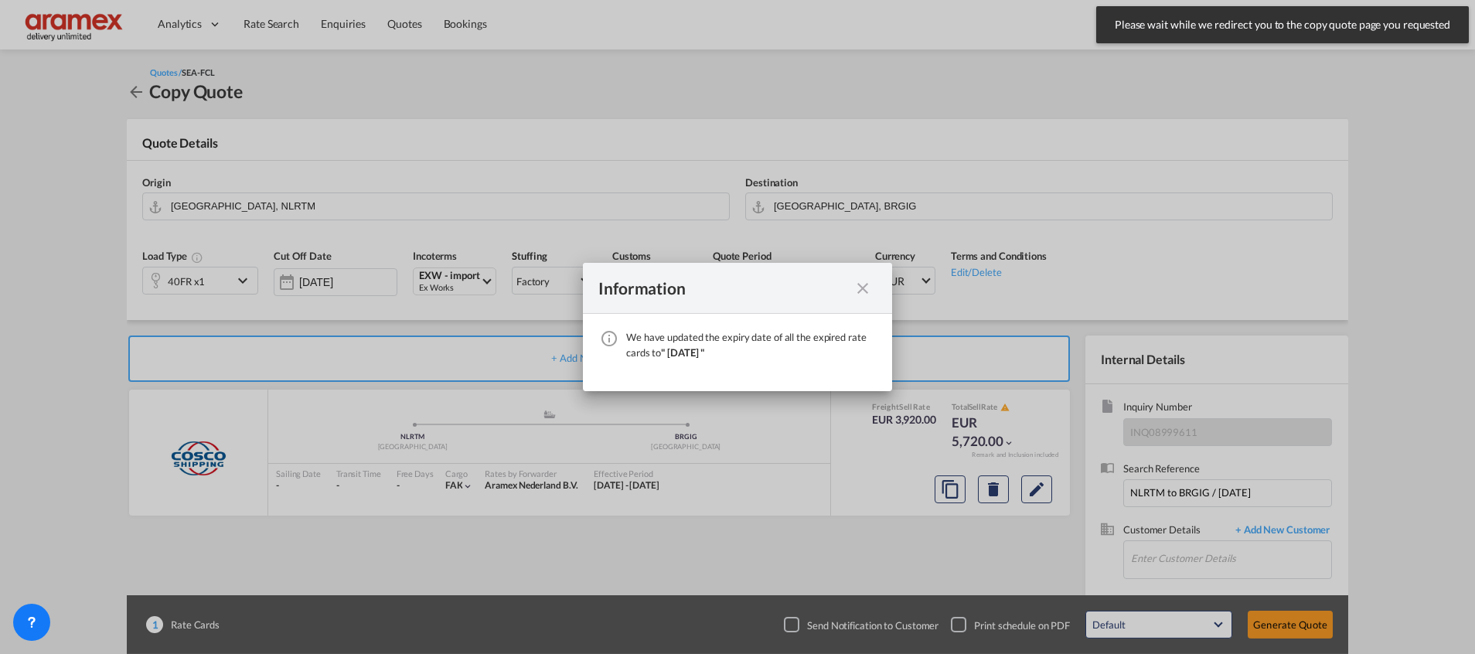
click at [865, 288] on md-icon "icon-close fg-AAA8AD cursor" at bounding box center [863, 288] width 19 height 19
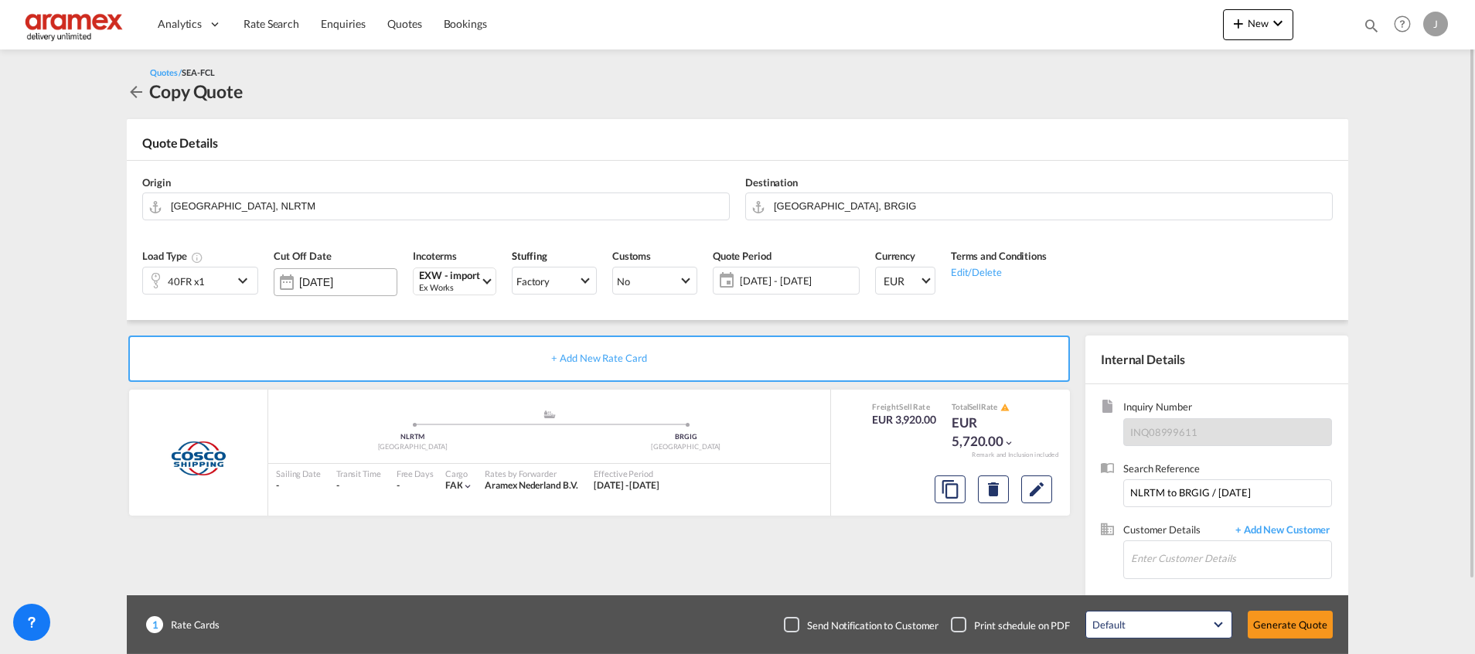
click at [329, 282] on input "[DATE]" at bounding box center [347, 282] width 97 height 12
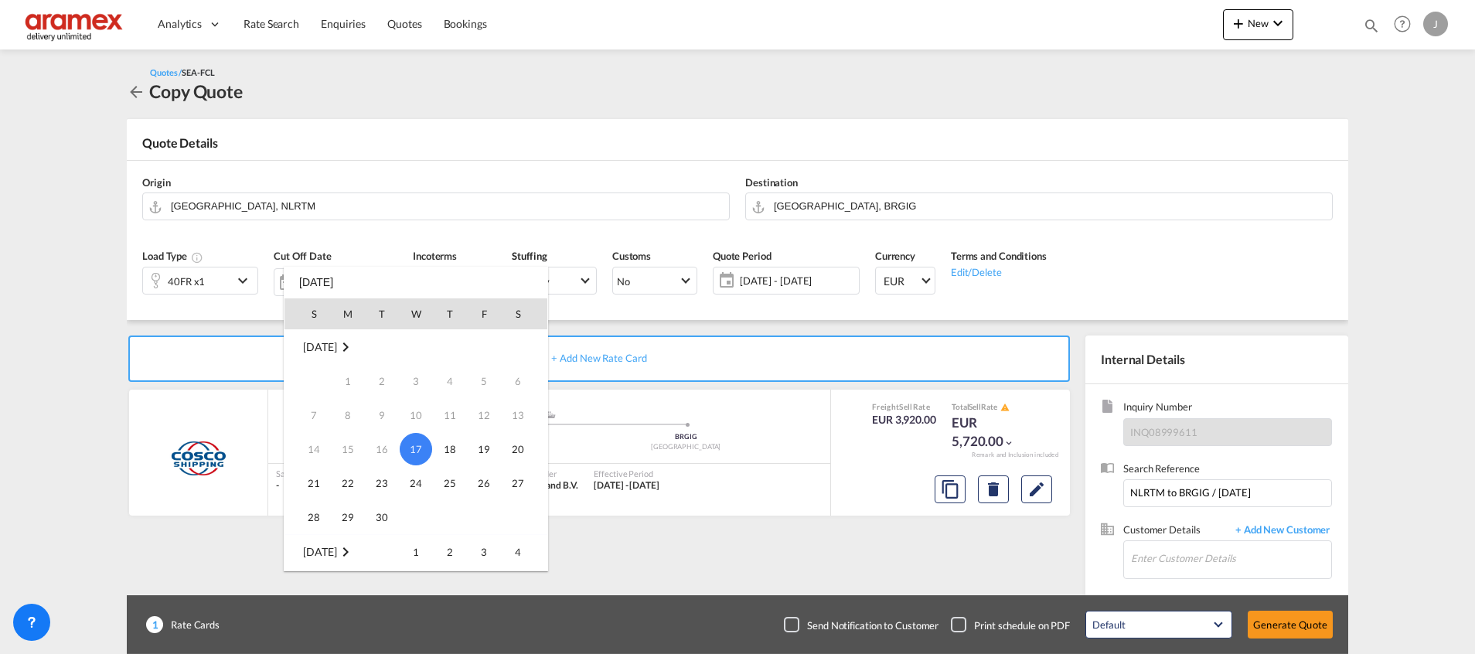
click at [417, 451] on span "17" at bounding box center [416, 449] width 32 height 32
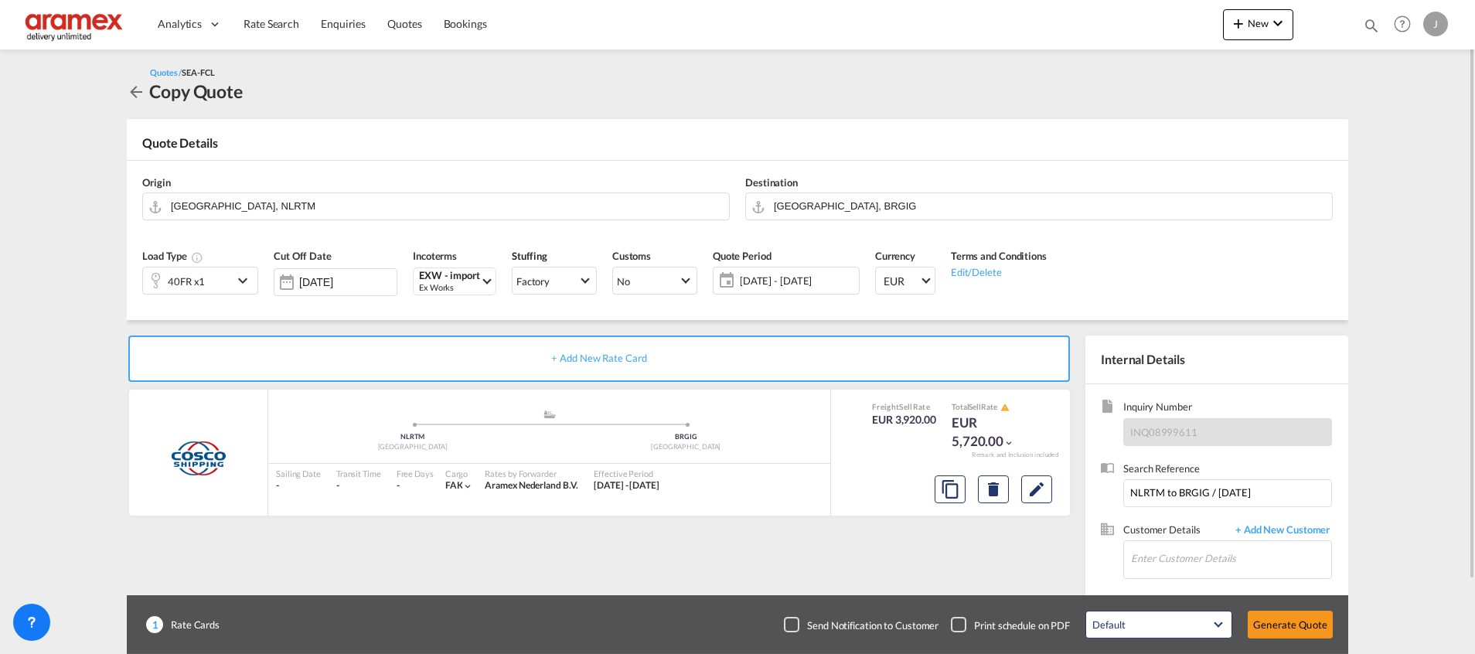
click at [759, 282] on span "17 Sep - 17 Oct 2025" at bounding box center [797, 281] width 115 height 14
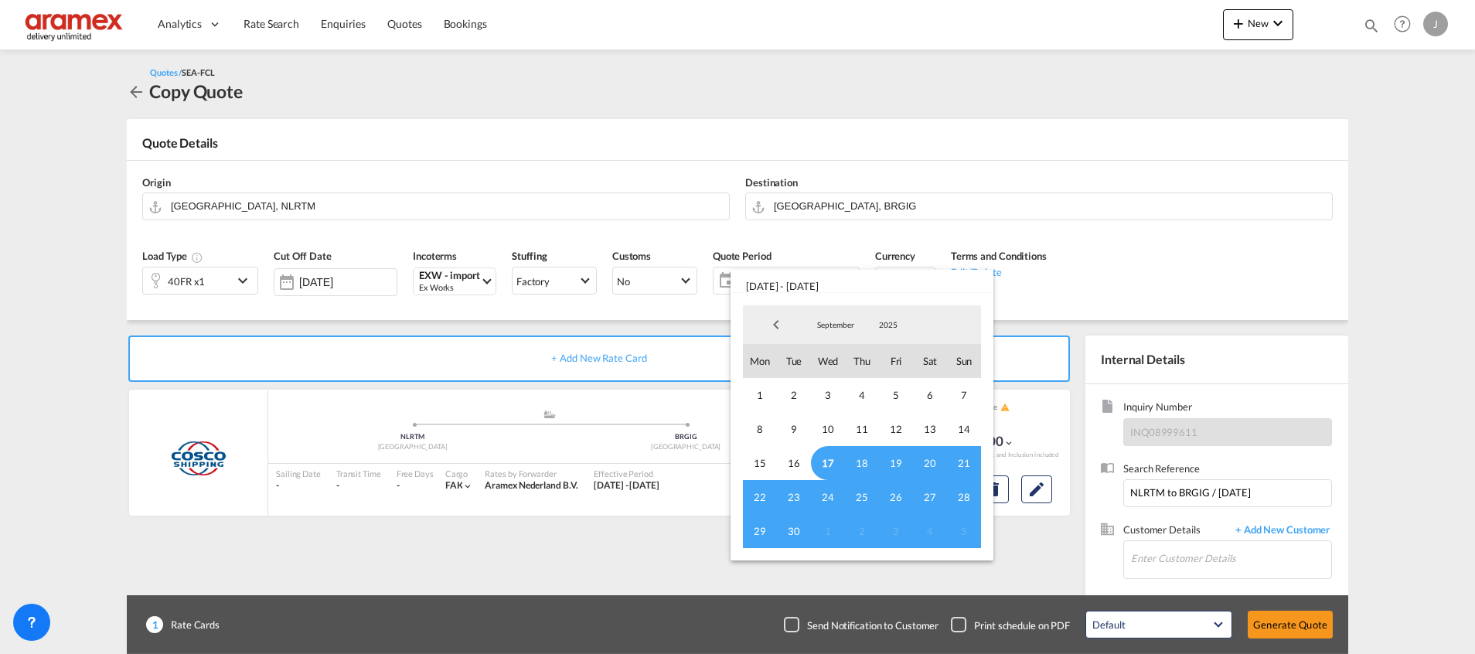
click at [788, 528] on span "30" at bounding box center [794, 531] width 34 height 34
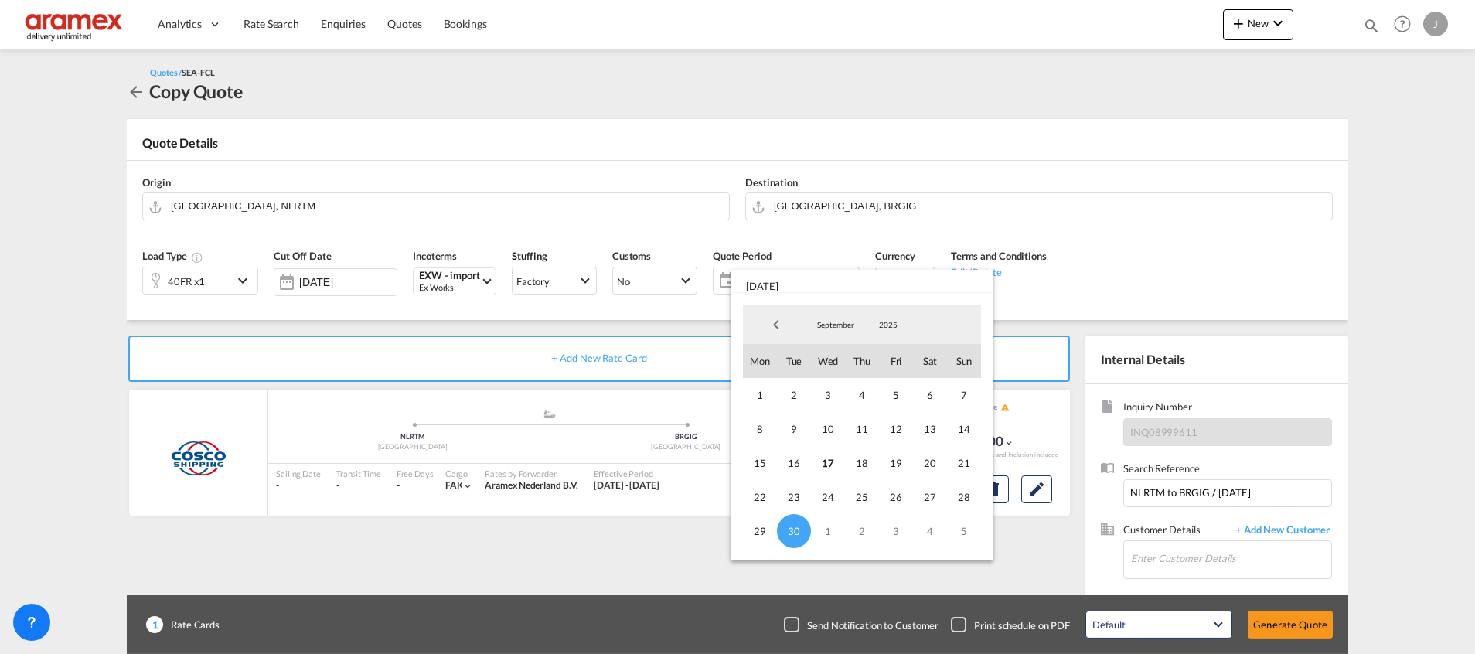
click at [625, 347] on md-backdrop at bounding box center [737, 327] width 1475 height 654
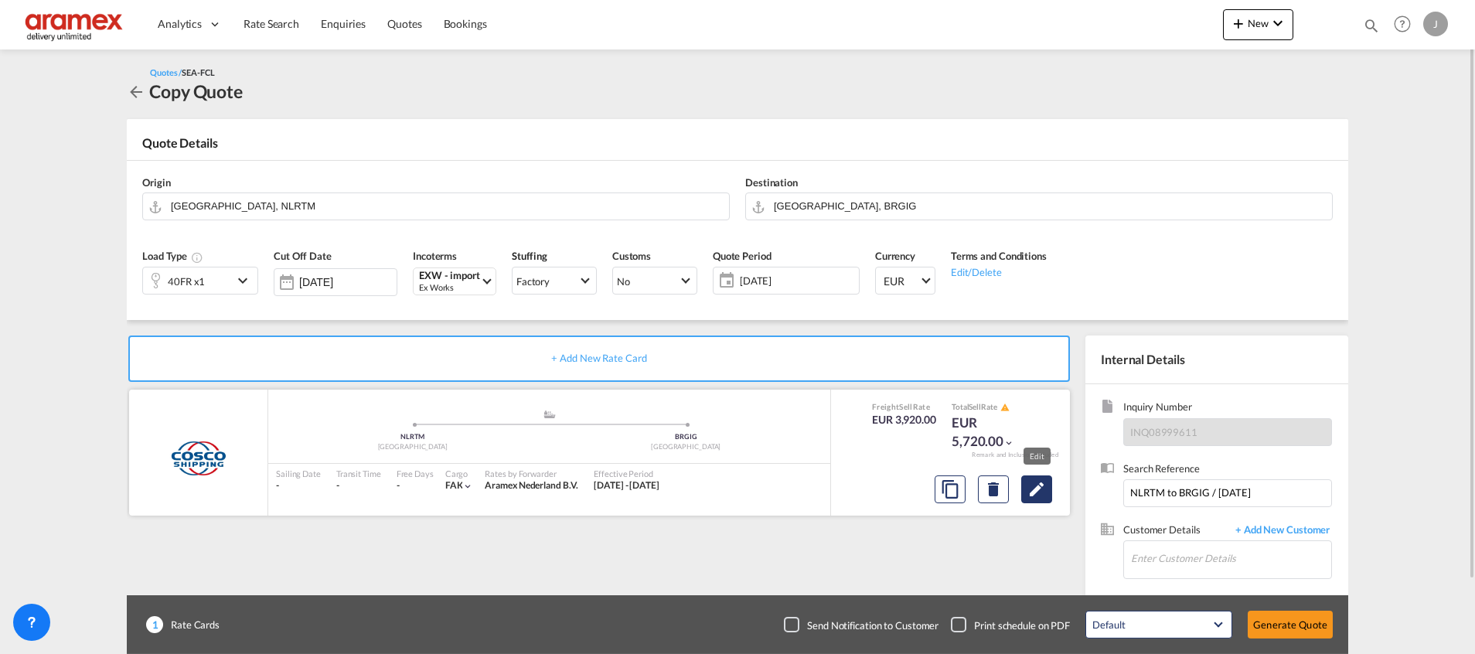
click at [1040, 496] on md-icon "Edit" at bounding box center [1037, 489] width 19 height 19
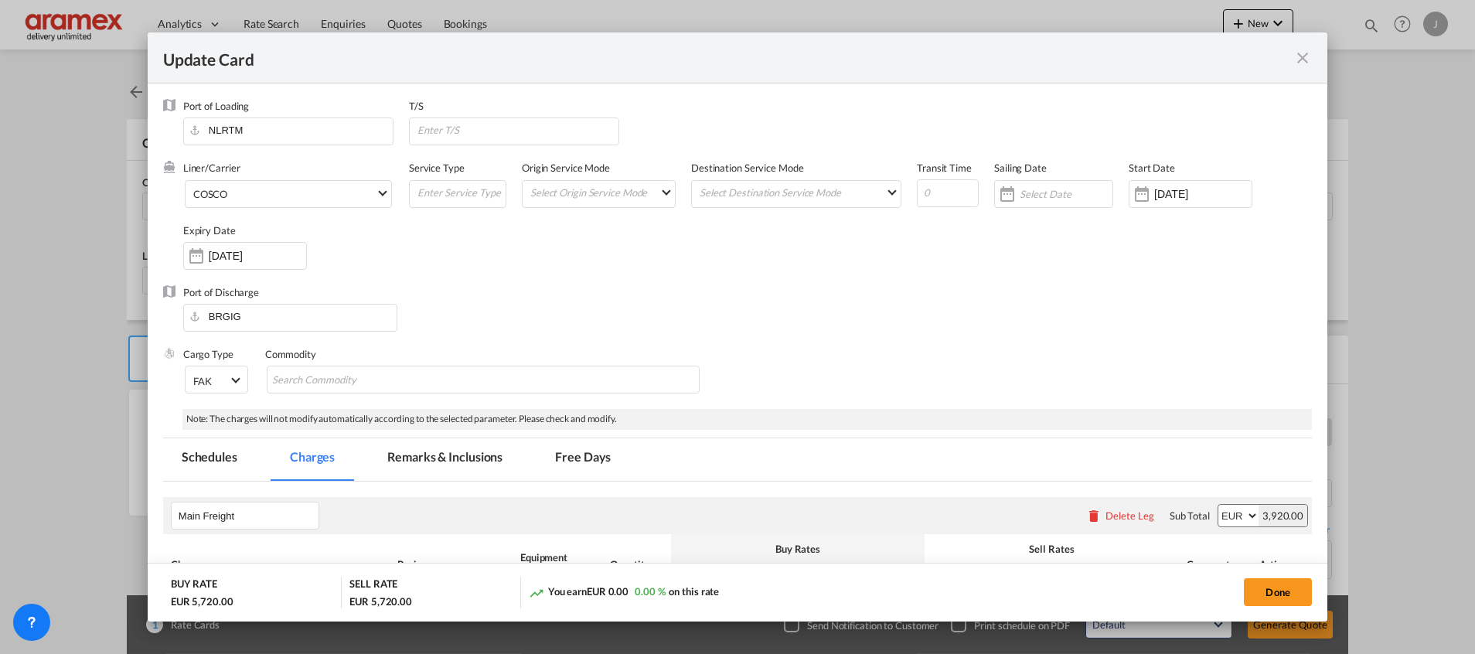
select select "per equipment"
select select "per shipment"
select select "per B/L"
select select "per equipment"
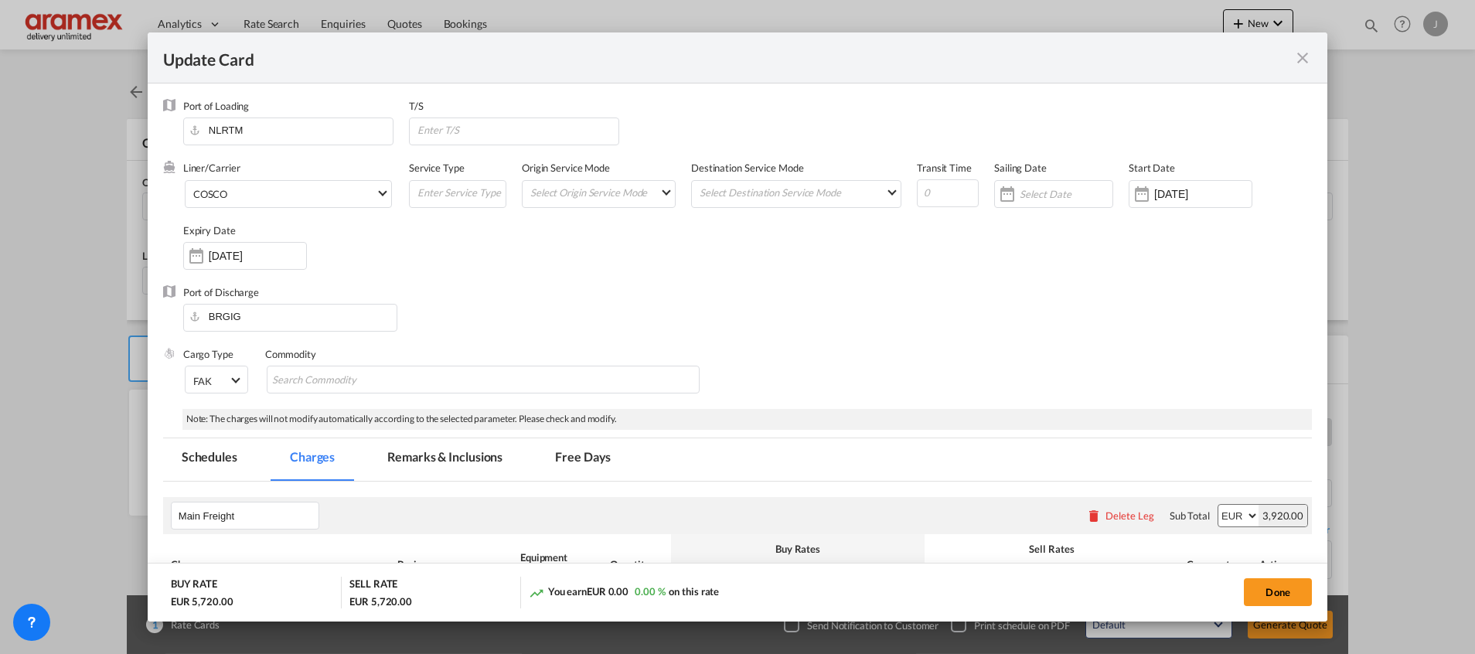
select select "per equipment"
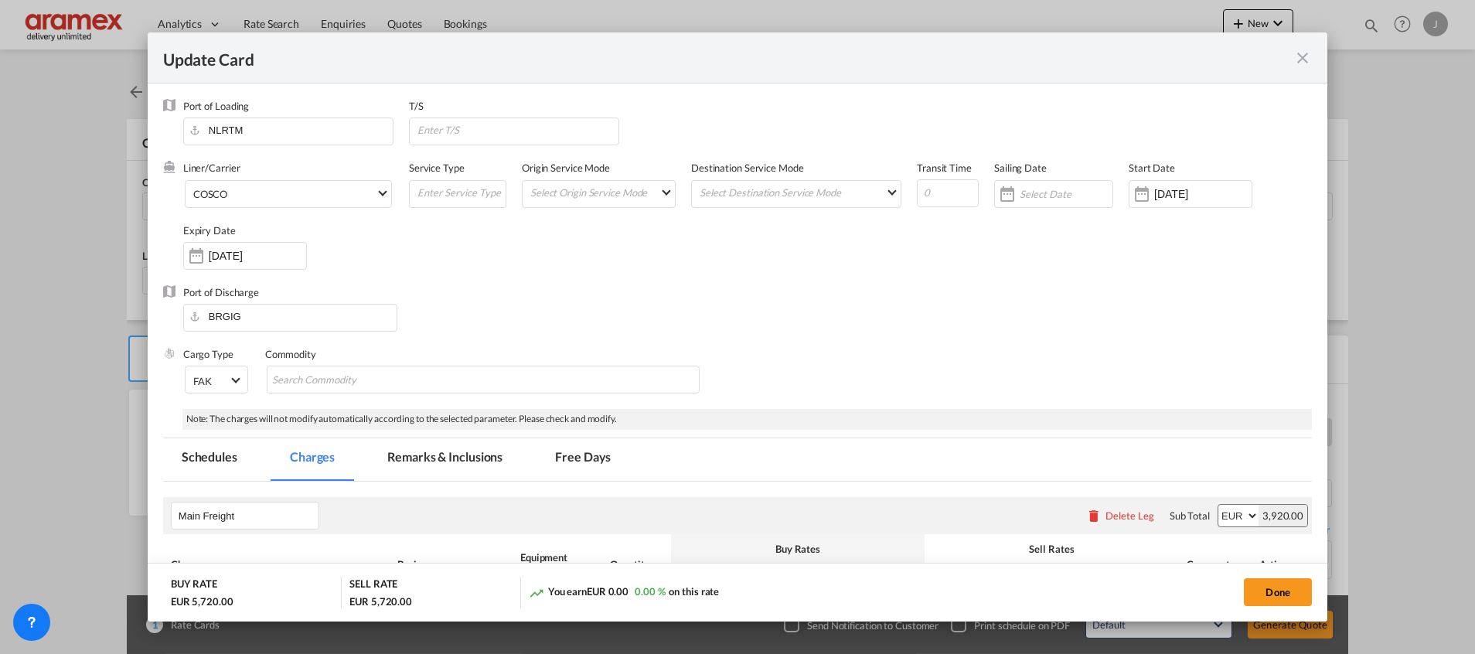
select select "per equipment"
click at [1165, 196] on input "01 Feb 2025" at bounding box center [1202, 194] width 97 height 12
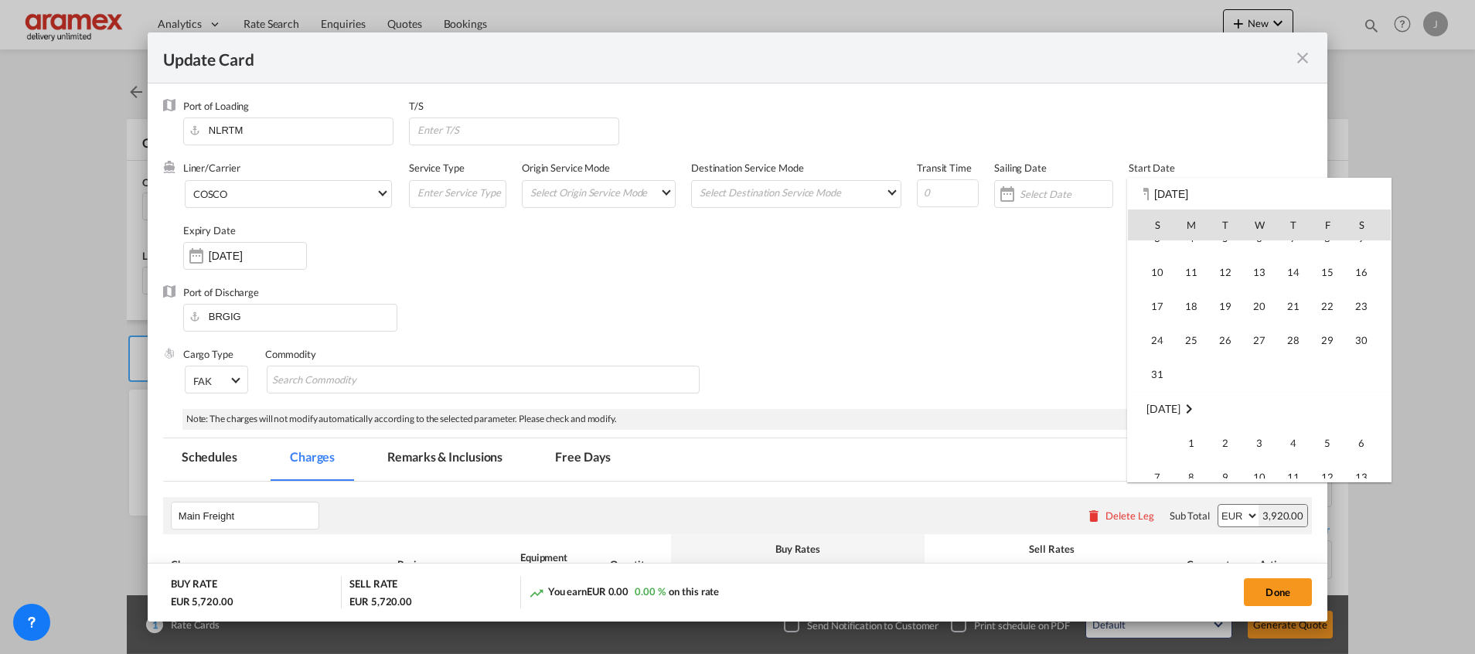
scroll to position [358146, 0]
click at [1258, 409] on span "17" at bounding box center [1259, 403] width 32 height 32
type input "[DATE]"
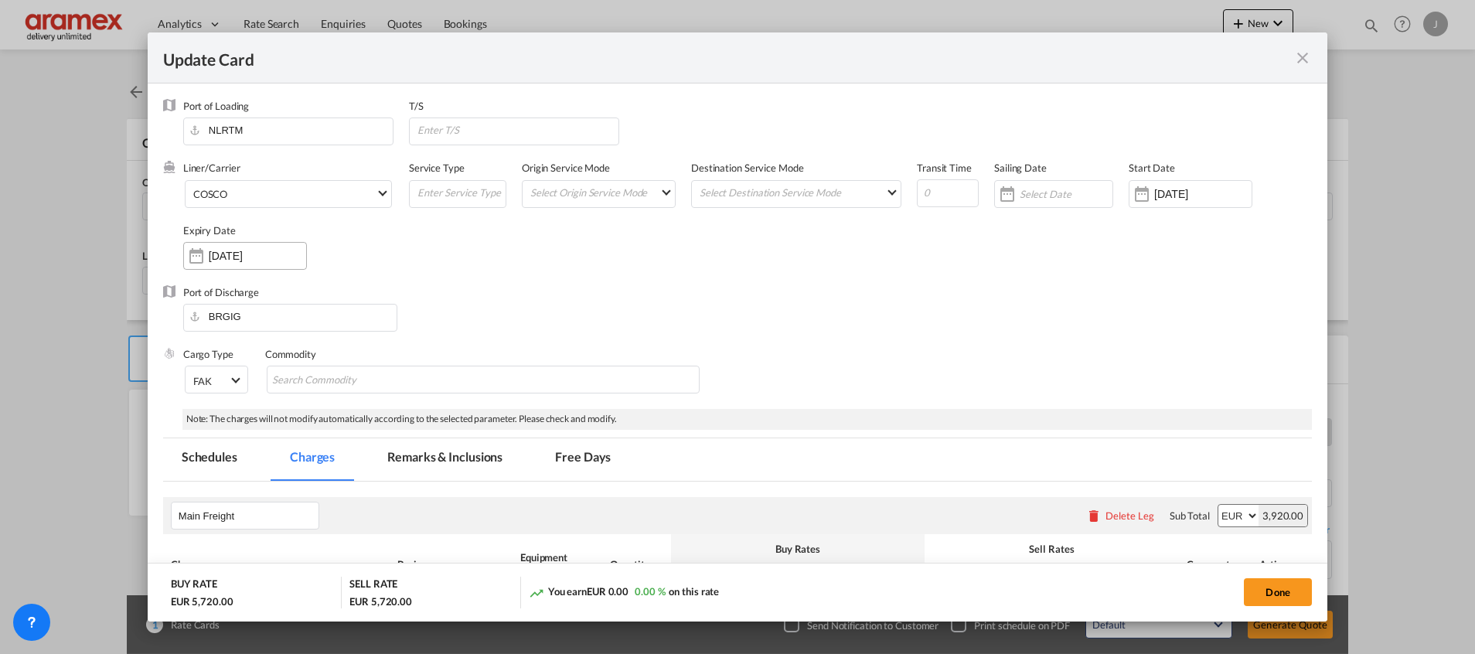
click at [227, 254] on input "17 Oct 2025" at bounding box center [257, 256] width 97 height 12
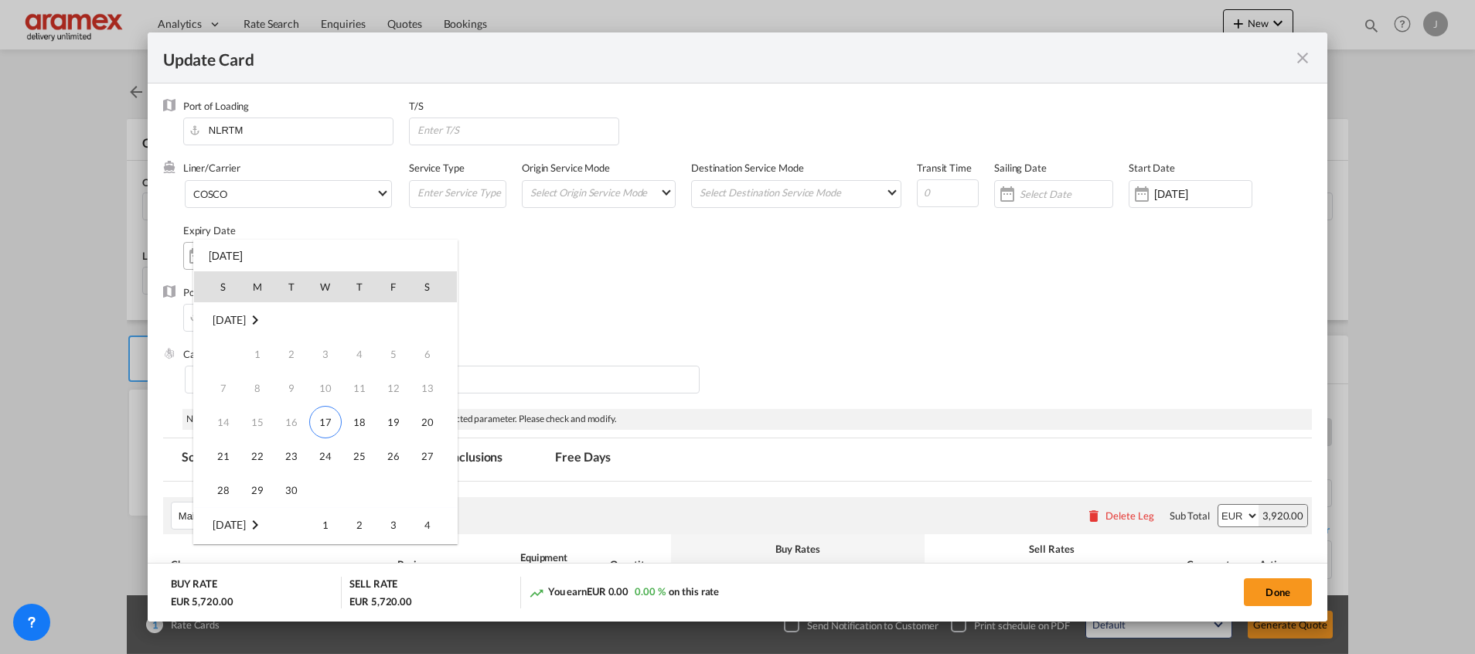
scroll to position [205, 0]
click at [401, 455] on span "31" at bounding box center [393, 456] width 31 height 31
type input "31 Oct 2025"
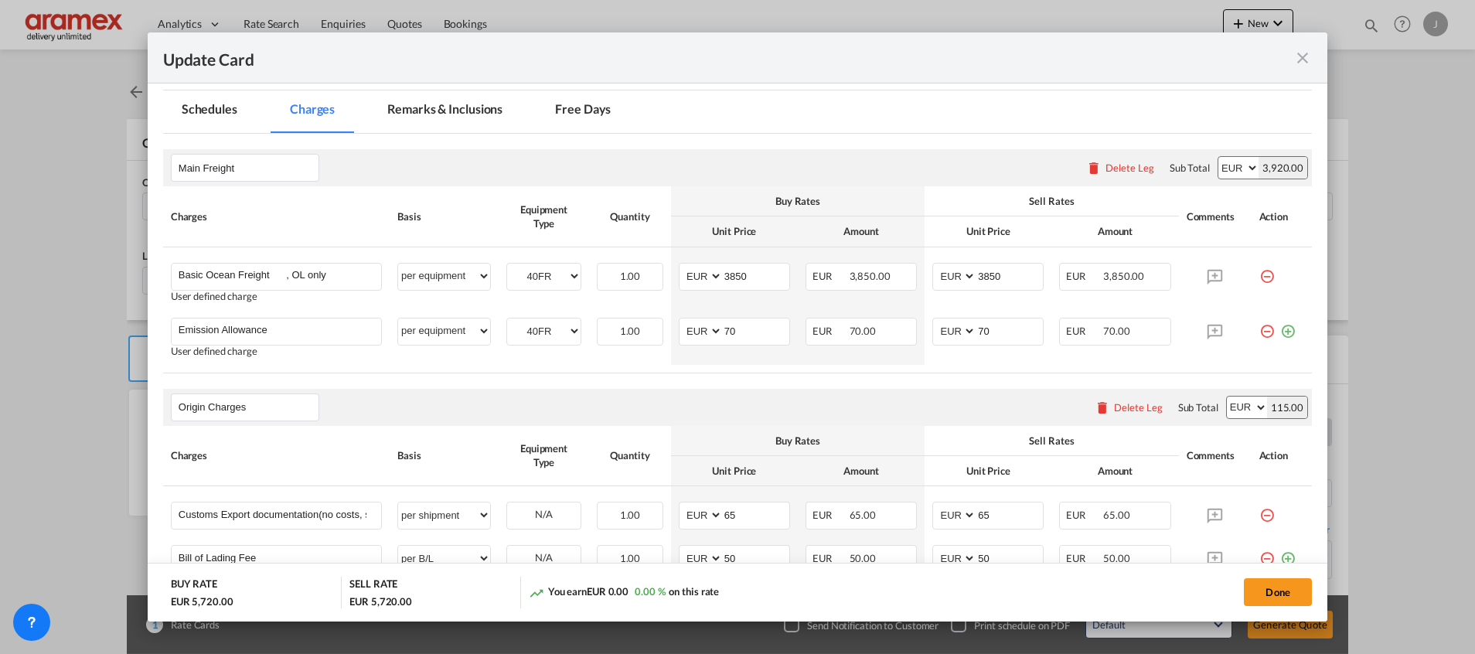
scroll to position [464, 0]
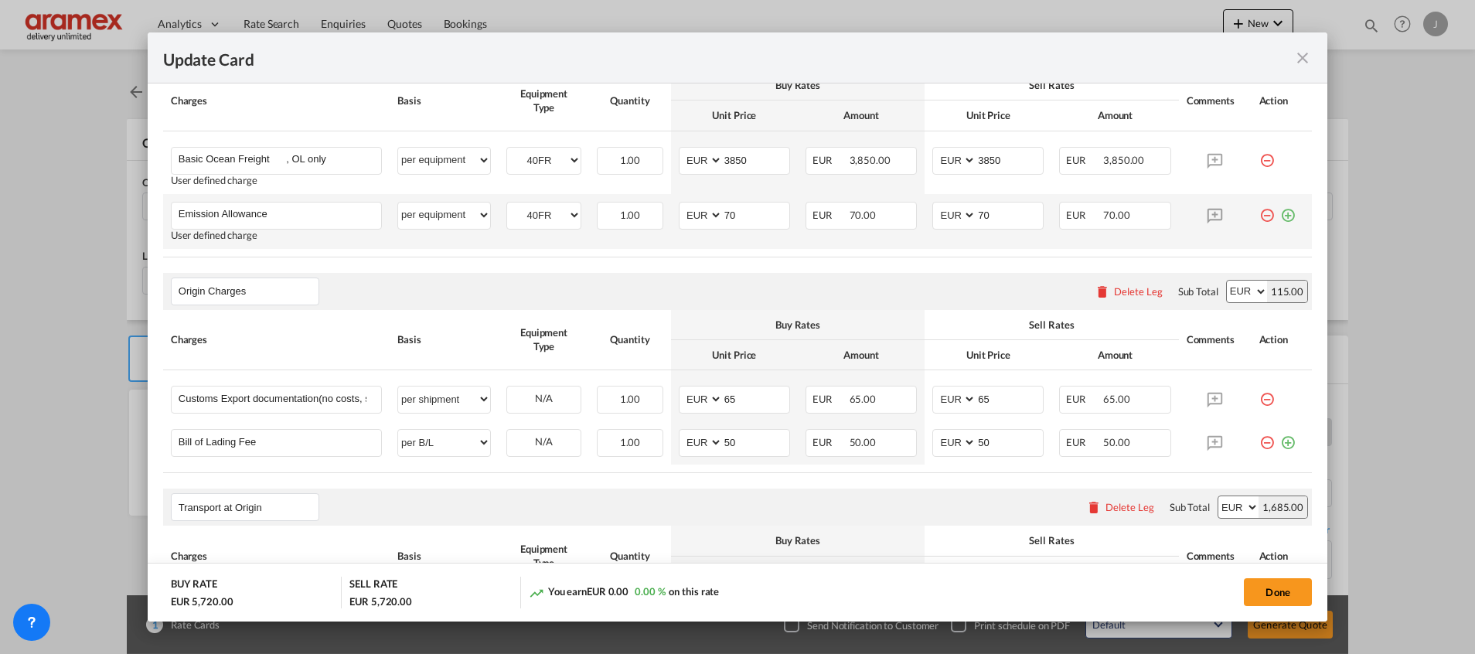
click at [1281, 217] on md-icon "icon-plus-circle-outline green-400-fg" at bounding box center [1288, 209] width 15 height 15
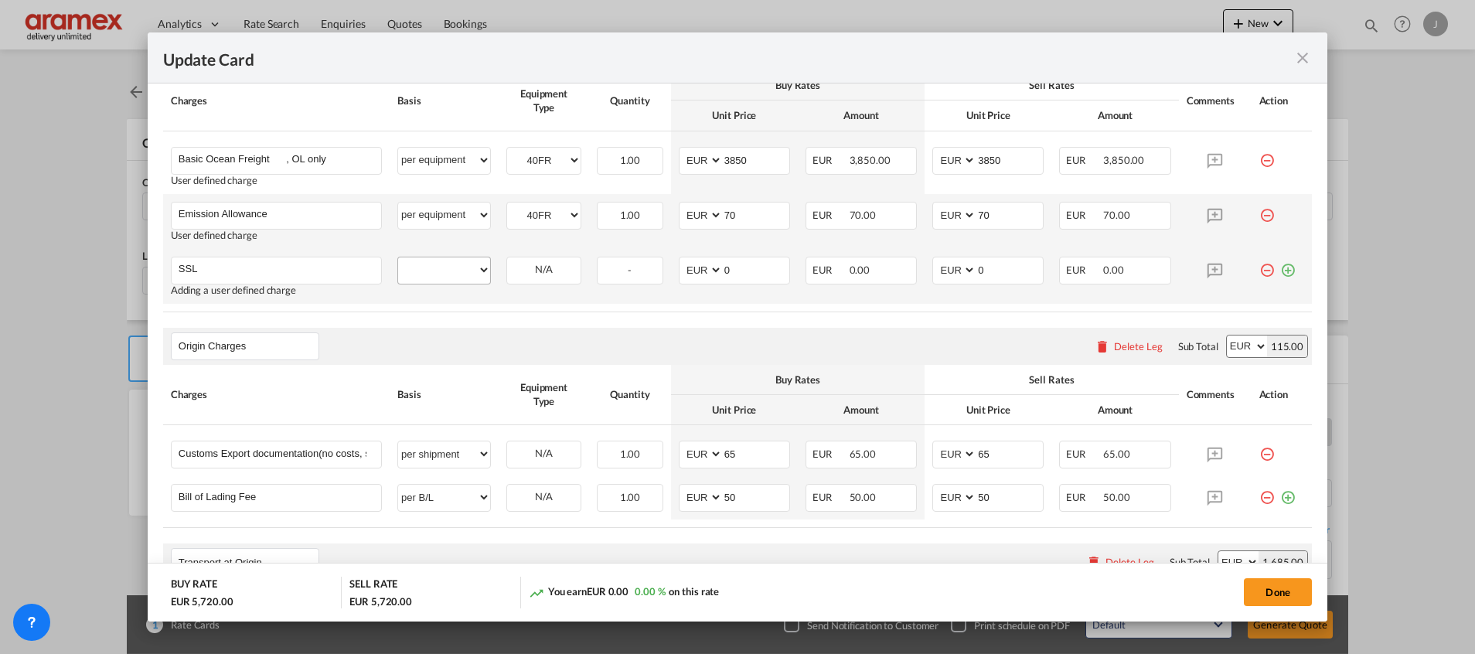
type input "SSL"
click at [445, 271] on select "per equipment per container per B/L per shipping bill per shipment % on freight…" at bounding box center [444, 269] width 92 height 25
select select "per container"
click at [398, 257] on select "per equipment per container per B/L per shipping bill per shipment % on freight…" at bounding box center [444, 269] width 92 height 25
drag, startPoint x: 749, startPoint y: 275, endPoint x: 716, endPoint y: 275, distance: 33.3
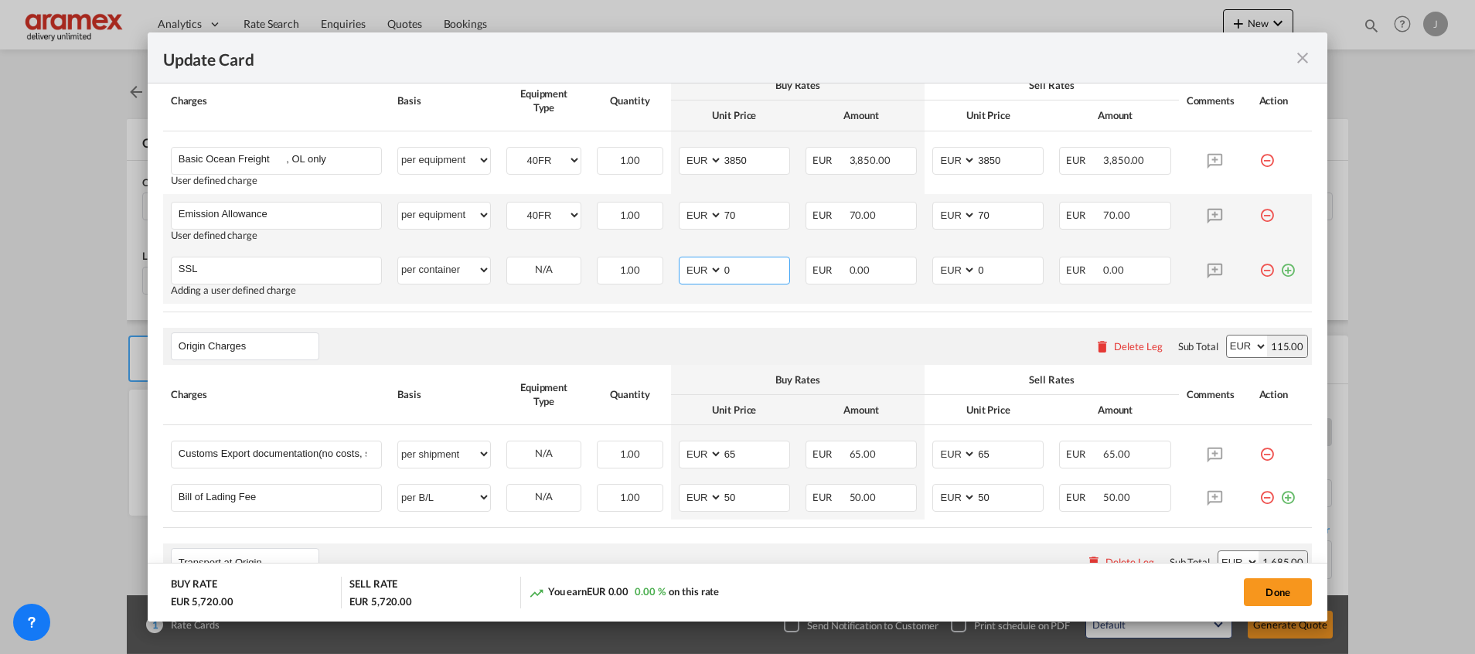
click at [716, 275] on md-input-container "AED AFN ALL AMD ANG AOA ARS AUD AWG AZN BAM BBD BDT BGN BHD BIF BMD BND BOB BRL…" at bounding box center [734, 271] width 111 height 28
click at [746, 265] on input "15" at bounding box center [756, 268] width 67 height 23
drag, startPoint x: 761, startPoint y: 265, endPoint x: 708, endPoint y: 262, distance: 53.4
click at [708, 262] on md-input-container "AED AFN ALL AMD ANG AOA ARS AUD AWG AZN BAM BBD BDT BGN BHD BIF BMD BND BOB BRL…" at bounding box center [734, 271] width 111 height 28
type input "15"
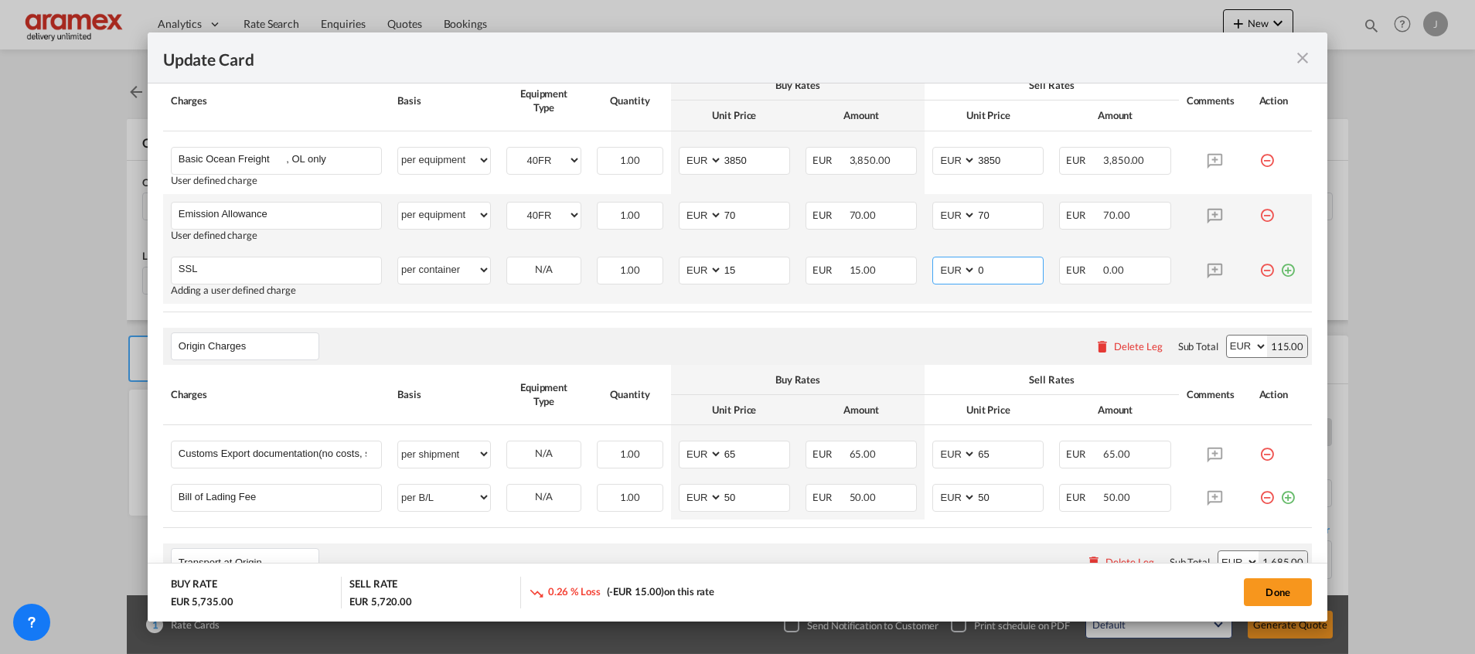
drag, startPoint x: 986, startPoint y: 270, endPoint x: 950, endPoint y: 268, distance: 35.6
click at [950, 268] on md-input-container "AED AFN ALL AMD ANG AOA ARS AUD AWG AZN BAM BBD BDT BGN BHD BIF BMD BND BOB BRL…" at bounding box center [988, 271] width 111 height 28
paste input "15"
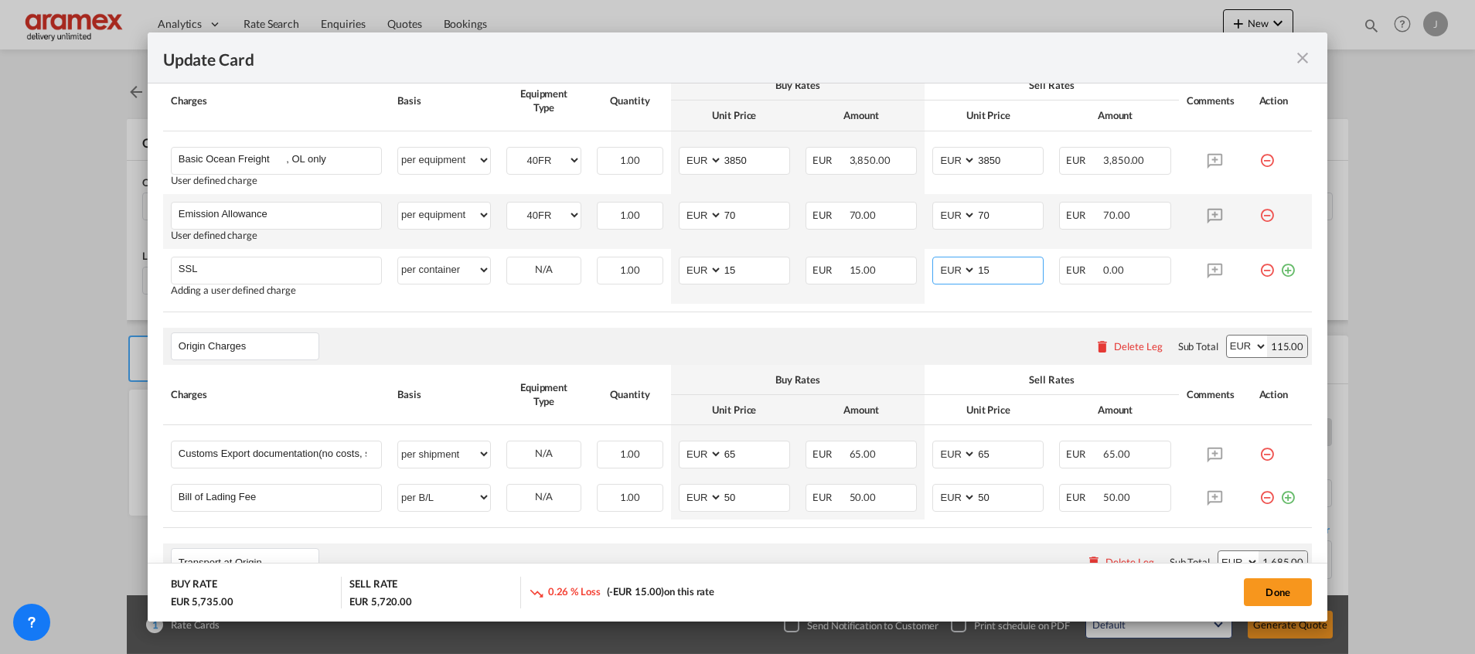
type input "15"
click at [751, 331] on div "Origin Charges Please enter leg name Leg Name Already Exists Delete Leg Sub Tot…" at bounding box center [737, 346] width 1149 height 37
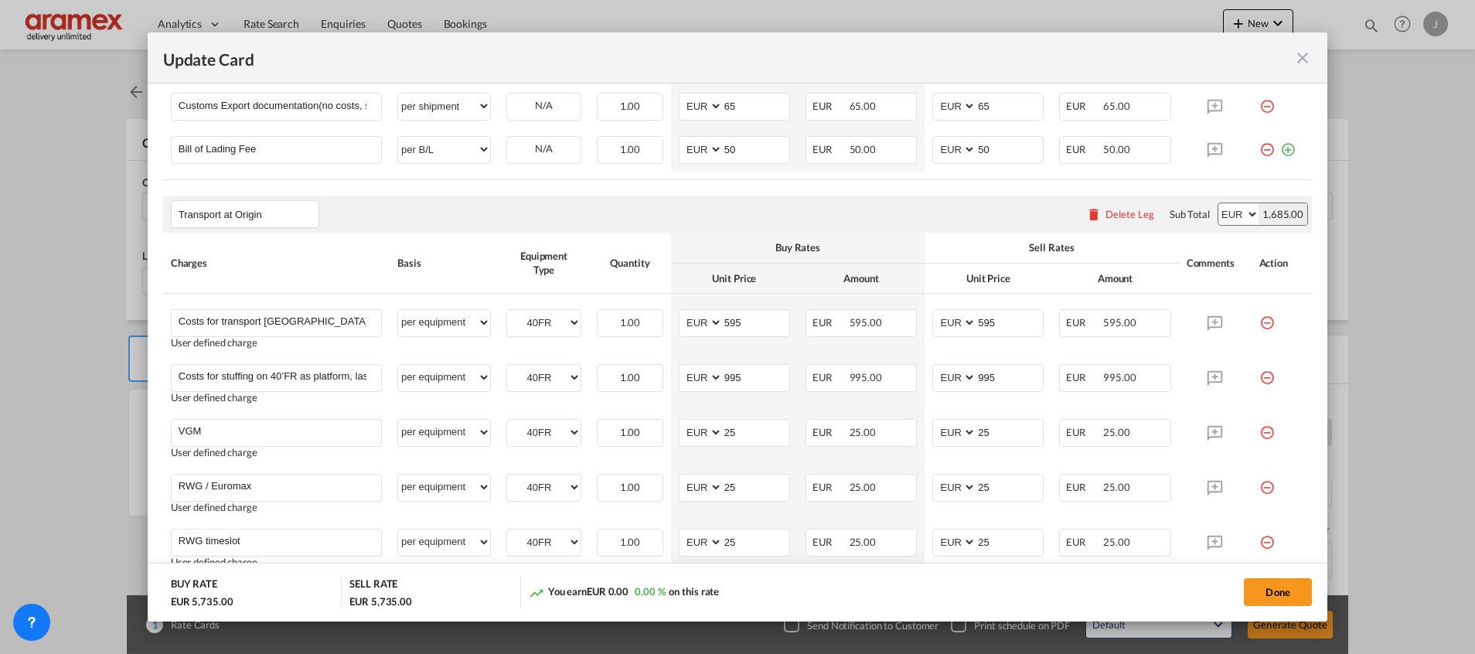
scroll to position [928, 0]
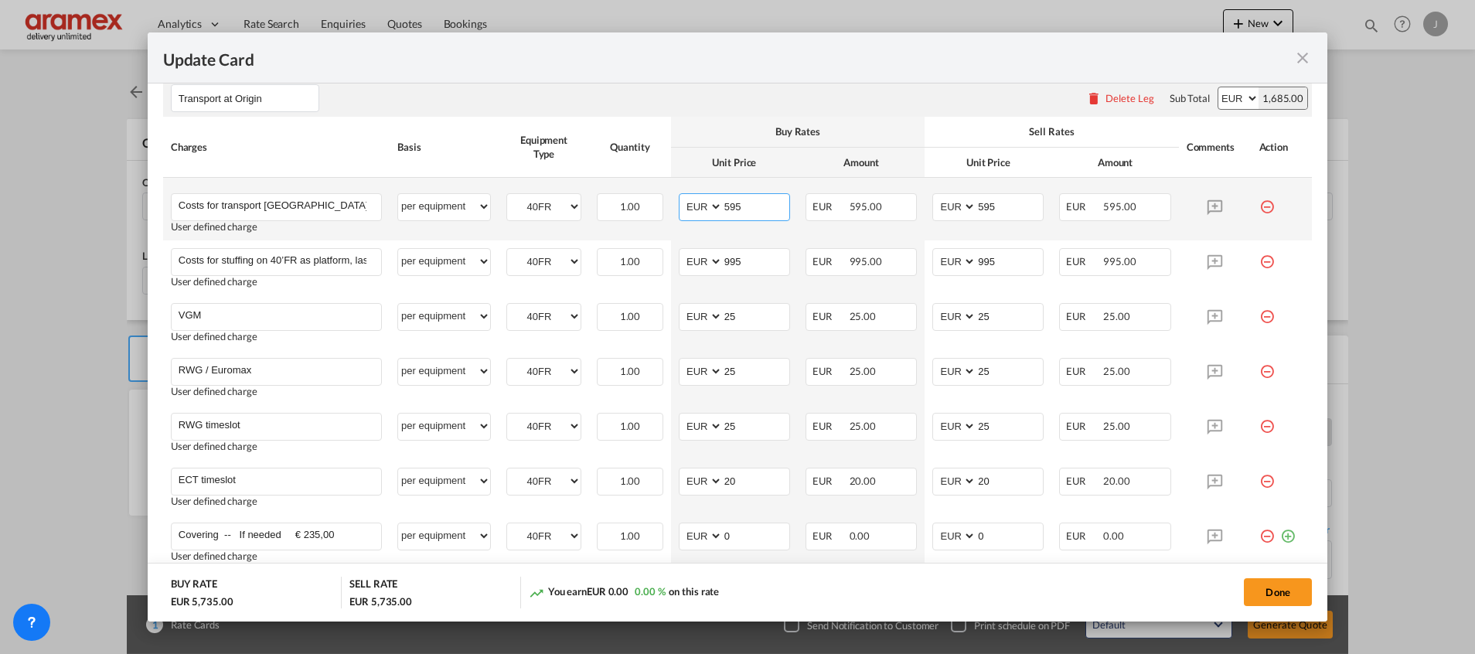
click at [735, 204] on input "595" at bounding box center [756, 205] width 67 height 23
paste input "1140,00"
click at [737, 203] on input "1140" at bounding box center [756, 205] width 67 height 23
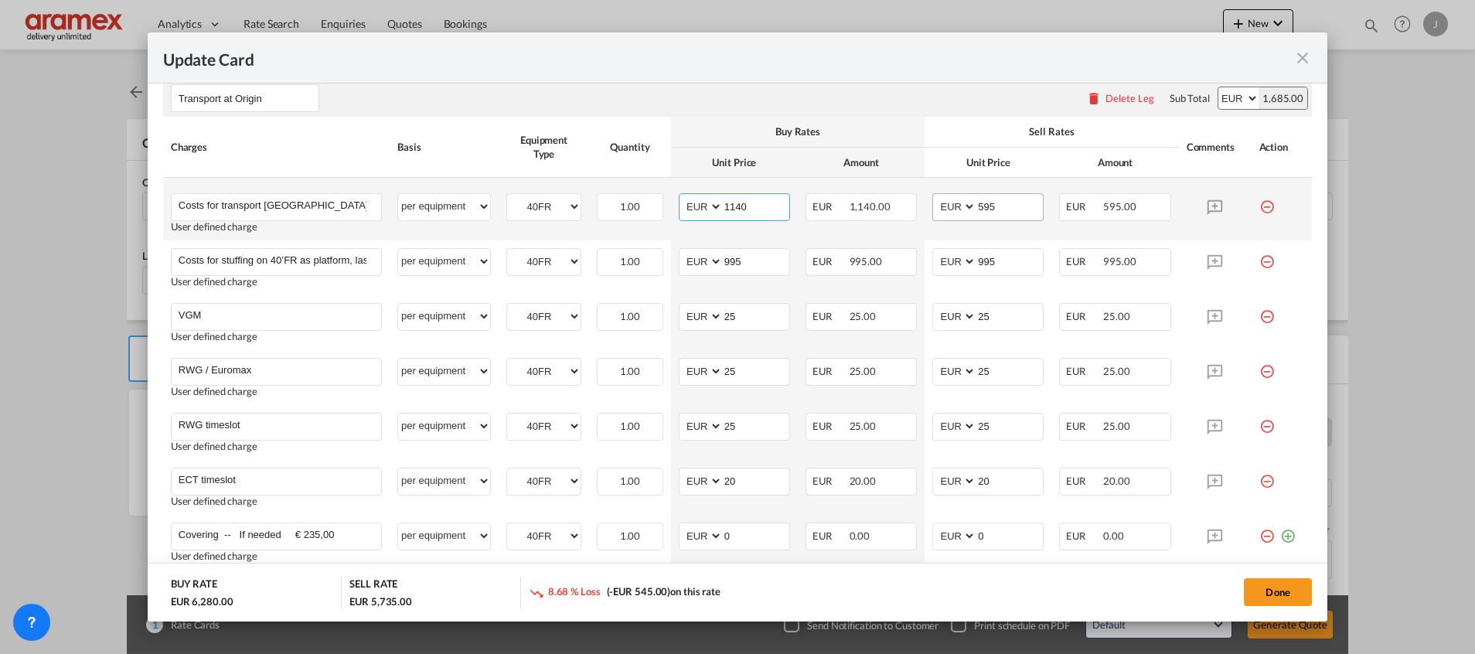
type input "1140"
click at [986, 206] on input "595" at bounding box center [1010, 205] width 67 height 23
paste input "1140"
type input "1140"
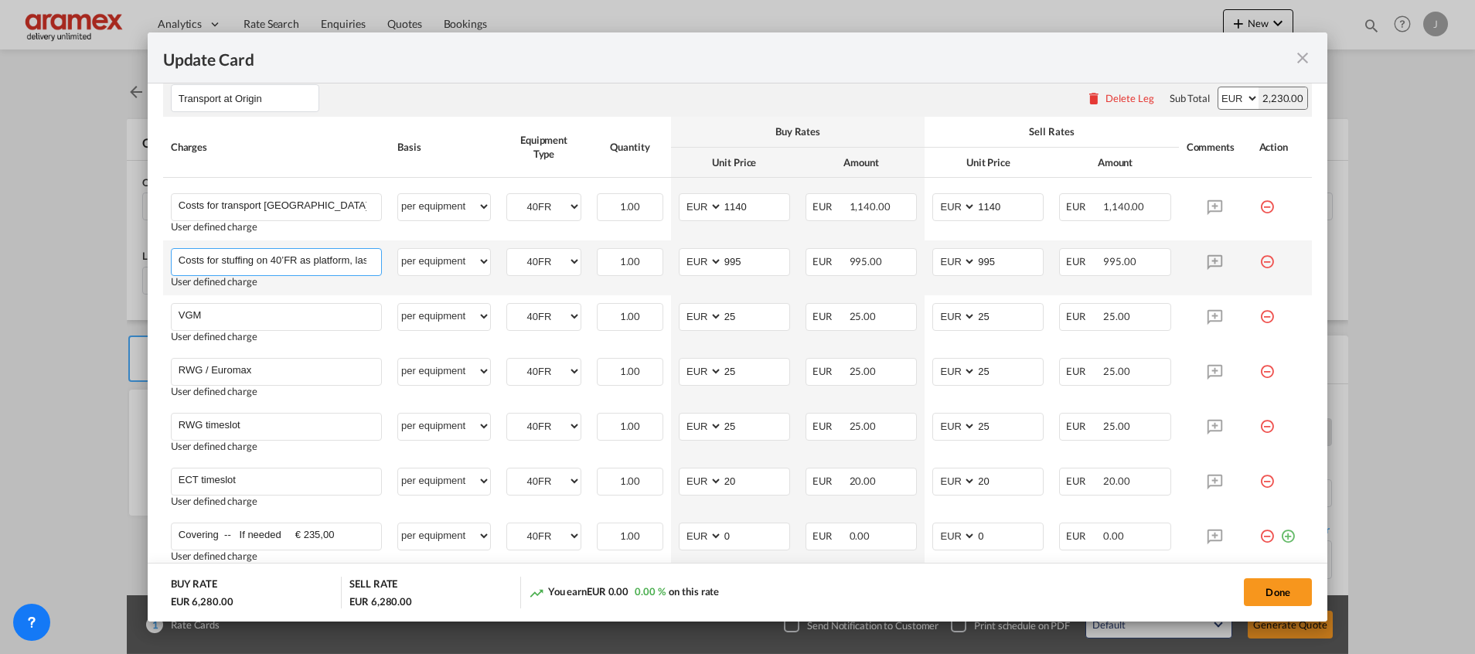
click at [282, 257] on input "Costs for stuffing on 40’FR as platform, lashing and transport per barge" at bounding box center [280, 260] width 203 height 23
click at [756, 261] on input "995" at bounding box center [756, 260] width 67 height 23
drag, startPoint x: 763, startPoint y: 261, endPoint x: 725, endPoint y: 262, distance: 38.7
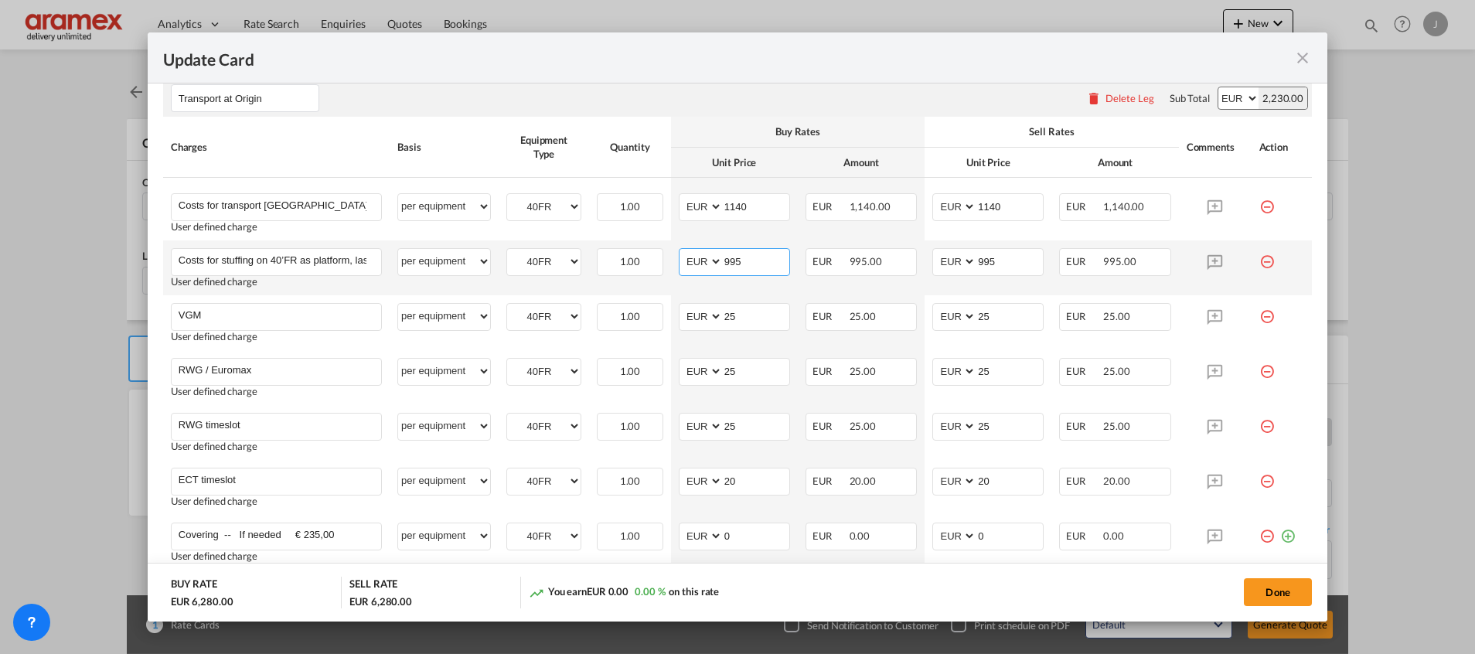
click at [725, 262] on input "995" at bounding box center [756, 260] width 67 height 23
click at [746, 264] on input "1395" at bounding box center [756, 260] width 67 height 23
type input "1395"
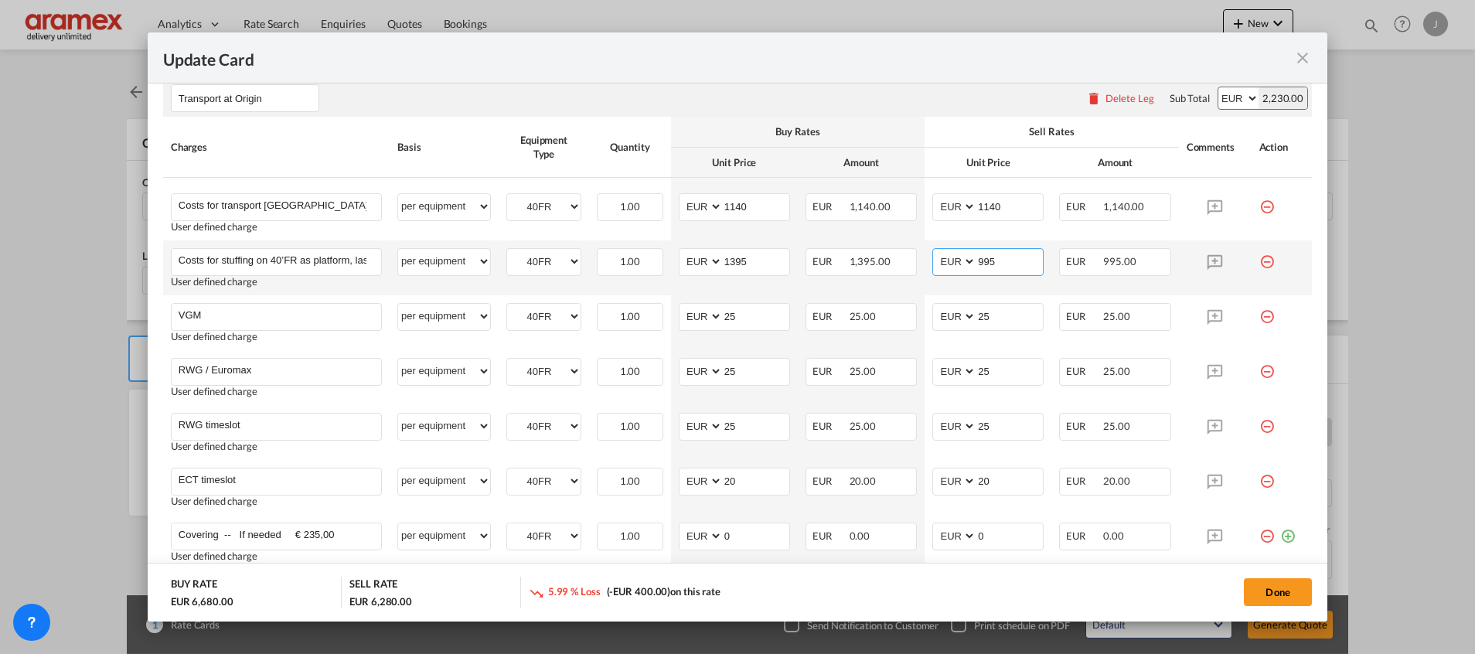
click at [999, 261] on input "995" at bounding box center [1010, 260] width 67 height 23
paste input "13"
type input "1395"
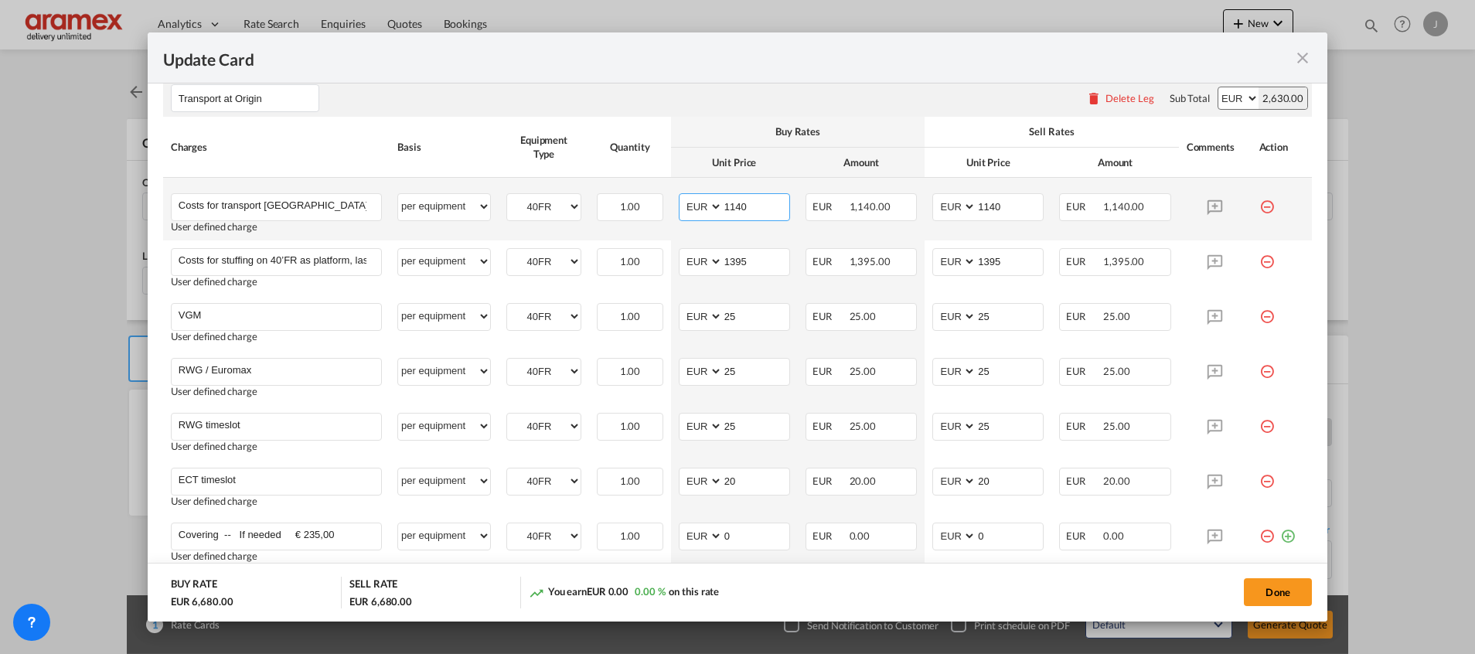
click at [732, 199] on input "1140" at bounding box center [756, 205] width 67 height 23
paste input "935"
type input "935"
click at [977, 204] on input "1140" at bounding box center [1010, 205] width 67 height 23
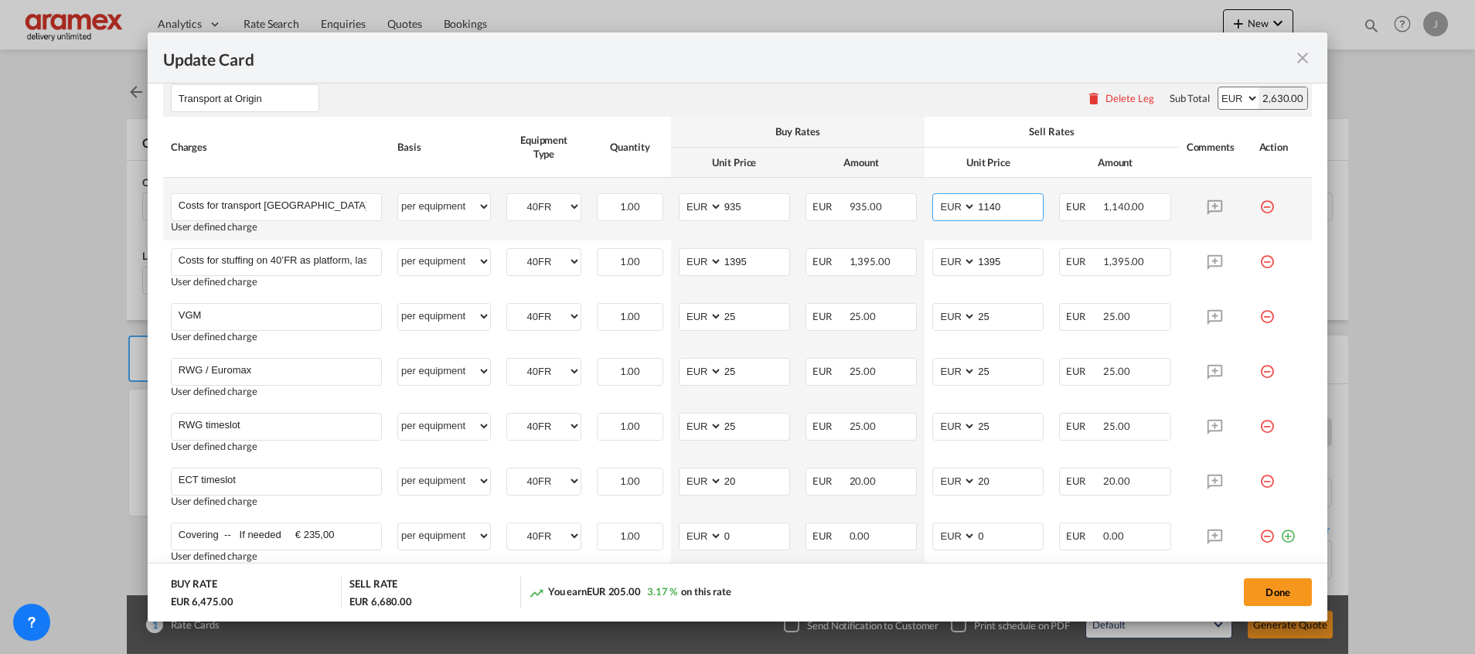
click at [977, 204] on input "1140" at bounding box center [1010, 205] width 67 height 23
paste input "935"
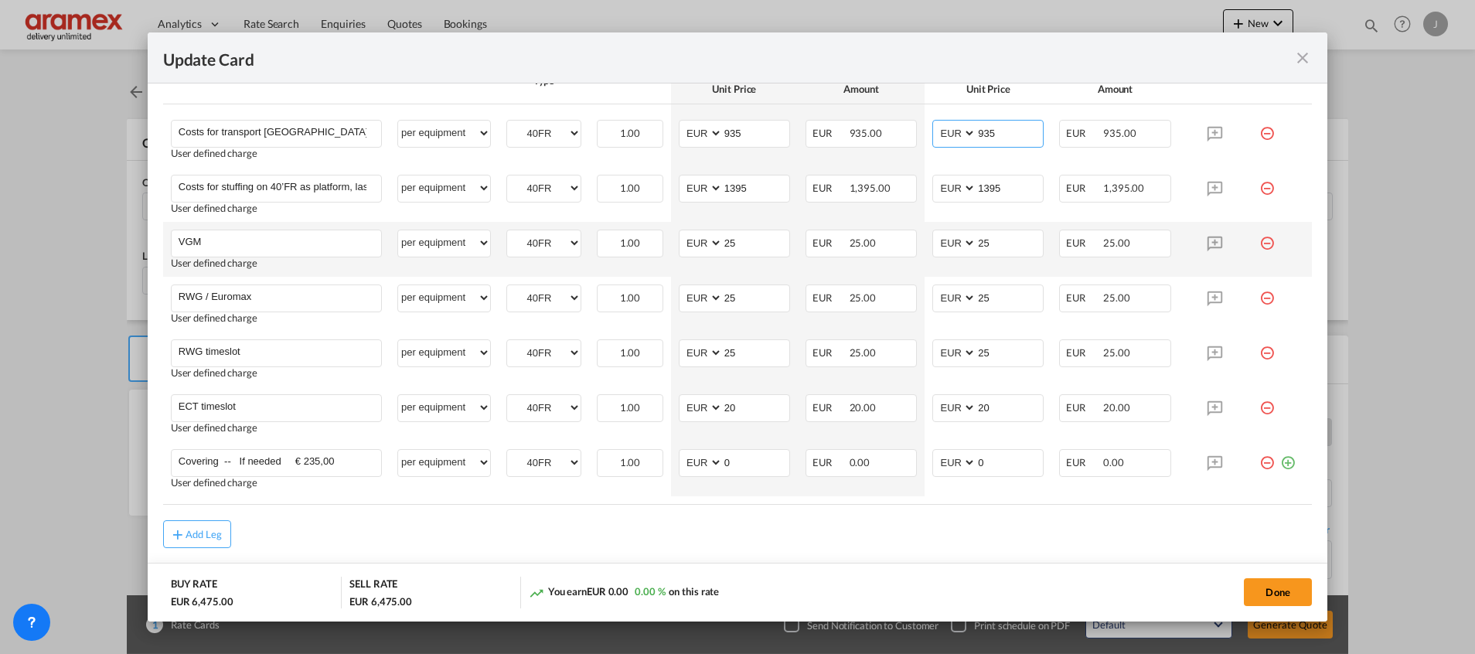
scroll to position [1044, 0]
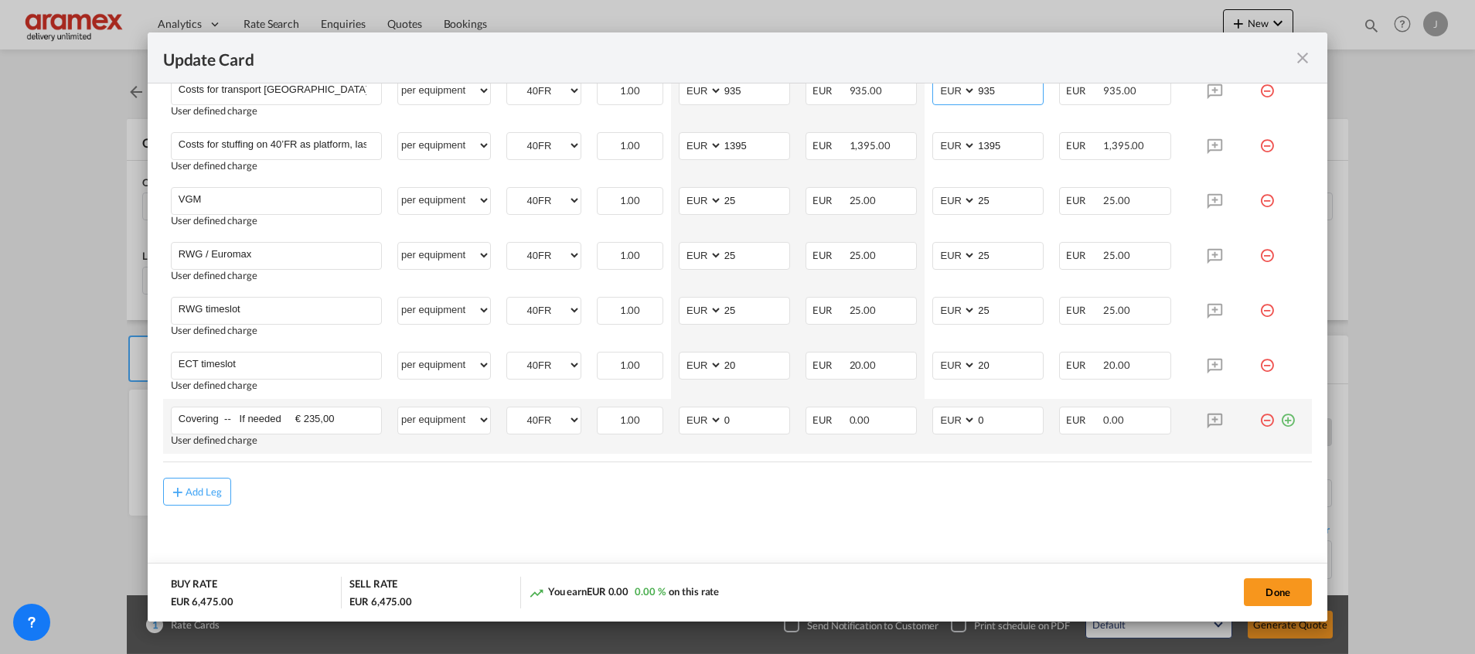
type input "935"
drag, startPoint x: 1253, startPoint y: 423, endPoint x: 1213, endPoint y: 410, distance: 42.3
click at [1260, 422] on md-icon "icon-minus-circle-outline red-400-fg" at bounding box center [1267, 414] width 15 height 15
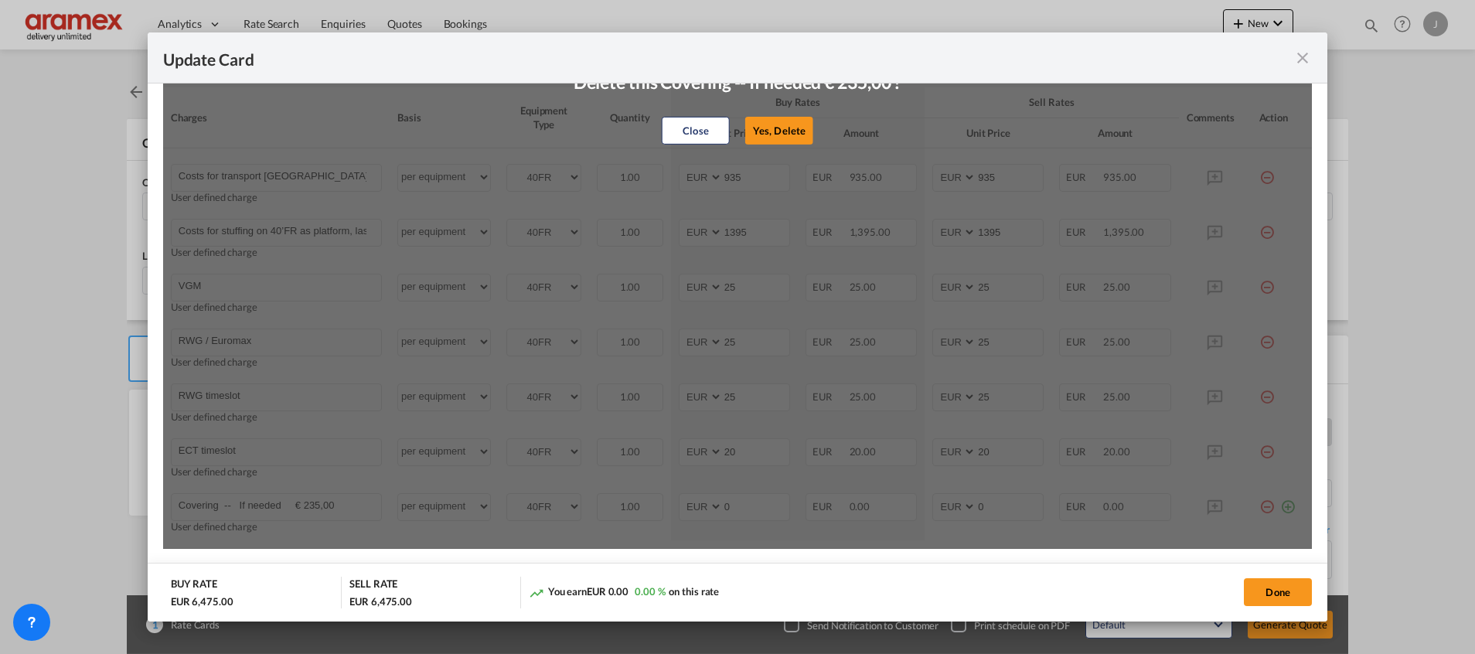
scroll to position [928, 0]
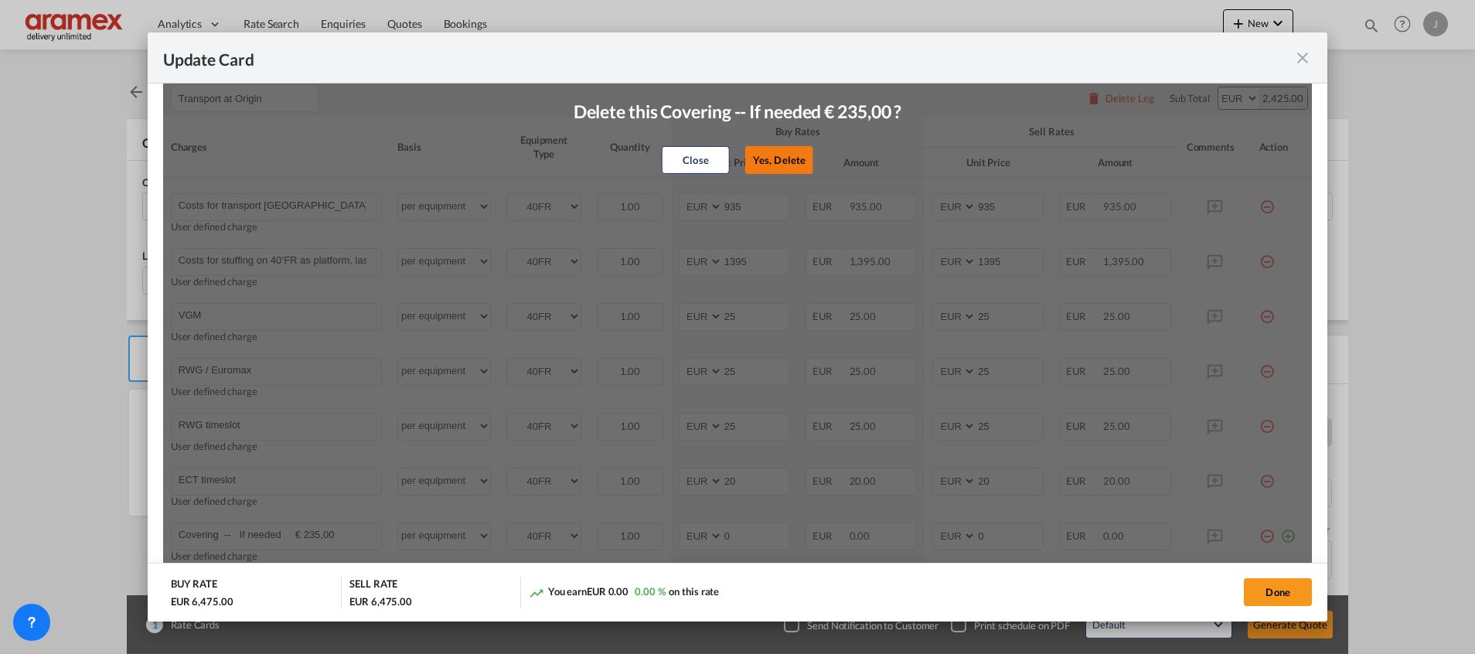
click at [781, 162] on button "Yes, Delete" at bounding box center [779, 160] width 68 height 28
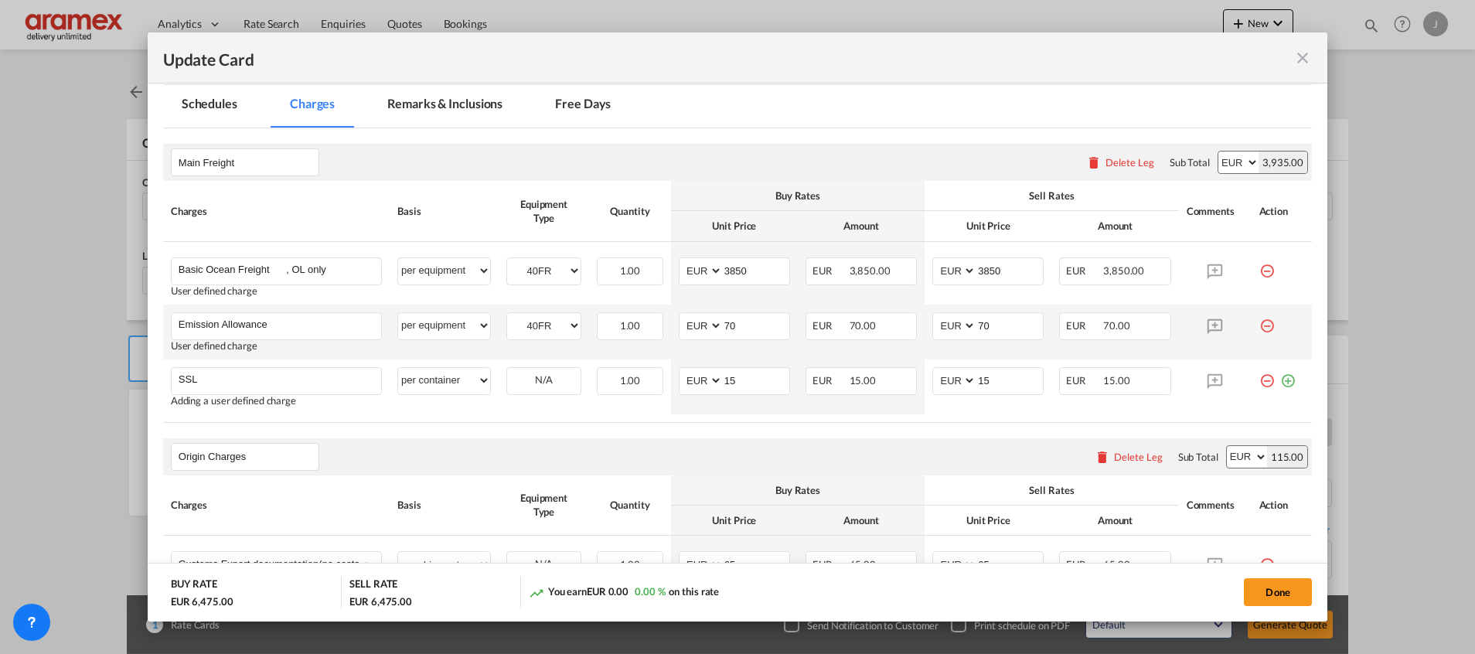
scroll to position [232, 0]
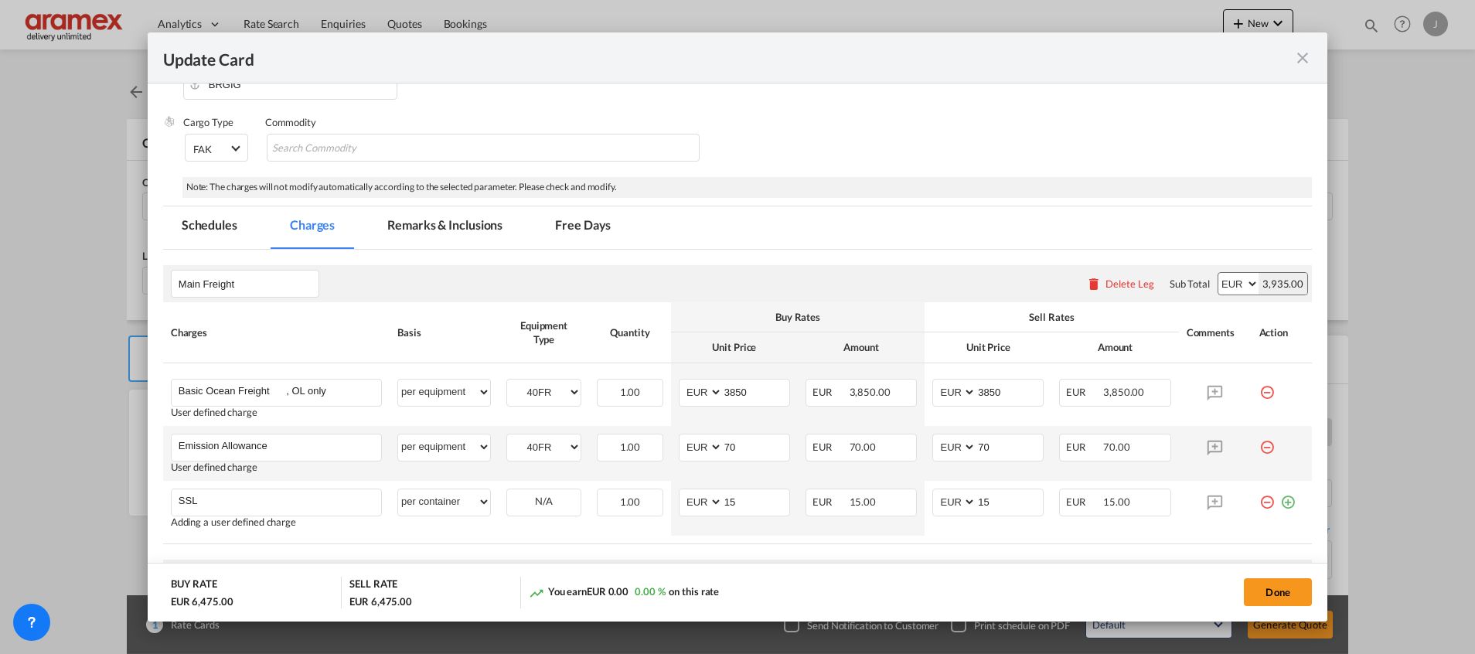
click at [455, 227] on md-tab-item "Remarks & Inclusions" at bounding box center [445, 227] width 152 height 43
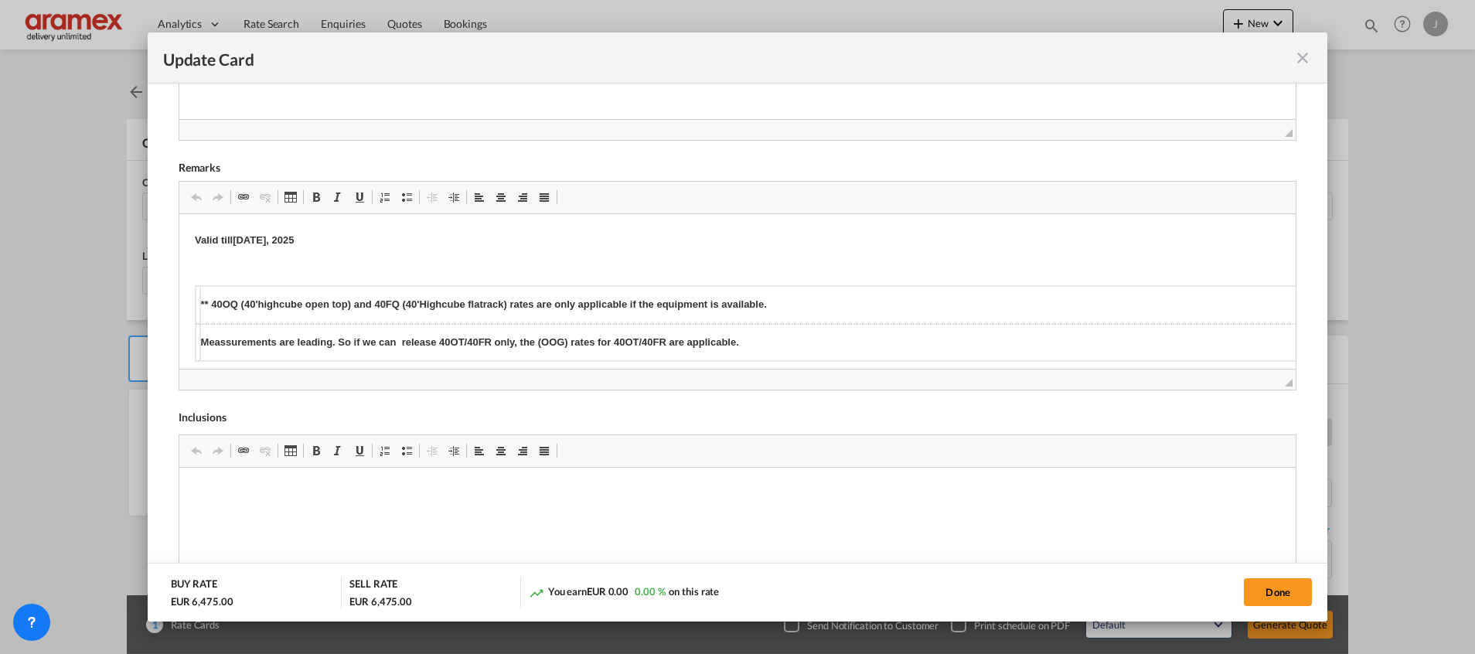
scroll to position [691, 0]
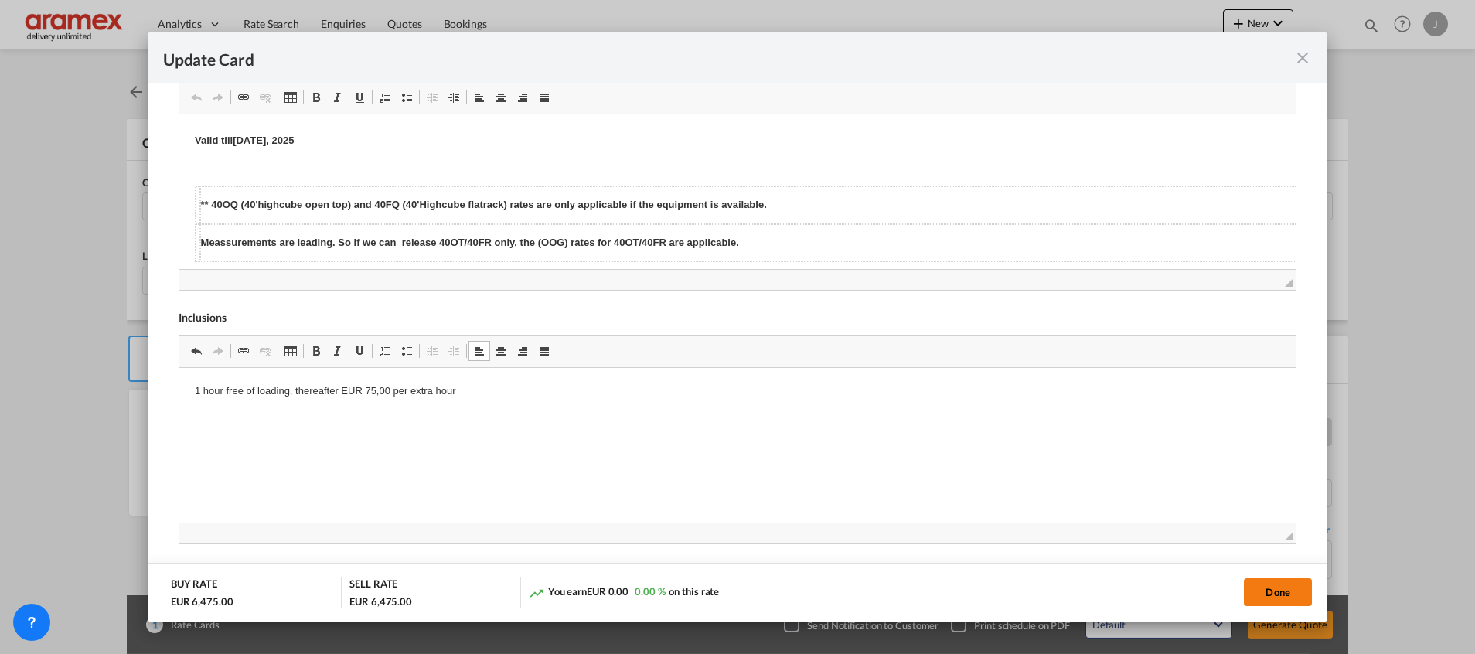
click at [1282, 598] on button "Done" at bounding box center [1278, 592] width 68 height 28
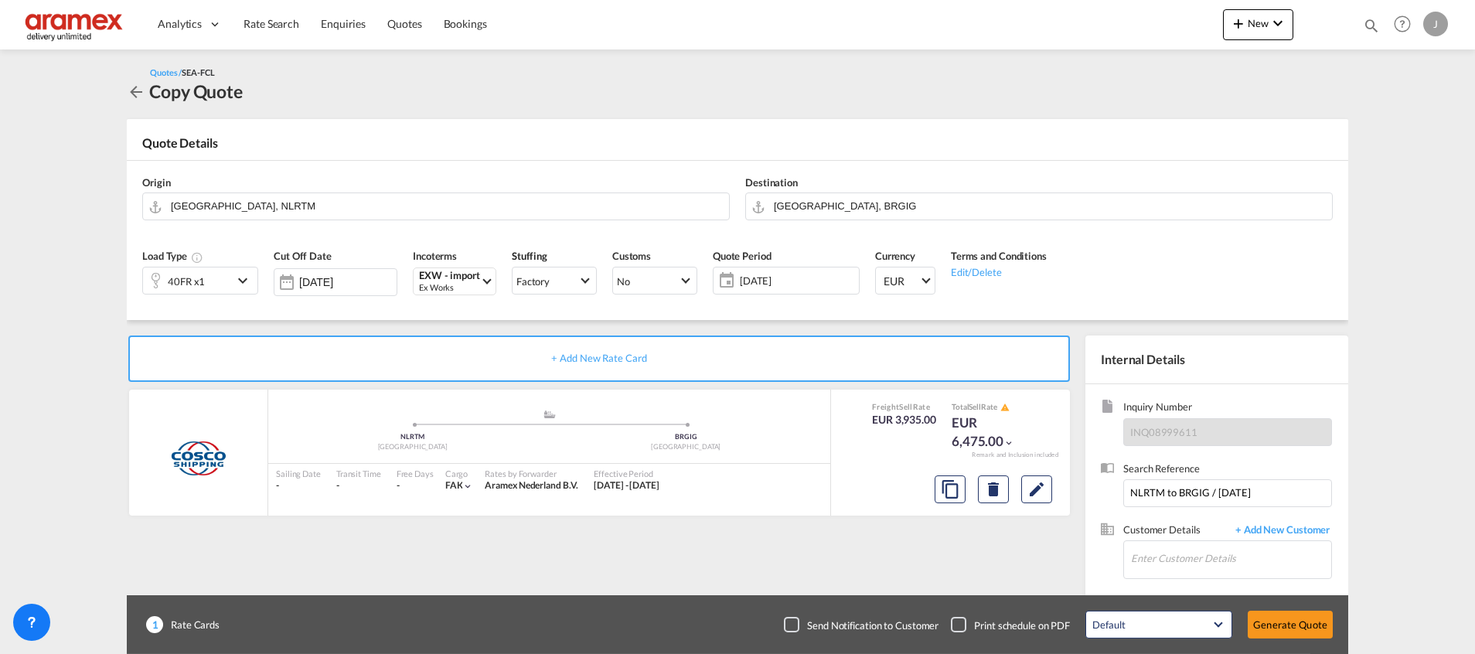
scroll to position [220, 0]
click at [1174, 566] on input "Enter Customer Details" at bounding box center [1231, 558] width 200 height 35
click at [1191, 513] on div "Mohamed Bazil Khan mohamedbaz@aramex.com | Aramex International – Dubai, UAE" at bounding box center [1231, 521] width 201 height 42
type input "Aramex International – Dubai, UAE, Mohamed Bazil Khan, mohamedbaz@aramex.com"
click at [1291, 626] on button "Generate Quote" at bounding box center [1290, 625] width 85 height 28
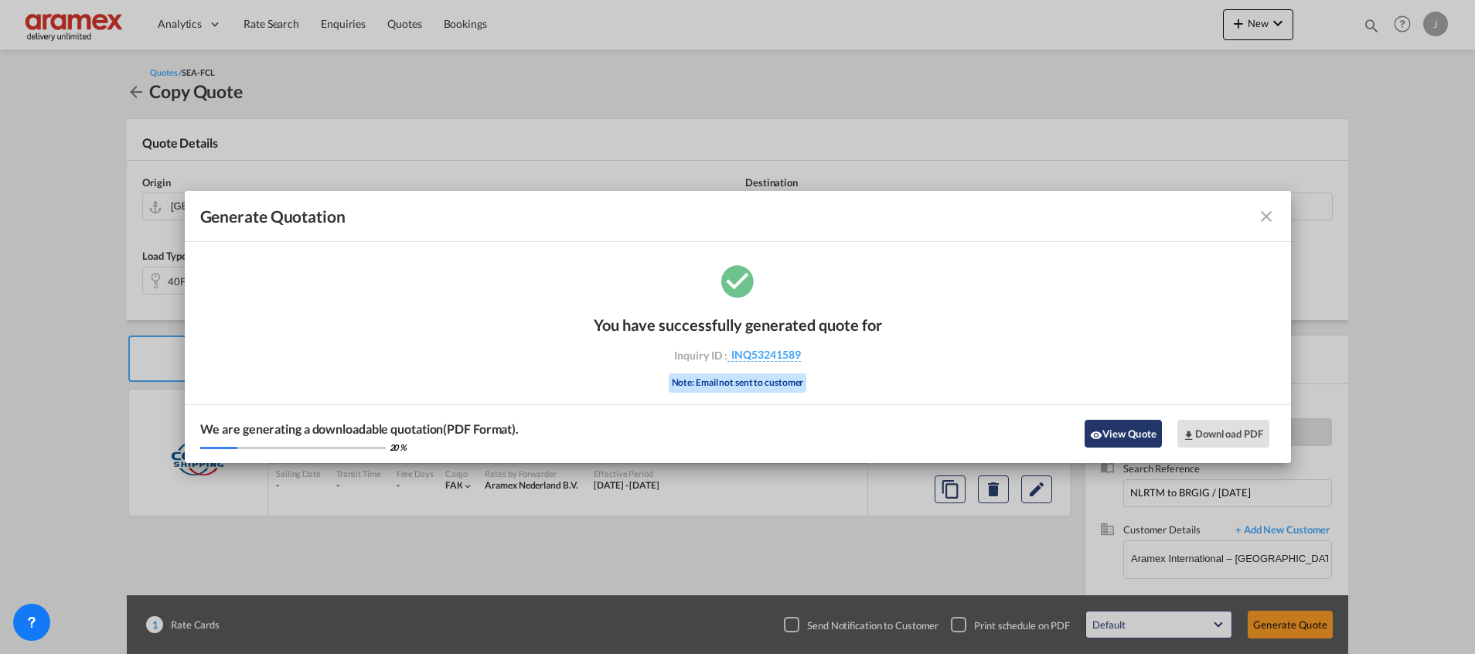
click at [1105, 431] on button "View Quote" at bounding box center [1123, 434] width 77 height 28
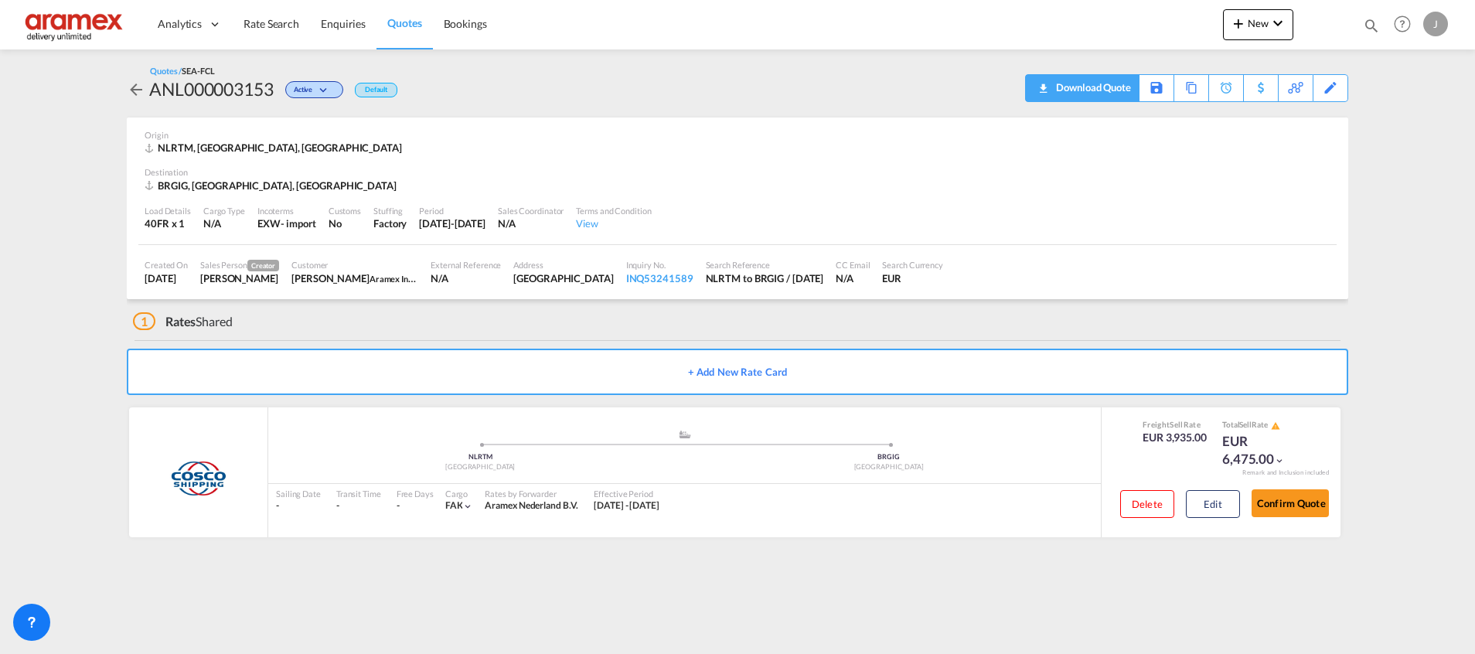
click at [1116, 84] on div "Download Quote" at bounding box center [1091, 87] width 79 height 25
click at [1083, 81] on div "Download Quote" at bounding box center [1091, 87] width 79 height 25
click at [1207, 501] on button "Edit" at bounding box center [1213, 504] width 54 height 28
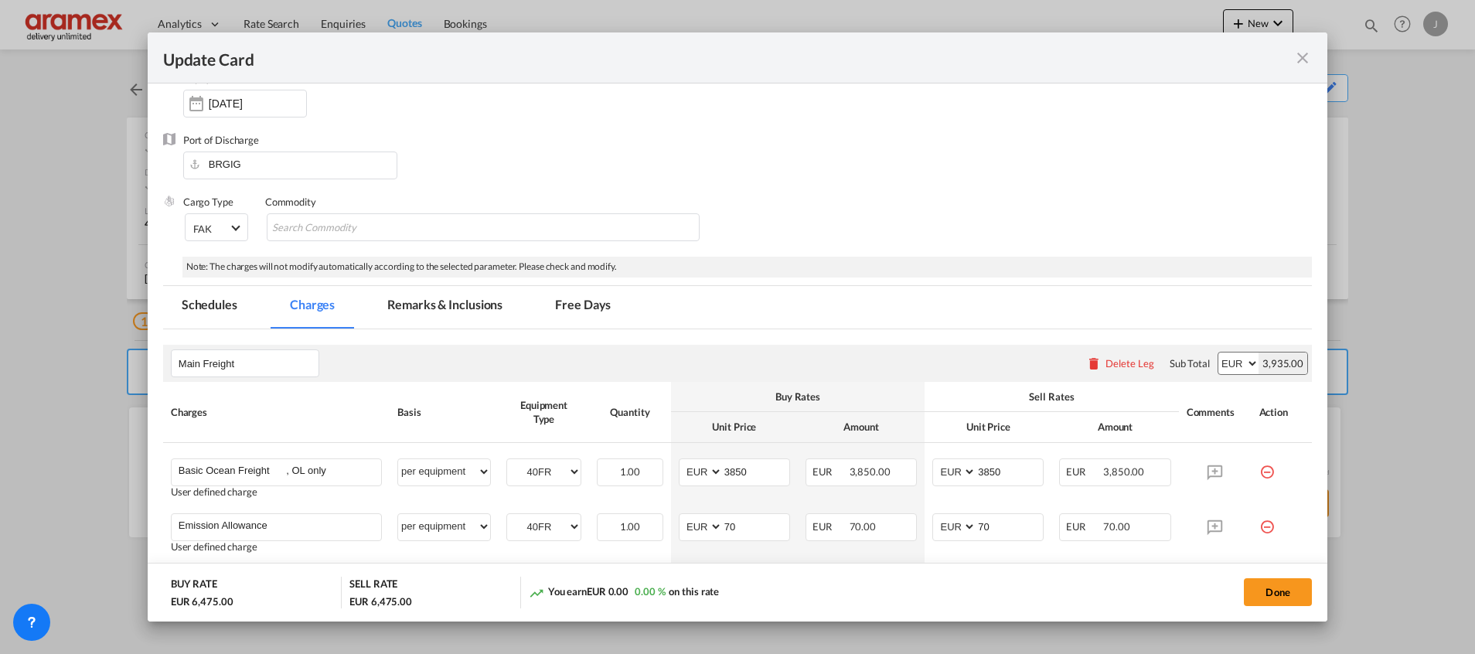
scroll to position [348, 0]
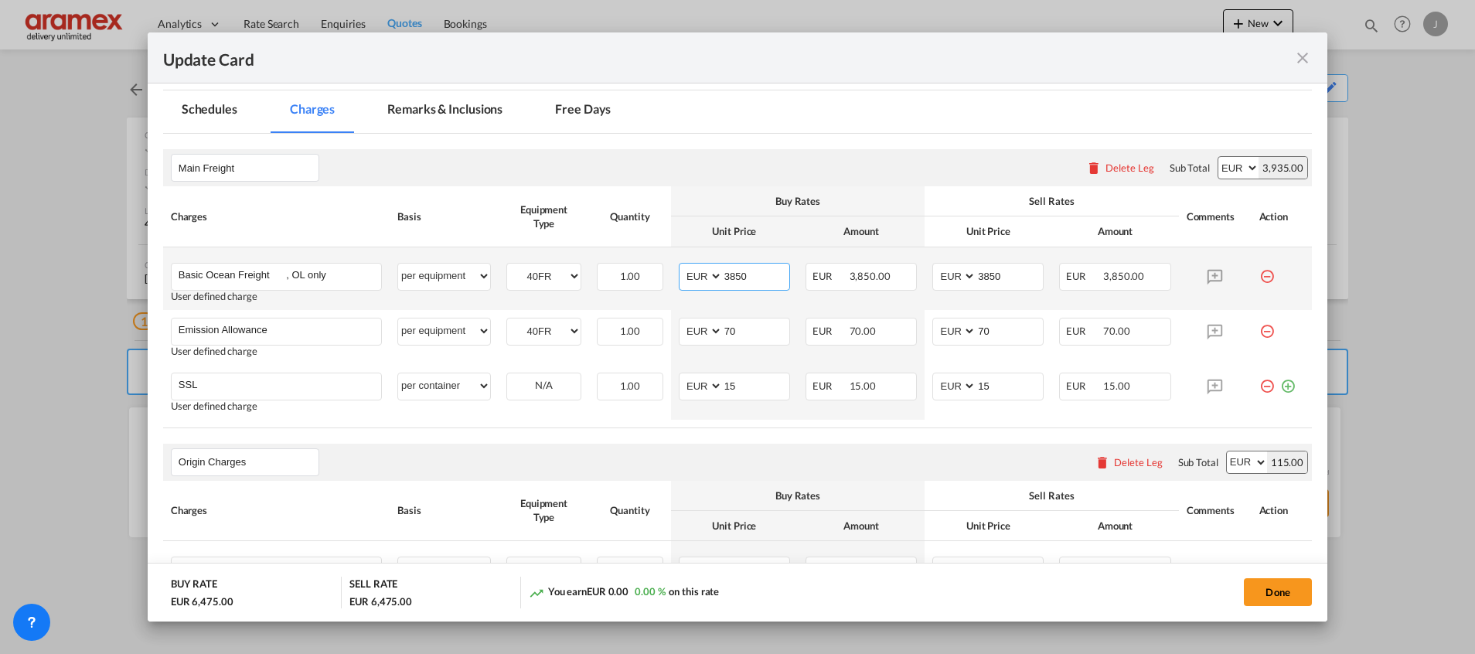
click at [738, 271] on input "3850" at bounding box center [756, 275] width 67 height 23
paste input "2"
type input "2850"
click at [1004, 275] on input "3850" at bounding box center [1010, 275] width 67 height 23
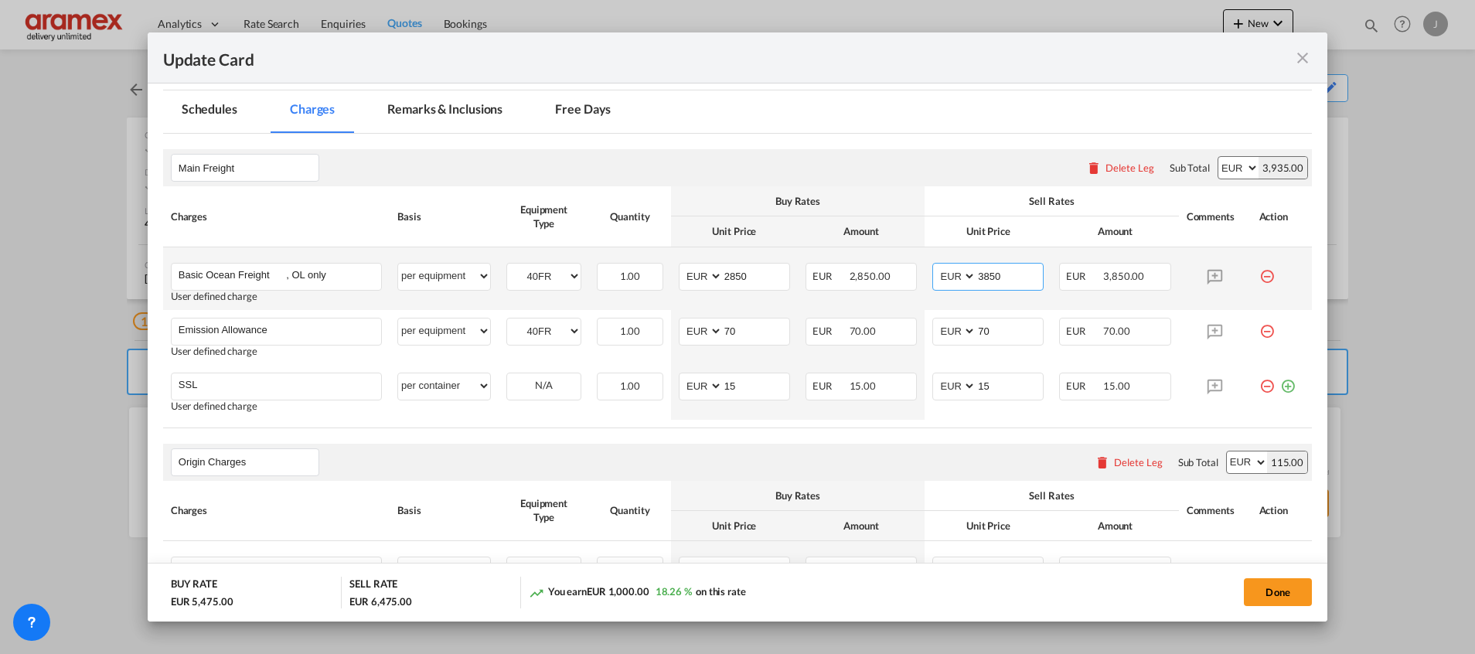
click at [1004, 275] on input "3850" at bounding box center [1010, 275] width 67 height 23
paste input "2"
type input "2850"
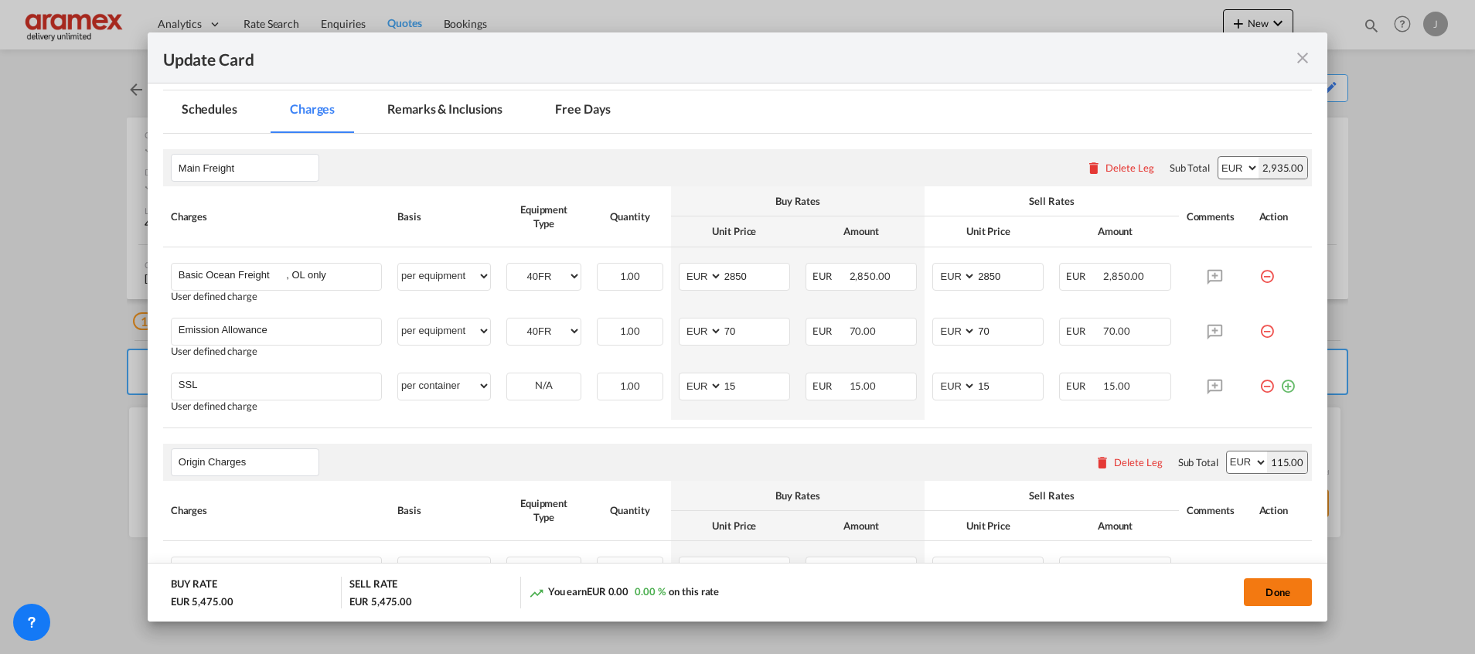
click at [1269, 588] on button "Done" at bounding box center [1278, 592] width 68 height 28
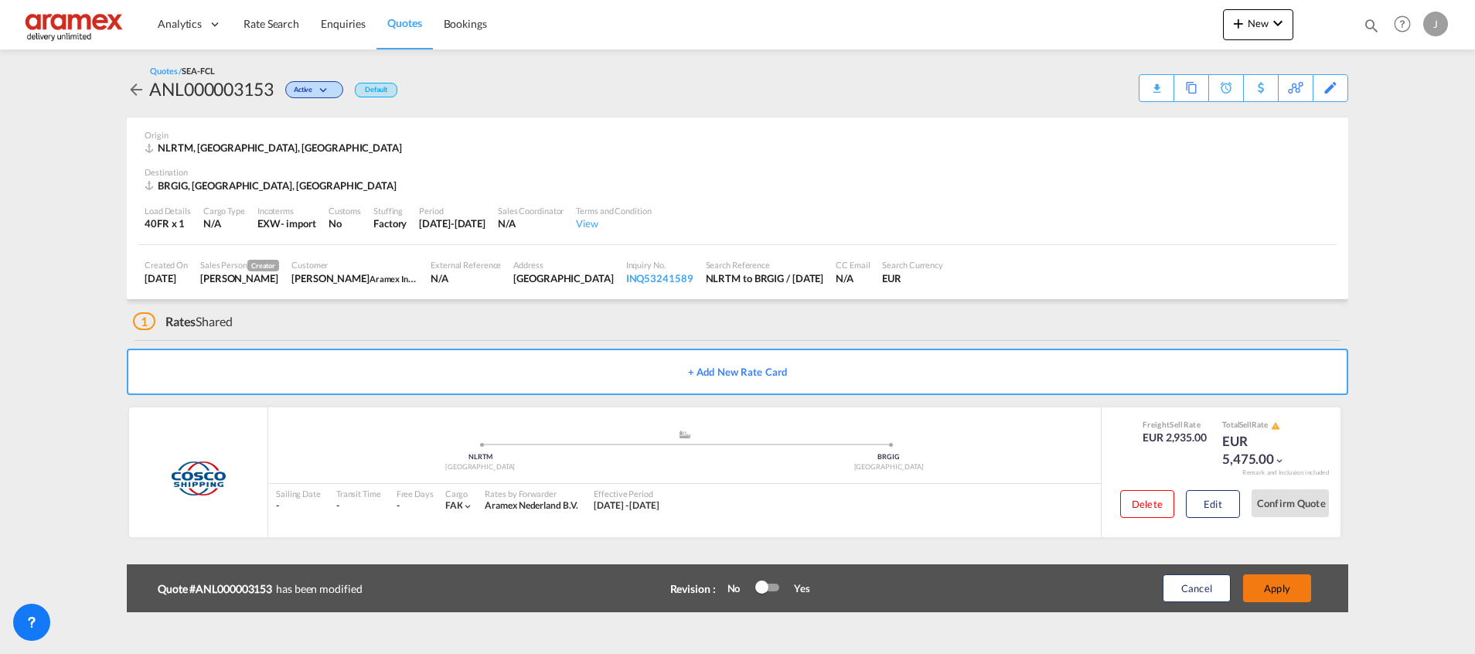
click at [1269, 586] on button "Apply" at bounding box center [1277, 589] width 68 height 28
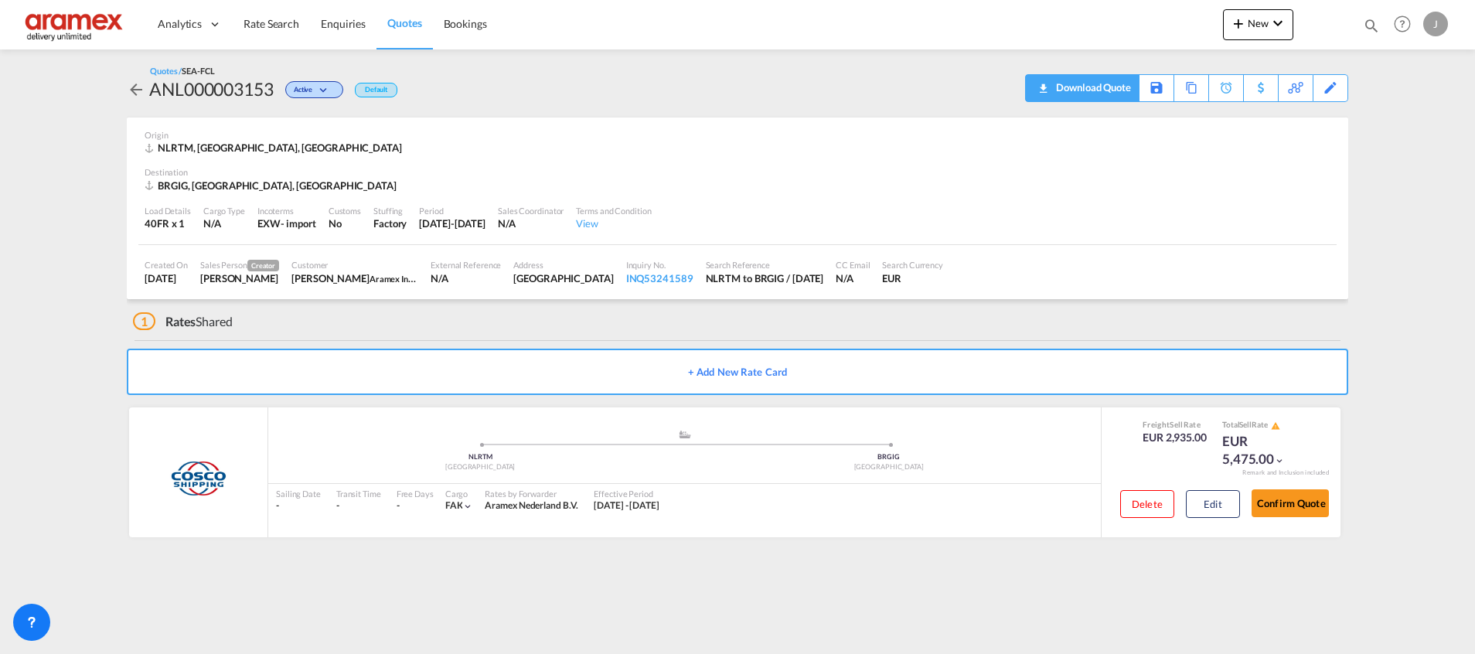
click at [1115, 89] on div "Download Quote" at bounding box center [1091, 87] width 79 height 25
click at [1332, 90] on div "Edit" at bounding box center [1331, 88] width 18 height 26
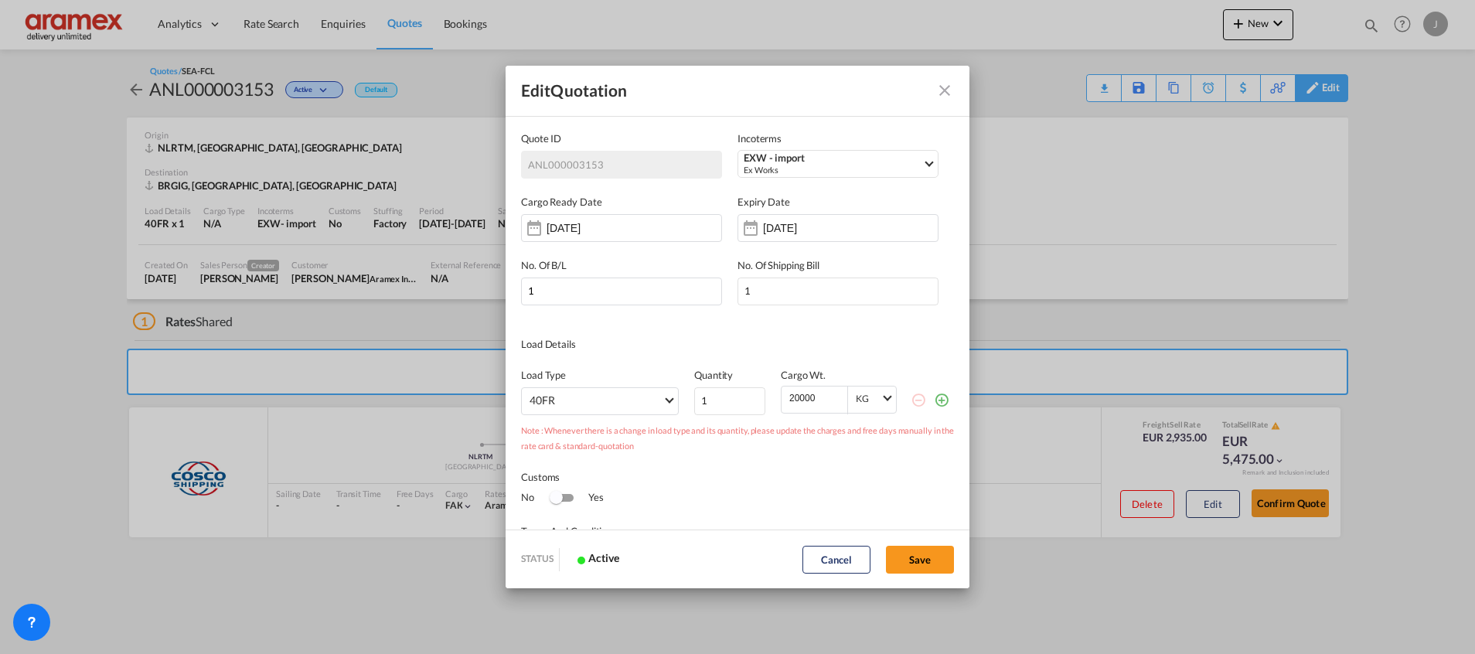
scroll to position [0, 0]
click at [830, 232] on input "31 Oct 2025" at bounding box center [811, 228] width 97 height 12
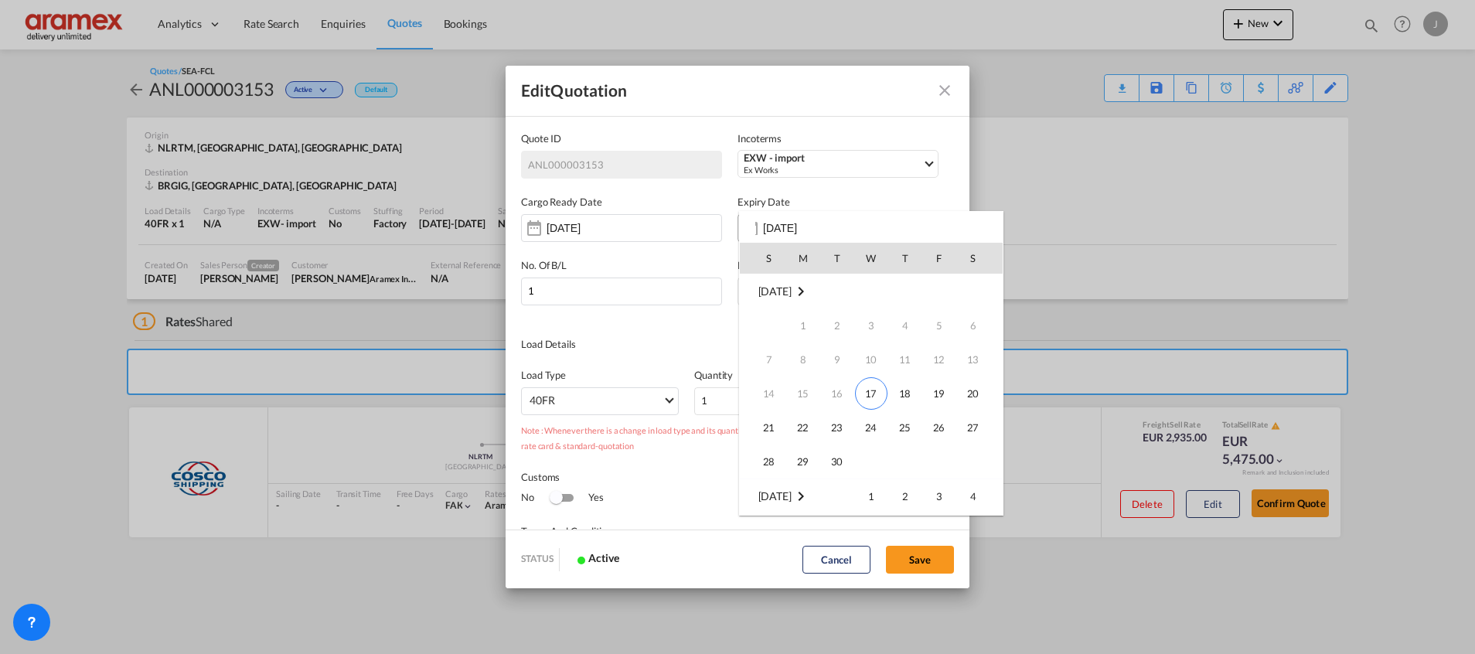
scroll to position [205, 0]
click at [830, 232] on div "S M T W T F S Sep 2025 1 2 3 4 5 6 7 8 9 10 11 12 13 14 15 16 17 18 19 20 21 22…" at bounding box center [871, 363] width 264 height 305
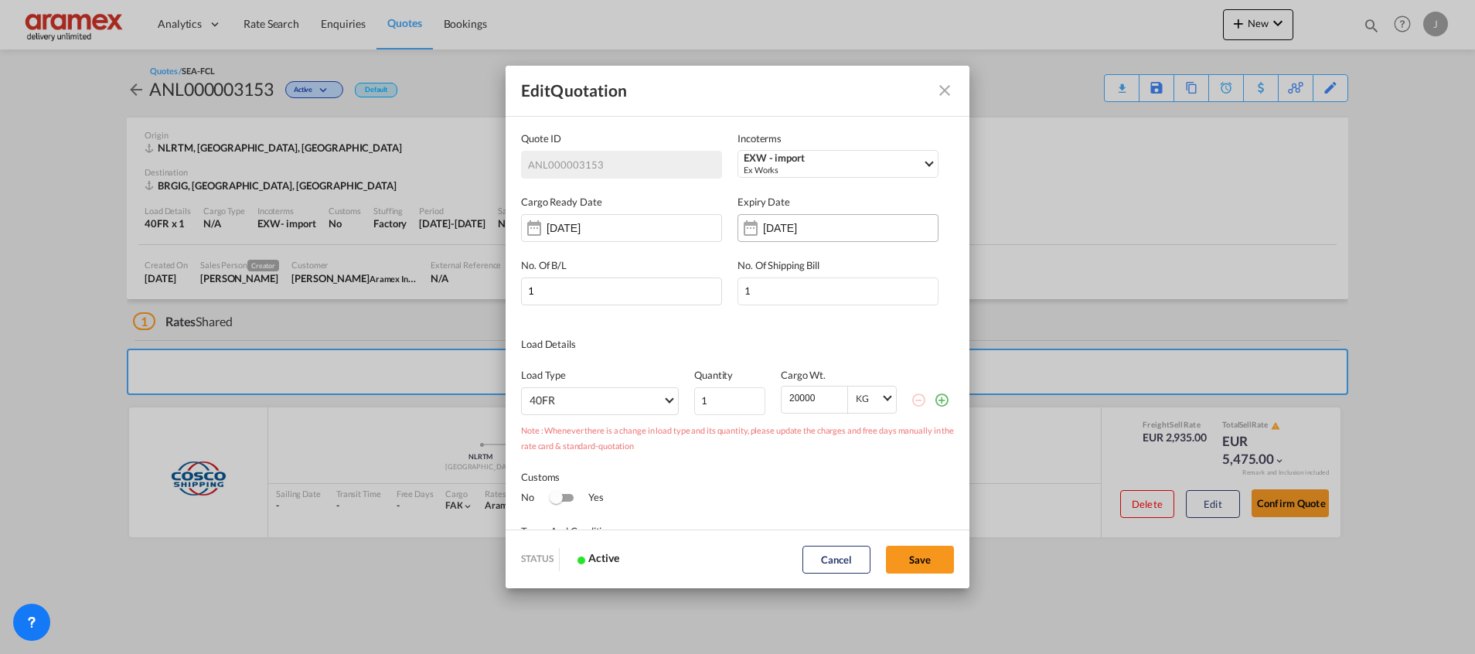
click at [744, 226] on div "Quote IDIncotermsEXW - ..." at bounding box center [750, 228] width 25 height 31
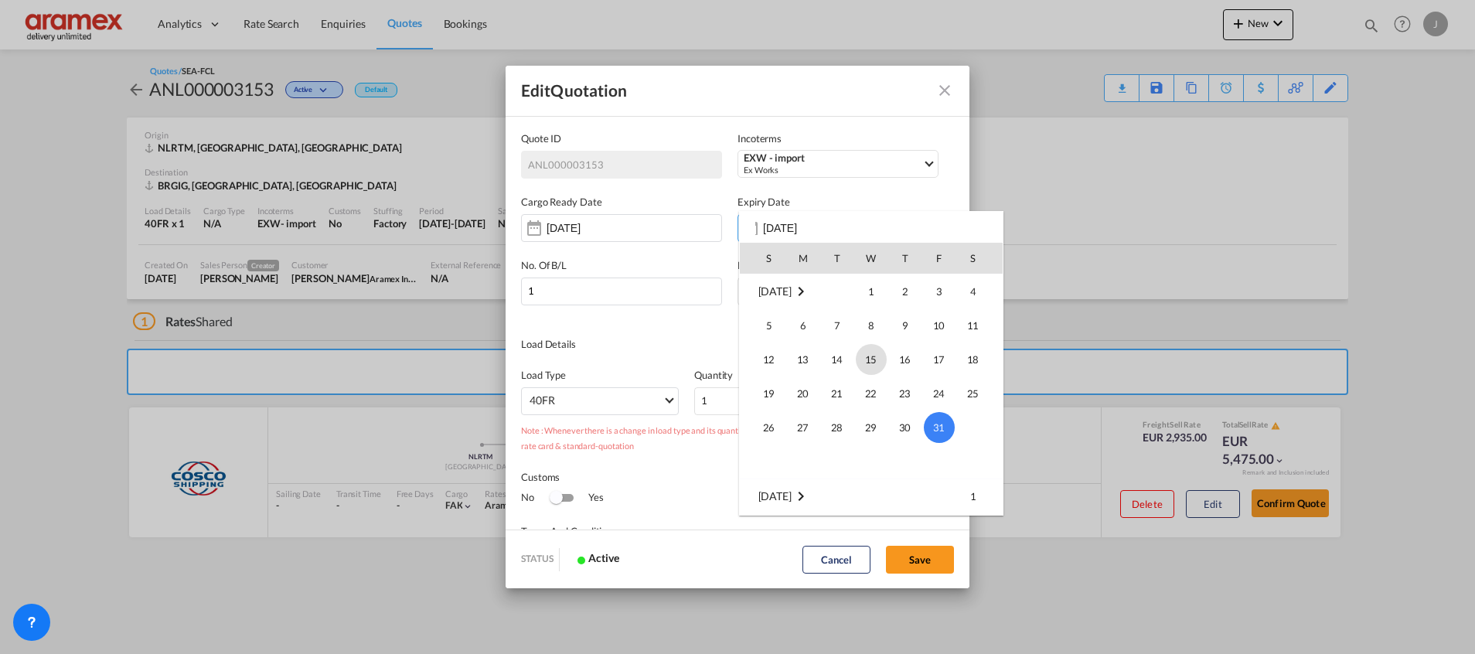
scroll to position [89, 0]
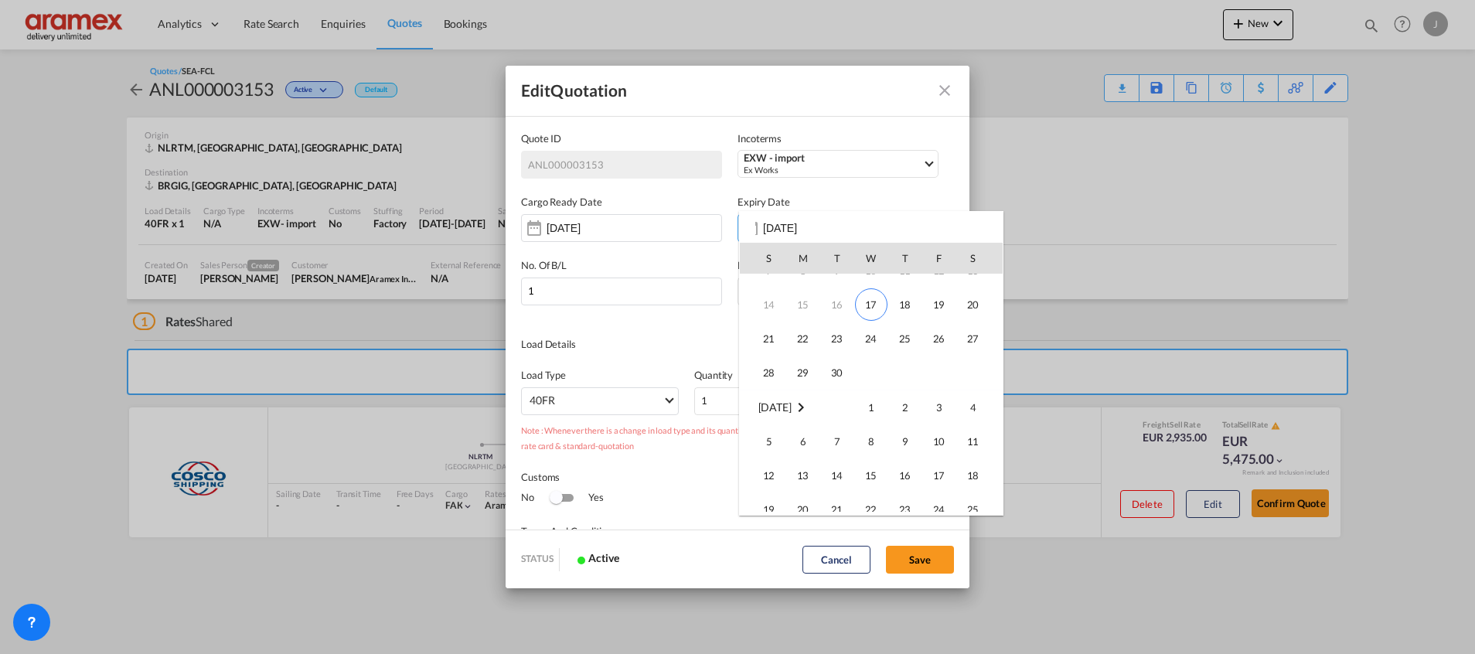
click at [940, 87] on div at bounding box center [737, 327] width 1475 height 654
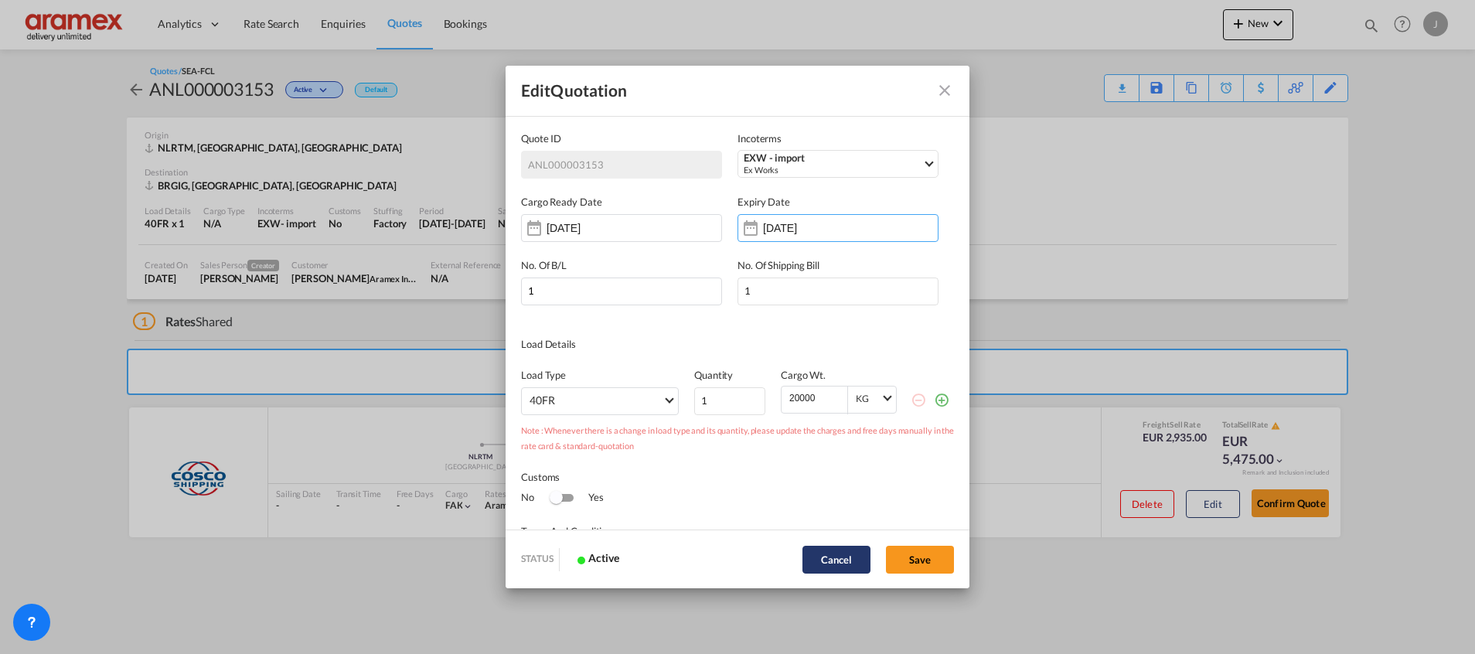
click at [845, 553] on button "Cancel" at bounding box center [837, 560] width 68 height 28
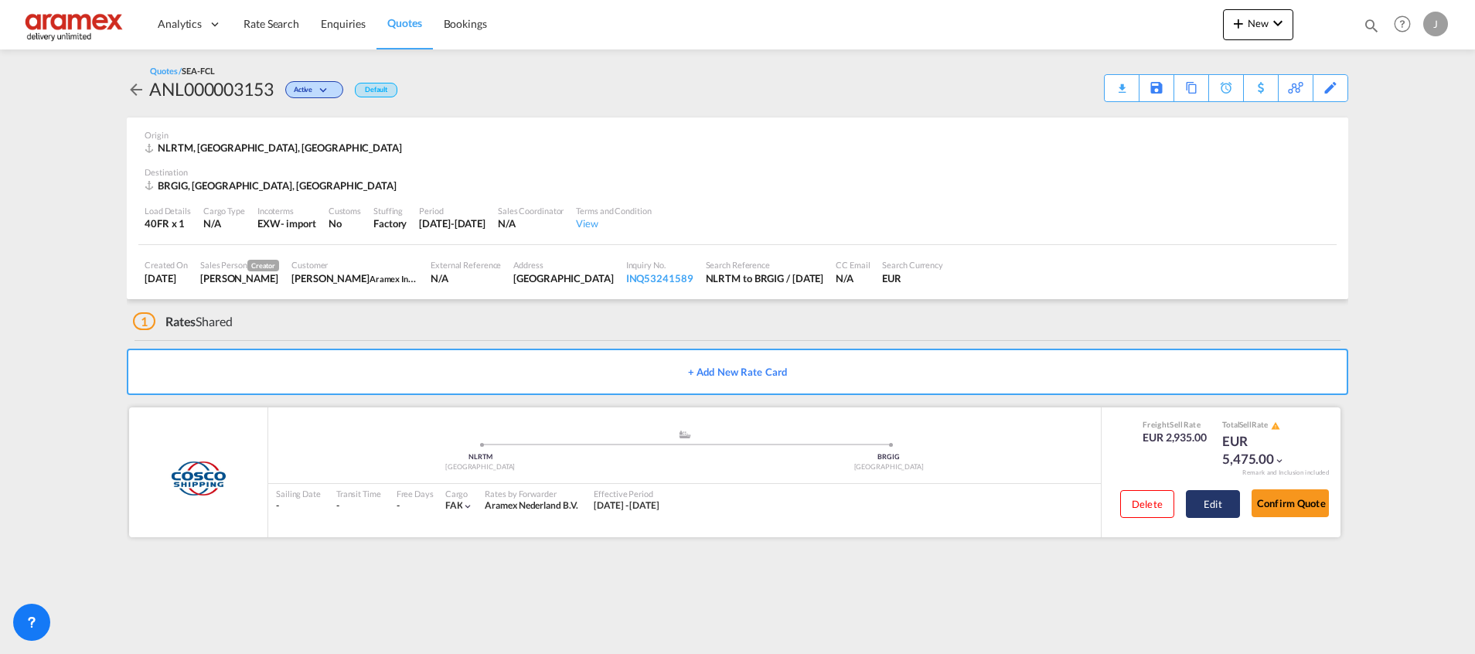
click at [1194, 496] on button "Edit" at bounding box center [1213, 504] width 54 height 28
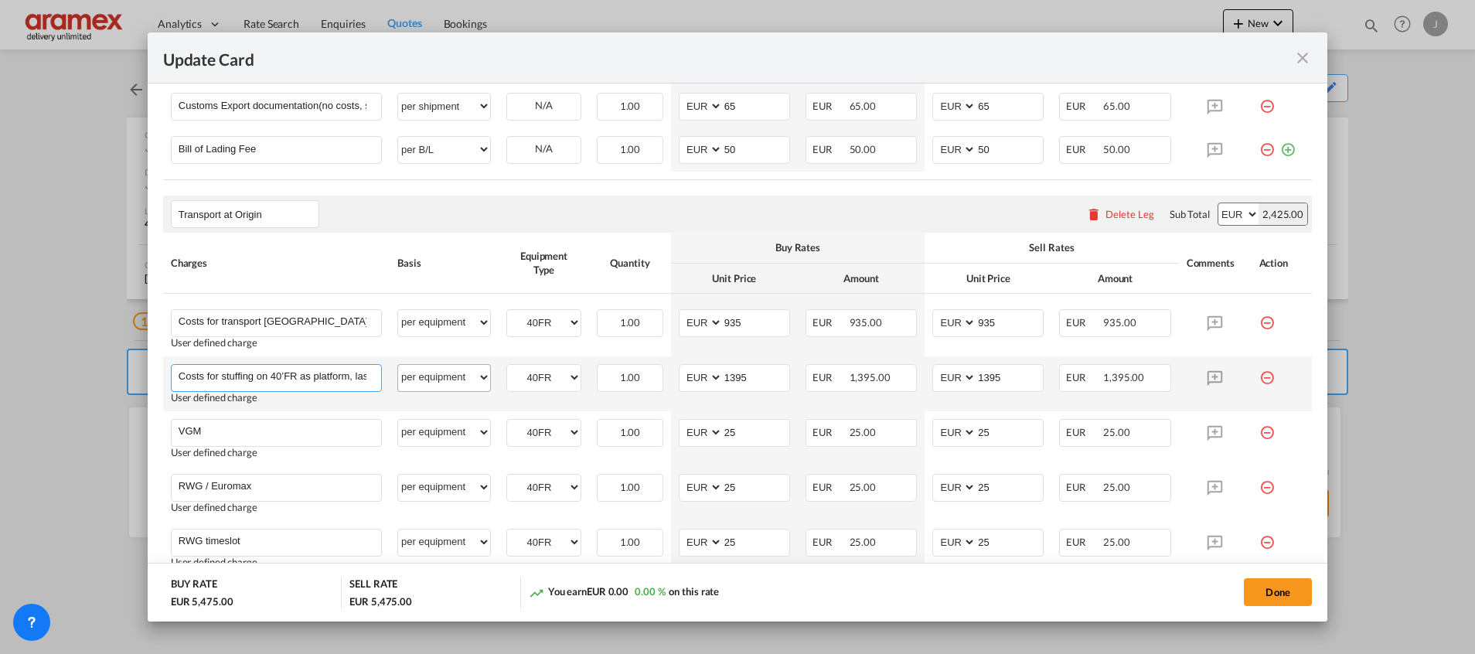
scroll to position [0, 131]
drag, startPoint x: 355, startPoint y: 377, endPoint x: 504, endPoint y: 375, distance: 149.2
click at [504, 375] on tr "Costs for stuffing on 40’FR as platform, lashing and transport per barge Please…" at bounding box center [737, 383] width 1149 height 55
click at [311, 373] on input "Costs for stuffing on 40’FR as platform, lashing and transport per barge" at bounding box center [280, 376] width 203 height 23
click at [348, 371] on input "Costs for stuffing on 40’FR as platform, lashing and transport per barge" at bounding box center [280, 376] width 203 height 23
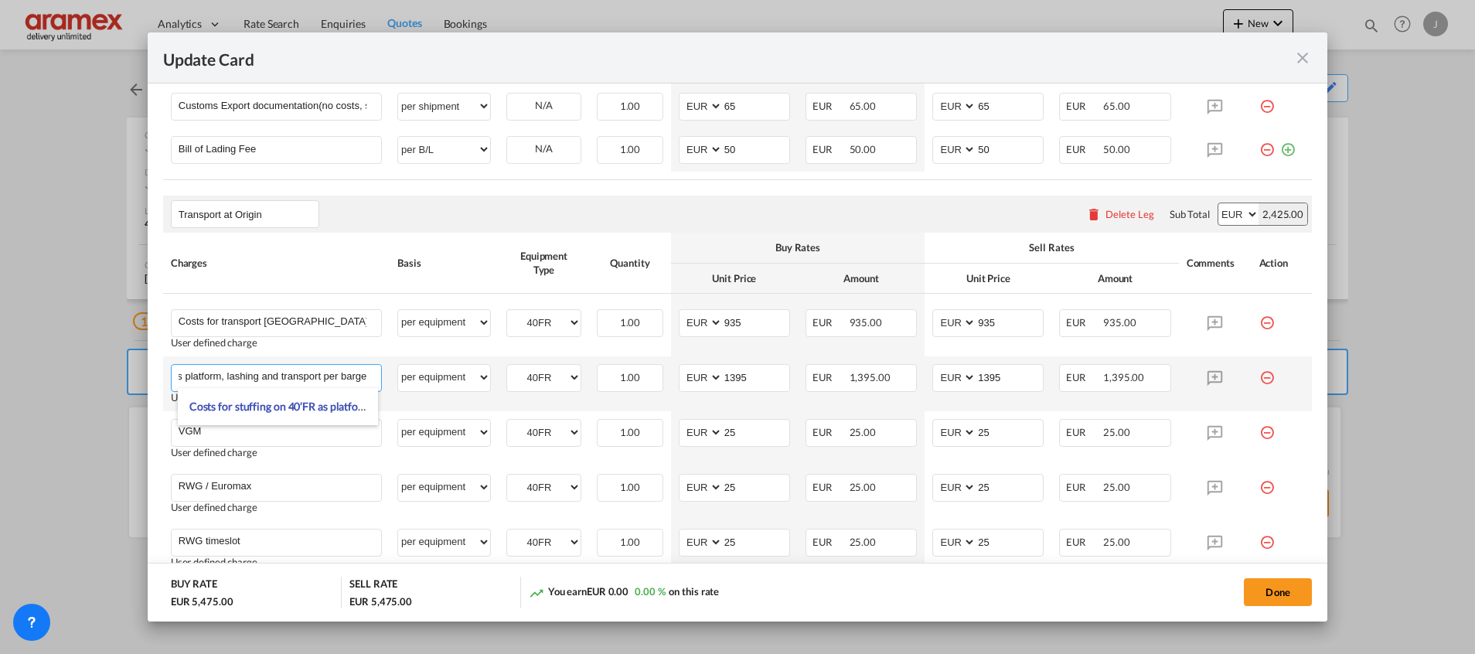
click at [348, 371] on input "Costs for stuffing on 40’FR as platform, lashing and transport per barge" at bounding box center [280, 376] width 203 height 23
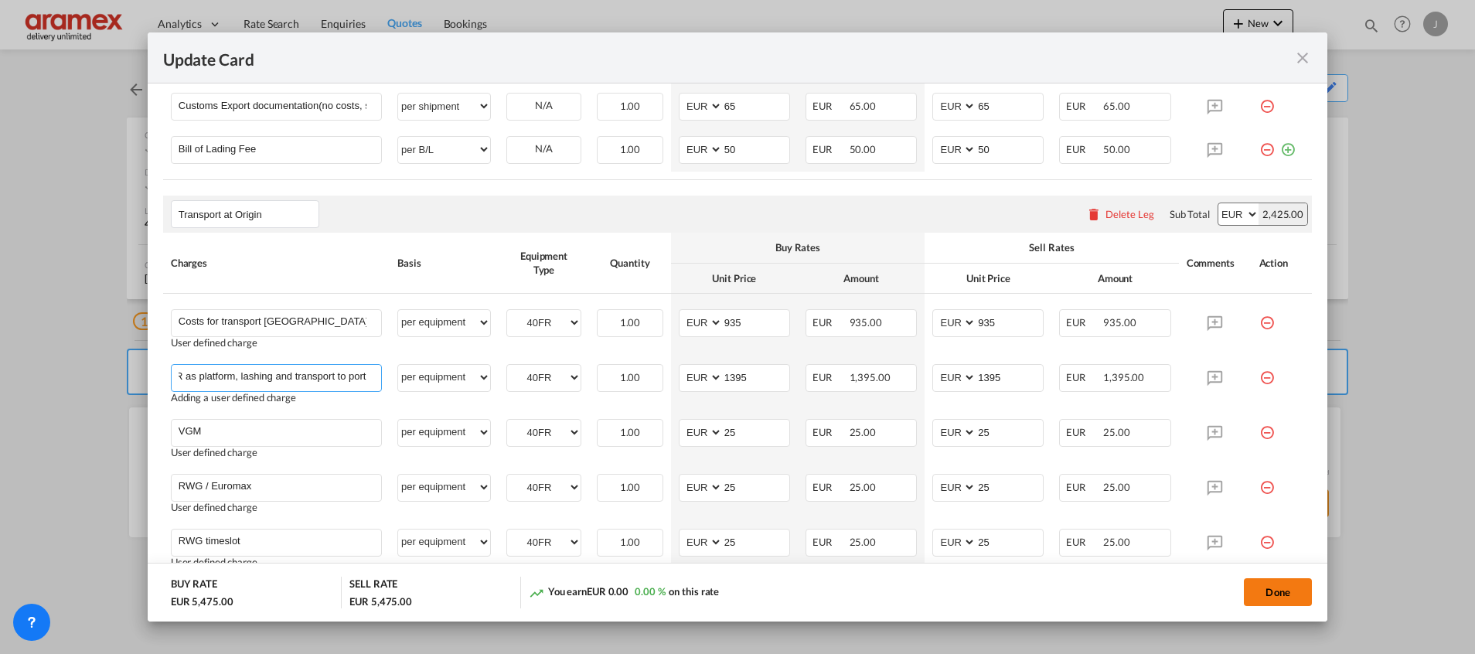
type input "Costs for stuffing on 40’FR as platform, lashing and transport to port"
click at [1288, 590] on button "Done" at bounding box center [1278, 592] width 68 height 28
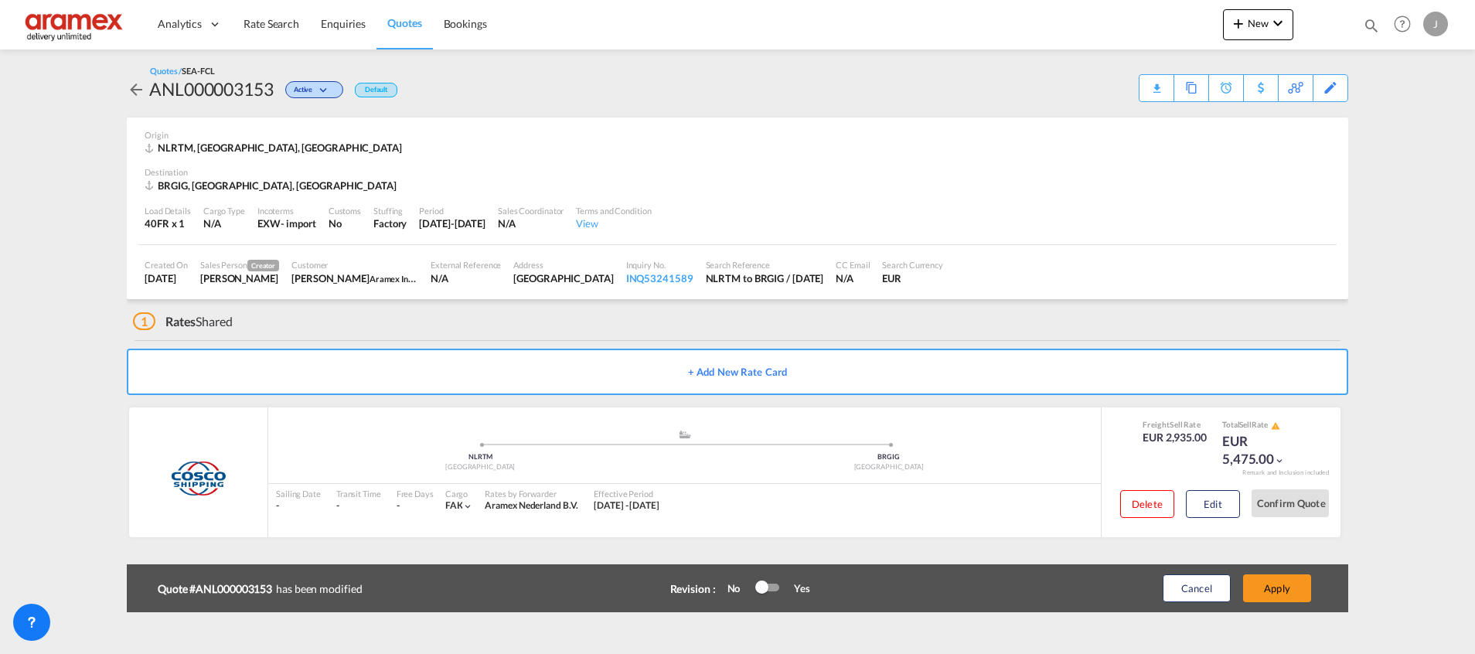
scroll to position [0, 0]
click at [1288, 590] on button "Apply" at bounding box center [1277, 589] width 68 height 28
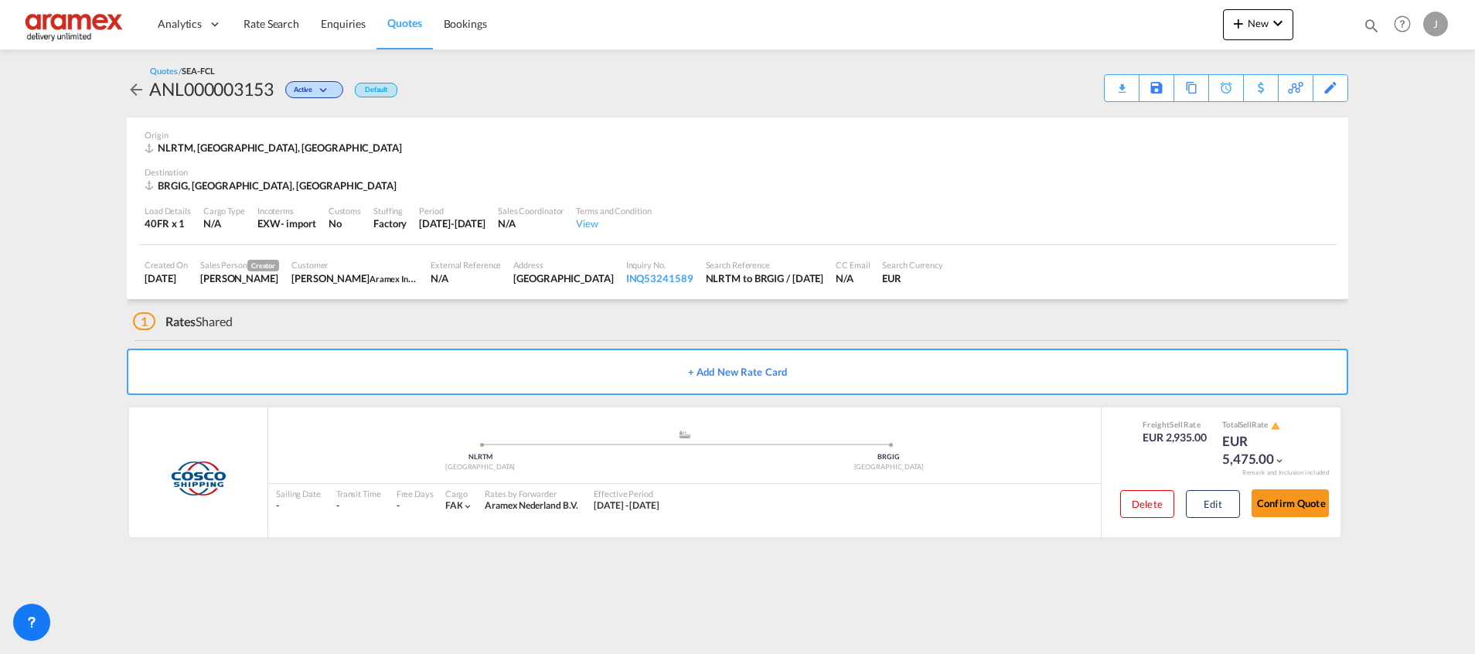
click at [0, 0] on div "Download Quote" at bounding box center [0, 0] width 0 height 0
click at [82, 28] on img at bounding box center [75, 24] width 104 height 35
